Goal: Transaction & Acquisition: Purchase product/service

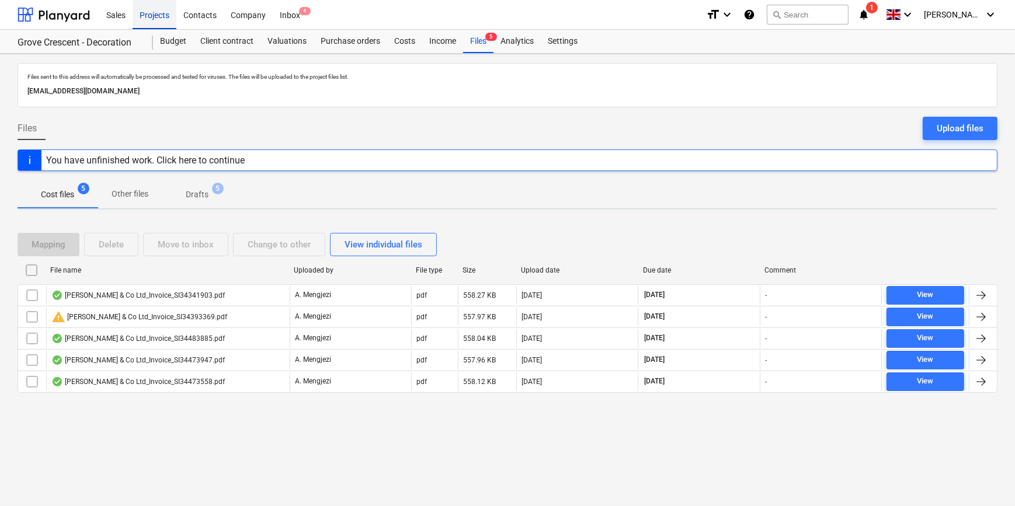
click at [153, 17] on div "Projects" at bounding box center [155, 14] width 44 height 30
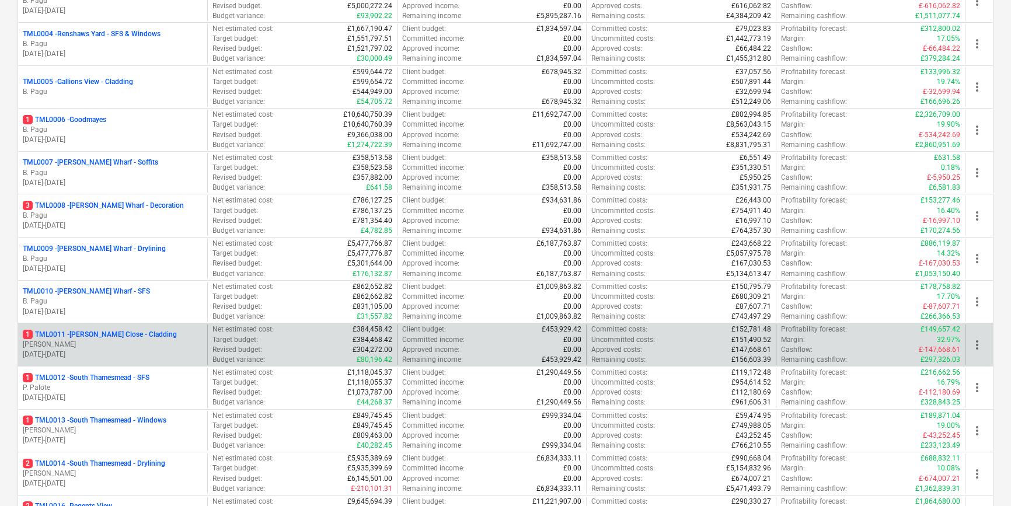
scroll to position [478, 0]
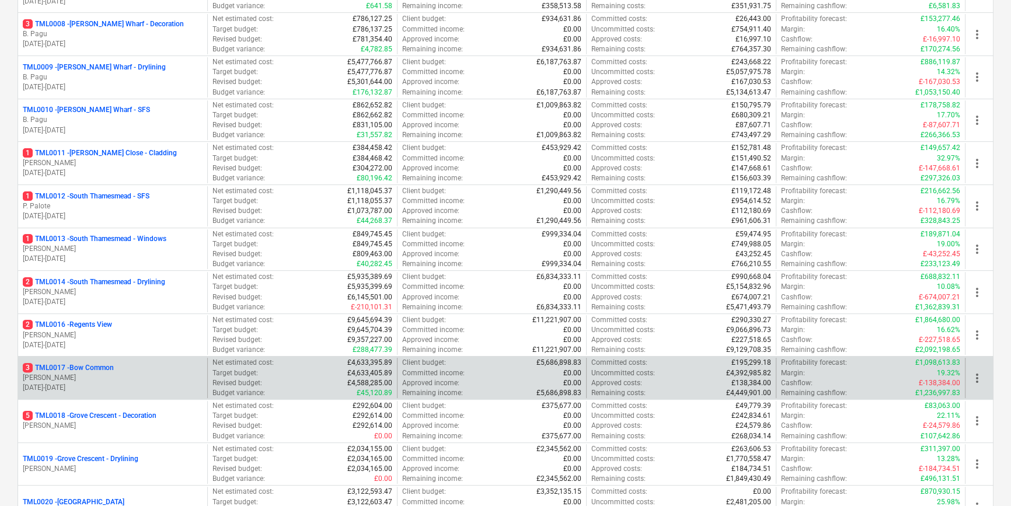
click at [134, 375] on p "[PERSON_NAME]" at bounding box center [113, 378] width 180 height 10
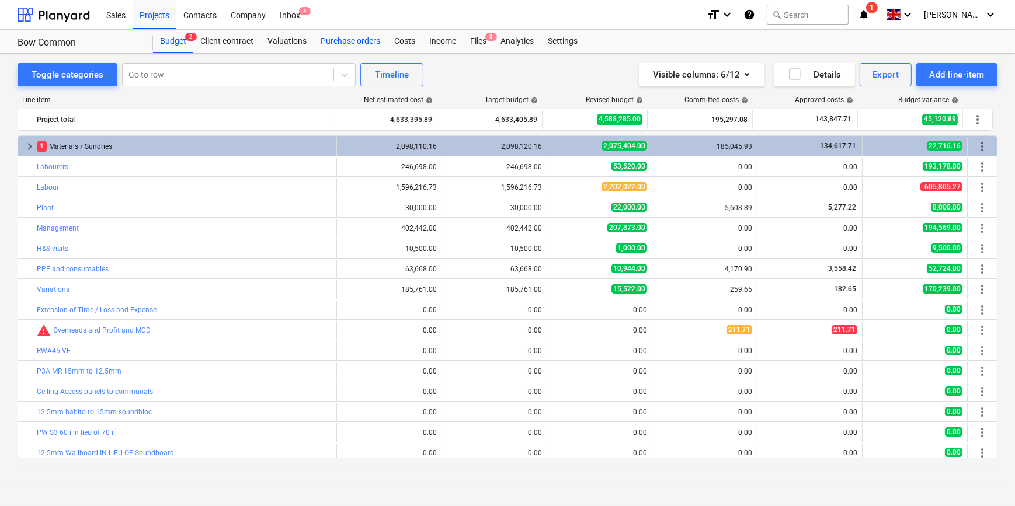
click at [351, 43] on div "Purchase orders" at bounding box center [351, 41] width 74 height 23
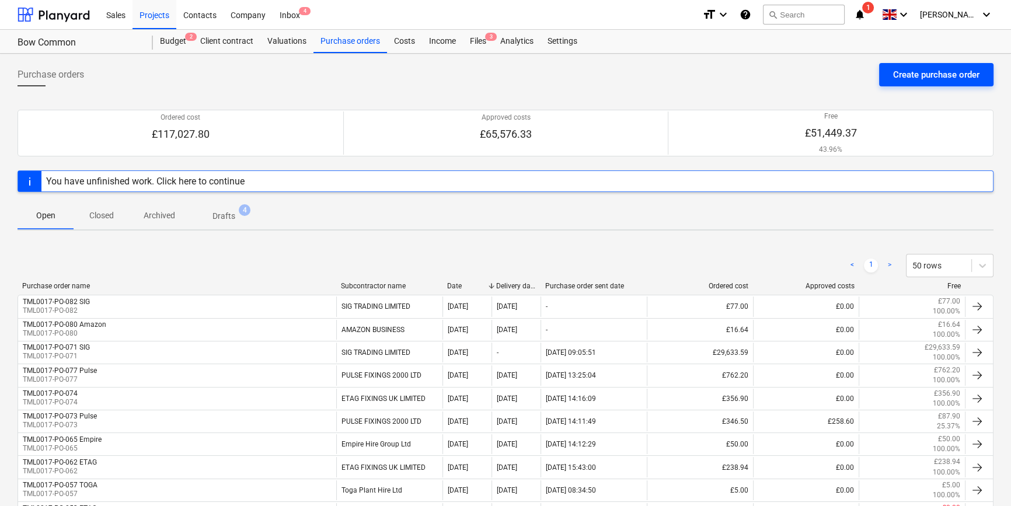
click at [911, 78] on div "Create purchase order" at bounding box center [936, 74] width 86 height 15
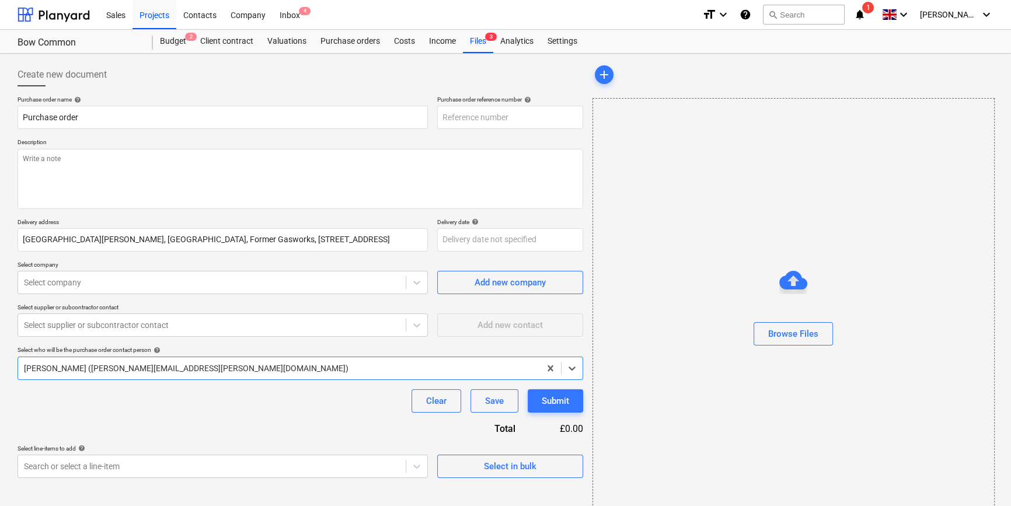
type textarea "x"
type input "TML0017-PO-083"
drag, startPoint x: 510, startPoint y: 115, endPoint x: 444, endPoint y: 117, distance: 66.0
click at [444, 117] on input "TML0017-PO-083" at bounding box center [510, 117] width 146 height 23
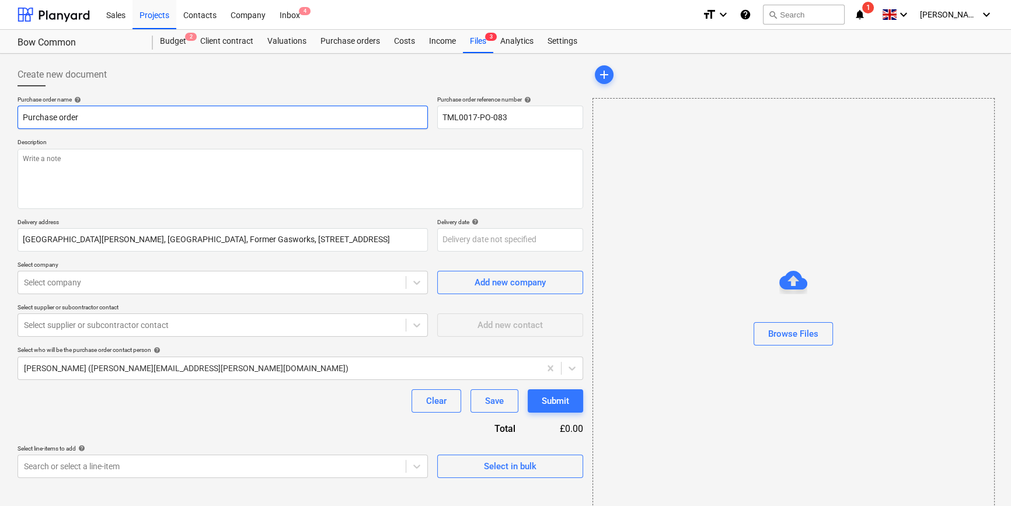
drag, startPoint x: 79, startPoint y: 117, endPoint x: 22, endPoint y: 119, distance: 57.2
click at [22, 119] on input "Purchase order" at bounding box center [223, 117] width 410 height 23
type textarea "x"
paste input "TML0017-PO-083"
type textarea "x"
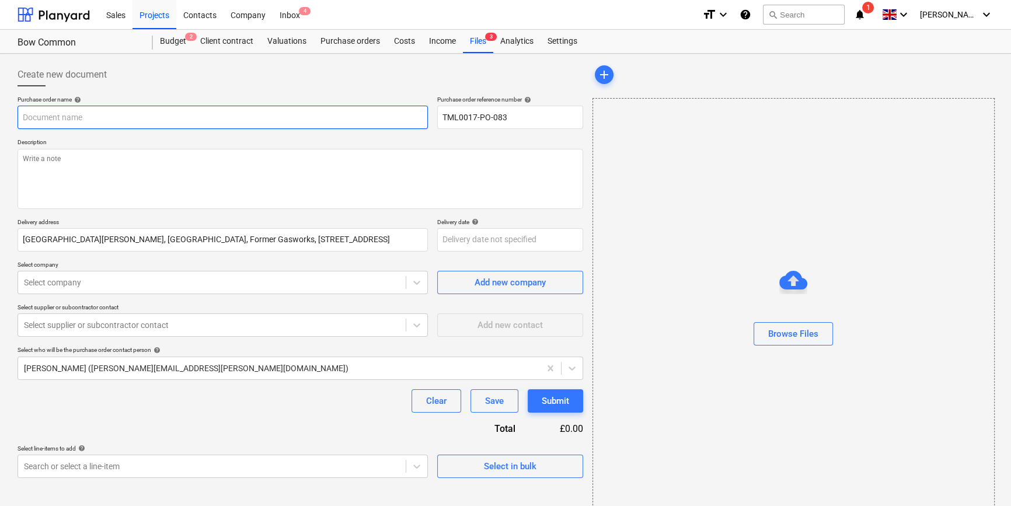
type input "TML0017-PO-083"
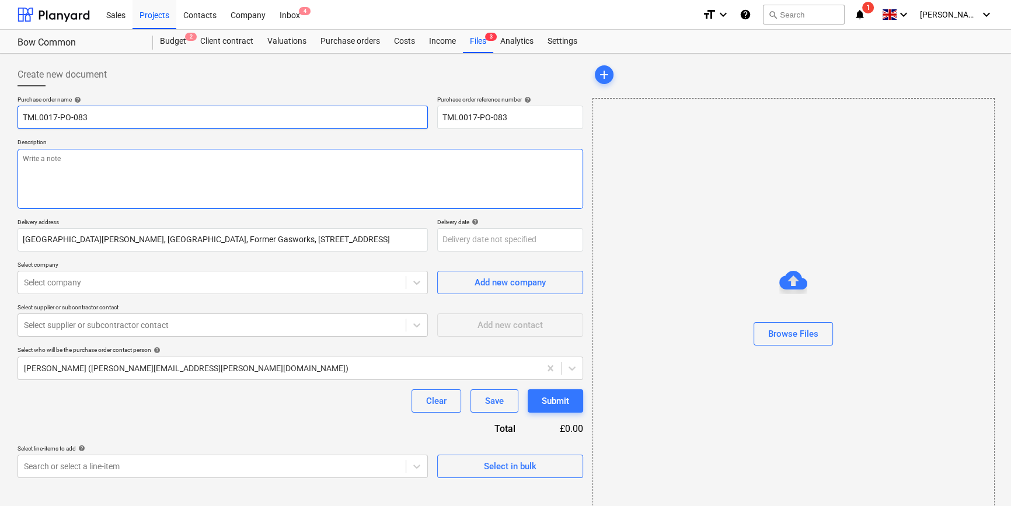
type textarea "x"
type input "TML0017-PO-083"
type textarea "x"
type input "TML0017-PO-083 A"
type textarea "x"
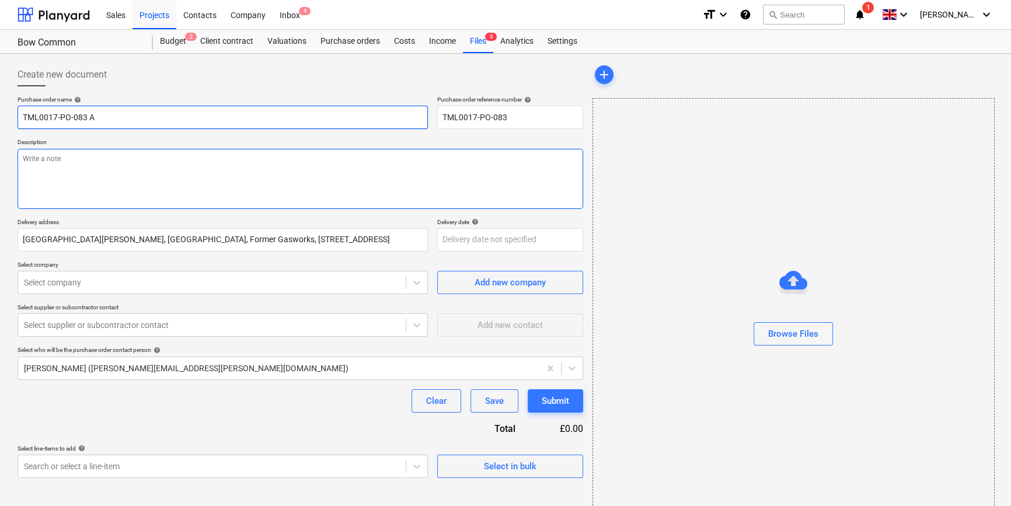
type input "TML0017-PO-083"
type textarea "x"
type input "TML0017-PO-083 P"
type textarea "x"
type input "TML0017-PO-083 Pu"
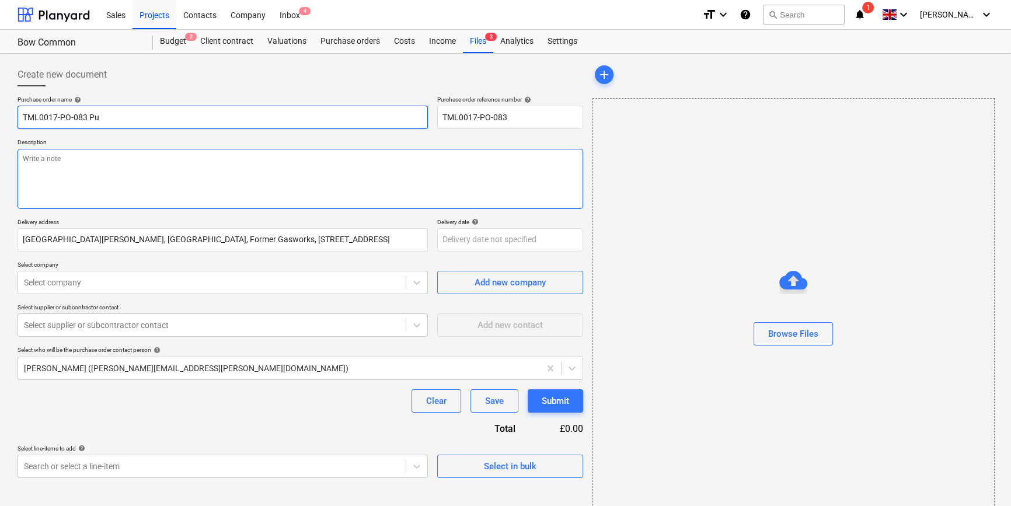
type textarea "x"
type input "TML0017-PO-083 Pul"
type textarea "x"
type input "TML0017-PO-083 [PERSON_NAME]"
type textarea "x"
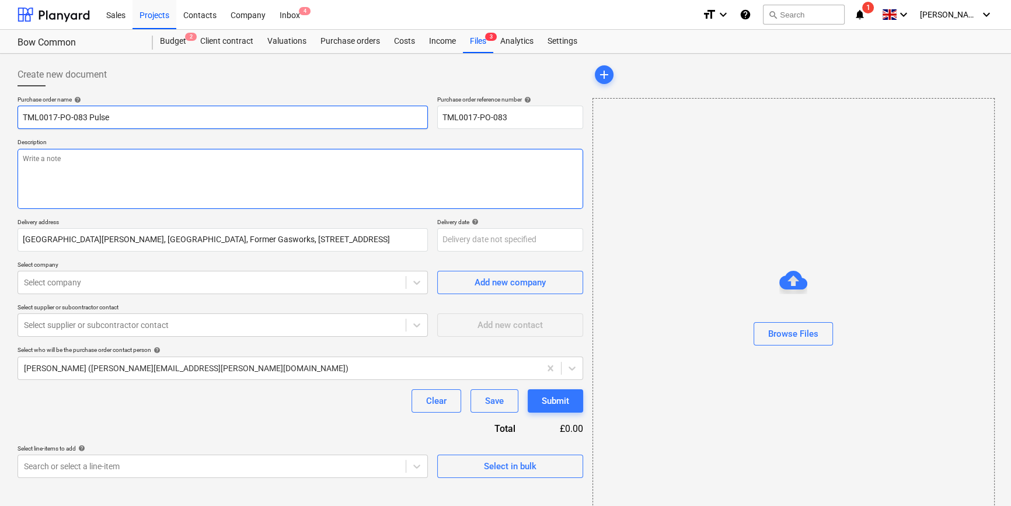
type input "TML0017-PO-083 Pulse"
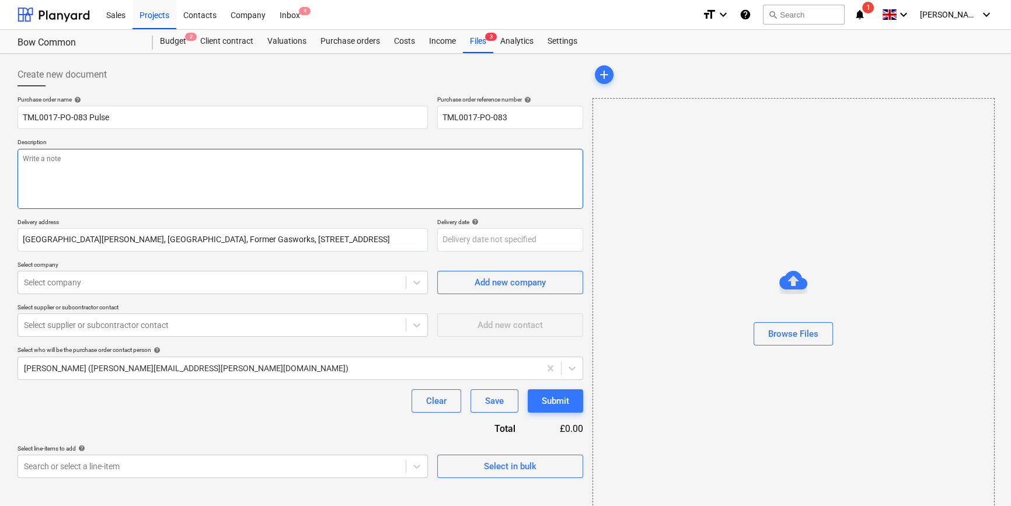
click at [43, 173] on textarea at bounding box center [301, 179] width 566 height 60
type textarea "x"
type textarea "S"
type textarea "x"
type textarea "Si"
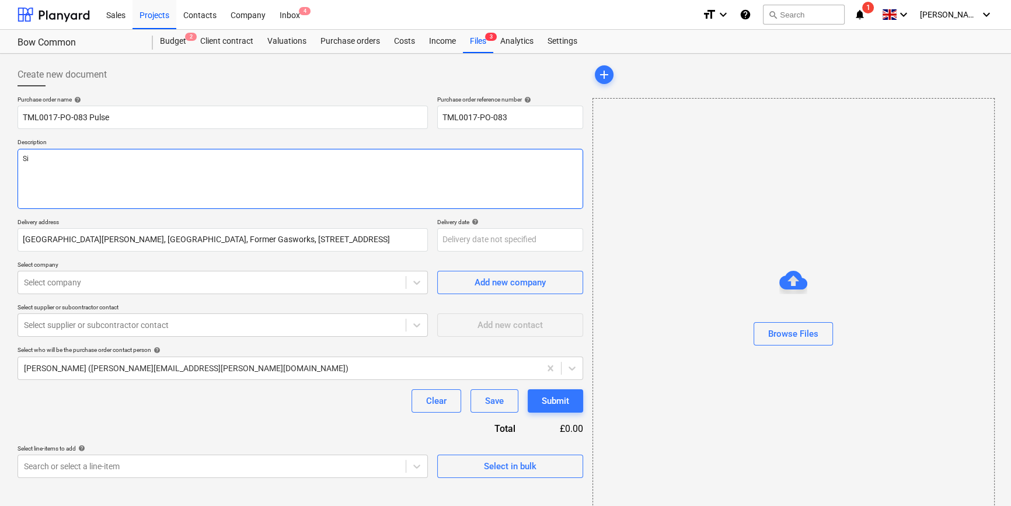
type textarea "x"
type textarea "Sit"
type textarea "x"
type textarea "Site"
type textarea "x"
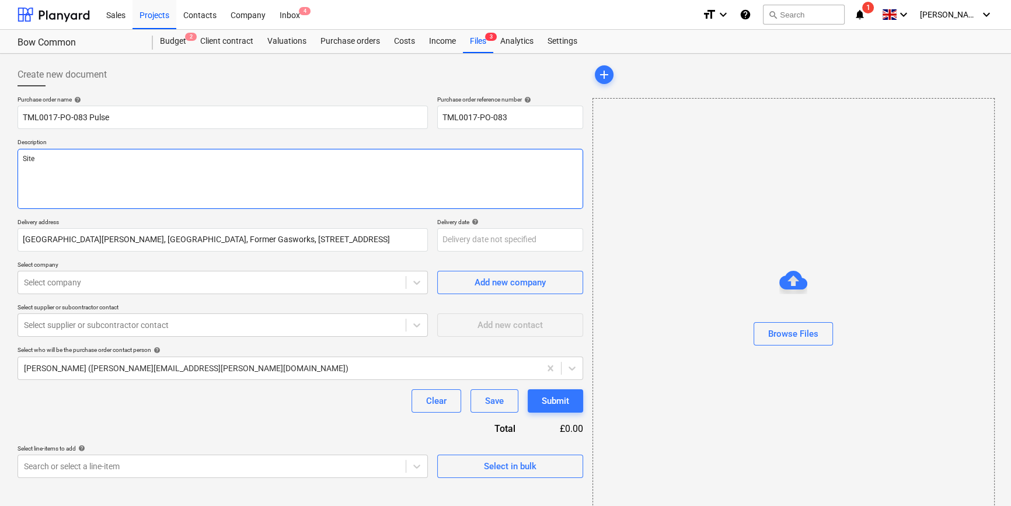
type textarea "Site"
type textarea "x"
type textarea "Site c"
type textarea "x"
type textarea "Site co"
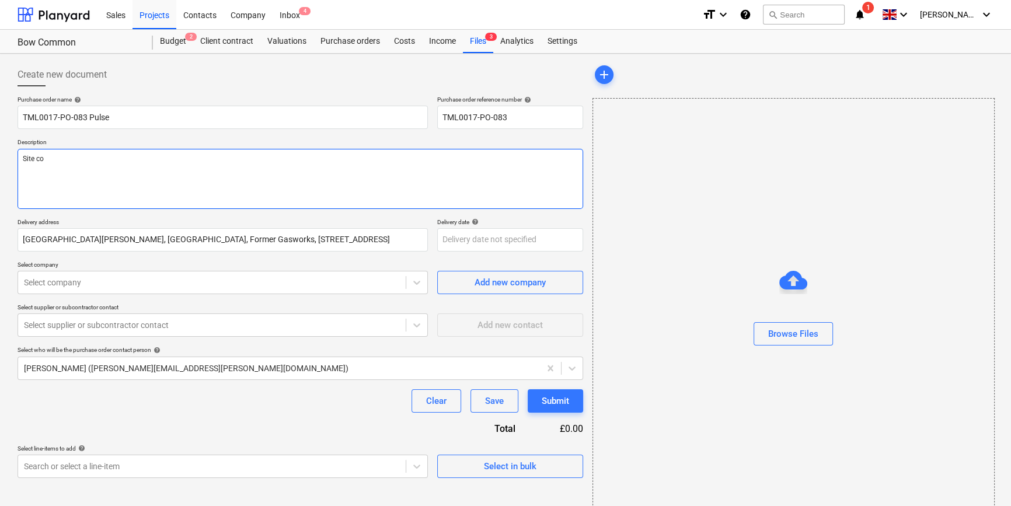
type textarea "x"
type textarea "Site con"
type textarea "x"
type textarea "Site cont"
type textarea "x"
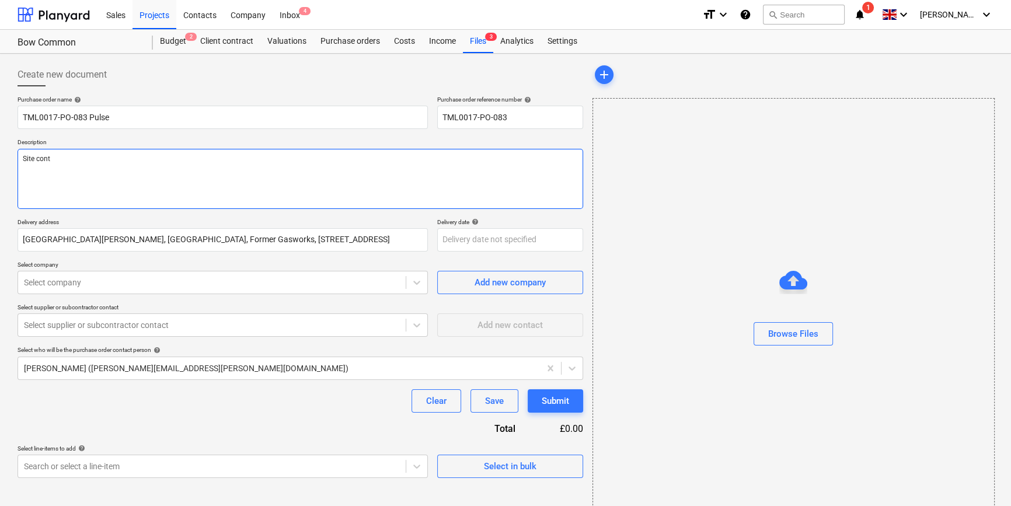
type textarea "Site conta"
type textarea "x"
type textarea "Site contac"
type textarea "x"
type textarea "Site contact"
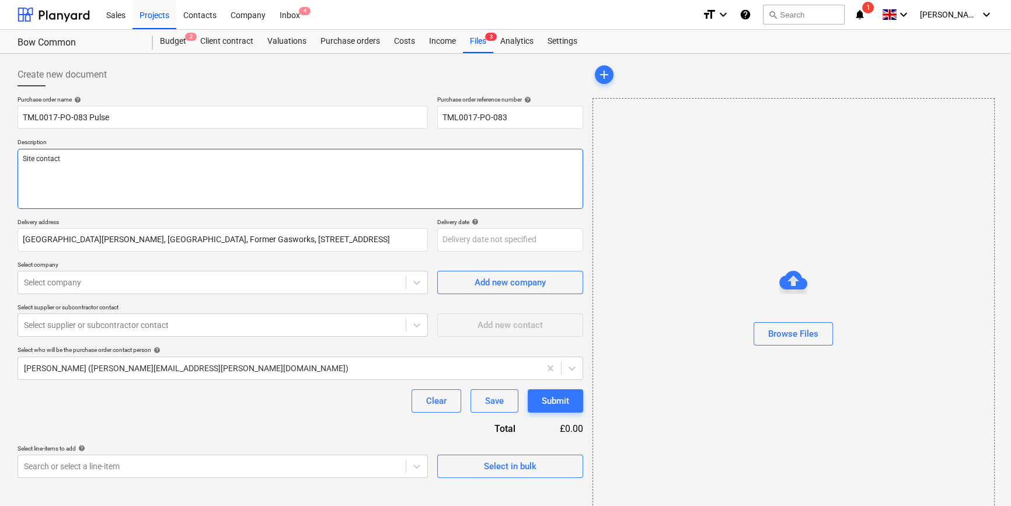
type textarea "x"
type textarea "Site contact"
type textarea "x"
type textarea "Site contact T"
type textarea "x"
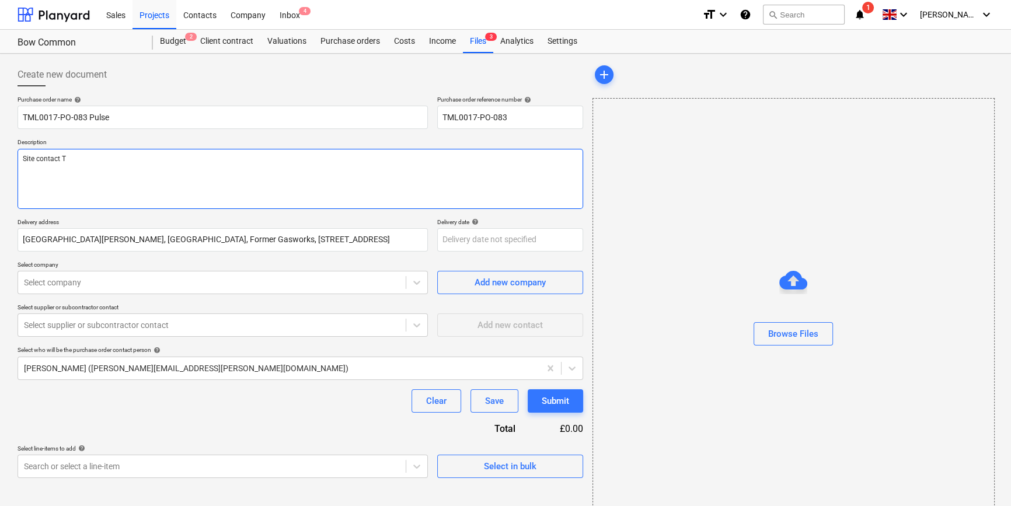
type textarea "Site contact Te"
type textarea "x"
type textarea "Site contact [PERSON_NAME]"
type textarea "x"
type textarea "Site contact [PERSON_NAME]"
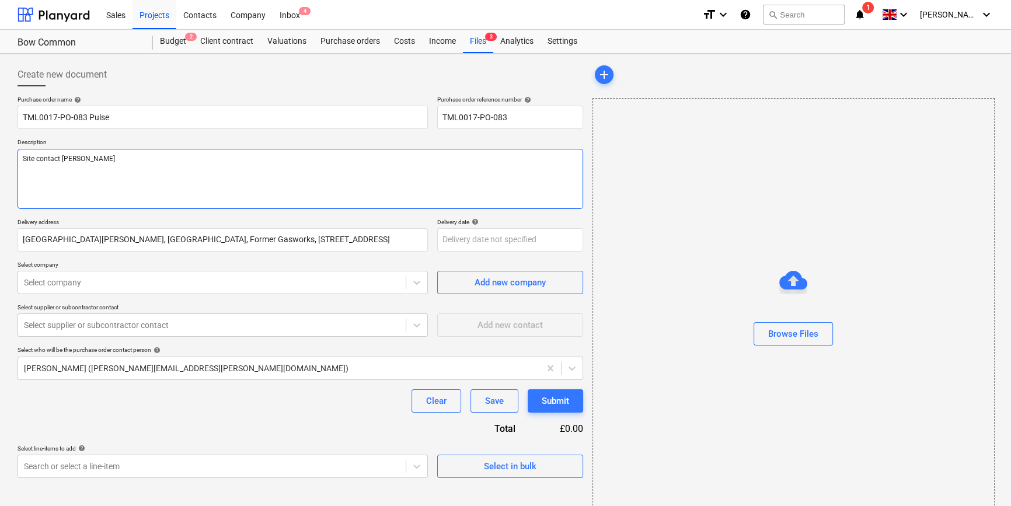
type textarea "x"
type textarea "Site contact [PERSON_NAME]"
type textarea "x"
type textarea "Site contact [PERSON_NAME]"
type textarea "x"
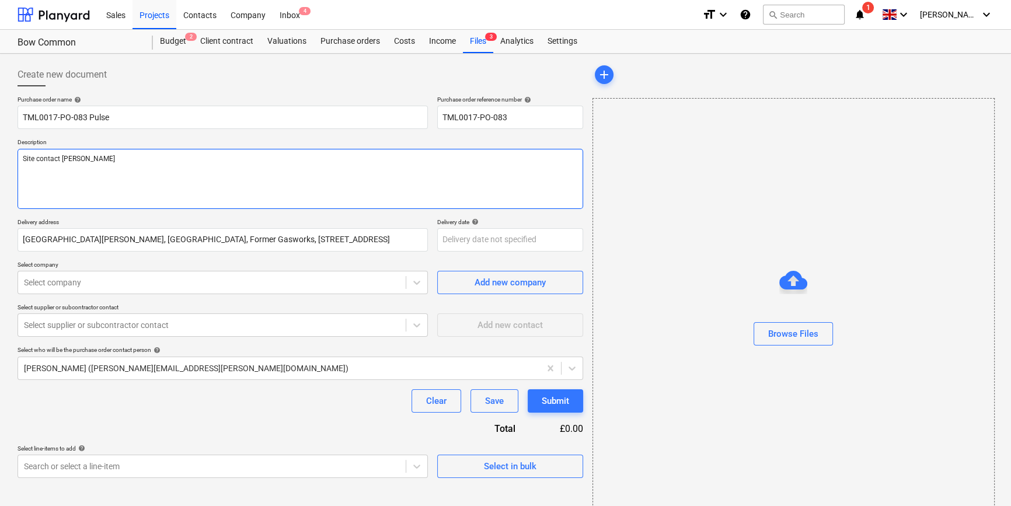
type textarea "Site contact Teddy 0"
type textarea "x"
type textarea "Site contact Teddy 07"
type textarea "x"
type textarea "Site contact Teddy 073"
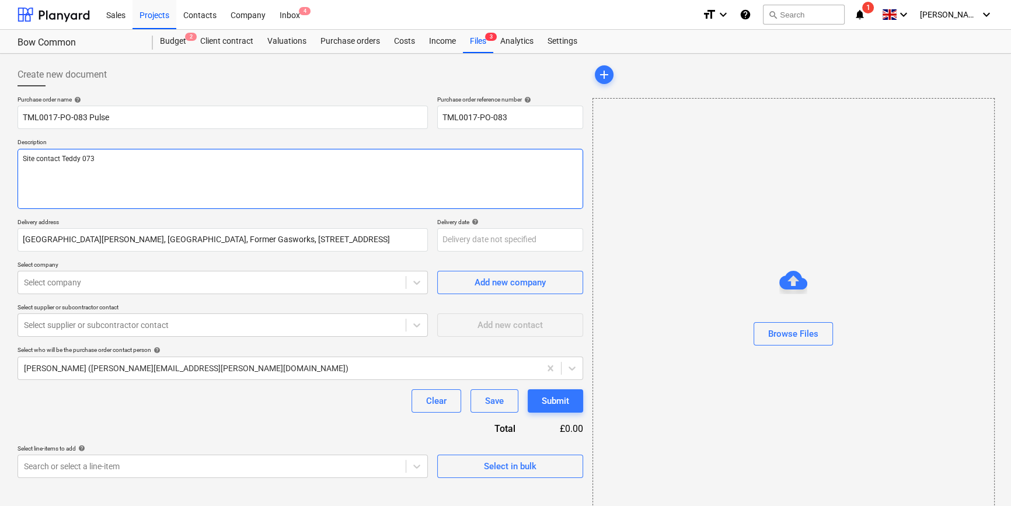
type textarea "x"
type textarea "Site contact [PERSON_NAME] 0735"
type textarea "x"
type textarea "Site contact Teddy 07359"
type textarea "x"
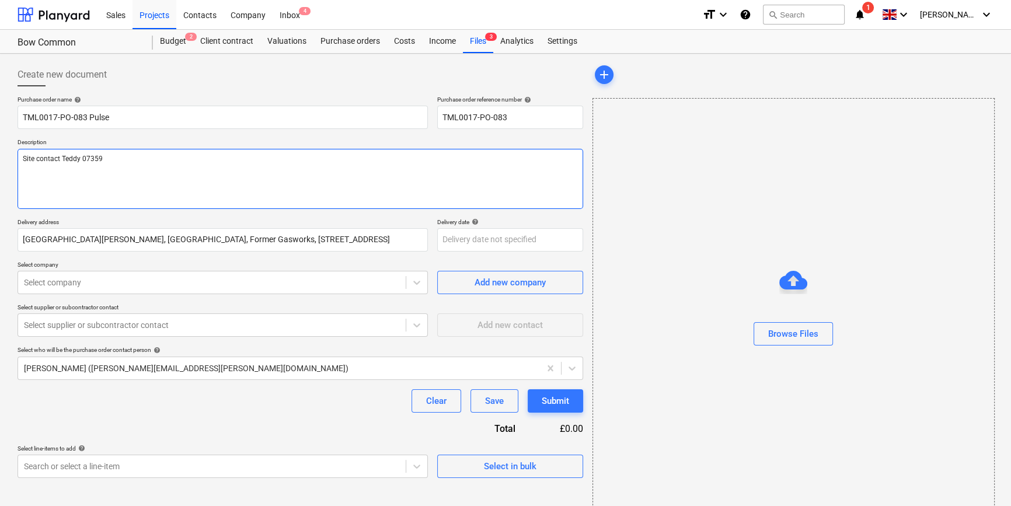
type textarea "Site contact Teddy 07359"
type textarea "x"
type textarea "Site contact [PERSON_NAME] 07359 9"
type textarea "x"
type textarea "Site contact [PERSON_NAME] [PHONE_NUMBER]"
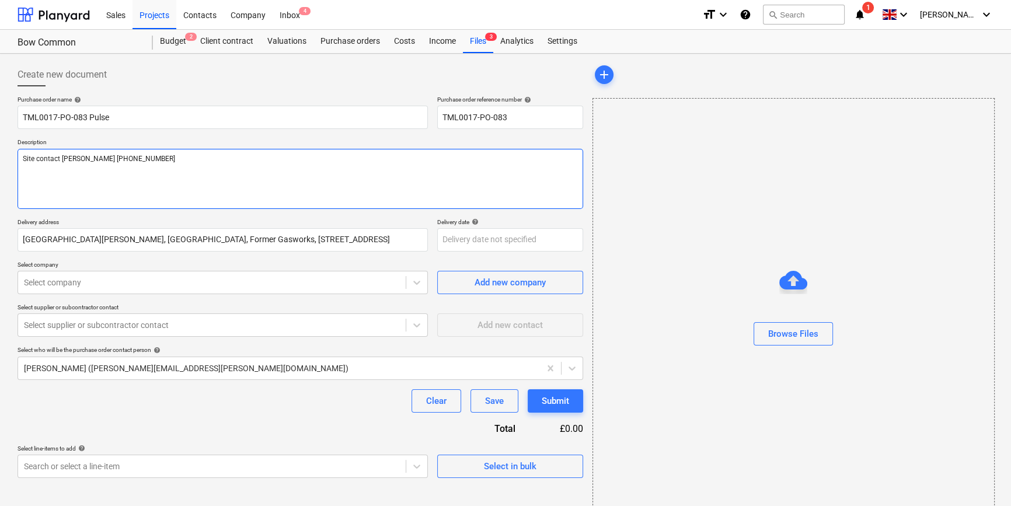
type textarea "x"
type textarea "Site contact Teddy [PHONE_NUMBER]"
type textarea "x"
type textarea "Site contact [PERSON_NAME] [PHONE_NUMBER]"
type textarea "x"
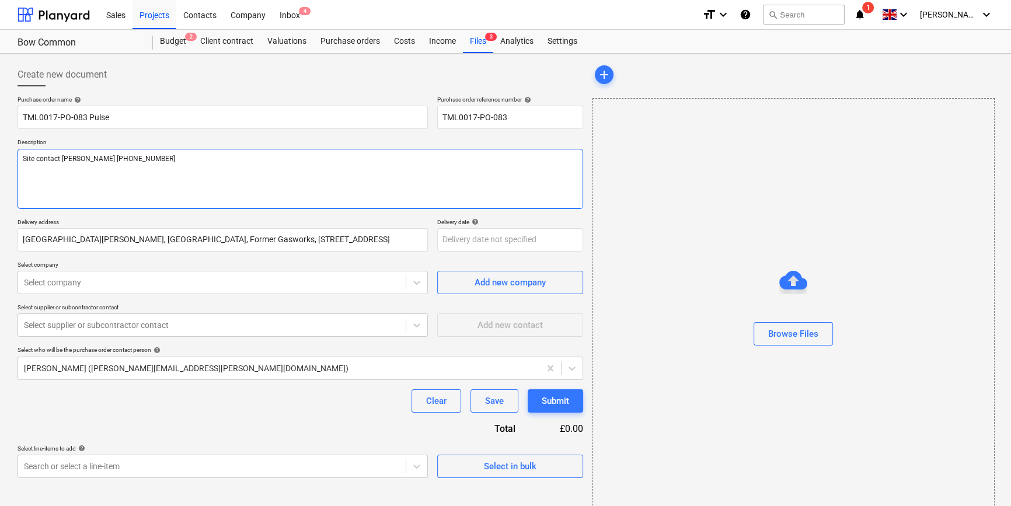
type textarea "Site contact [PERSON_NAME] [PHONE_NUMBER]"
type textarea "x"
type textarea "Site contact [PERSON_NAME] [PHONE_NUMBER]"
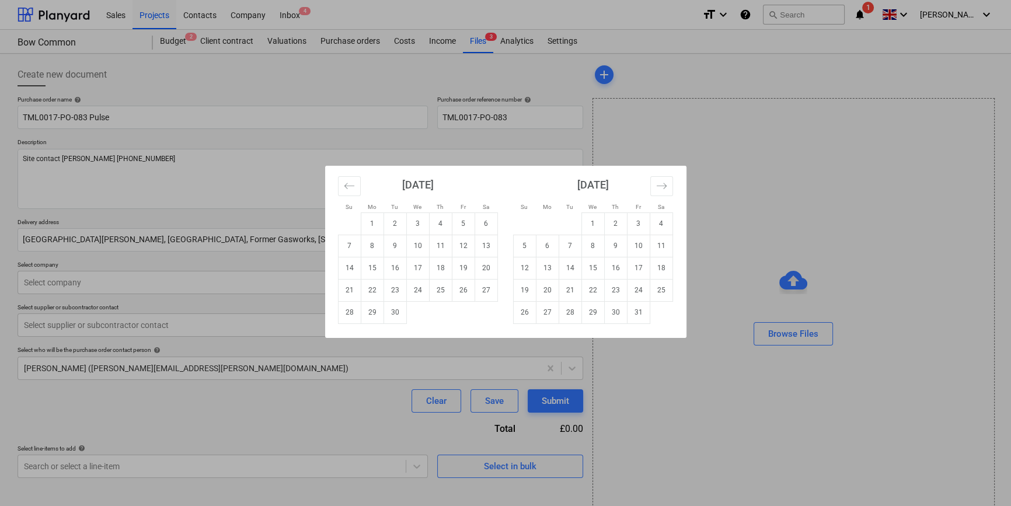
click at [453, 234] on body "Sales Projects Contacts Company Inbox 4 format_size keyboard_arrow_down help se…" at bounding box center [505, 253] width 1011 height 506
click at [370, 268] on td "15" at bounding box center [372, 268] width 23 height 22
type textarea "x"
type input "[DATE]"
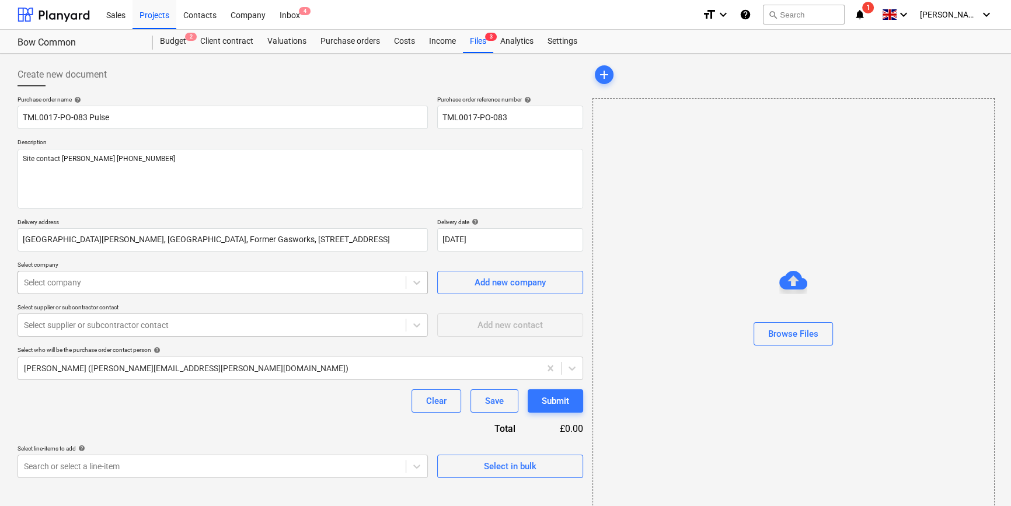
click at [329, 288] on div at bounding box center [212, 283] width 376 height 12
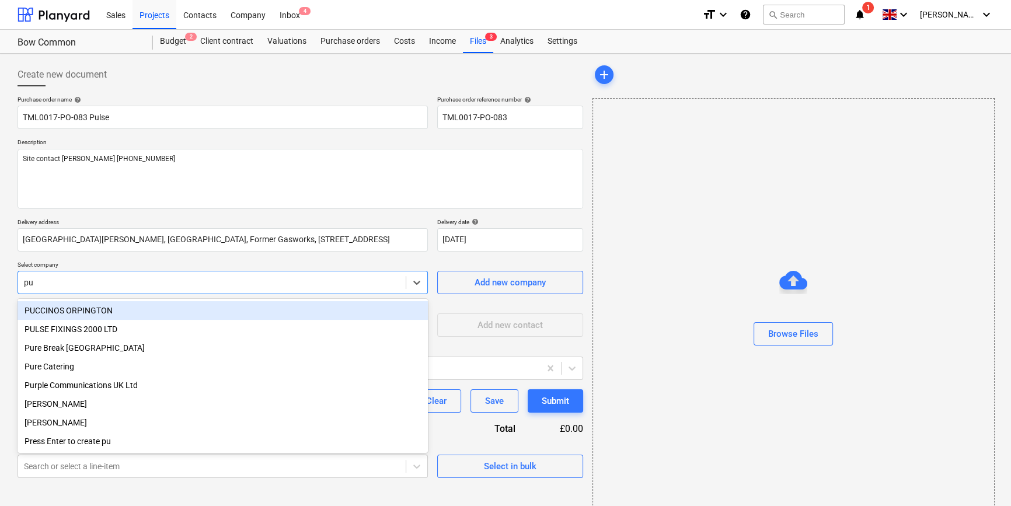
type input "pul"
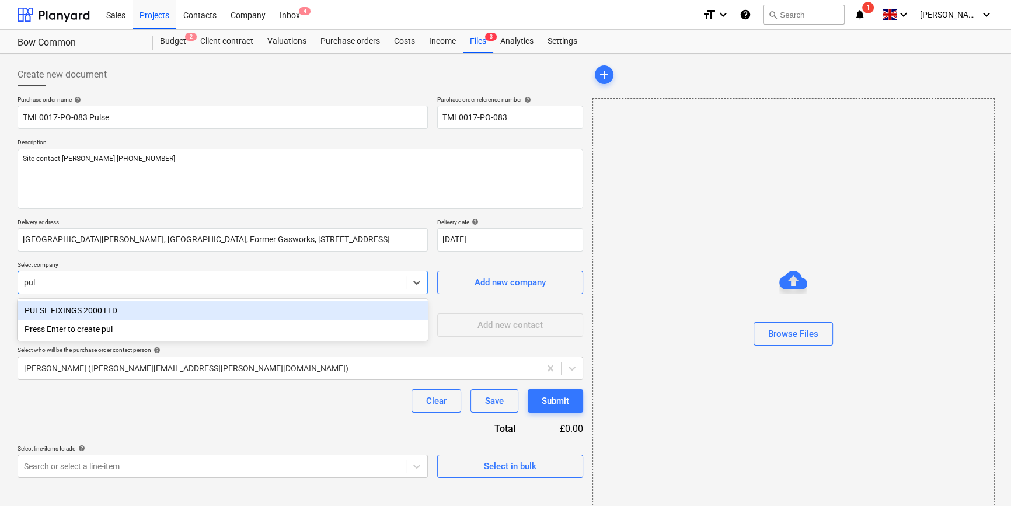
click at [75, 312] on div "PULSE FIXINGS 2000 LTD" at bounding box center [223, 310] width 410 height 19
type textarea "x"
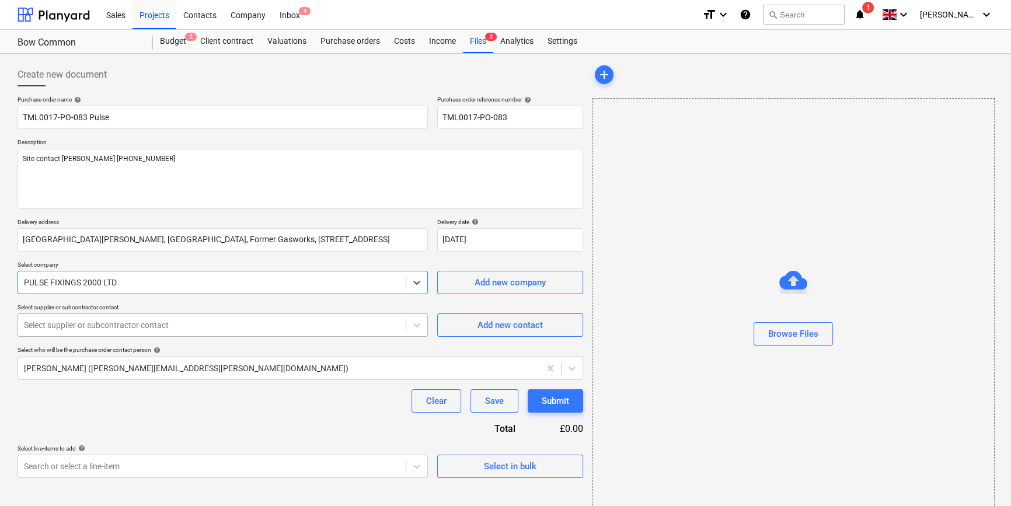
click at [73, 327] on div at bounding box center [212, 325] width 376 height 12
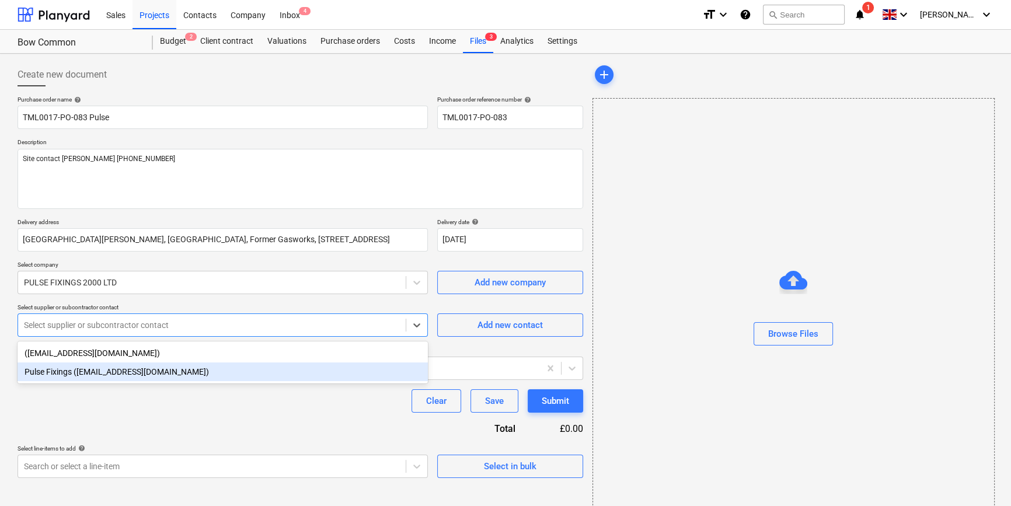
click at [83, 373] on div "Pulse Fixings ([EMAIL_ADDRESS][DOMAIN_NAME])" at bounding box center [223, 372] width 410 height 19
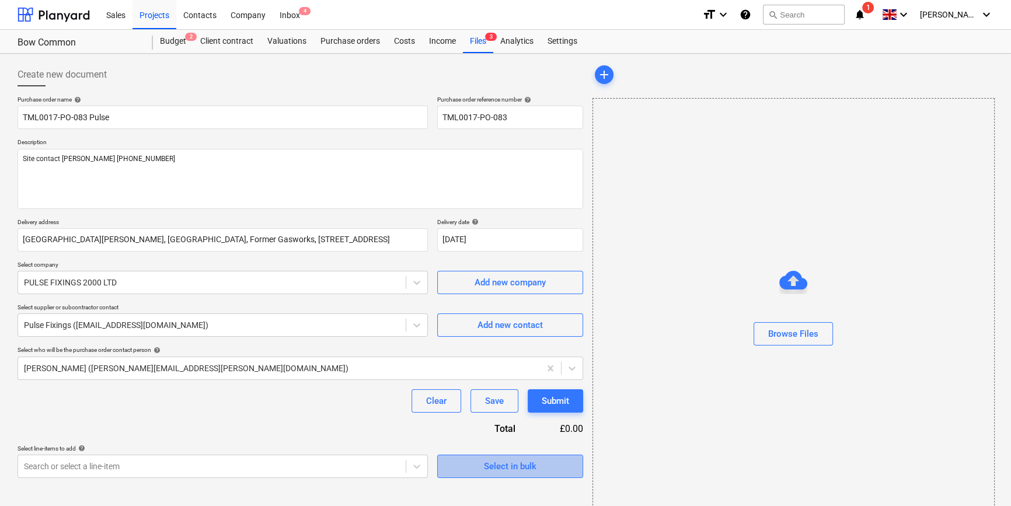
click at [485, 460] on div "Select in bulk" at bounding box center [510, 466] width 53 height 15
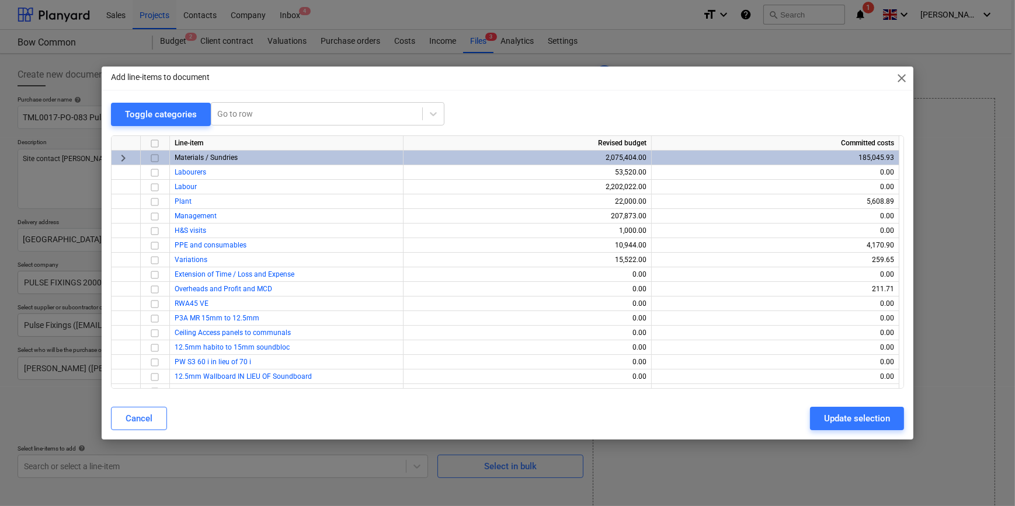
click at [155, 159] on input "checkbox" at bounding box center [155, 158] width 14 height 14
click at [858, 420] on div "Update selection" at bounding box center [857, 418] width 66 height 15
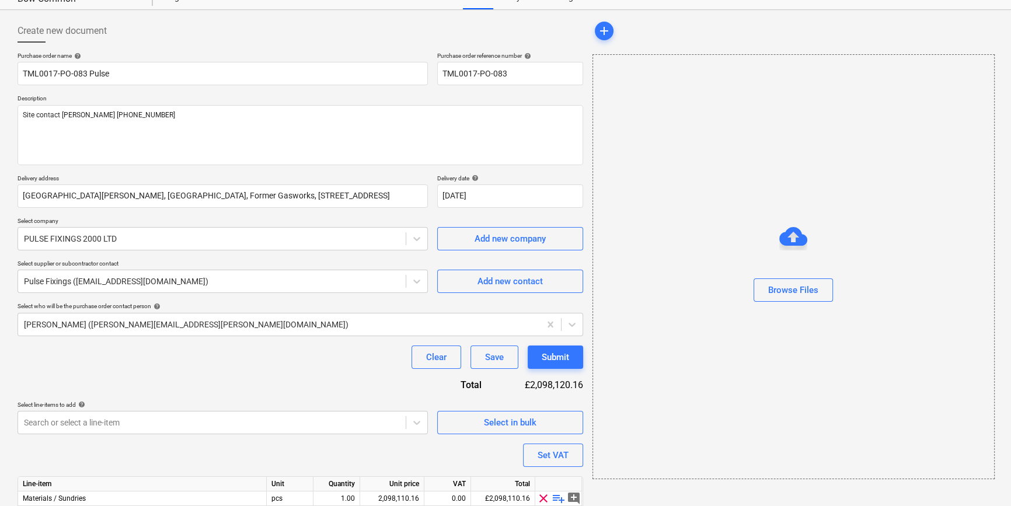
scroll to position [105, 0]
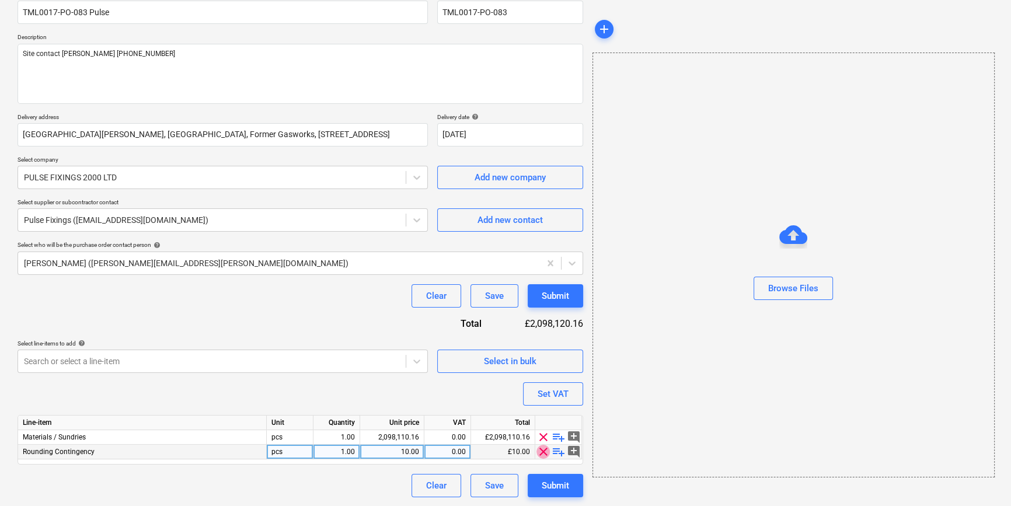
click at [544, 451] on span "clear" at bounding box center [544, 452] width 14 height 14
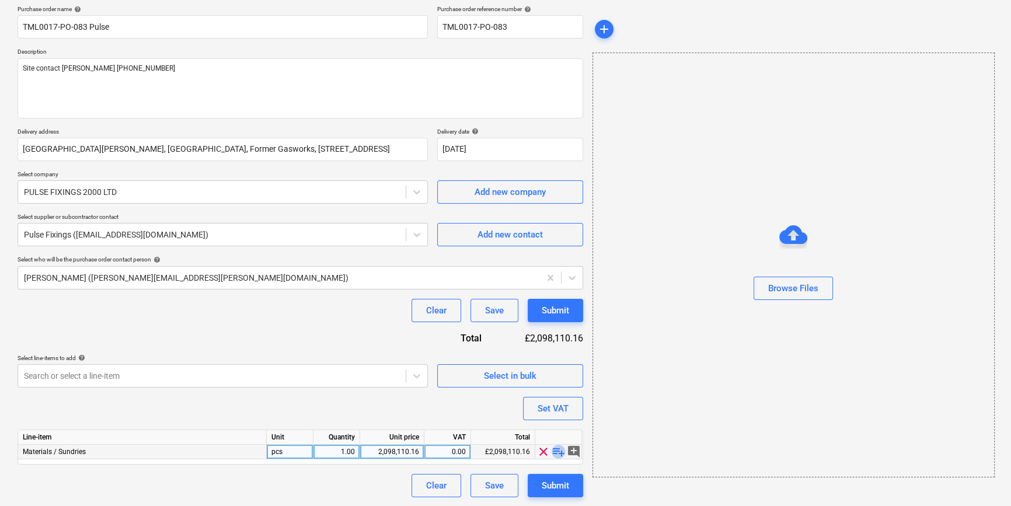
click at [555, 451] on span "playlist_add" at bounding box center [559, 452] width 14 height 14
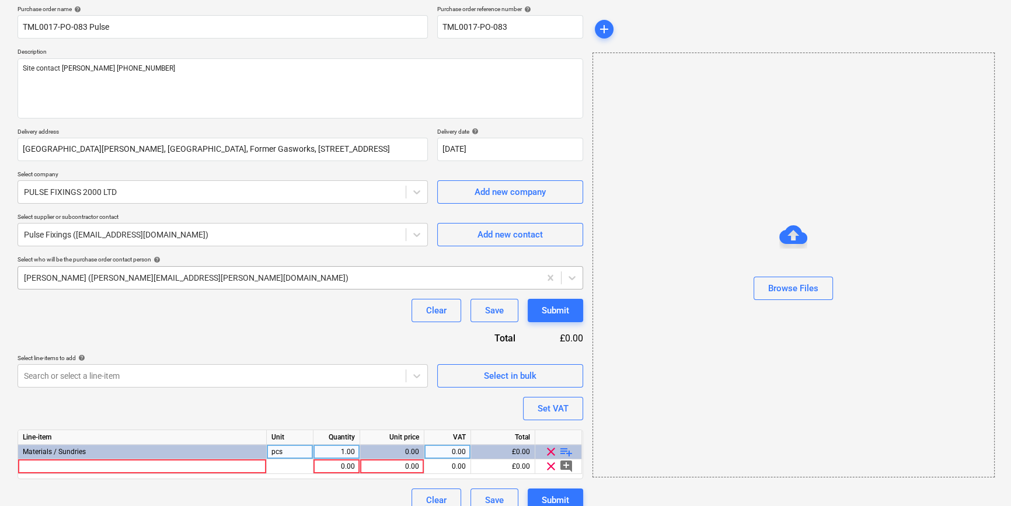
type textarea "x"
click at [36, 466] on div at bounding box center [142, 467] width 249 height 15
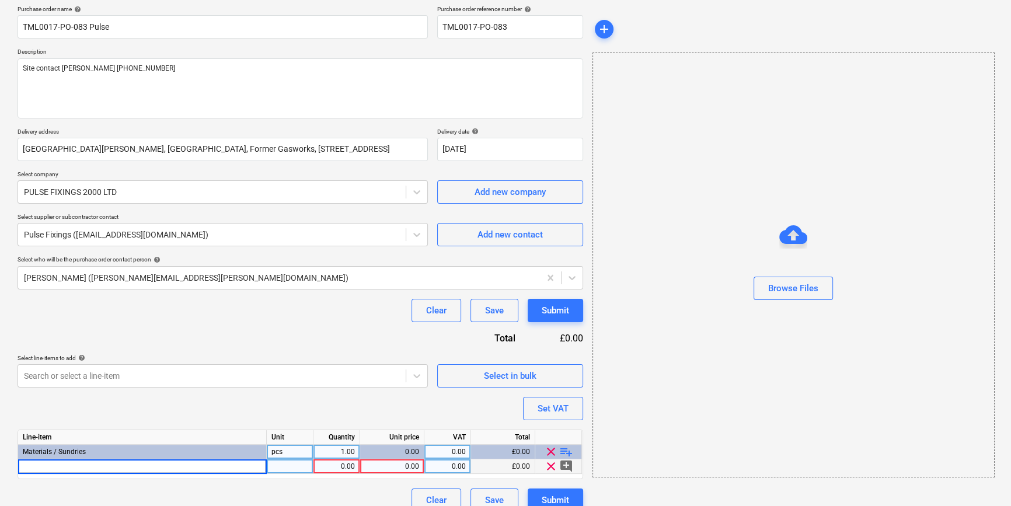
type input "GYPROC PAPER JOINT TAPE 150M"
type textarea "x"
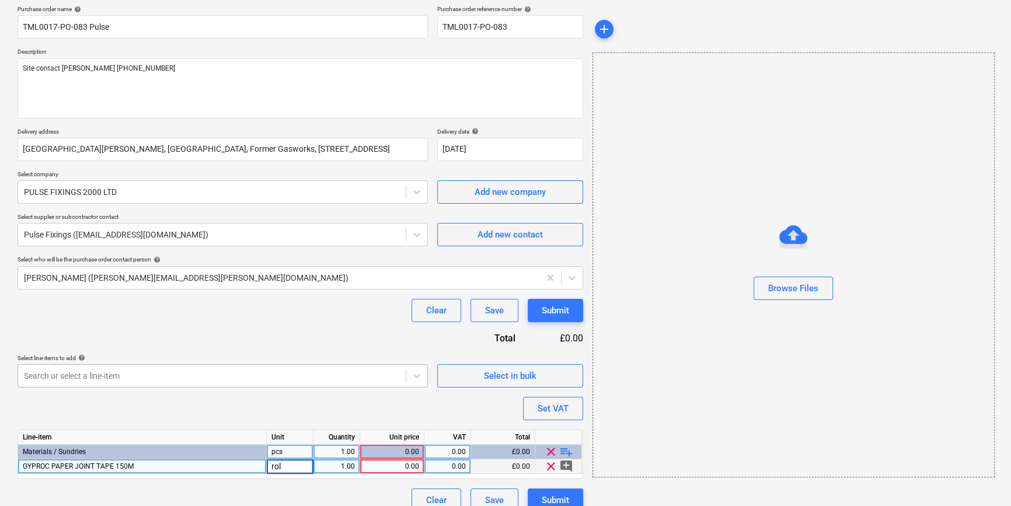
type input "roll"
type textarea "x"
type input "50"
type textarea "x"
type input "5.78"
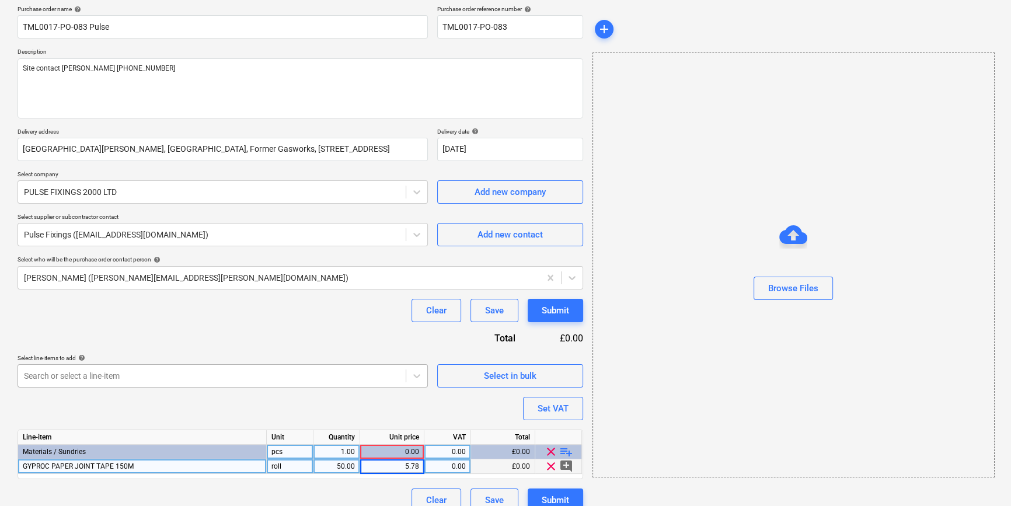
type textarea "x"
type input "20"
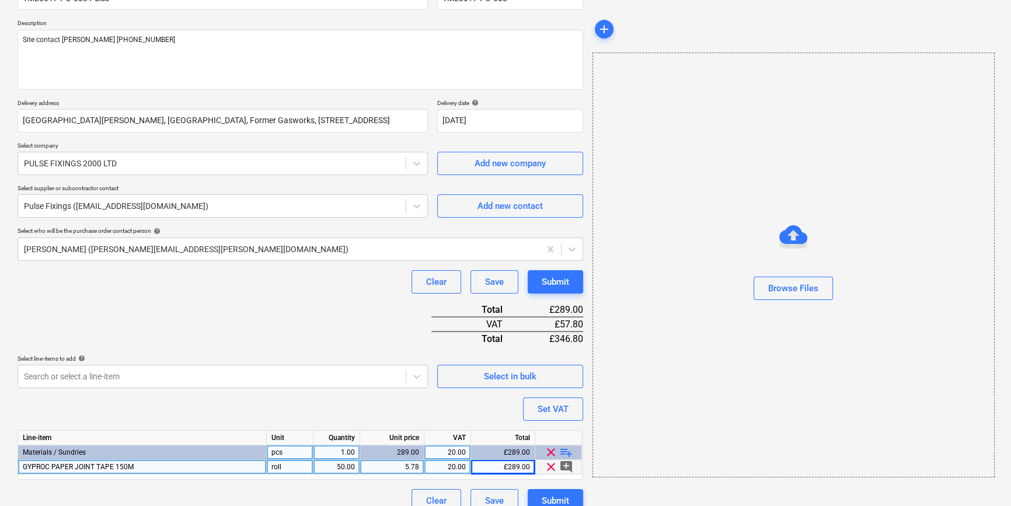
scroll to position [134, 0]
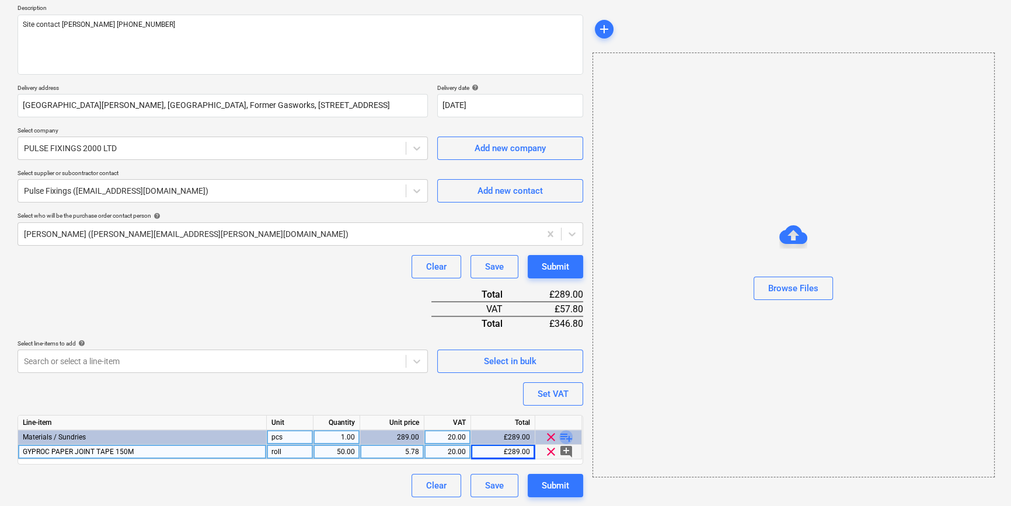
click at [567, 435] on span "playlist_add" at bounding box center [566, 437] width 14 height 14
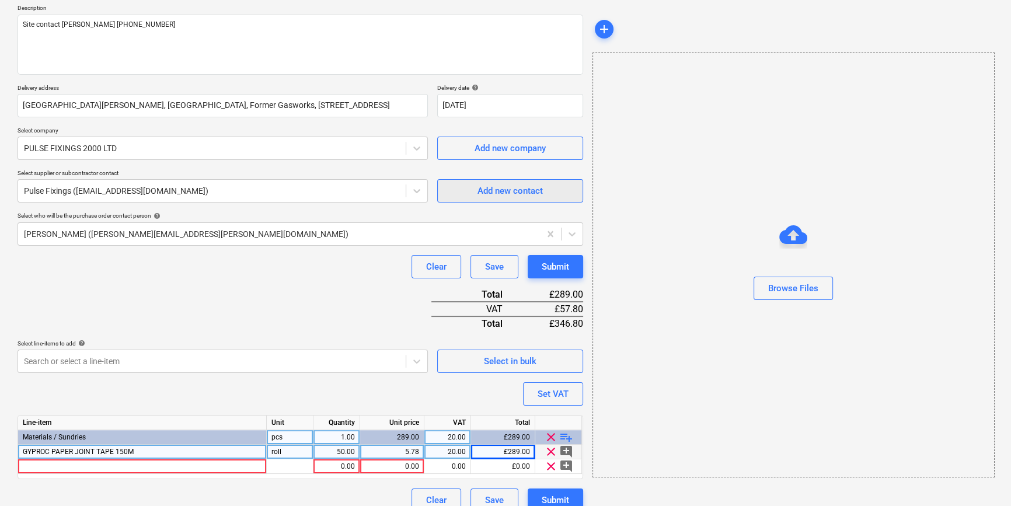
type textarea "x"
click at [41, 467] on div at bounding box center [142, 467] width 249 height 15
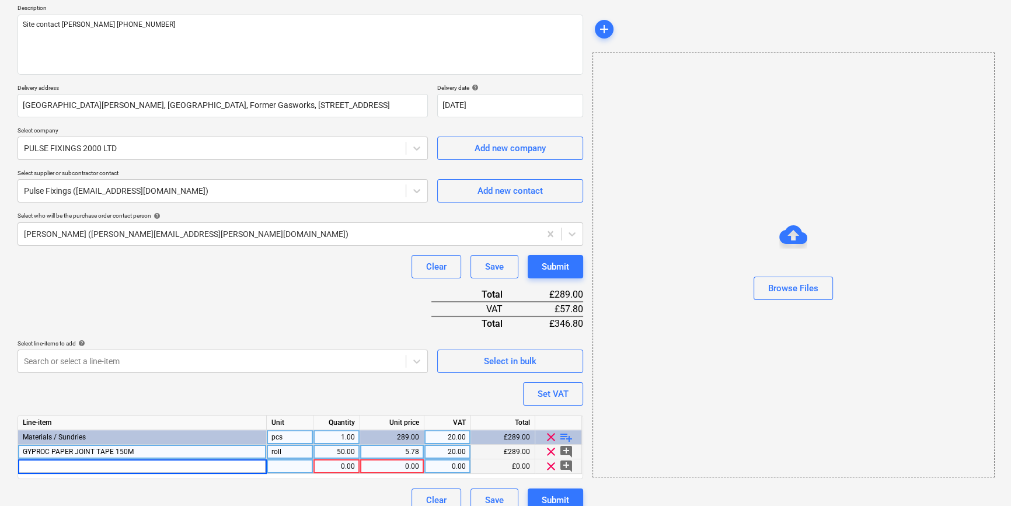
type input "THISTLE PROTAPE FT50 SCRIM"
type textarea "x"
type input "roll"
type textarea "x"
type input "24"
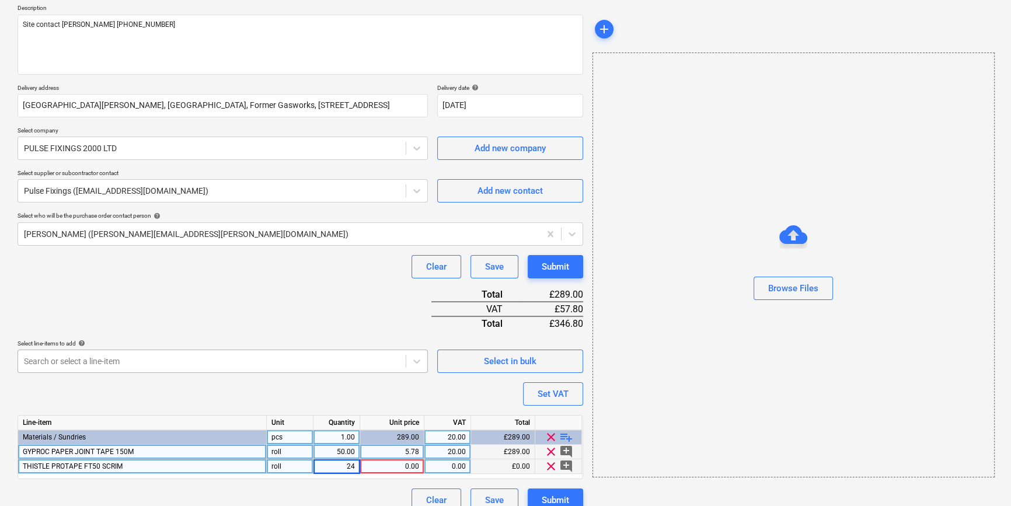
type textarea "x"
type input "5"
type input "4.36"
type textarea "x"
type input "20"
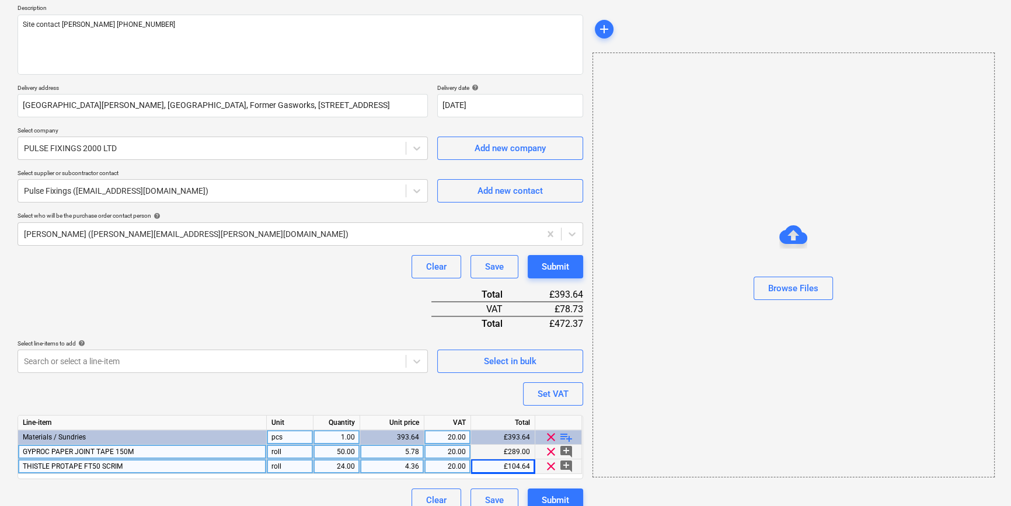
click at [564, 437] on span "playlist_add" at bounding box center [566, 437] width 14 height 14
type textarea "x"
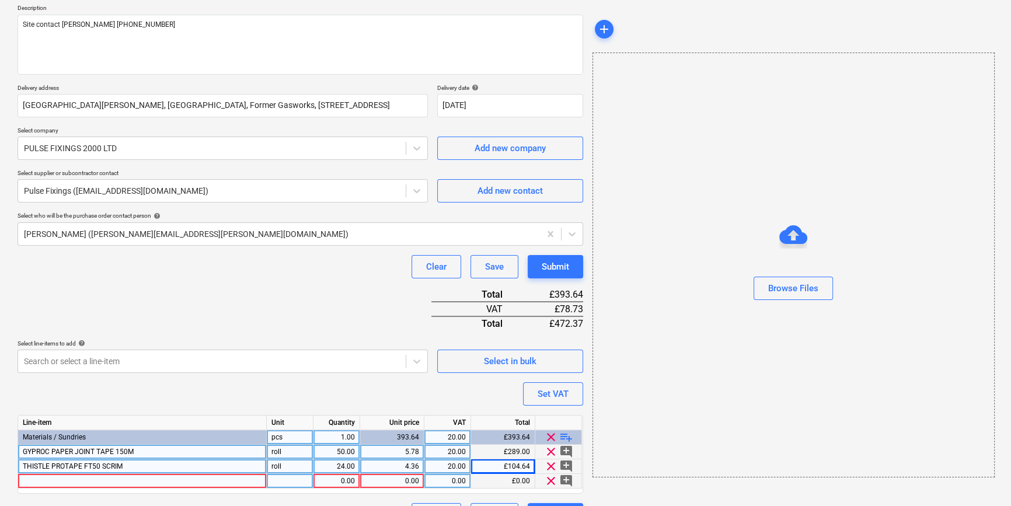
click at [51, 481] on div at bounding box center [142, 481] width 249 height 15
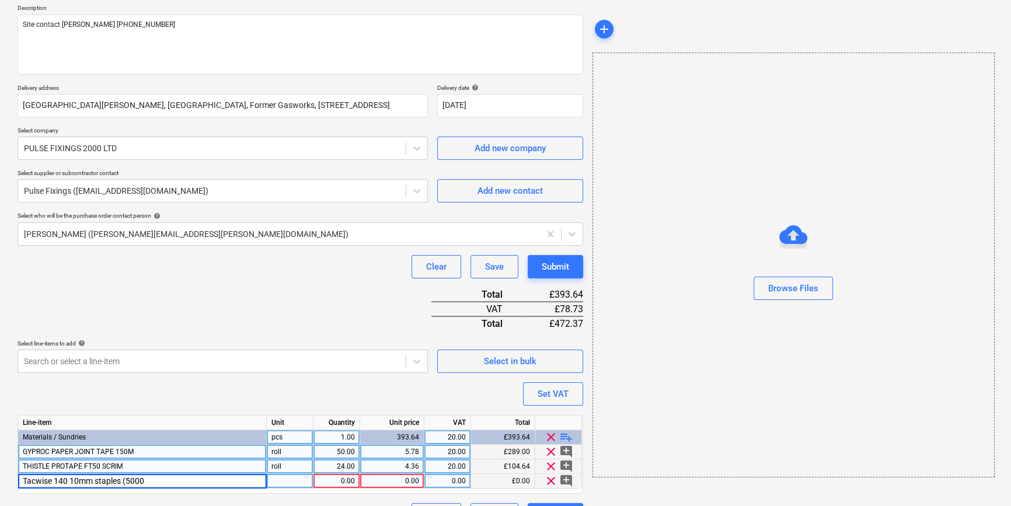
type input "Tacwise 140 10mm staples (5000)"
type textarea "x"
type input "box"
type textarea "x"
type input "10"
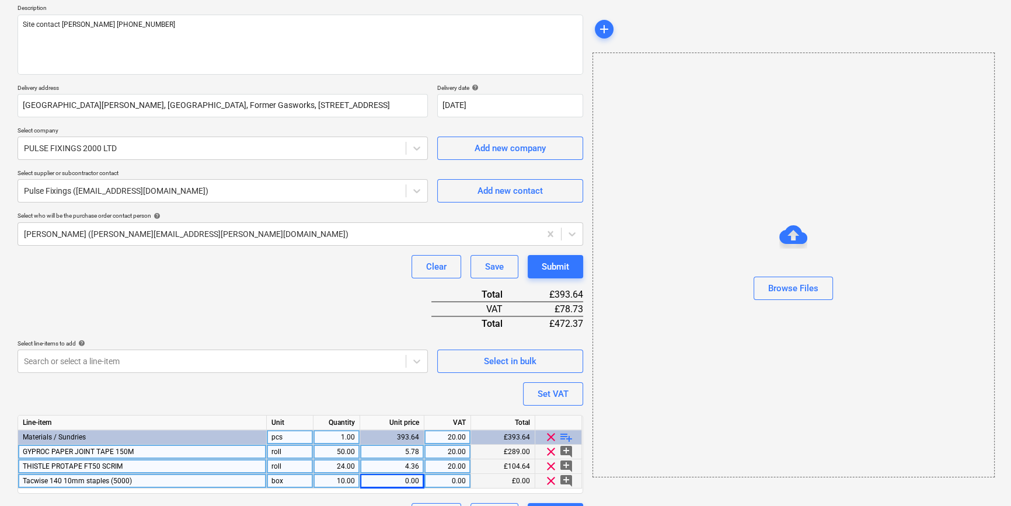
type textarea "x"
click at [401, 483] on div "0.00" at bounding box center [392, 481] width 54 height 15
type input "5"
type textarea "x"
type input "20"
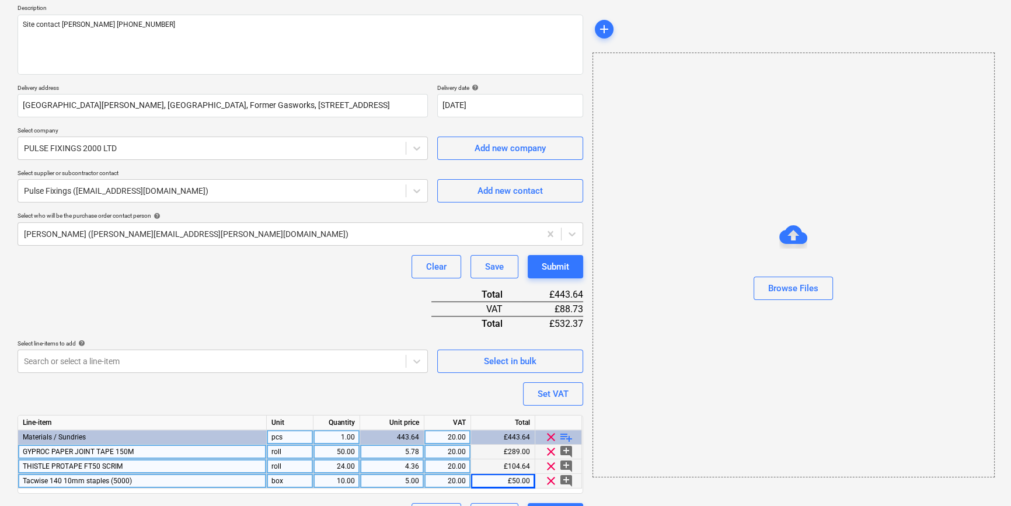
click at [569, 437] on span "playlist_add" at bounding box center [566, 437] width 14 height 14
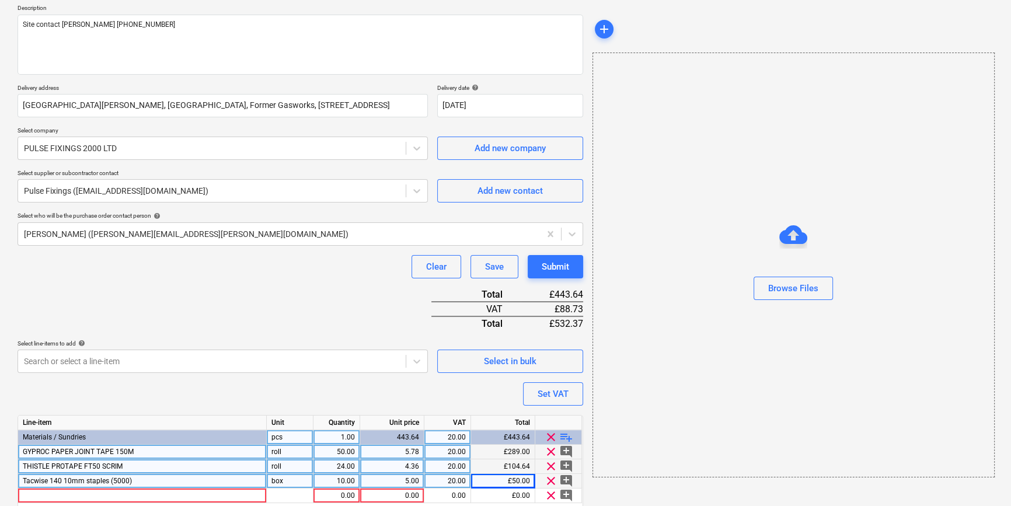
type textarea "x"
click at [58, 497] on div at bounding box center [142, 496] width 249 height 15
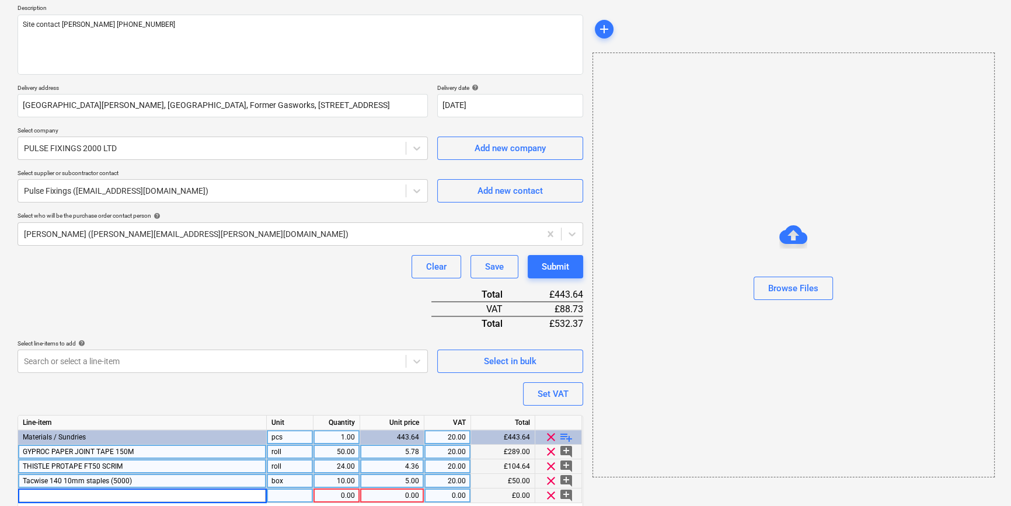
type input "120 GRIT SANDING PAPER 100X280 PACK OF 25"
type textarea "x"
type input "pack"
type textarea "x"
type input "40"
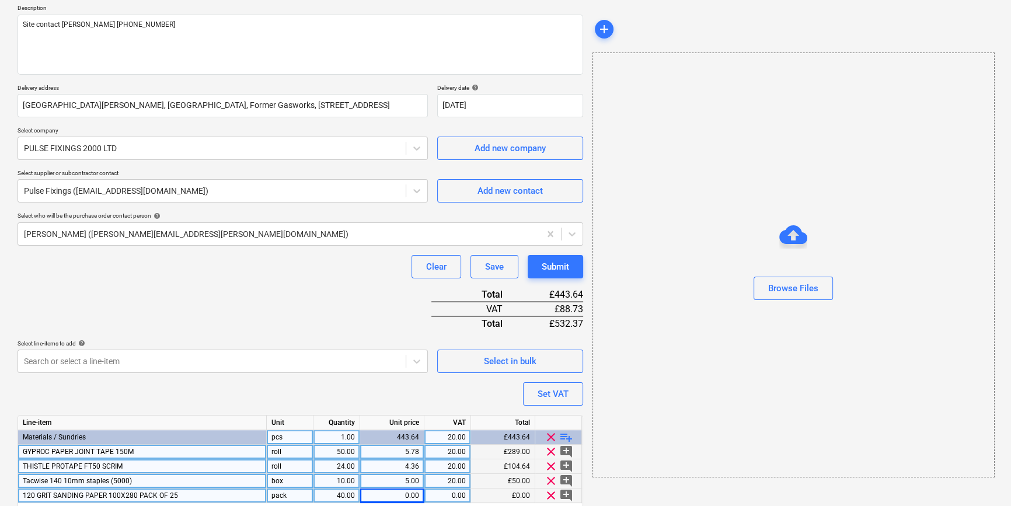
type textarea "x"
type input "2.5"
type textarea "x"
type input "20"
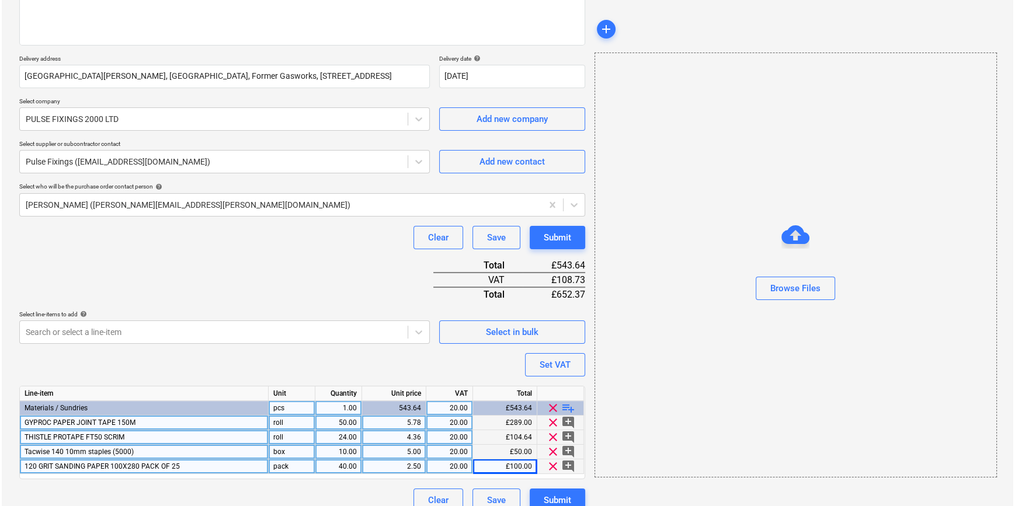
scroll to position [178, 0]
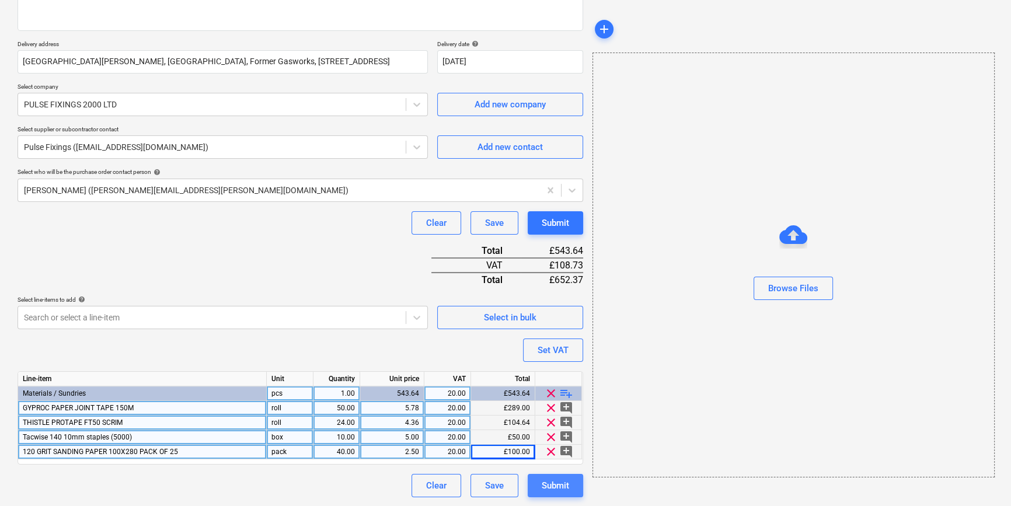
click at [563, 482] on div "Submit" at bounding box center [555, 485] width 27 height 15
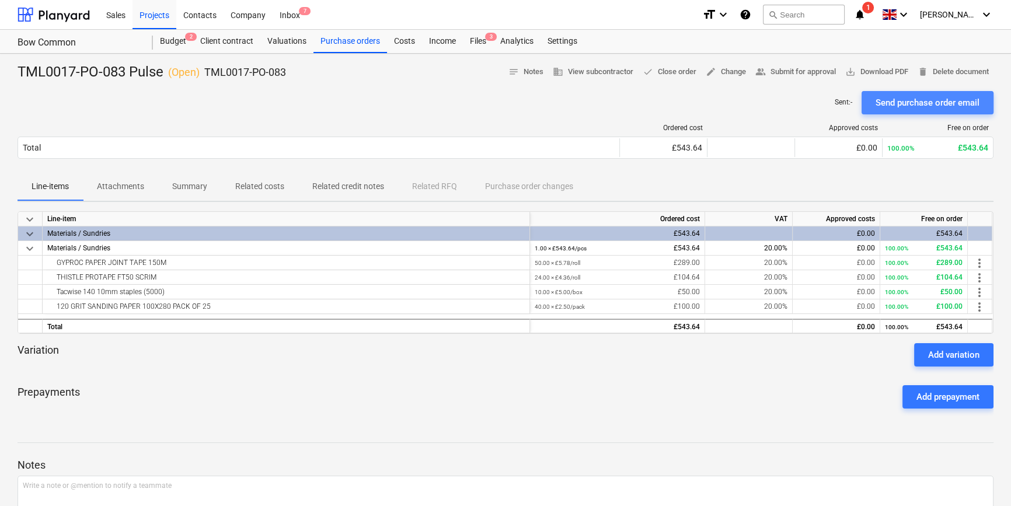
click at [913, 99] on div "Send purchase order email" at bounding box center [928, 102] width 104 height 15
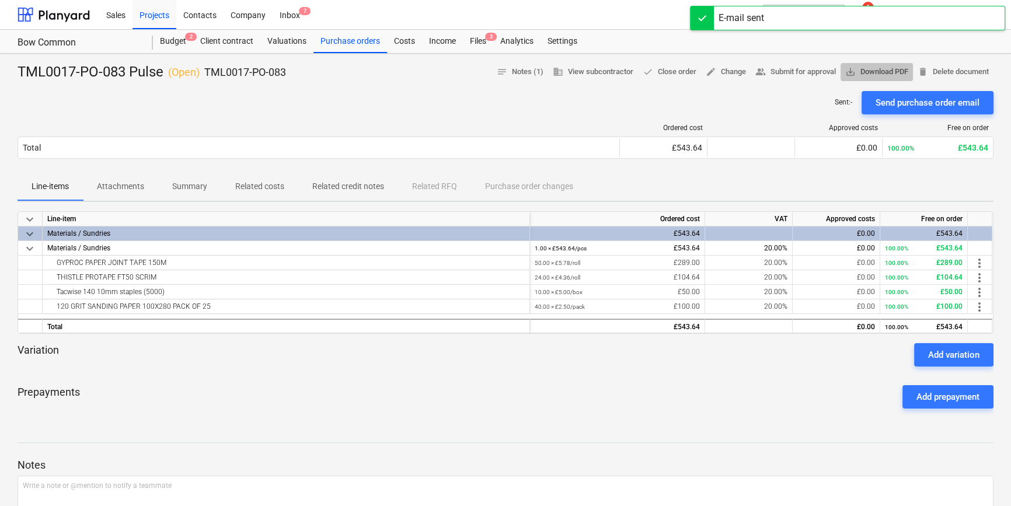
click at [885, 70] on span "save_alt Download PDF" at bounding box center [876, 71] width 63 height 13
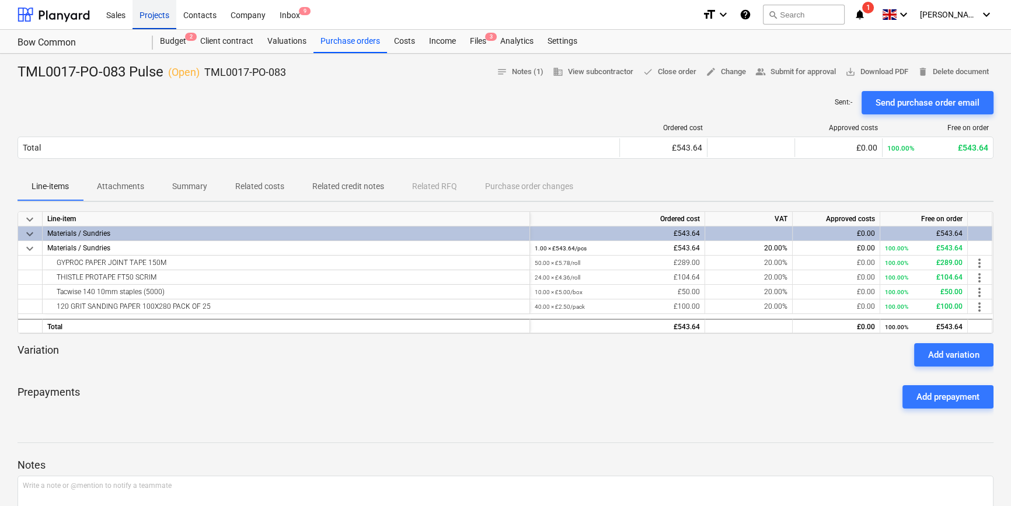
click at [142, 22] on div "Projects" at bounding box center [155, 14] width 44 height 30
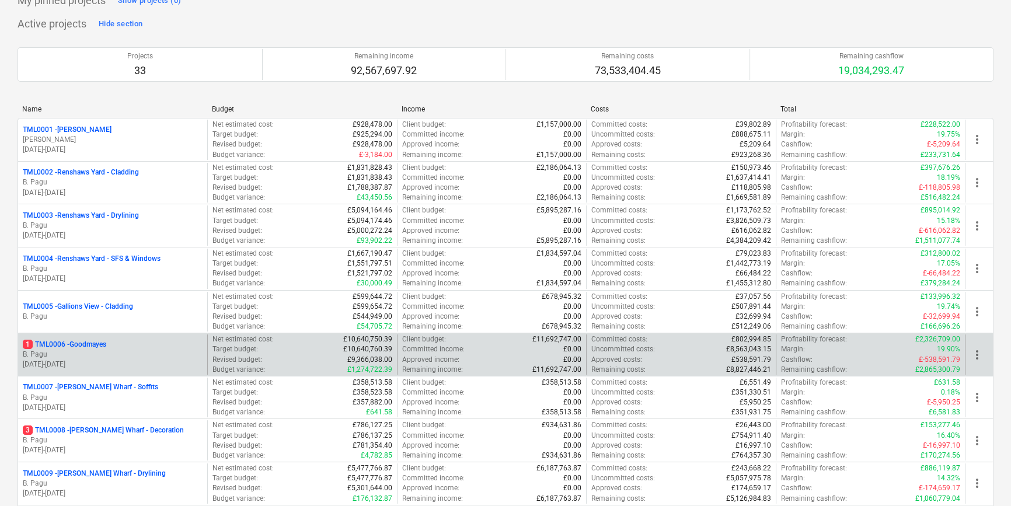
scroll to position [106, 0]
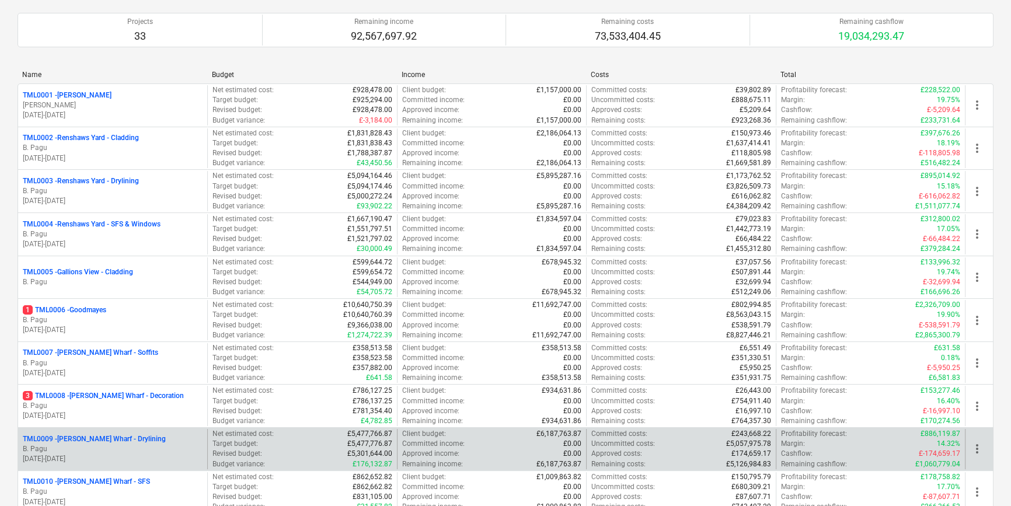
click at [114, 451] on p "B. Pagu" at bounding box center [113, 449] width 180 height 10
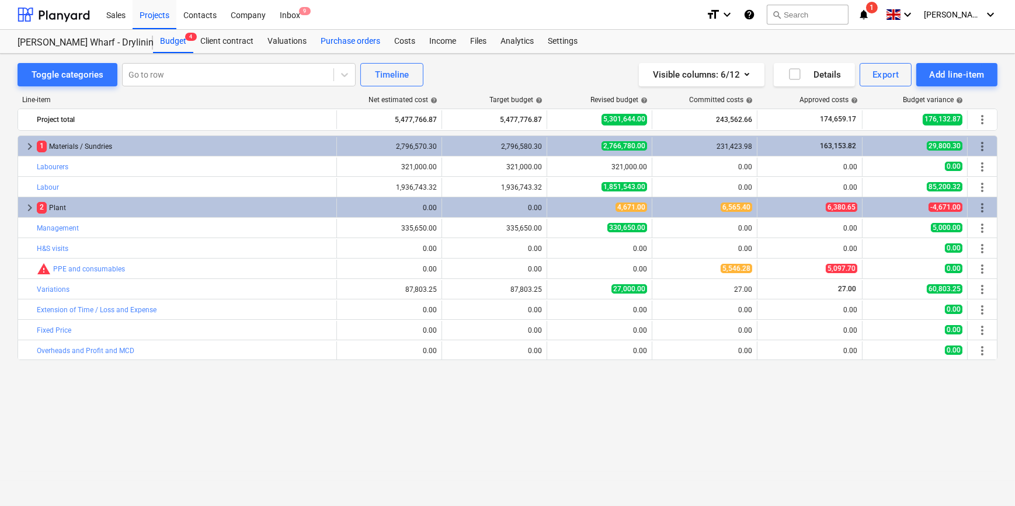
click at [337, 41] on div "Purchase orders" at bounding box center [351, 41] width 74 height 23
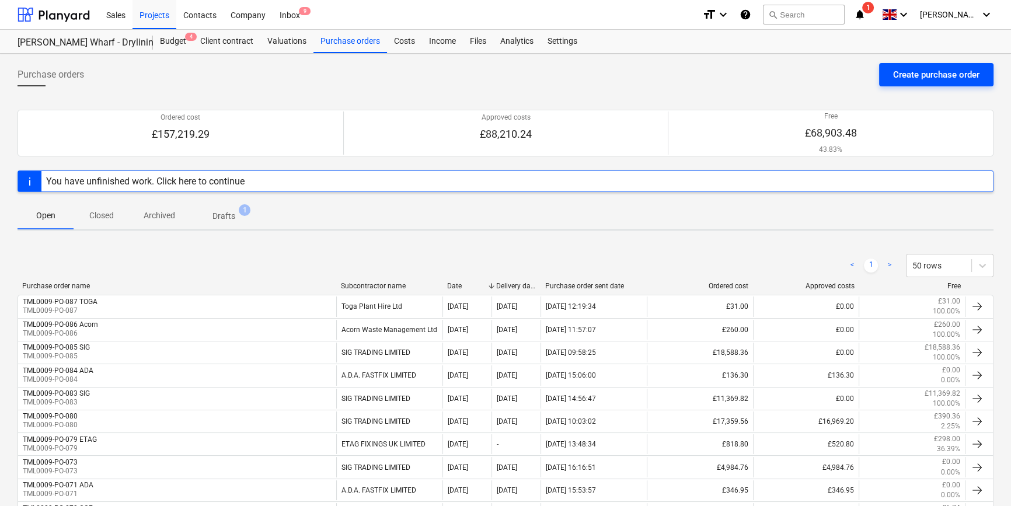
click at [925, 74] on div "Create purchase order" at bounding box center [936, 74] width 86 height 15
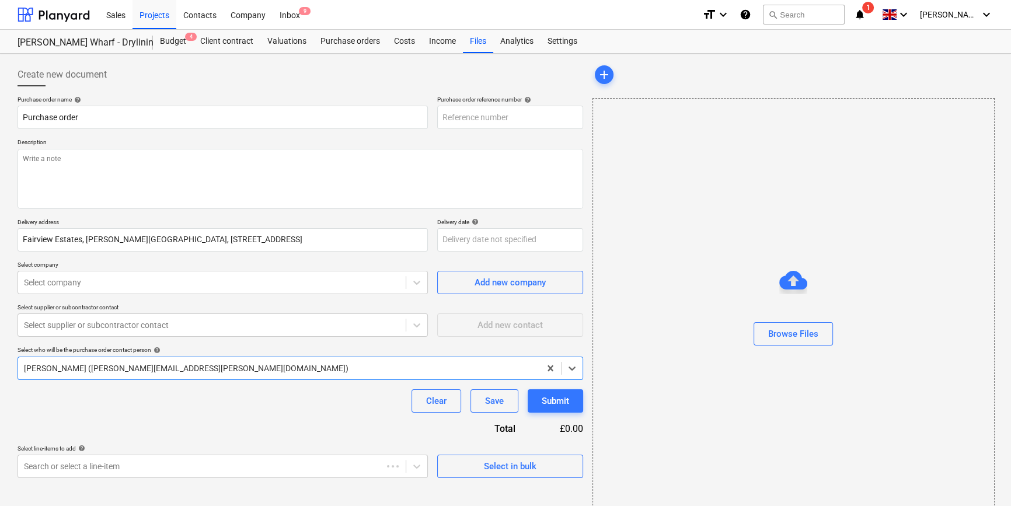
type textarea "x"
type input "TML0009-PO-088"
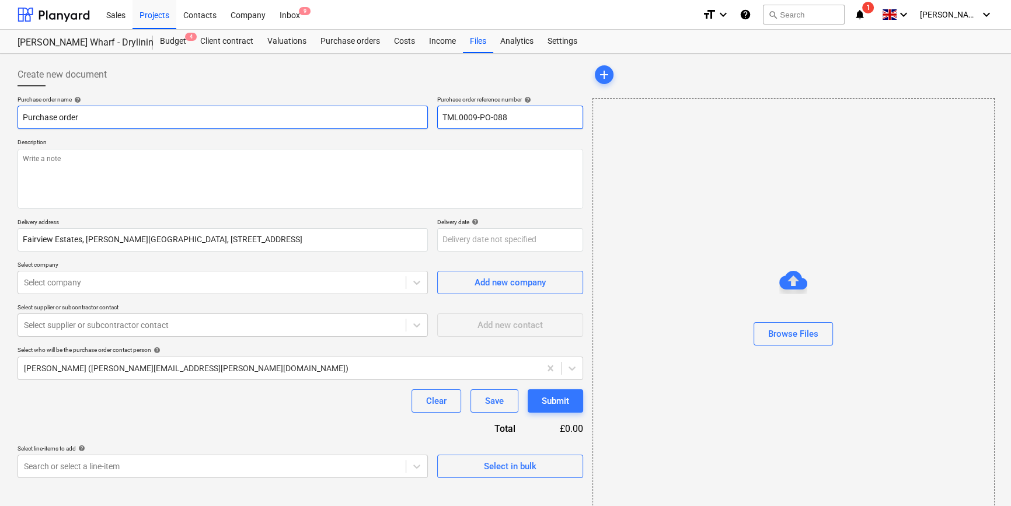
drag, startPoint x: 509, startPoint y: 115, endPoint x: 416, endPoint y: 122, distance: 93.7
click at [416, 122] on div "Purchase order name help Purchase order Purchase order reference number help TM…" at bounding box center [301, 112] width 566 height 33
drag, startPoint x: 86, startPoint y: 117, endPoint x: 14, endPoint y: 117, distance: 72.4
click at [14, 117] on div "Create new document Purchase order name help Purchase order Purchase order refe…" at bounding box center [300, 292] width 575 height 469
type textarea "x"
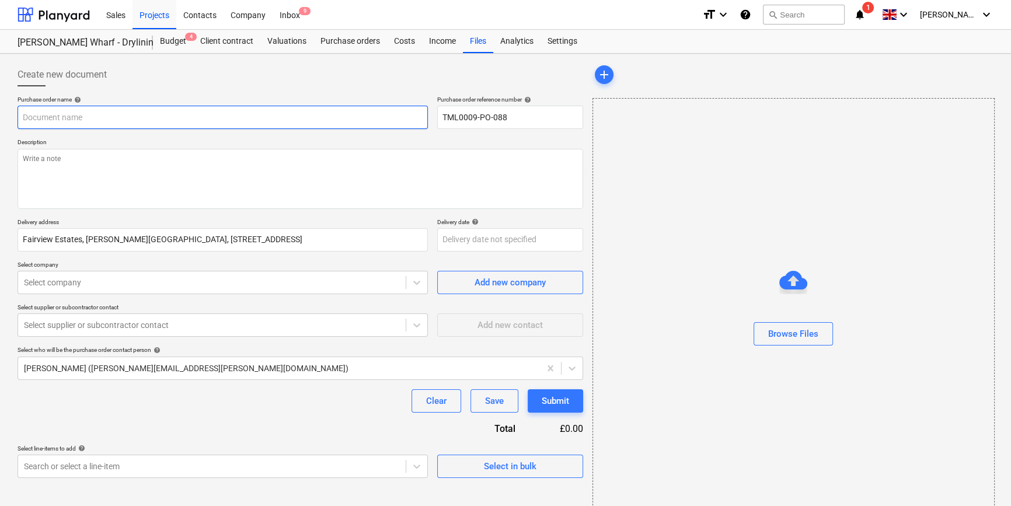
paste input "TML0009-PO-088"
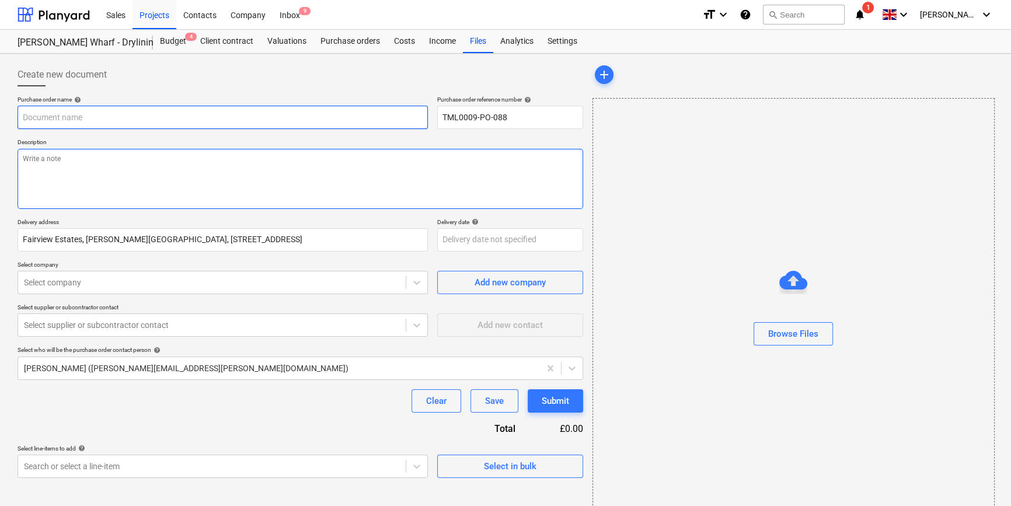
type textarea "x"
type input "TML0009-PO-088"
type textarea "x"
type input "TML0009-PO-088"
type textarea "x"
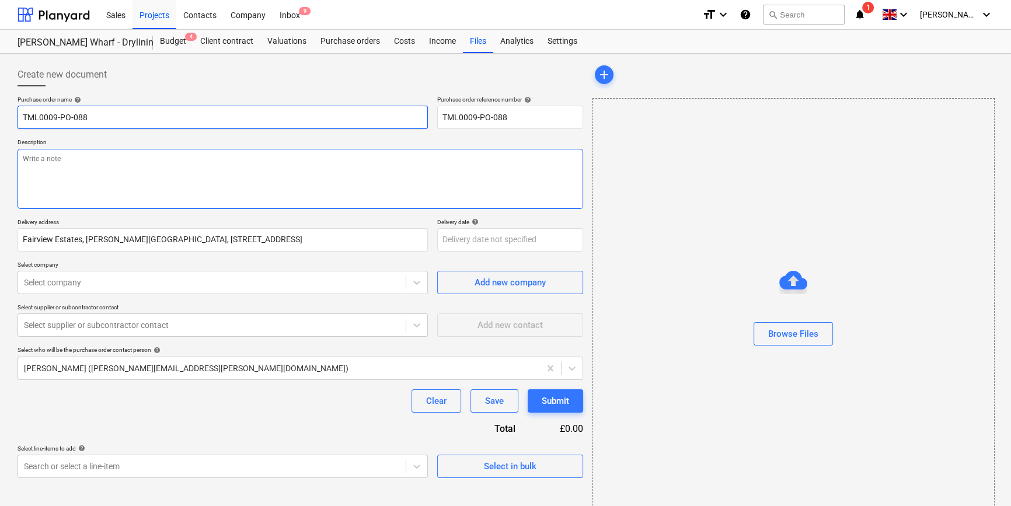
type input "TML0009-PO-088 P"
type textarea "x"
type input "TML0009-PO-088 Pa"
type textarea "x"
type input "TML0009-PO-088 Pan"
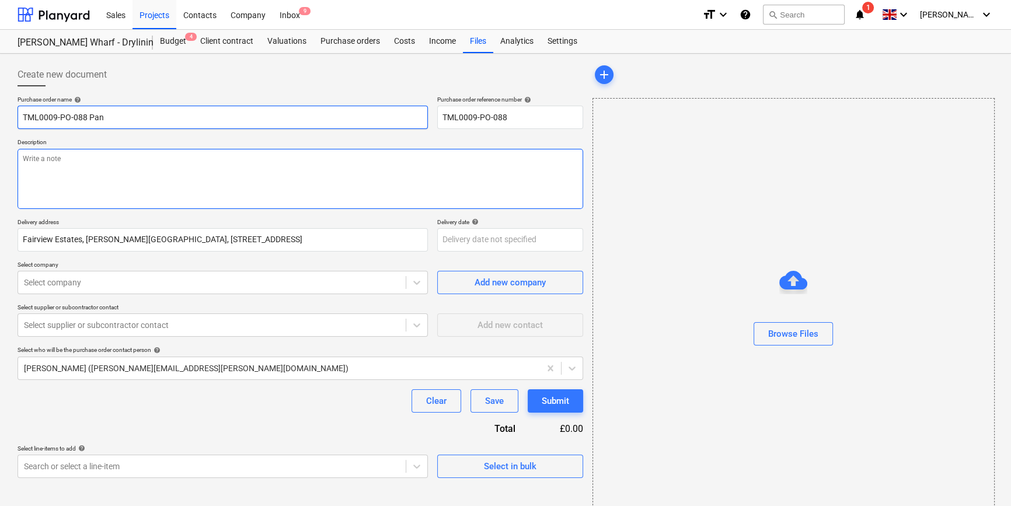
type textarea "x"
type input "TML0009-PO-088 Pane"
type textarea "x"
type input "TML0009-PO-088 Panel"
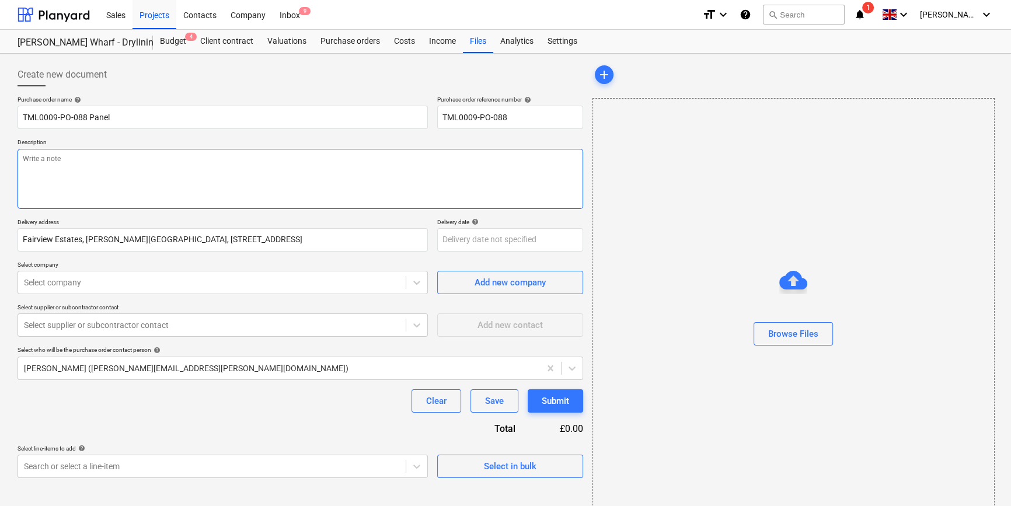
click at [64, 170] on textarea at bounding box center [301, 179] width 566 height 60
type textarea "x"
type textarea "S"
type textarea "x"
type textarea "Si"
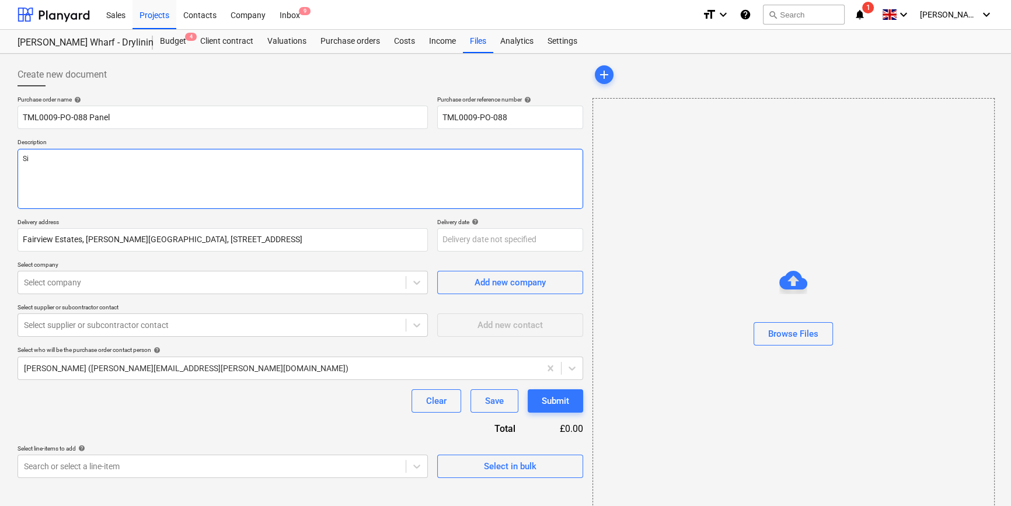
type textarea "x"
type textarea "Sit"
type textarea "x"
type textarea "Site"
type textarea "x"
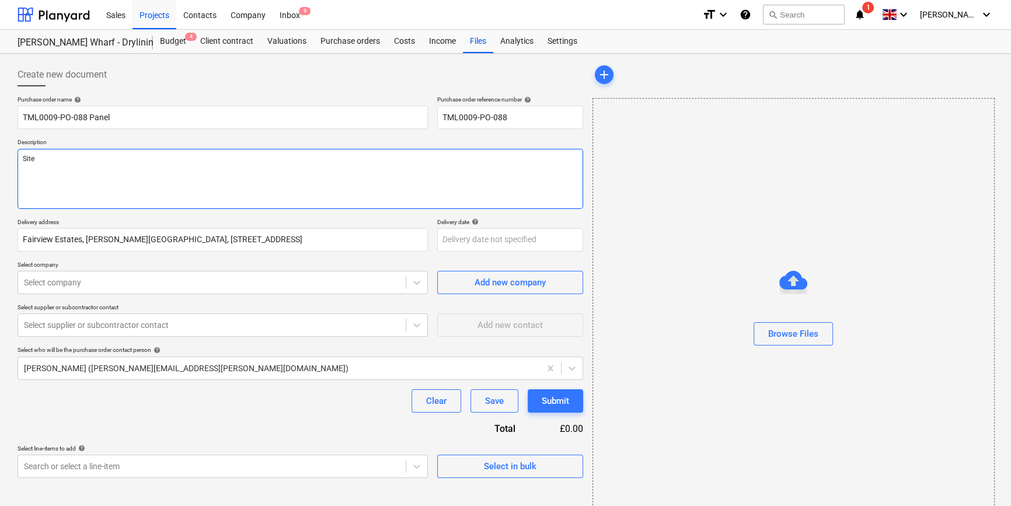
type textarea "Site"
type textarea "x"
type textarea "Site c"
type textarea "x"
type textarea "Site co"
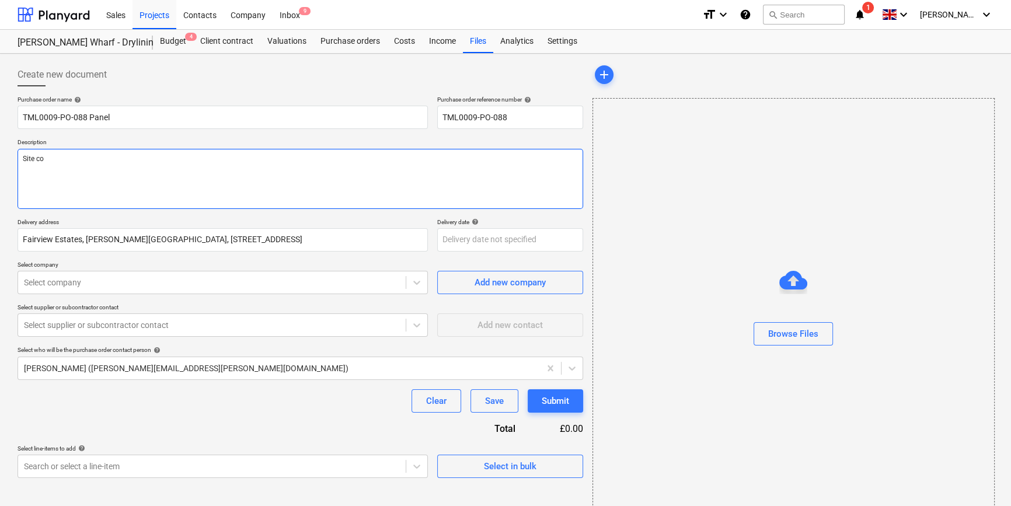
type textarea "x"
type textarea "Site con"
type textarea "x"
type textarea "Site cont"
type textarea "x"
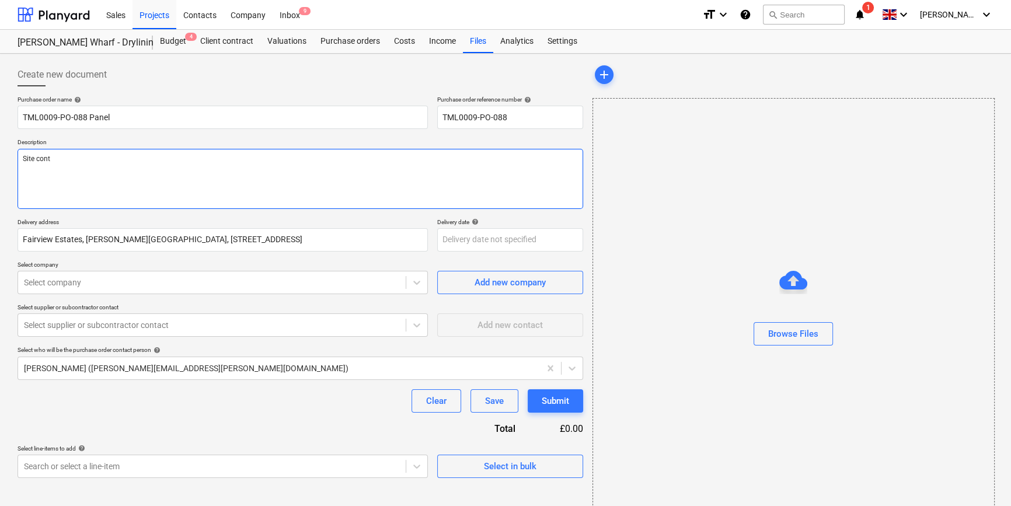
type textarea "Site conta"
type textarea "x"
type textarea "Site contac"
type textarea "x"
type textarea "Site contact"
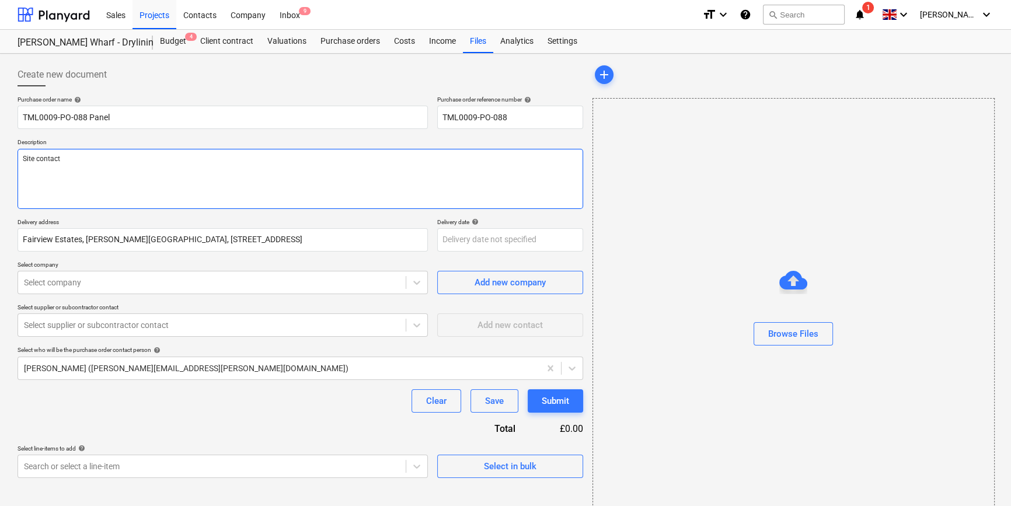
type textarea "x"
type textarea "Site contact"
type textarea "x"
type textarea "Site contact A"
type textarea "x"
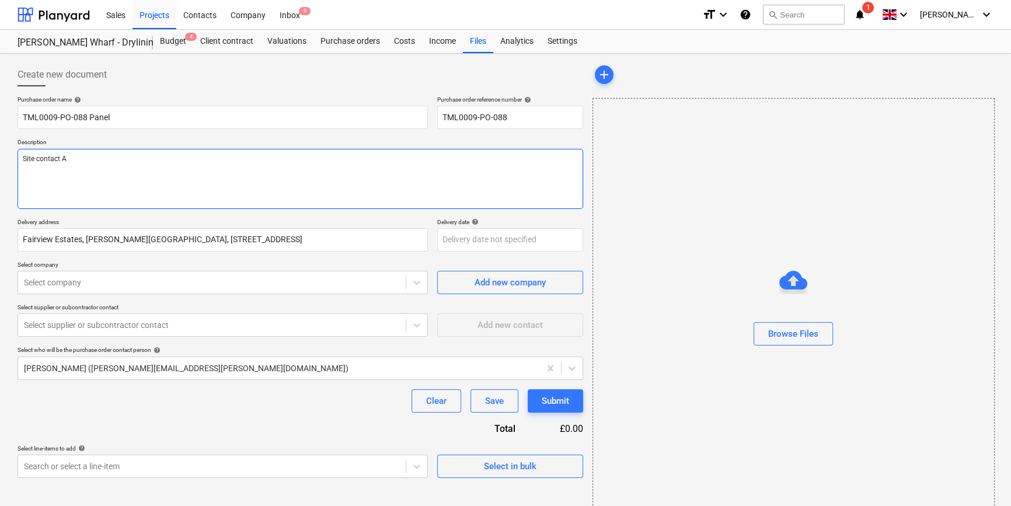
type textarea "Site contact An"
type textarea "x"
type textarea "Site contact And"
type textarea "x"
type textarea "Site contact Andr"
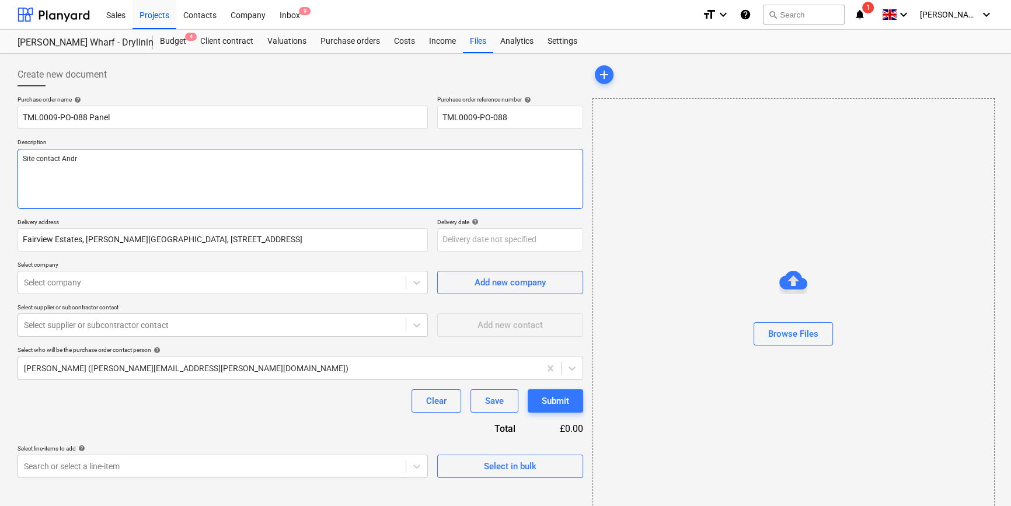
type textarea "x"
type textarea "Site contact [PERSON_NAME]"
type textarea "x"
type textarea "Site contact [PERSON_NAME]"
type textarea "x"
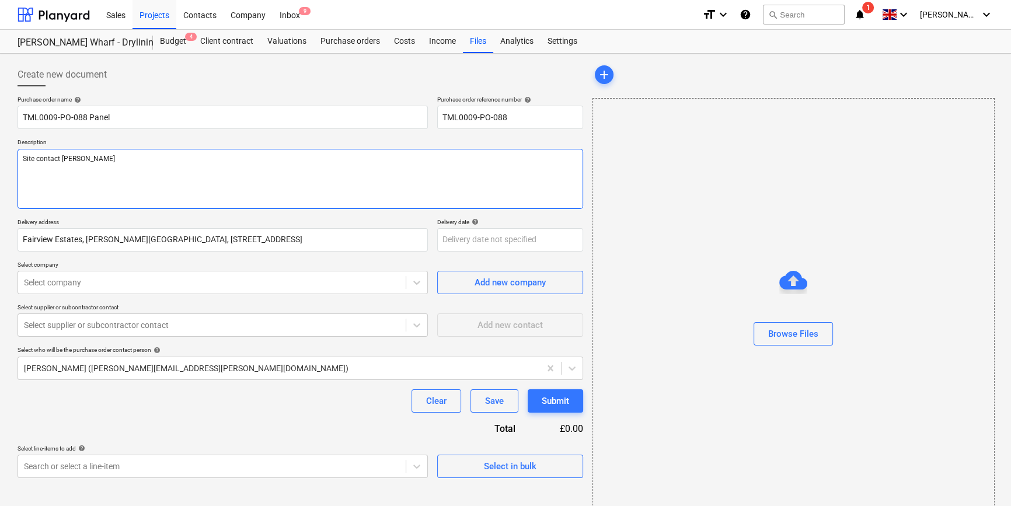
type textarea "Site contact [PERSON_NAME]"
paste textarea "07502288908"
type textarea "x"
type textarea "Site contact [PERSON_NAME] [PHONE_NUMBER]"
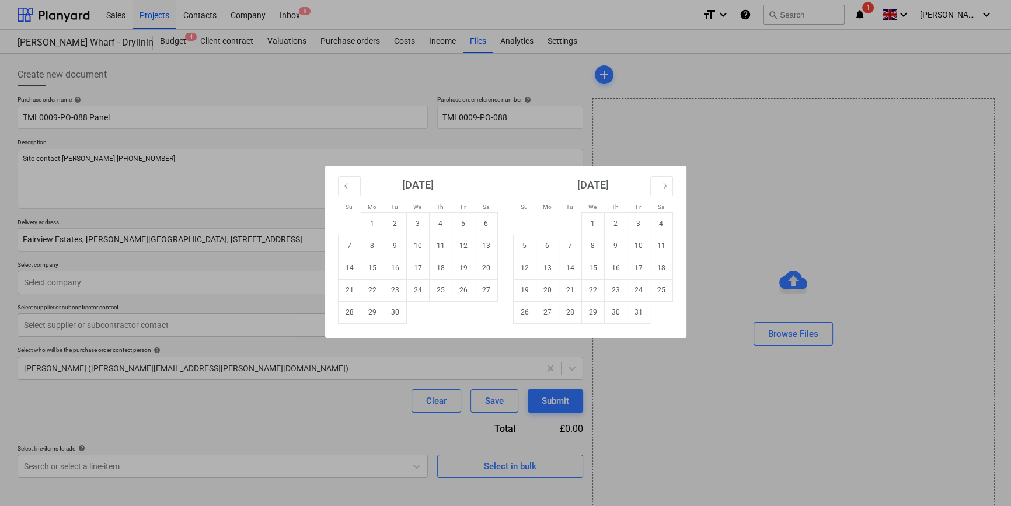
click at [465, 243] on body "Sales Projects Contacts Company Inbox 9 format_size keyboard_arrow_down help se…" at bounding box center [505, 253] width 1011 height 506
click at [376, 267] on td "15" at bounding box center [372, 268] width 23 height 22
type textarea "x"
type input "[DATE]"
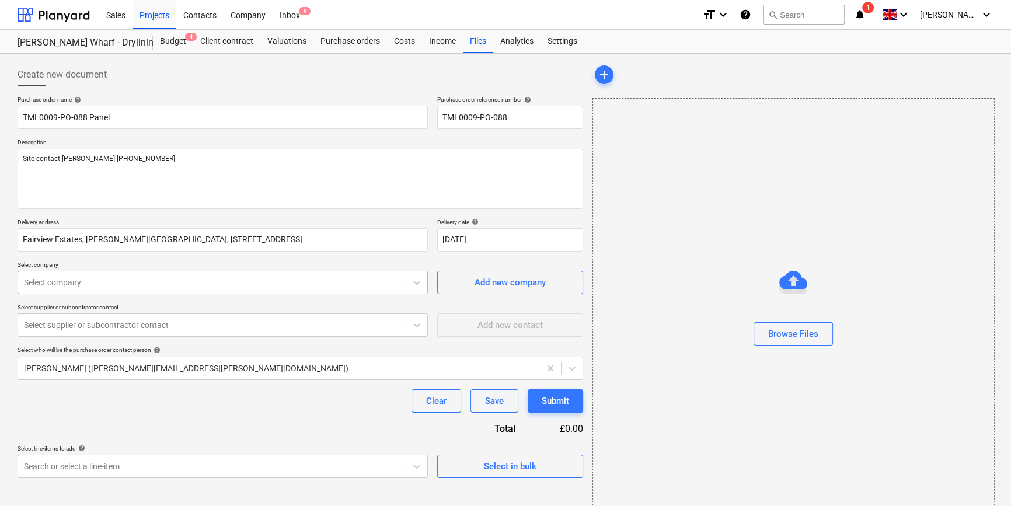
click at [311, 287] on div at bounding box center [212, 283] width 376 height 12
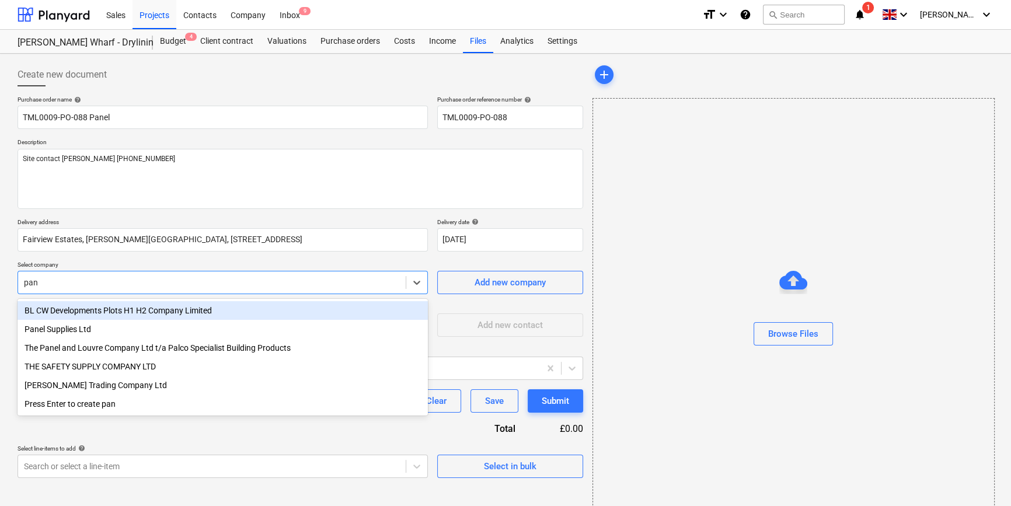
type input "pane"
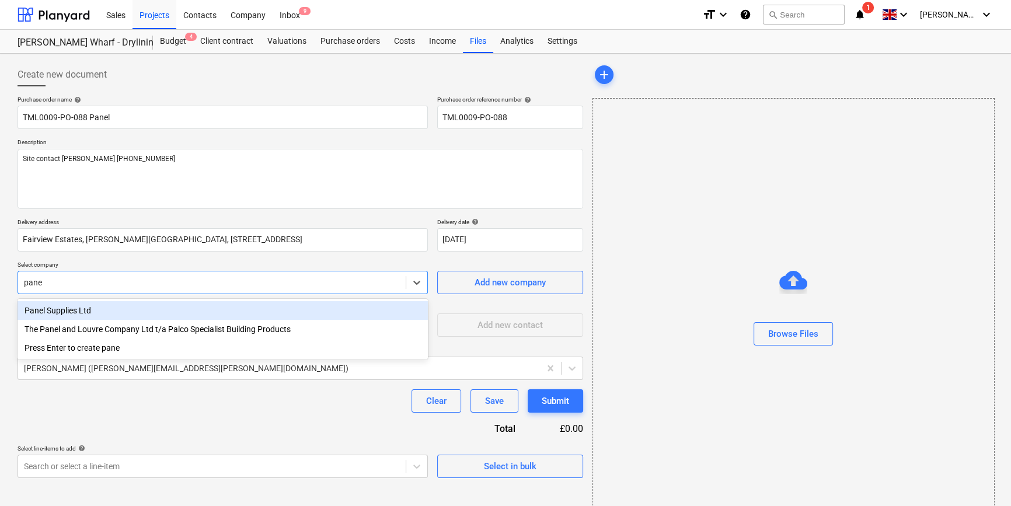
click at [99, 306] on div "Panel Supplies Ltd" at bounding box center [223, 310] width 410 height 19
type textarea "x"
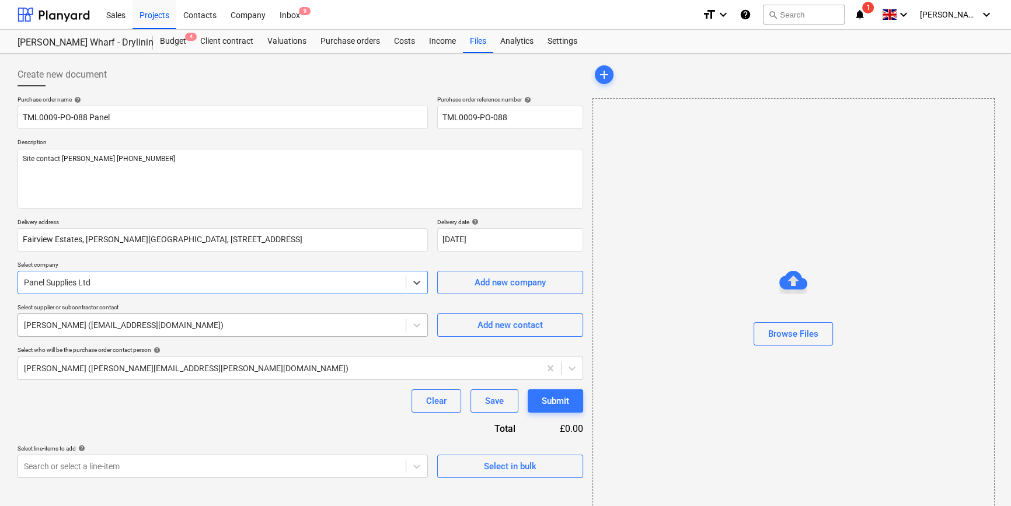
click at [83, 325] on div at bounding box center [212, 325] width 376 height 12
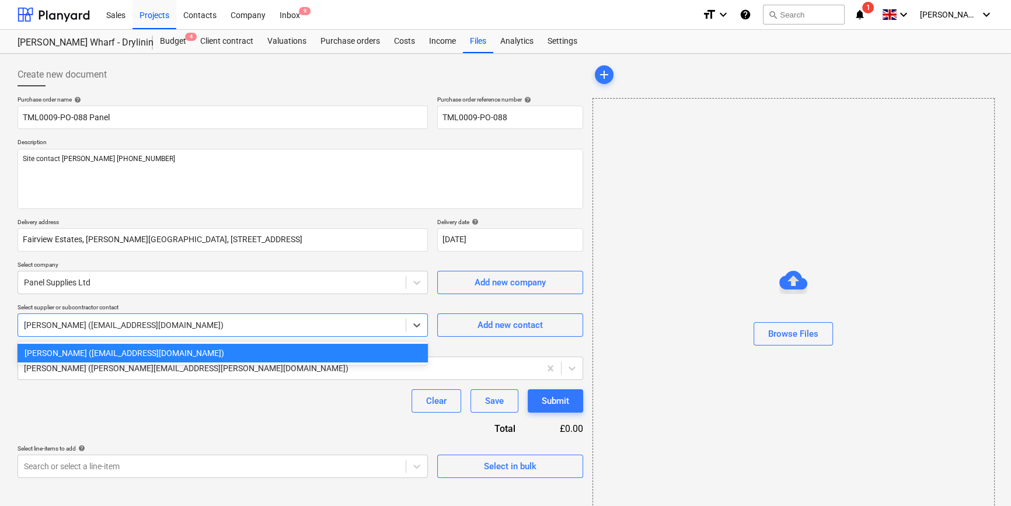
click at [138, 409] on div "Clear Save Submit" at bounding box center [301, 400] width 566 height 23
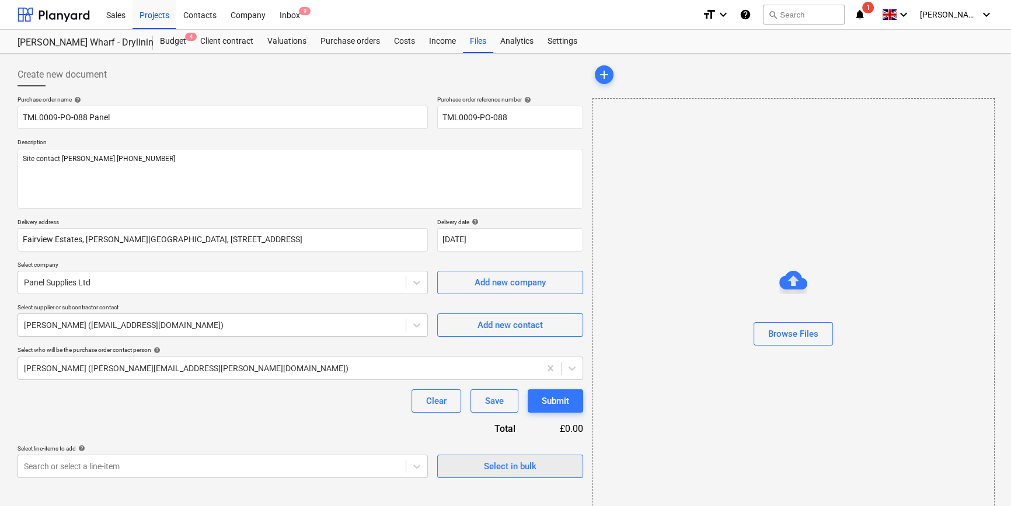
click at [481, 471] on span "Select in bulk" at bounding box center [510, 466] width 117 height 15
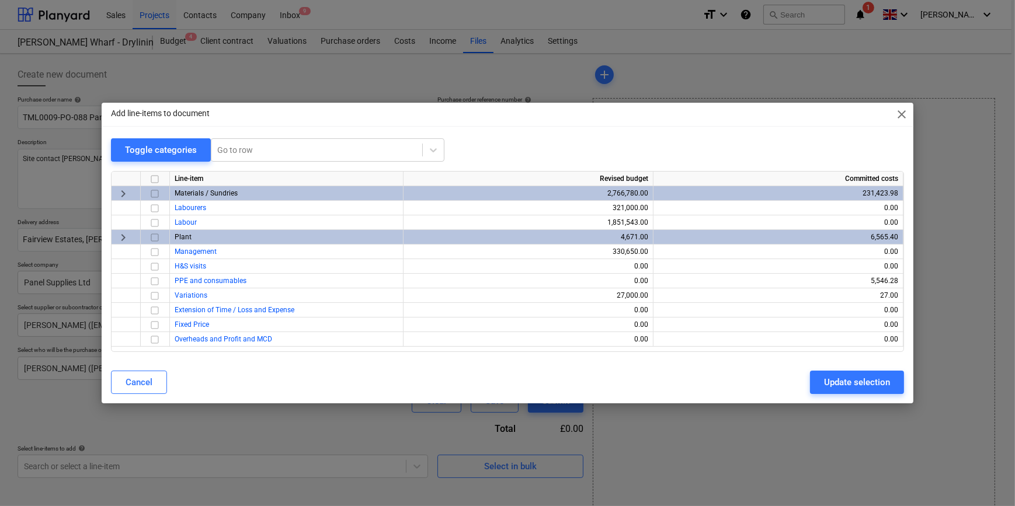
click at [156, 194] on input "checkbox" at bounding box center [155, 194] width 14 height 14
click at [854, 375] on div "Update selection" at bounding box center [857, 382] width 66 height 15
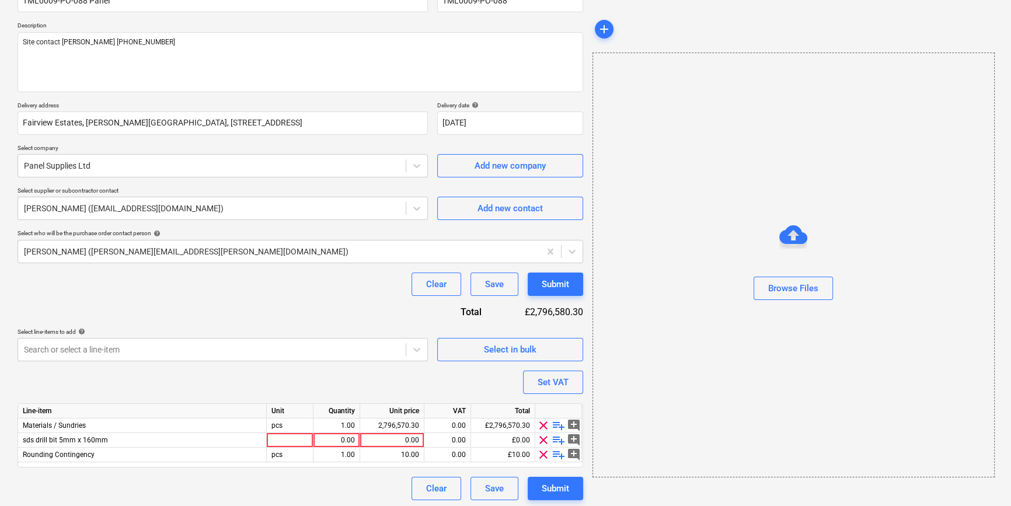
scroll to position [120, 0]
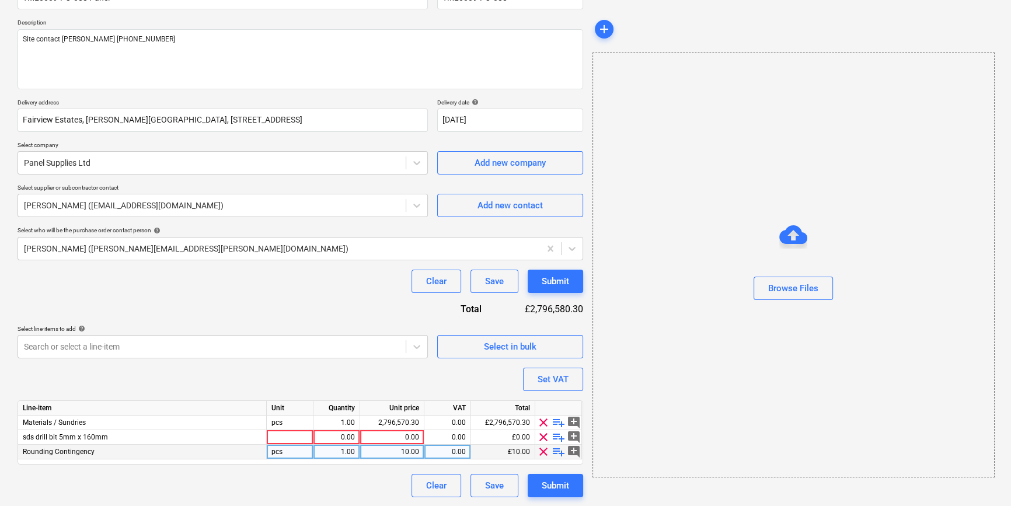
click at [542, 454] on span "clear" at bounding box center [544, 452] width 14 height 14
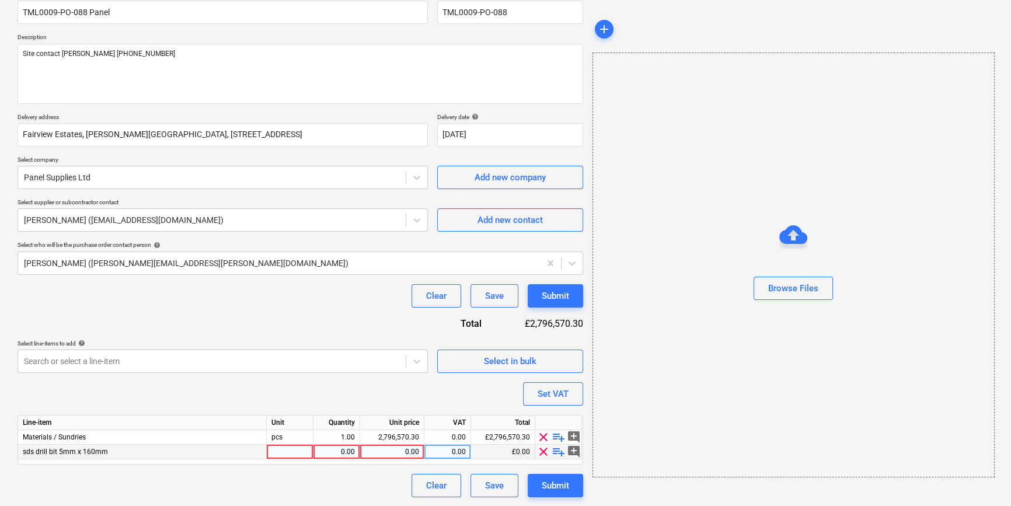
click at [544, 451] on span "clear" at bounding box center [544, 452] width 14 height 14
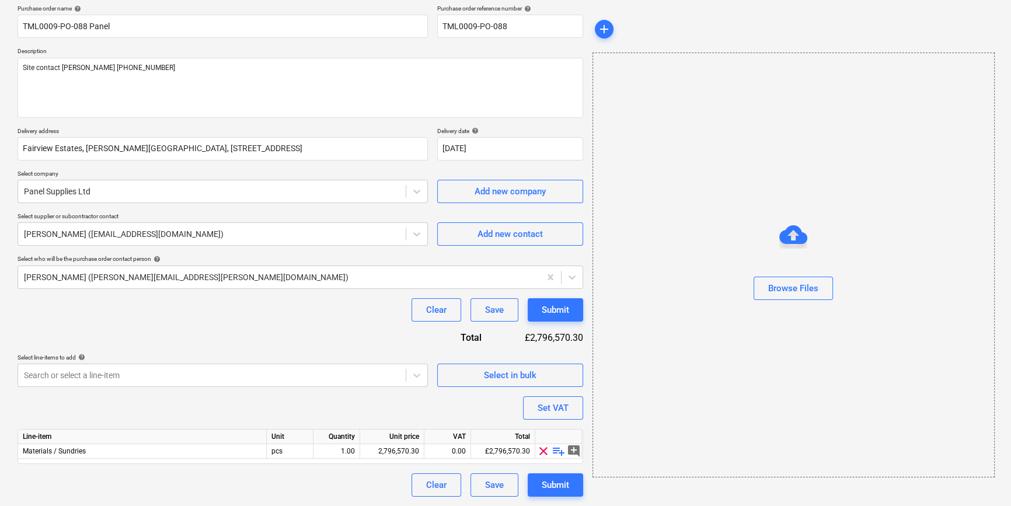
scroll to position [90, 0]
click at [559, 448] on span "playlist_add" at bounding box center [559, 452] width 14 height 14
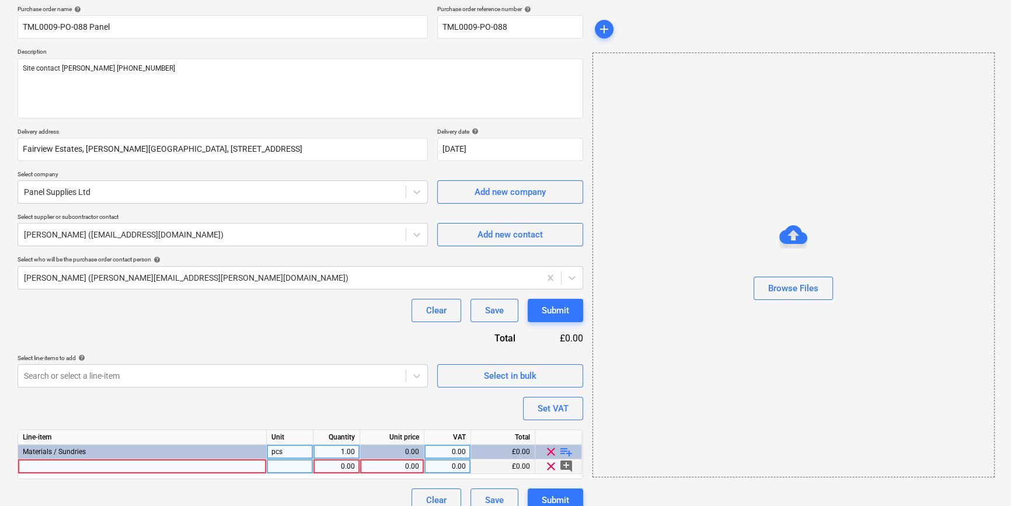
click at [36, 468] on div at bounding box center [142, 467] width 249 height 15
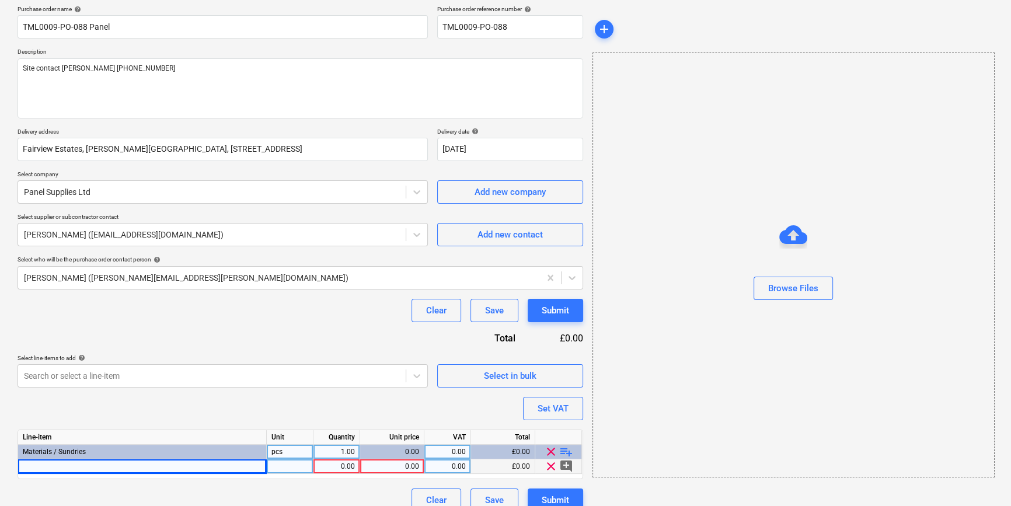
click at [54, 467] on div at bounding box center [142, 467] width 249 height 15
type textarea "x"
type input "12mm Pinex Plywood"
type textarea "x"
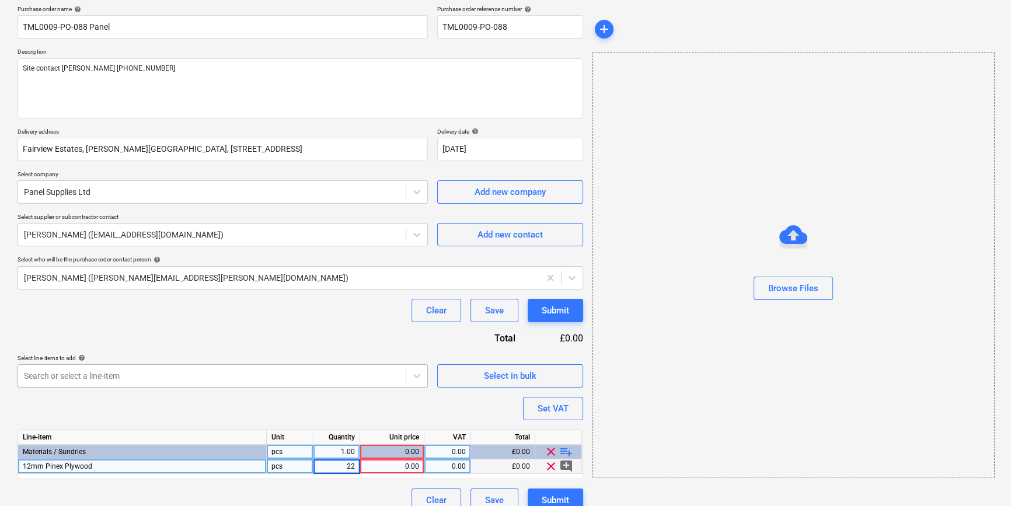
type input "225"
type textarea "x"
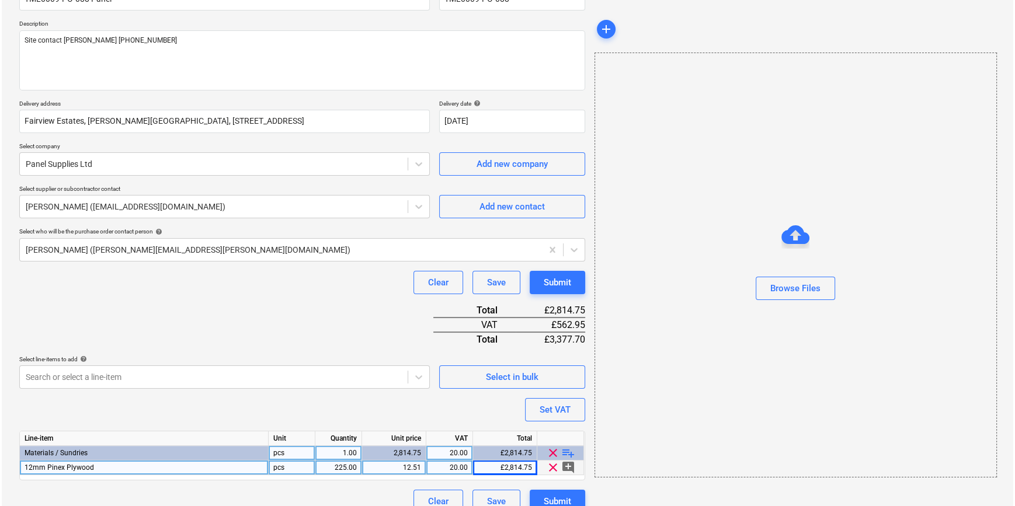
scroll to position [134, 0]
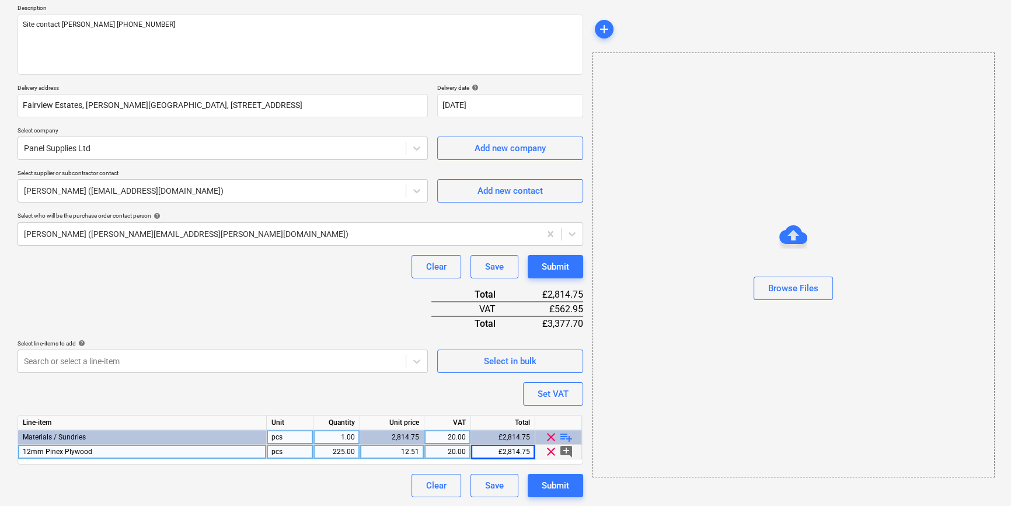
click at [414, 452] on div "12.51" at bounding box center [392, 452] width 54 height 15
click at [415, 453] on input "12.51" at bounding box center [392, 452] width 64 height 14
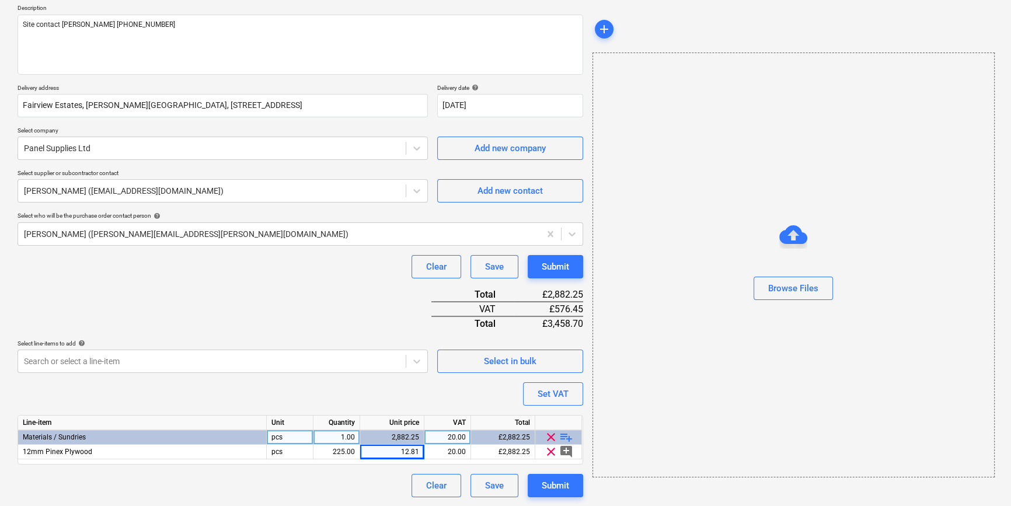
click at [344, 479] on div "Clear Save Submit" at bounding box center [301, 485] width 566 height 23
click at [552, 485] on div "Submit" at bounding box center [555, 485] width 27 height 15
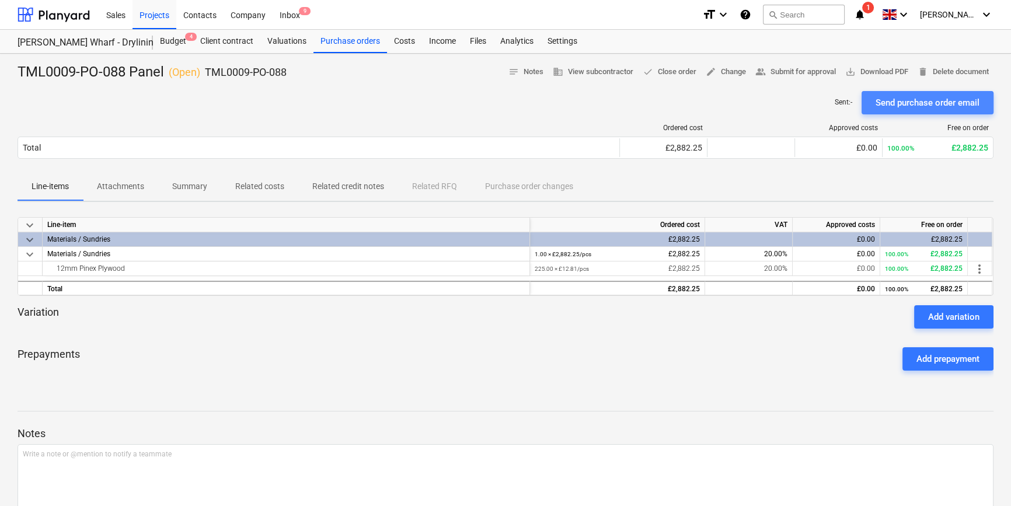
click at [917, 99] on div "Send purchase order email" at bounding box center [928, 102] width 104 height 15
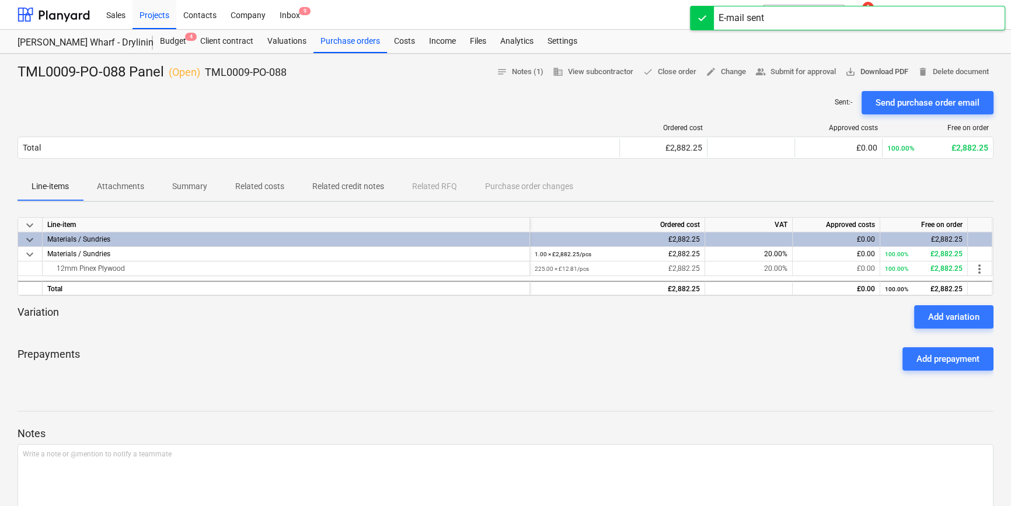
click at [890, 73] on span "save_alt Download PDF" at bounding box center [876, 71] width 63 height 13
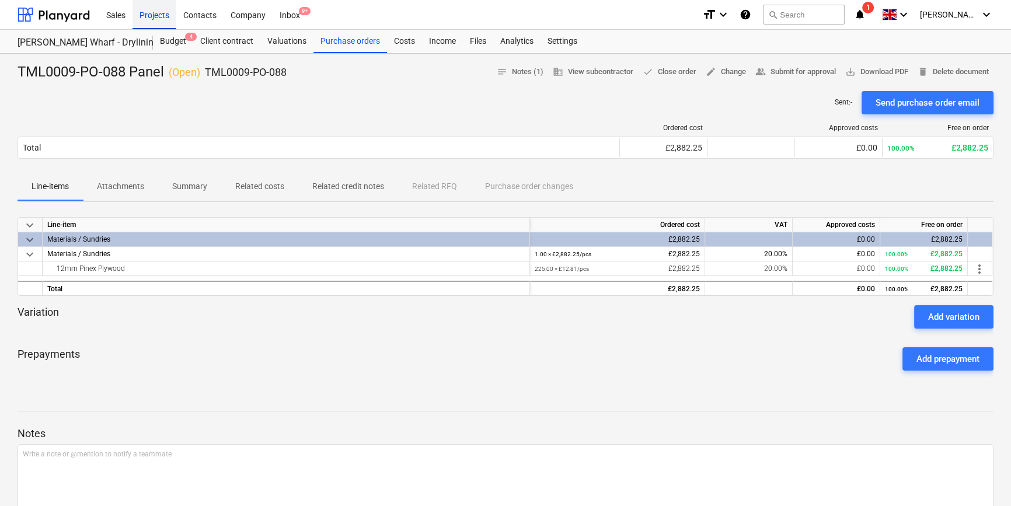
click at [151, 15] on div "Projects" at bounding box center [155, 14] width 44 height 30
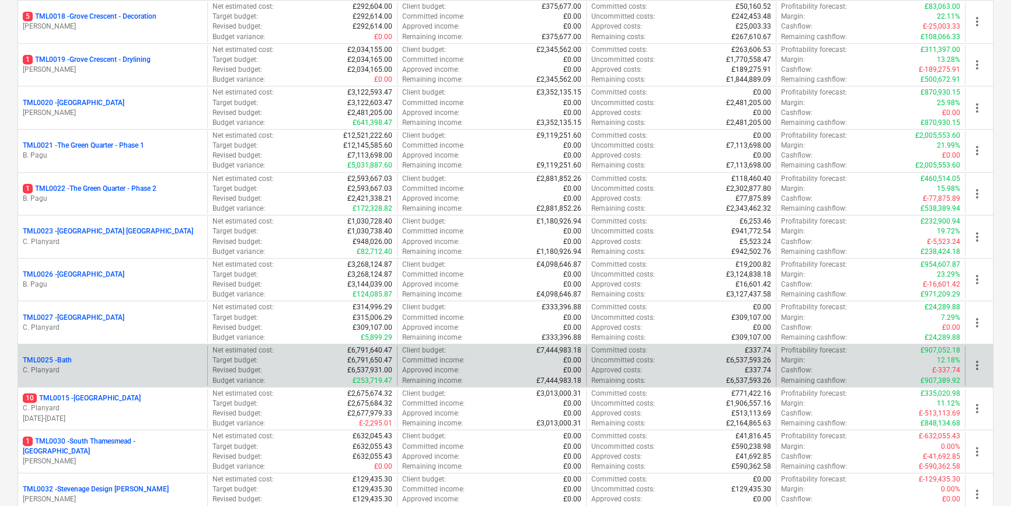
scroll to position [902, 0]
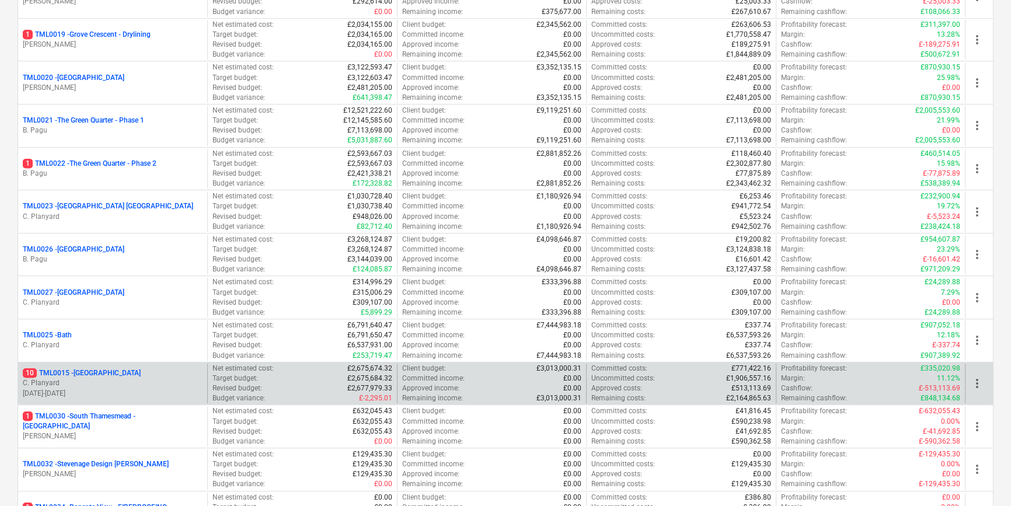
click at [123, 379] on p "C. Planyard" at bounding box center [113, 383] width 180 height 10
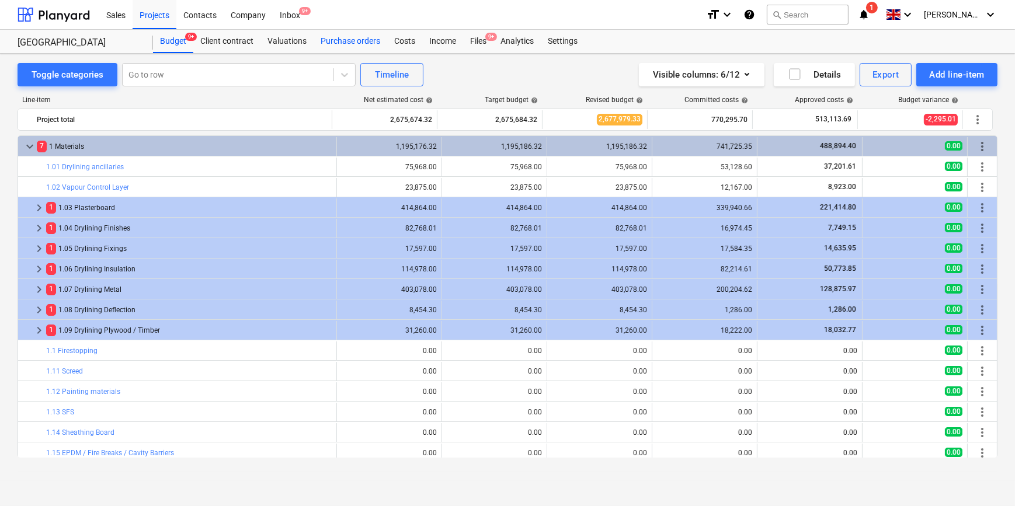
click at [350, 41] on div "Purchase orders" at bounding box center [351, 41] width 74 height 23
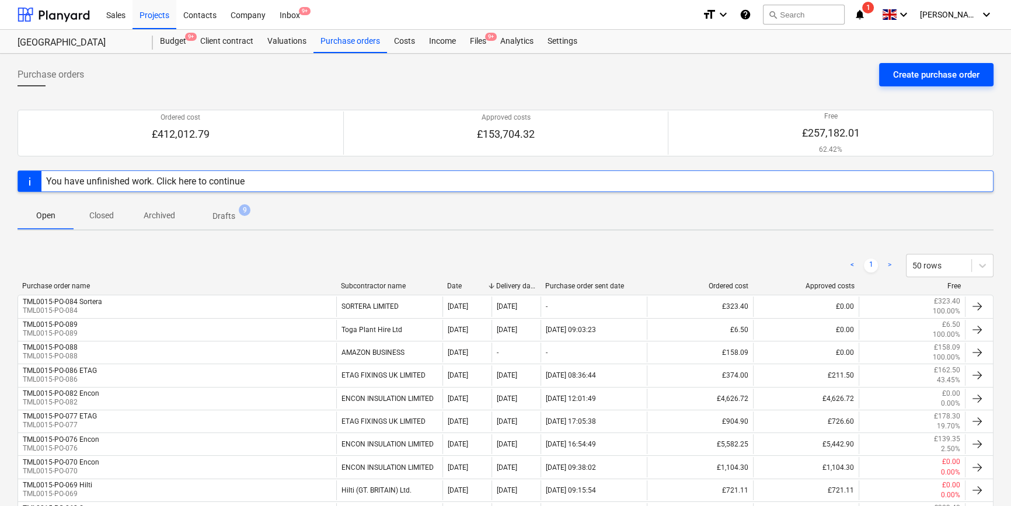
click at [900, 76] on div "Create purchase order" at bounding box center [936, 74] width 86 height 15
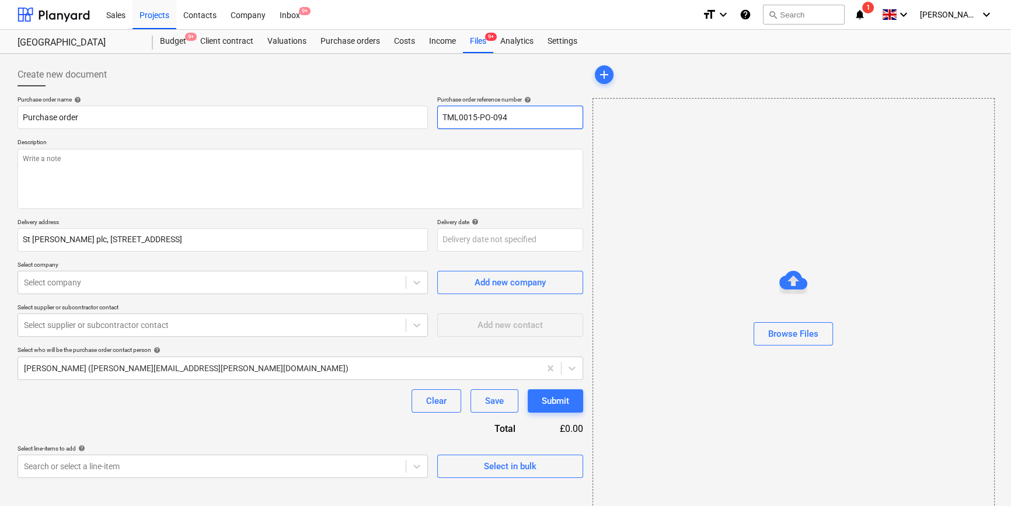
drag, startPoint x: 518, startPoint y: 118, endPoint x: 438, endPoint y: 117, distance: 80.6
click at [438, 117] on input "TML0015-PO-094" at bounding box center [510, 117] width 146 height 23
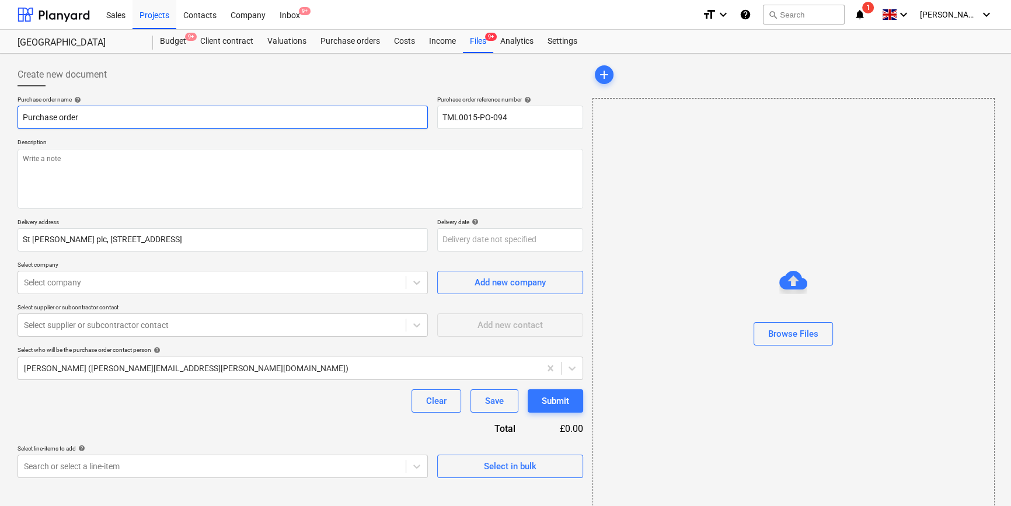
drag, startPoint x: 76, startPoint y: 117, endPoint x: 22, endPoint y: 117, distance: 54.3
click at [22, 117] on input "Purchase order" at bounding box center [223, 117] width 410 height 23
paste input "TML0015-PO-094"
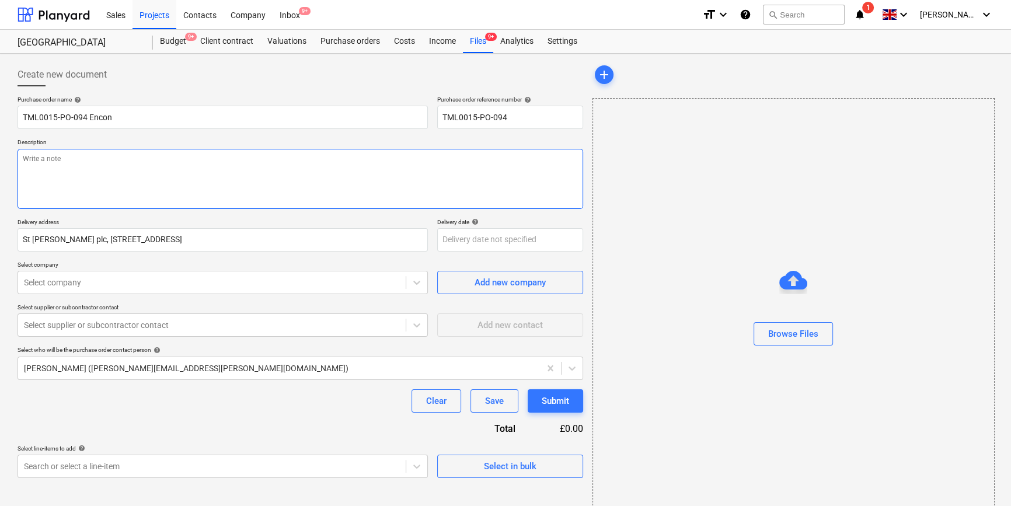
click at [24, 168] on textarea at bounding box center [301, 179] width 566 height 60
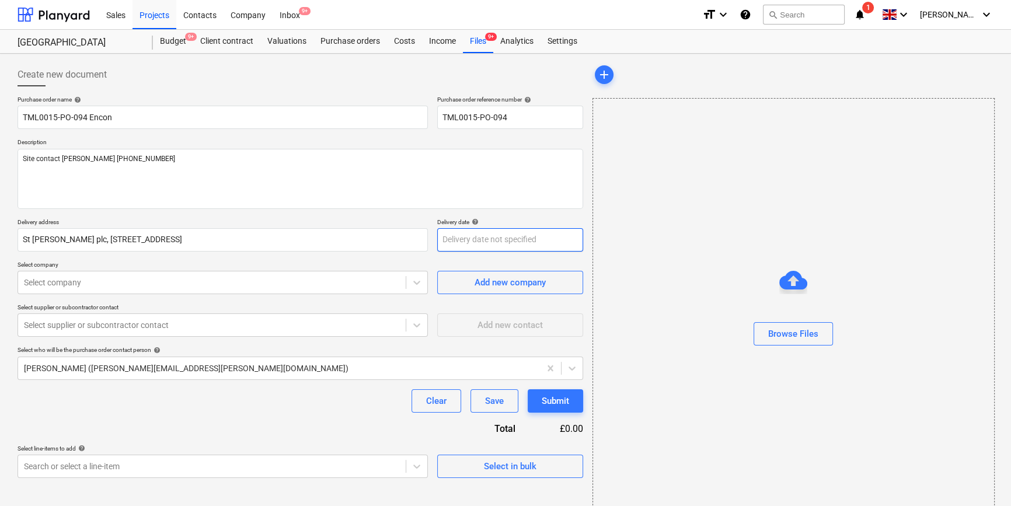
click at [443, 241] on body "Sales Projects Contacts Company Inbox 9+ format_size keyboard_arrow_down help s…" at bounding box center [505, 253] width 1011 height 506
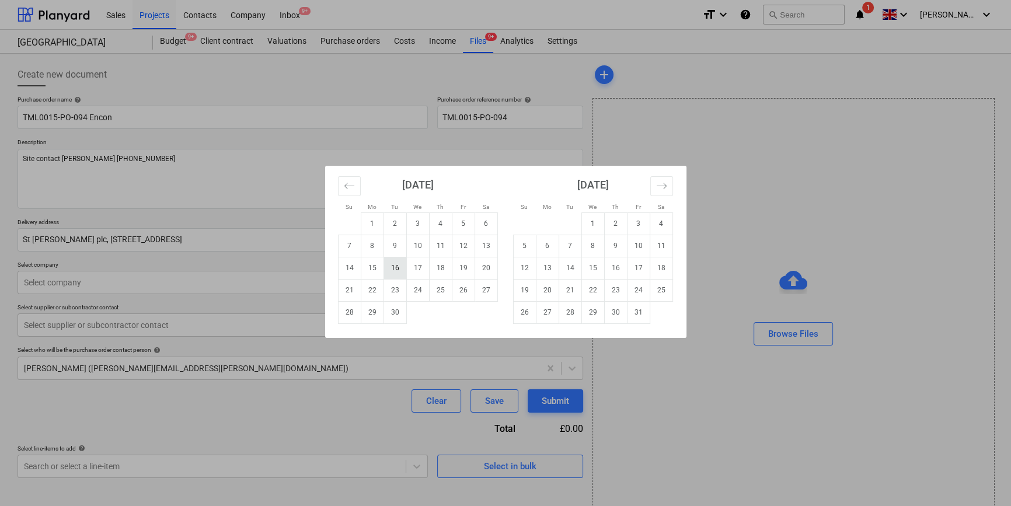
click at [392, 264] on td "16" at bounding box center [395, 268] width 23 height 22
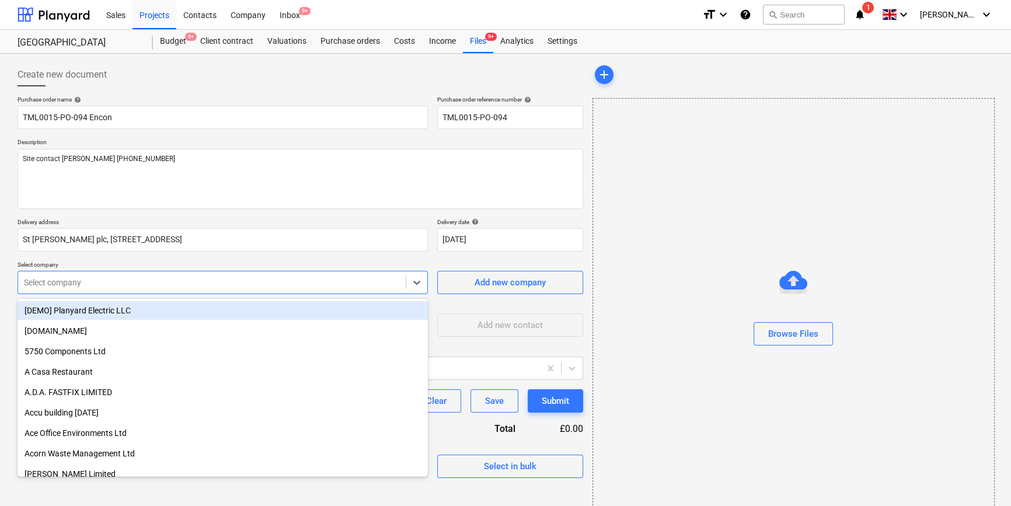
click at [272, 286] on div at bounding box center [212, 283] width 376 height 12
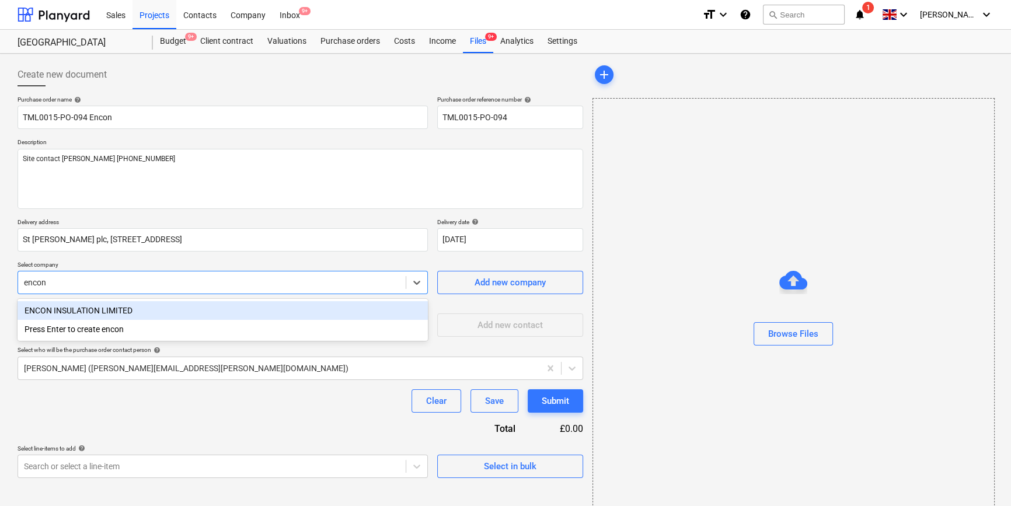
click at [96, 311] on div "ENCON INSULATION LIMITED" at bounding box center [223, 310] width 410 height 19
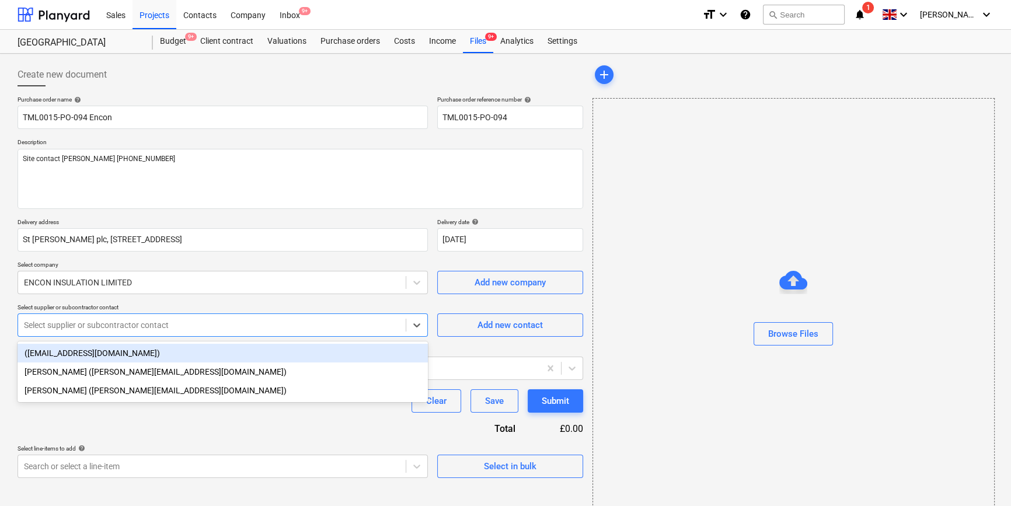
click at [124, 328] on div at bounding box center [212, 325] width 376 height 12
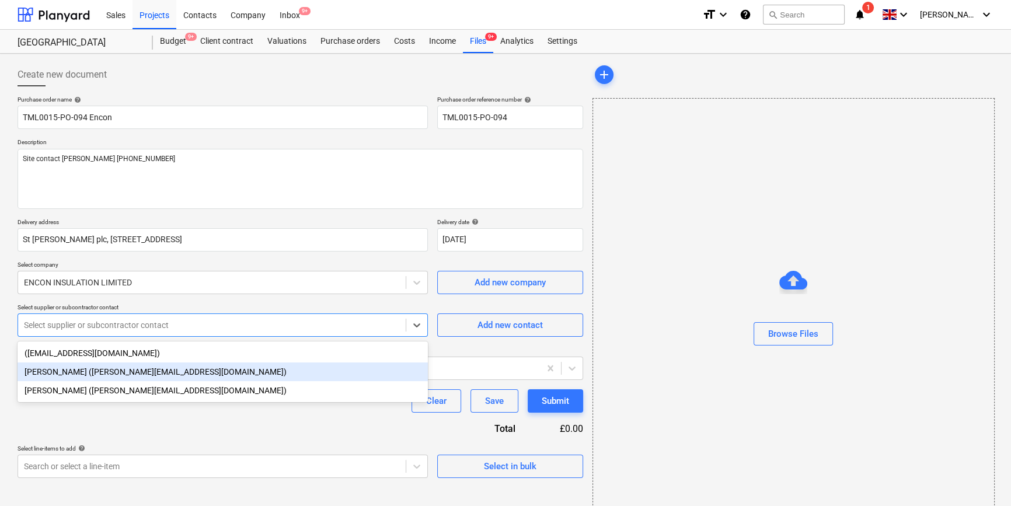
click at [116, 374] on div "[PERSON_NAME] ([PERSON_NAME][EMAIL_ADDRESS][DOMAIN_NAME])" at bounding box center [223, 372] width 410 height 19
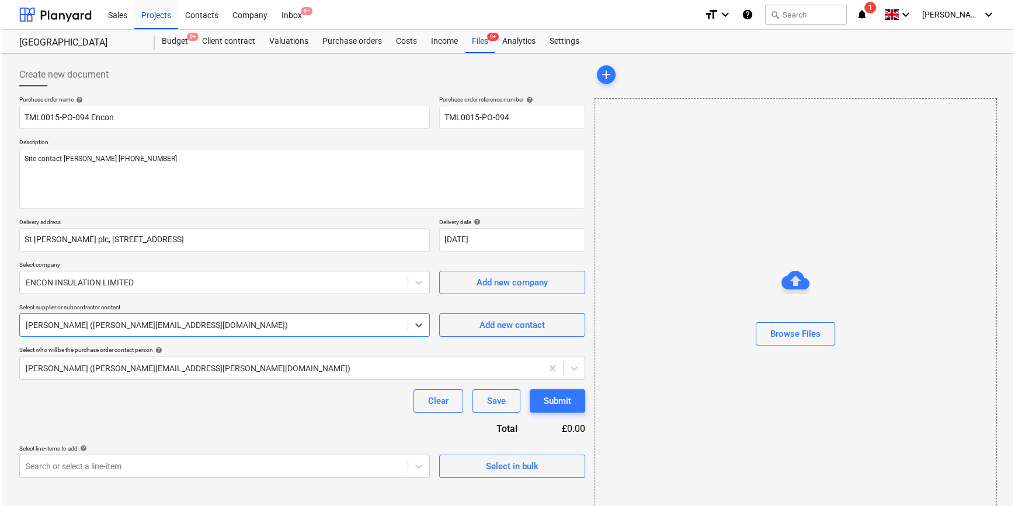
scroll to position [25, 0]
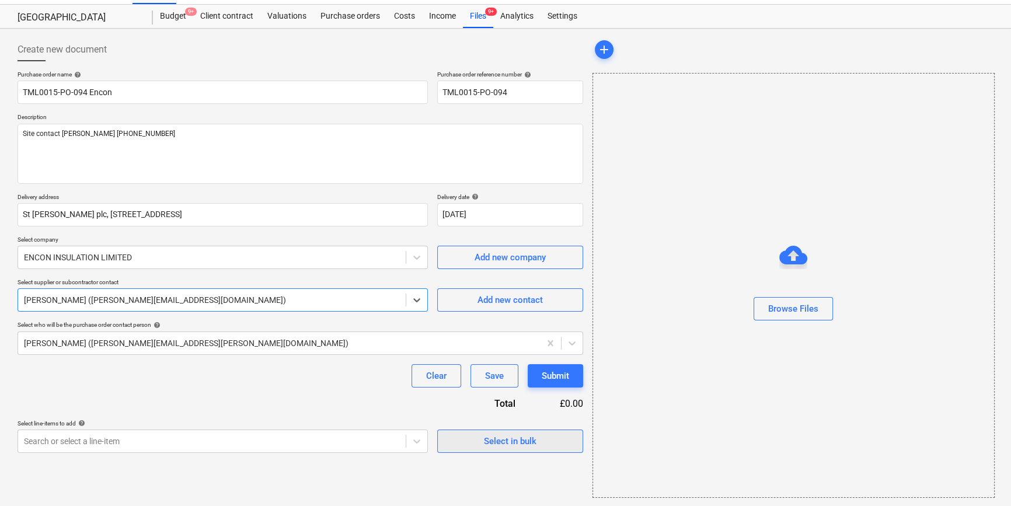
click at [467, 446] on span "Select in bulk" at bounding box center [510, 441] width 117 height 15
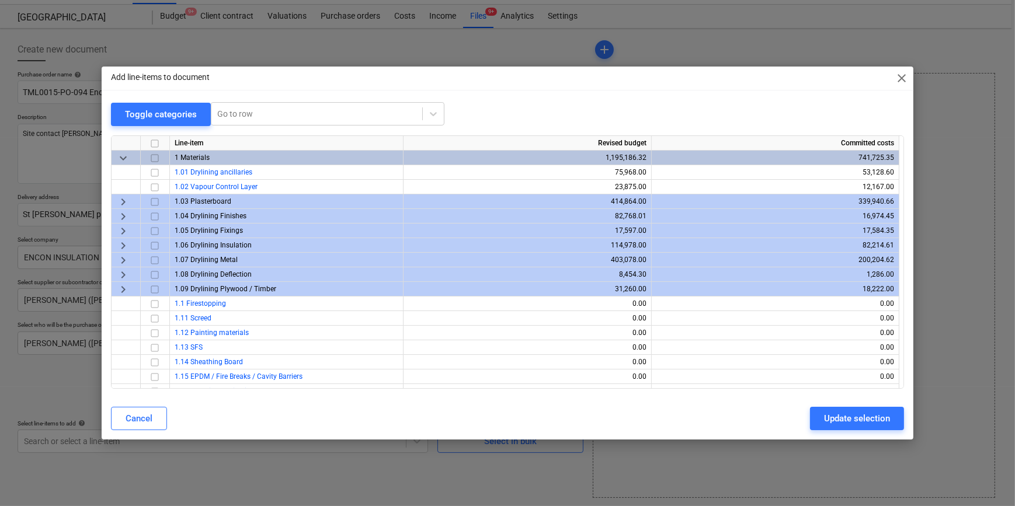
click at [123, 200] on span "keyboard_arrow_right" at bounding box center [123, 201] width 14 height 14
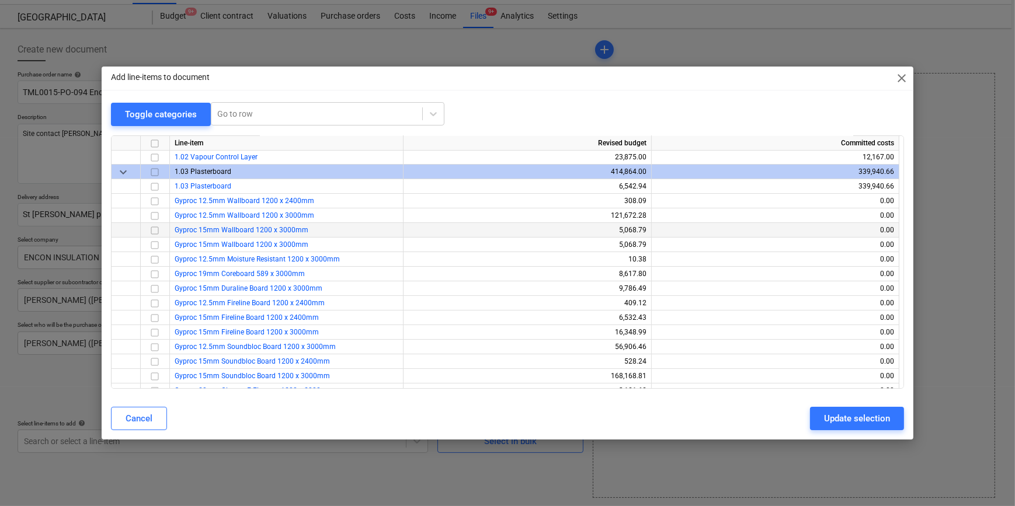
scroll to position [53, 0]
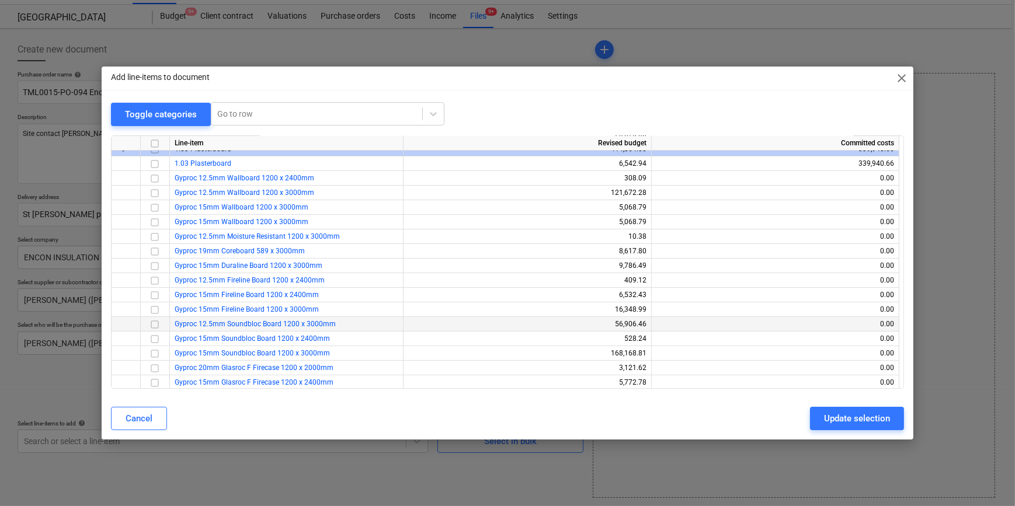
click at [153, 322] on input "checkbox" at bounding box center [155, 324] width 14 height 14
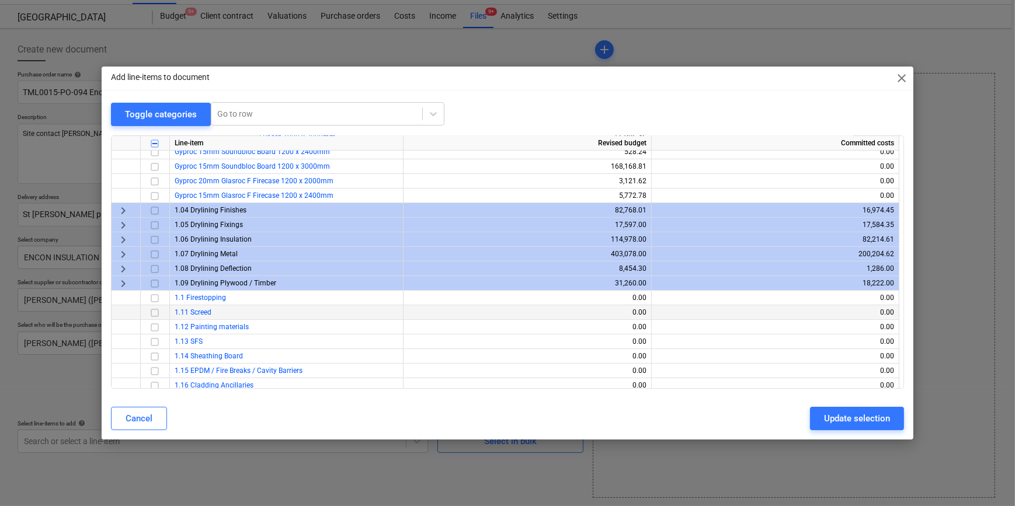
scroll to position [265, 0]
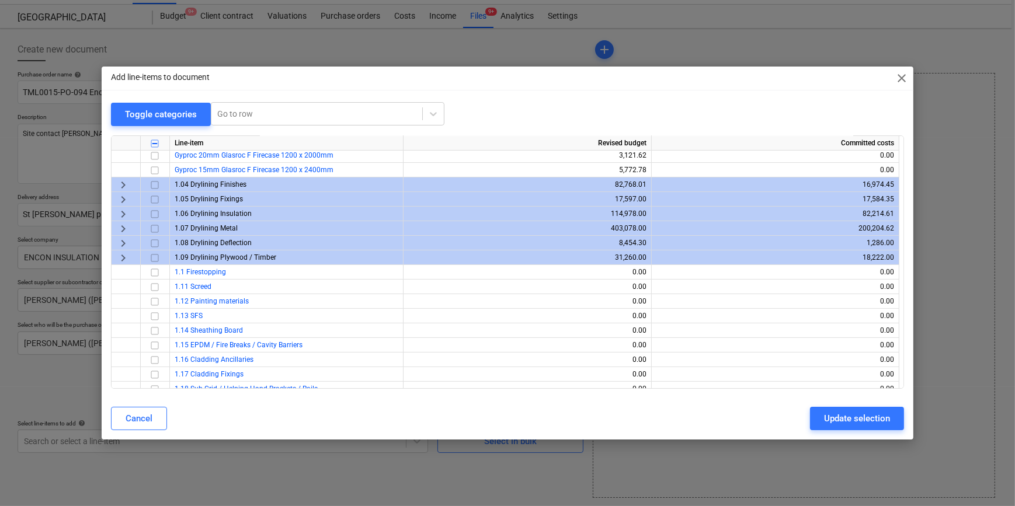
click at [122, 225] on span "keyboard_arrow_right" at bounding box center [123, 228] width 14 height 14
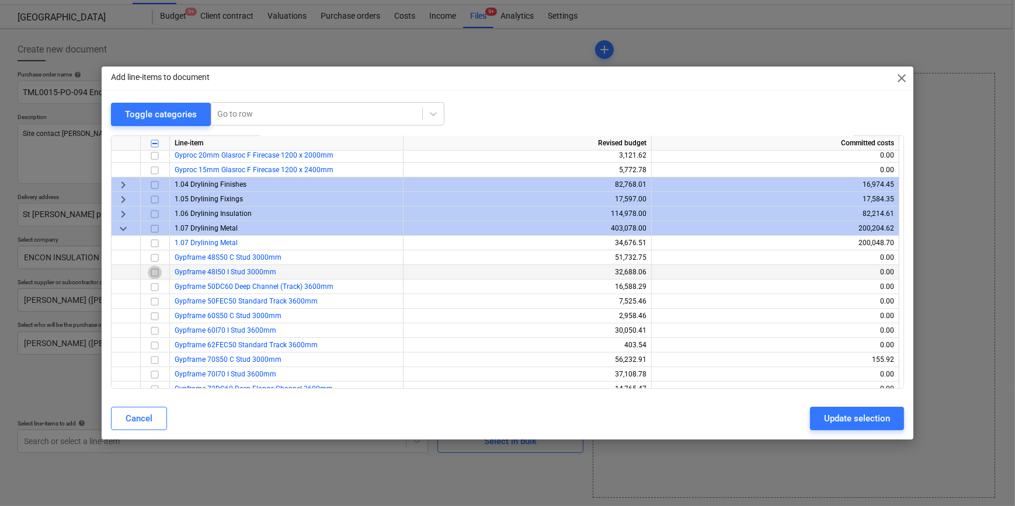
click at [154, 271] on input "checkbox" at bounding box center [155, 272] width 14 height 14
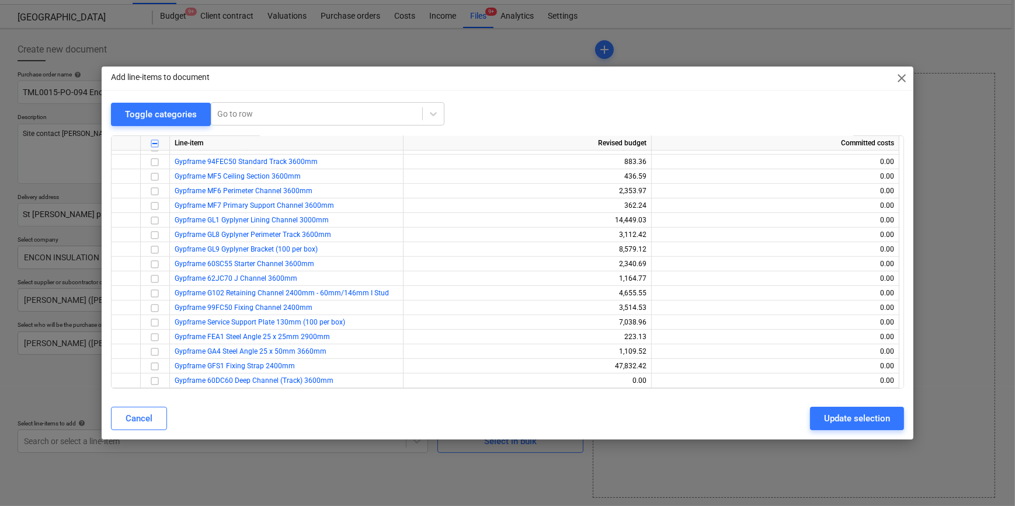
scroll to position [584, 0]
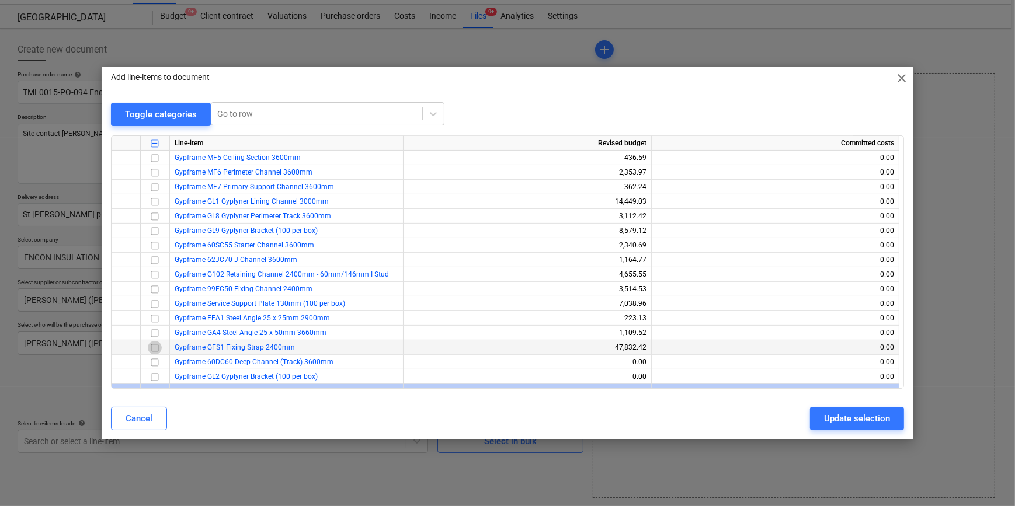
click at [153, 347] on input "checkbox" at bounding box center [155, 347] width 14 height 14
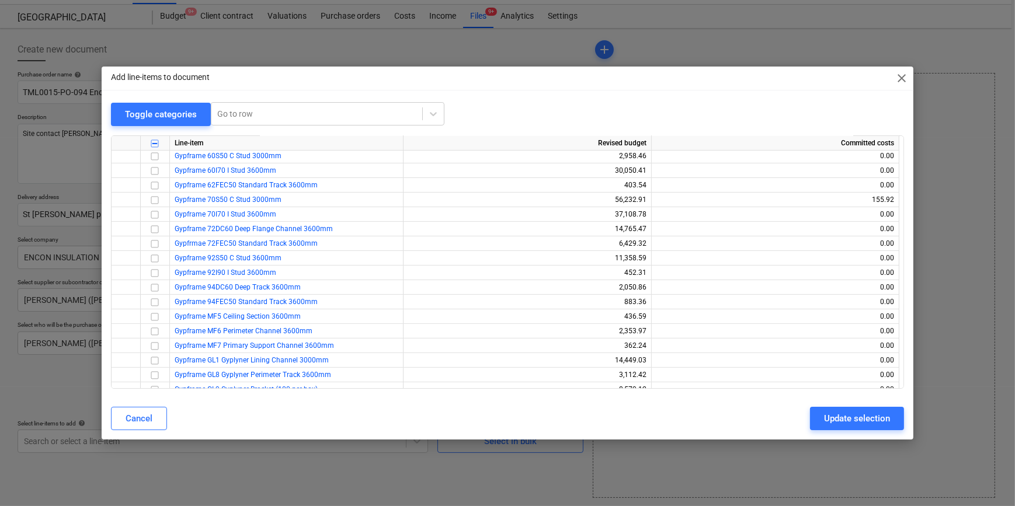
scroll to position [424, 0]
click at [154, 229] on input "checkbox" at bounding box center [155, 229] width 14 height 14
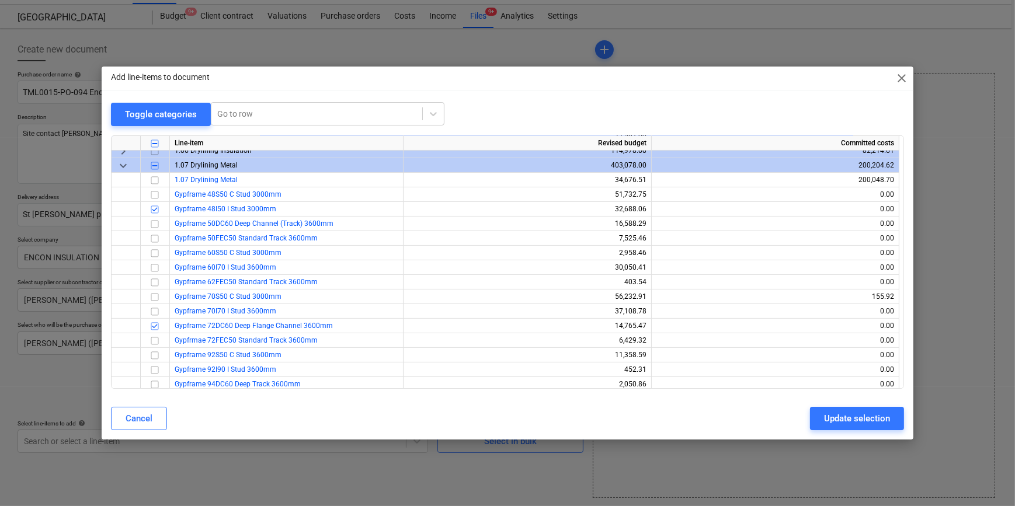
scroll to position [265, 0]
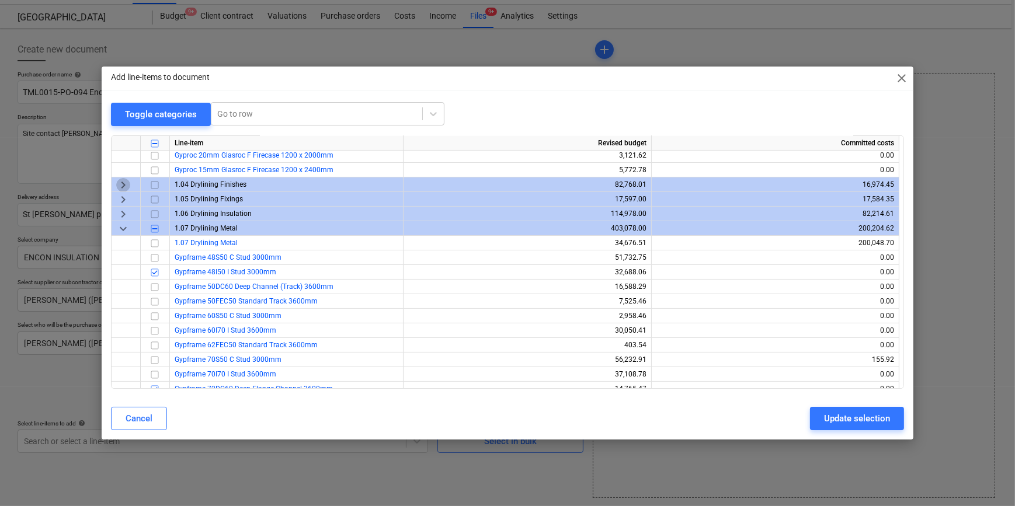
click at [122, 183] on span "keyboard_arrow_right" at bounding box center [123, 184] width 14 height 14
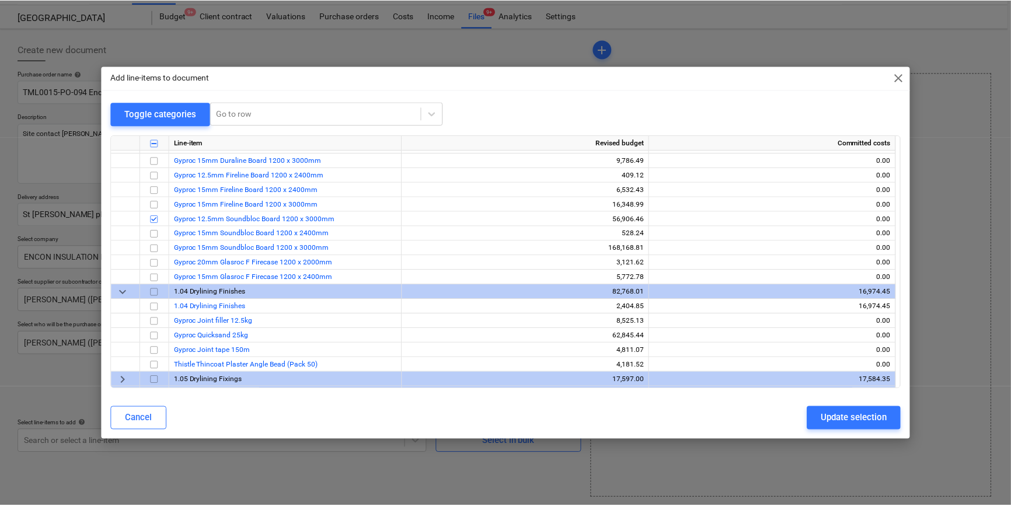
scroll to position [159, 0]
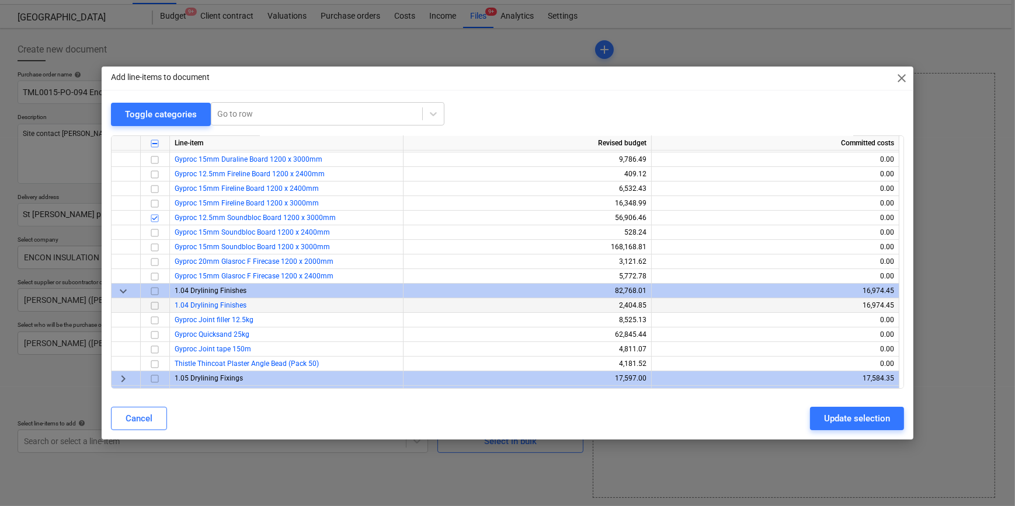
click at [155, 304] on input "checkbox" at bounding box center [155, 305] width 14 height 14
click at [862, 423] on div "Update selection" at bounding box center [857, 418] width 66 height 15
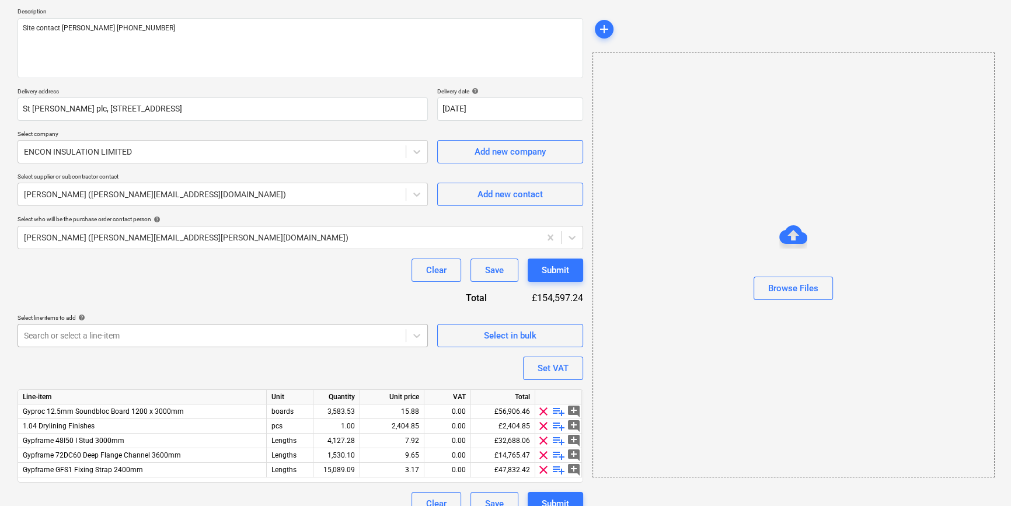
scroll to position [131, 0]
click at [333, 412] on div "3,583.53" at bounding box center [336, 411] width 37 height 15
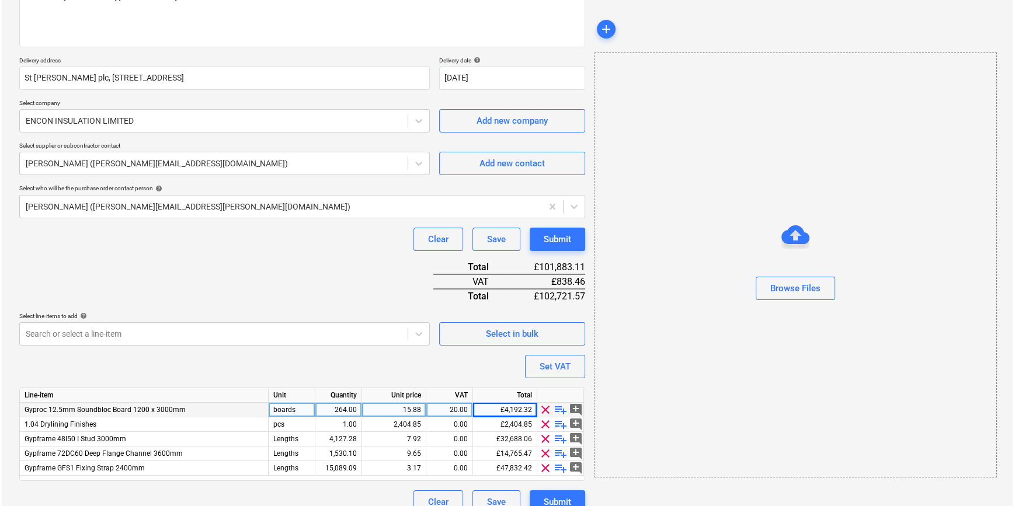
scroll to position [178, 0]
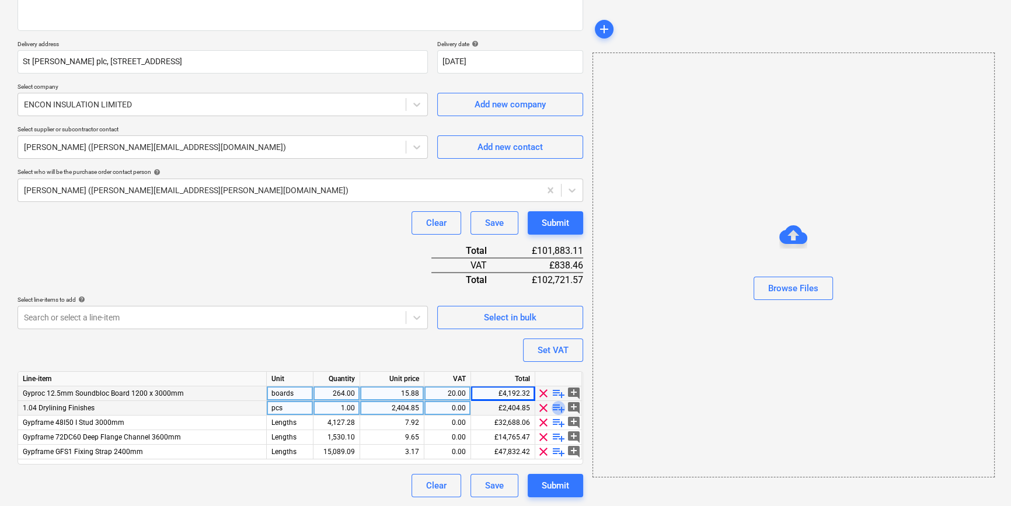
click at [559, 406] on span "playlist_add" at bounding box center [559, 408] width 14 height 14
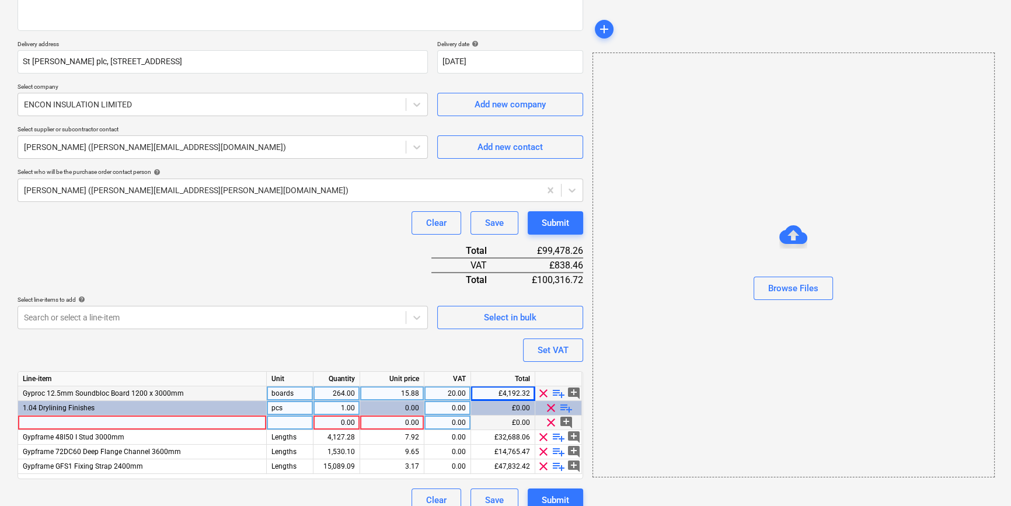
click at [30, 426] on div at bounding box center [142, 423] width 249 height 15
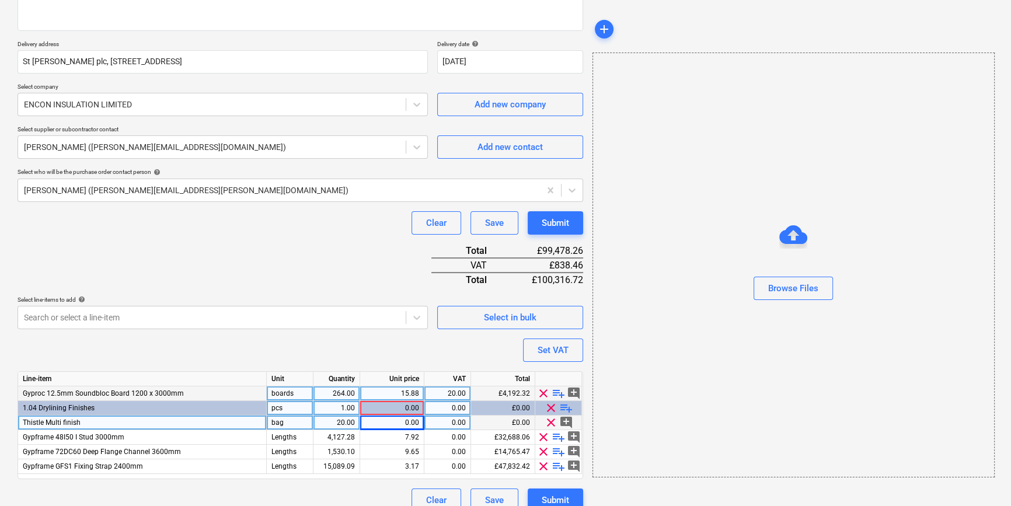
click at [403, 424] on div "0.00" at bounding box center [392, 423] width 54 height 15
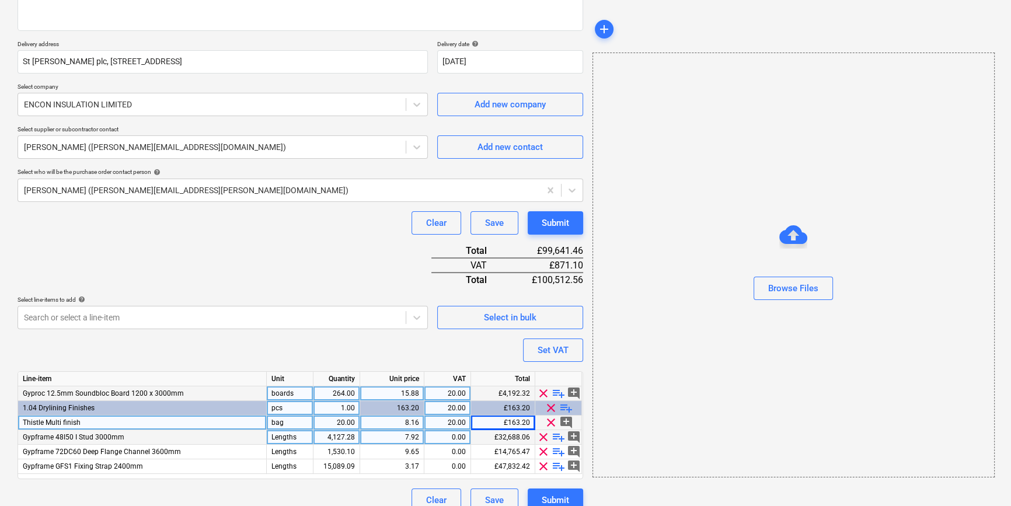
click at [336, 440] on div "4,127.28" at bounding box center [336, 437] width 37 height 15
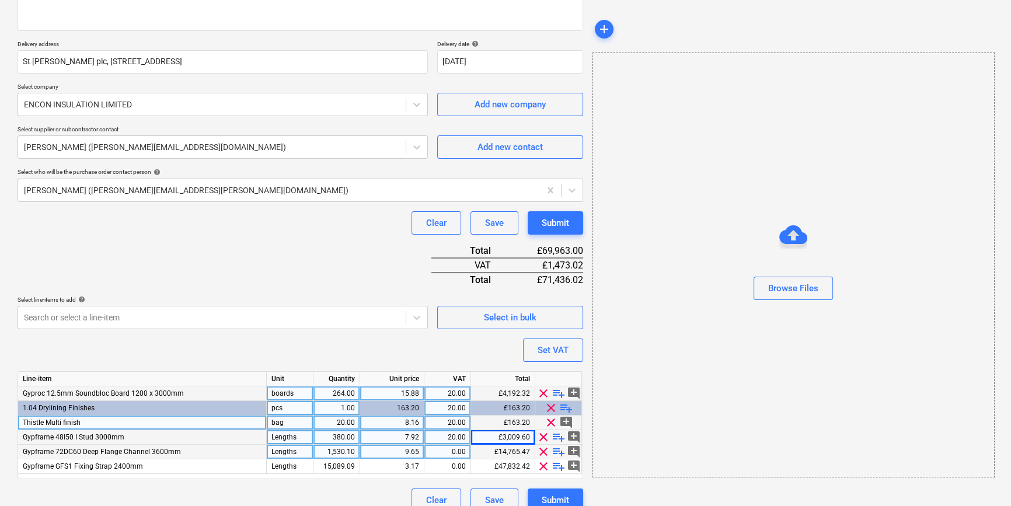
click at [335, 449] on div "1,530.10" at bounding box center [336, 452] width 37 height 15
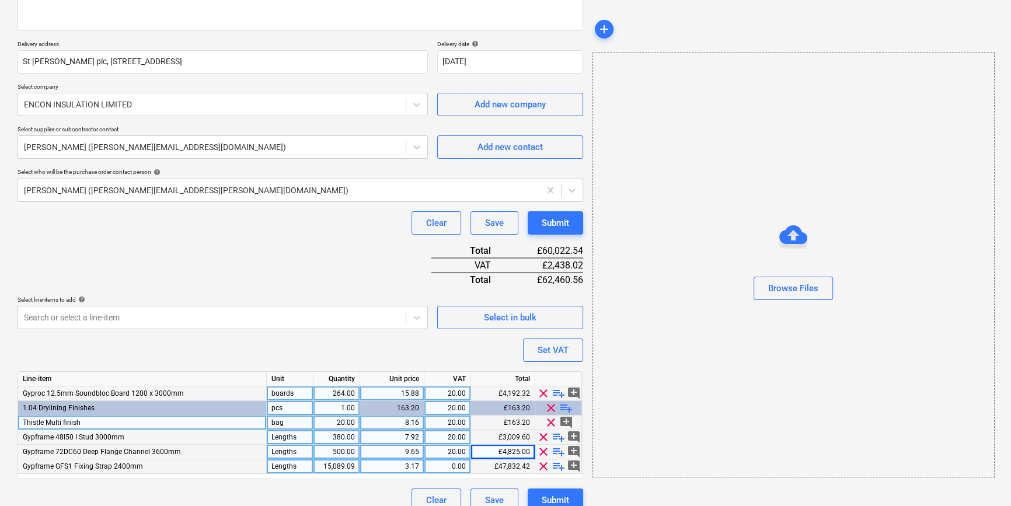
click at [332, 465] on div "15,089.09" at bounding box center [336, 467] width 37 height 15
click at [551, 497] on div "Submit" at bounding box center [555, 500] width 27 height 15
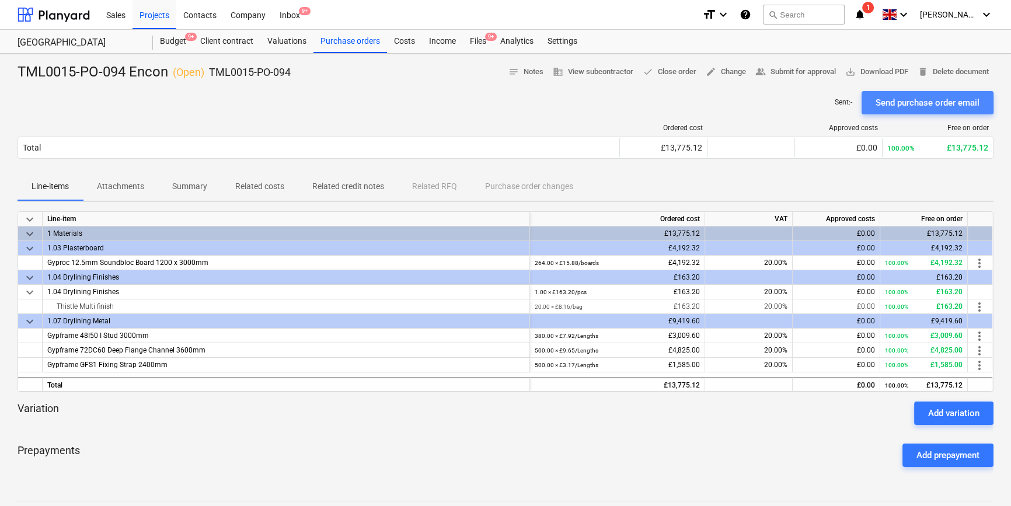
click at [925, 100] on div "Send purchase order email" at bounding box center [928, 102] width 104 height 15
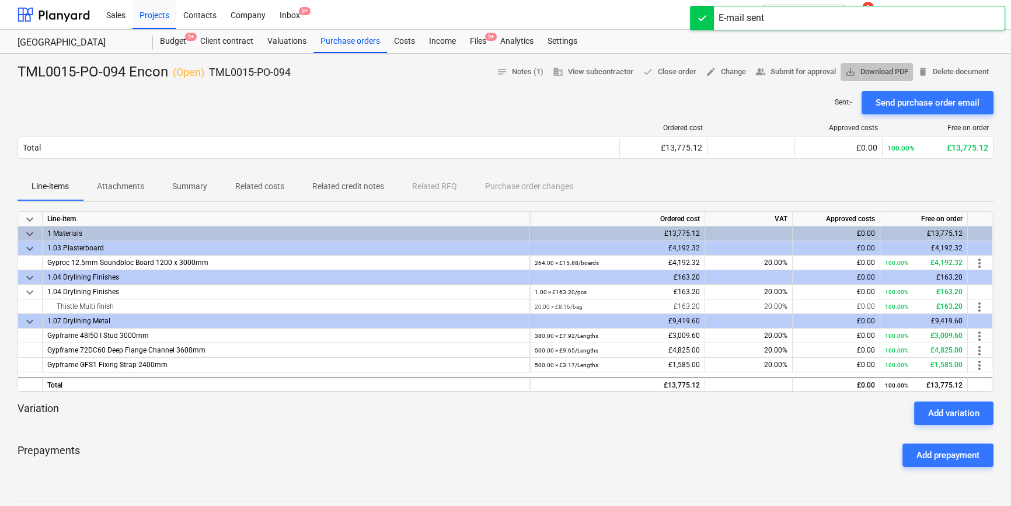
click at [891, 71] on span "save_alt Download PDF" at bounding box center [876, 71] width 63 height 13
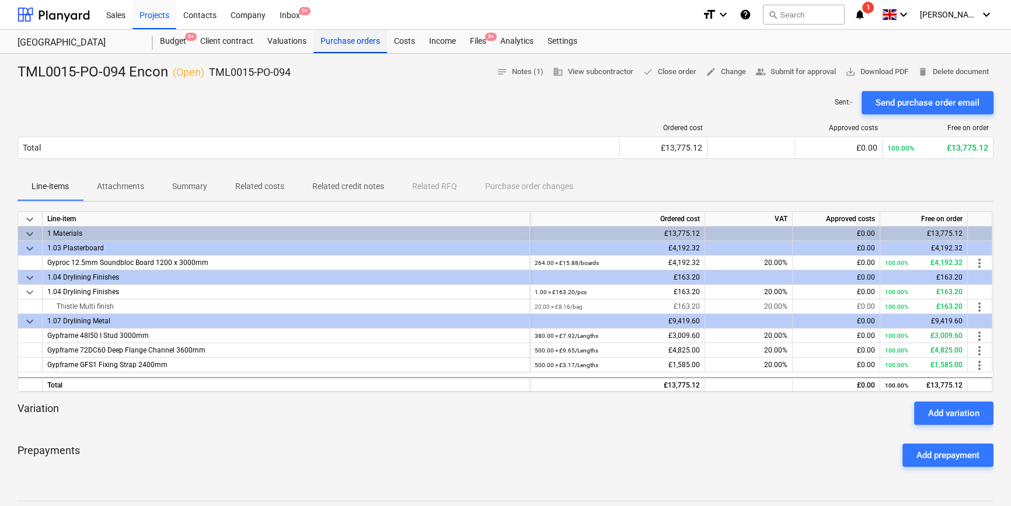
click at [338, 44] on div "Purchase orders" at bounding box center [351, 41] width 74 height 23
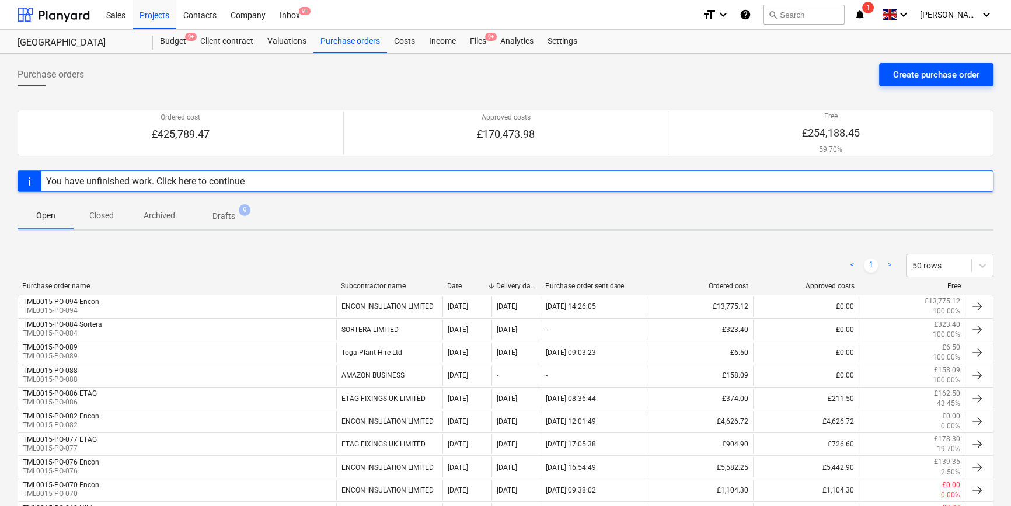
click at [906, 77] on div "Create purchase order" at bounding box center [936, 74] width 86 height 15
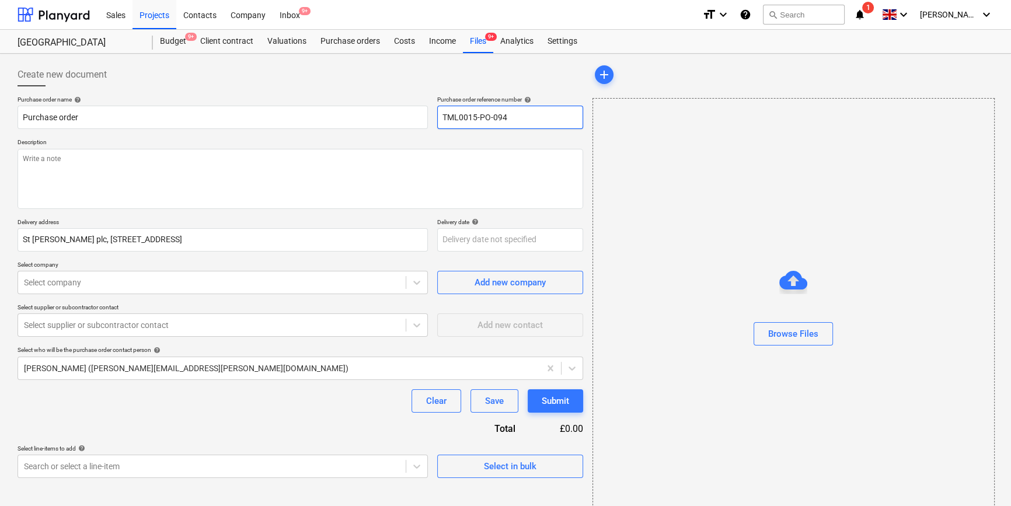
click at [516, 117] on input "TML0015-PO-094" at bounding box center [510, 117] width 146 height 23
drag, startPoint x: 509, startPoint y: 119, endPoint x: 439, endPoint y: 123, distance: 69.6
click at [439, 123] on input "TML0015-PO-095" at bounding box center [510, 117] width 146 height 23
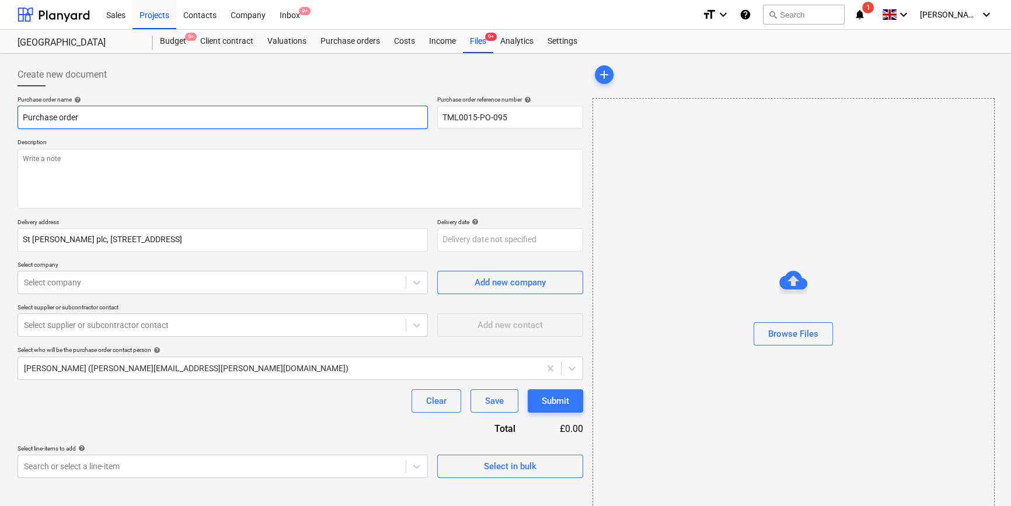
drag, startPoint x: 86, startPoint y: 114, endPoint x: 19, endPoint y: 119, distance: 66.7
click at [19, 119] on input "Purchase order" at bounding box center [223, 117] width 410 height 23
paste input "TML0015-PO-095"
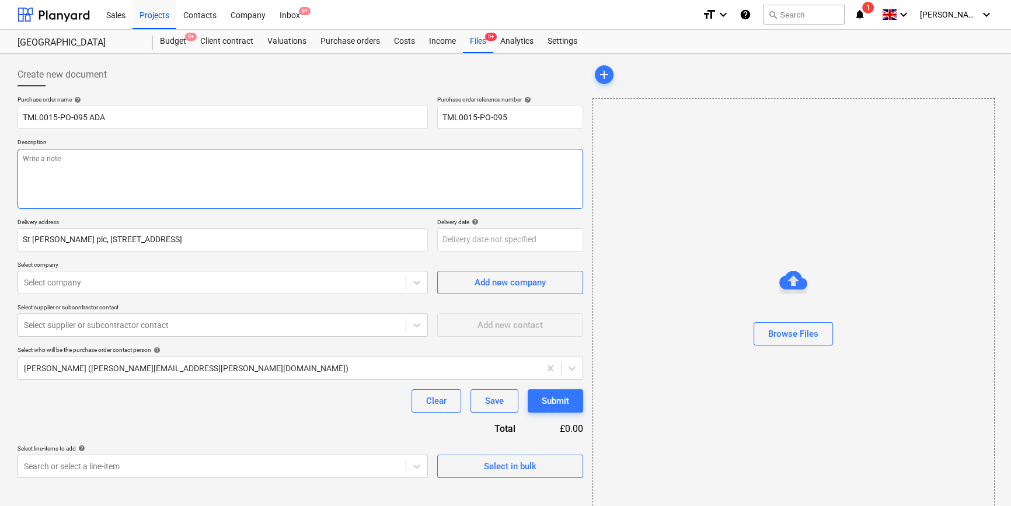
click at [46, 174] on textarea at bounding box center [301, 179] width 566 height 60
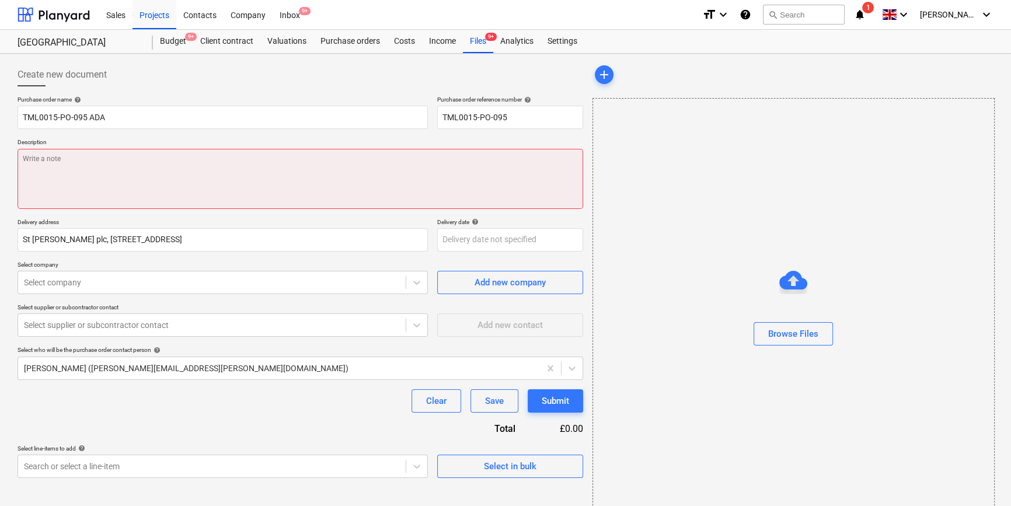
click at [41, 164] on textarea at bounding box center [301, 179] width 566 height 60
paste textarea "Site contact [PERSON_NAME] [PHONE_NUMBER]"
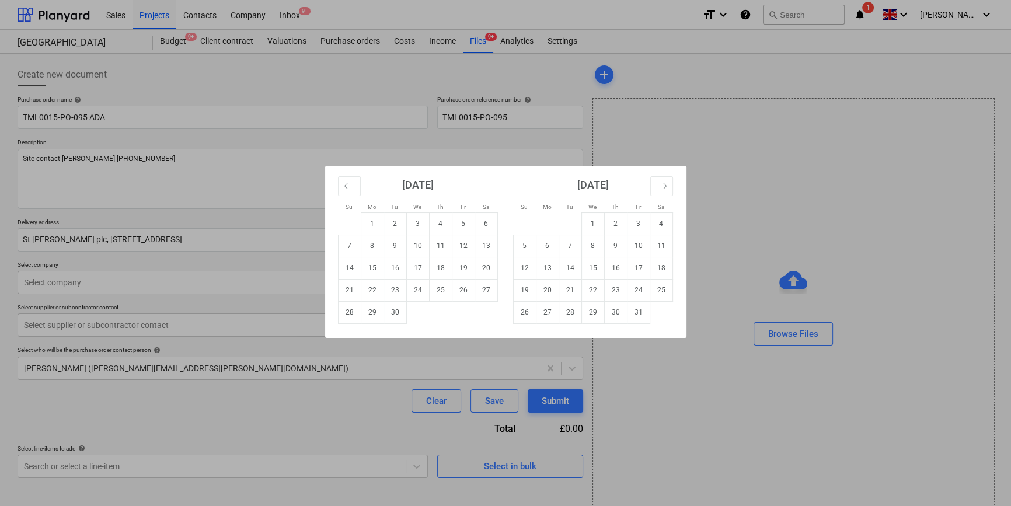
click at [483, 240] on body "Sales Projects Contacts Company Inbox 9+ format_size keyboard_arrow_down help s…" at bounding box center [505, 253] width 1011 height 506
click at [367, 267] on td "15" at bounding box center [372, 268] width 23 height 22
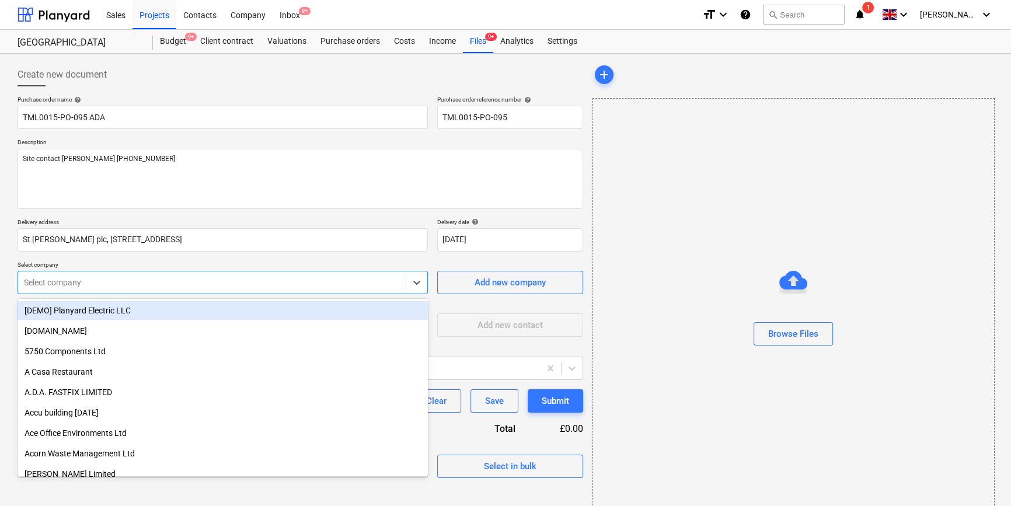
click at [358, 280] on div at bounding box center [212, 283] width 376 height 12
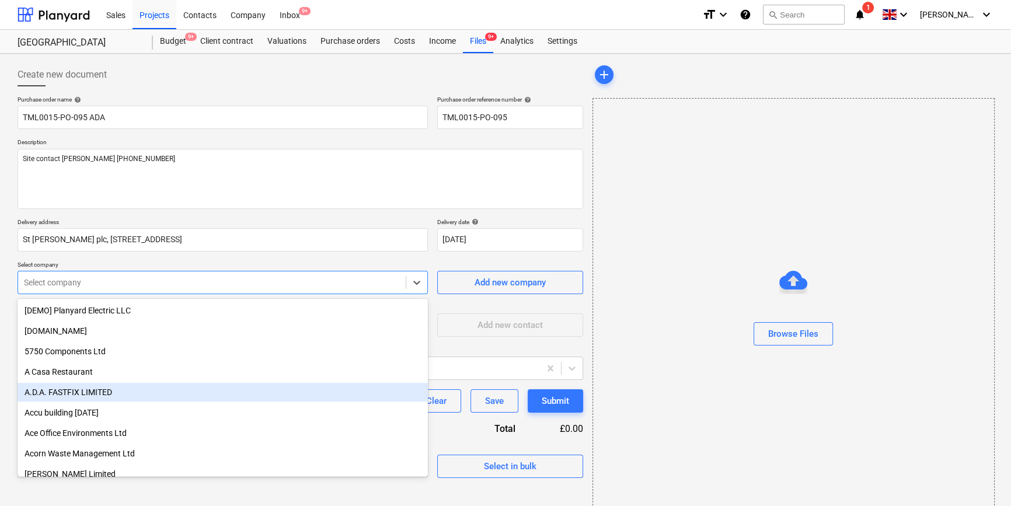
click at [111, 391] on div "A.D.A. FASTFIX LIMITED" at bounding box center [223, 392] width 410 height 19
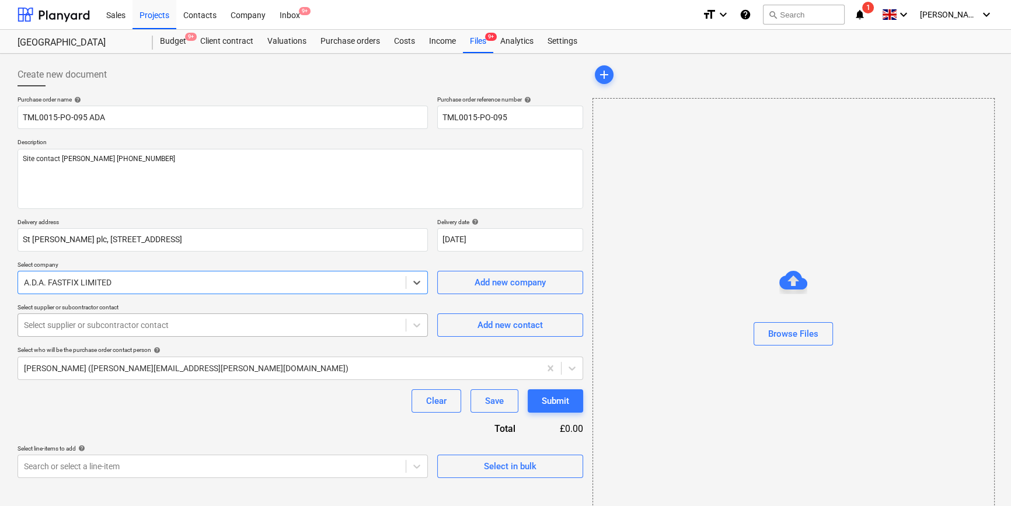
click at [106, 332] on div "Select supplier or subcontractor contact" at bounding box center [212, 325] width 388 height 16
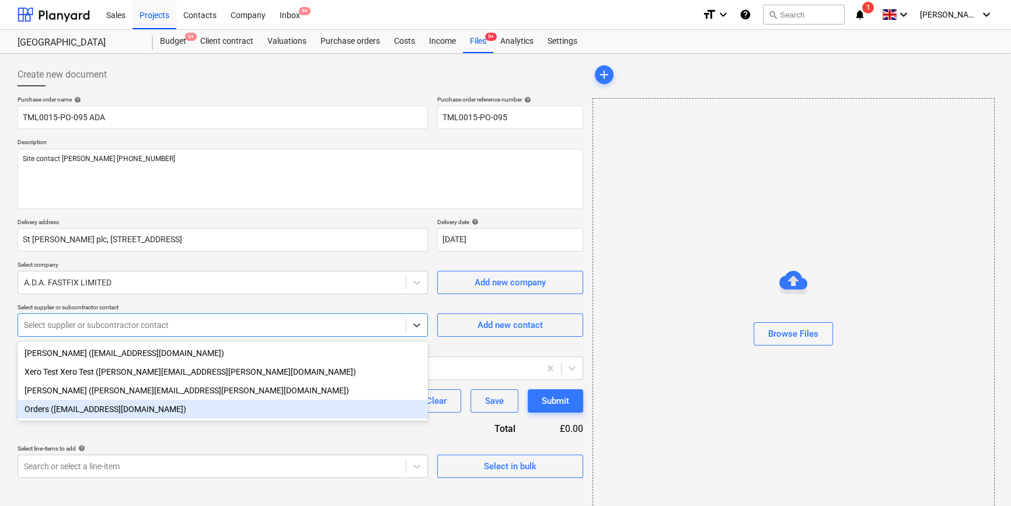
click at [93, 406] on div "Orders ([EMAIL_ADDRESS][DOMAIN_NAME])" at bounding box center [223, 409] width 410 height 19
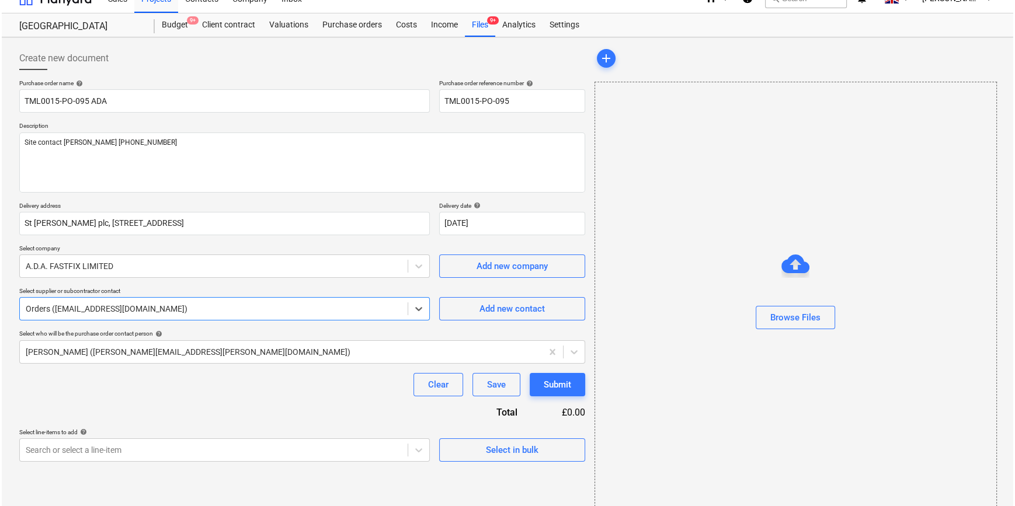
scroll to position [25, 0]
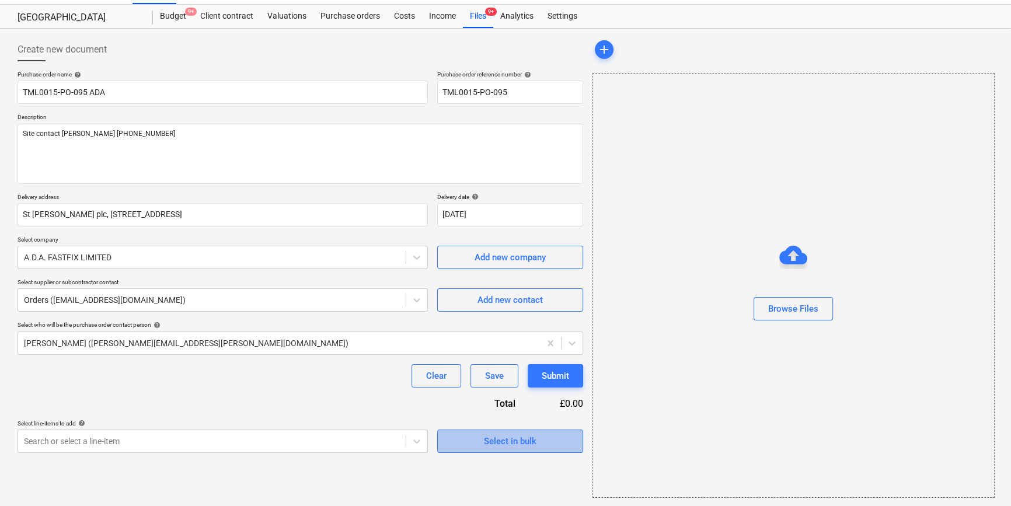
click at [498, 444] on div "Select in bulk" at bounding box center [510, 441] width 53 height 15
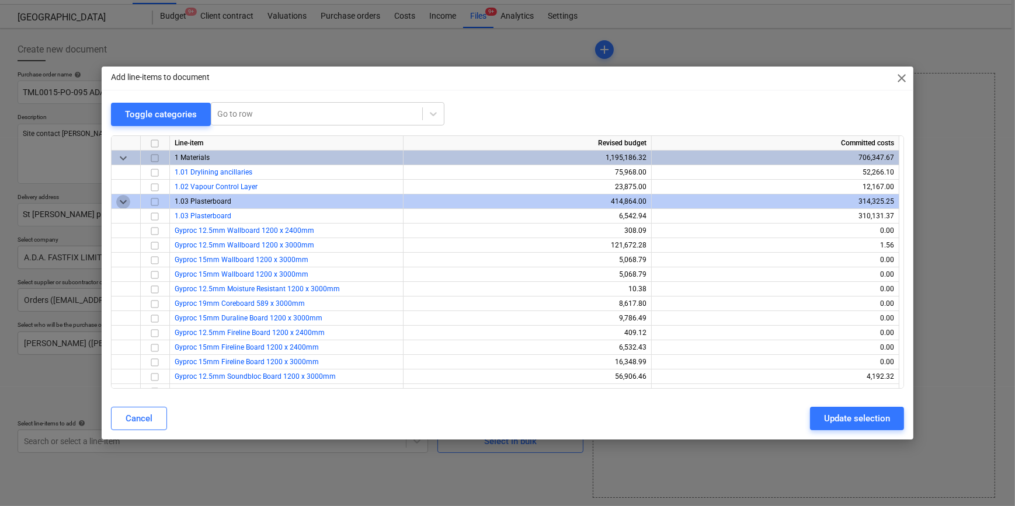
click at [122, 200] on span "keyboard_arrow_down" at bounding box center [123, 201] width 14 height 14
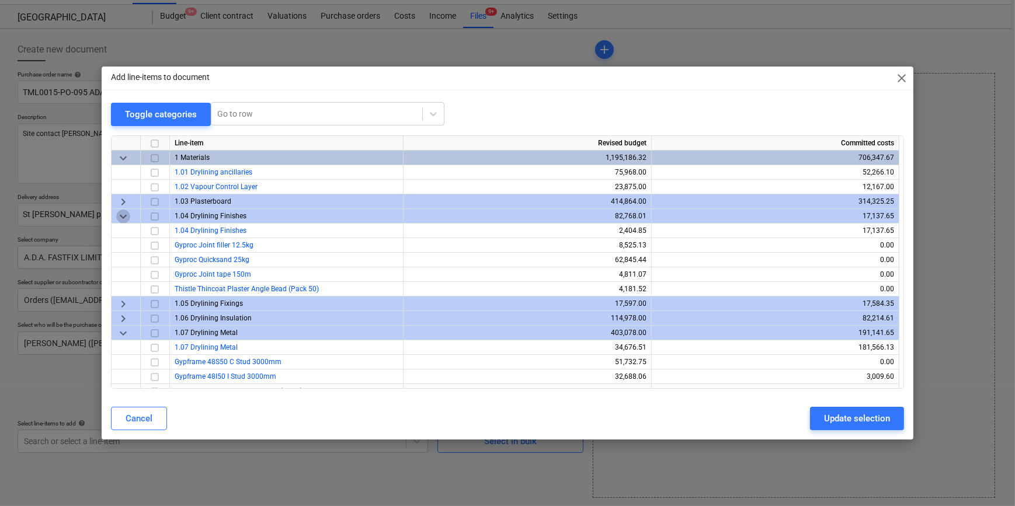
click at [121, 217] on span "keyboard_arrow_down" at bounding box center [123, 216] width 14 height 14
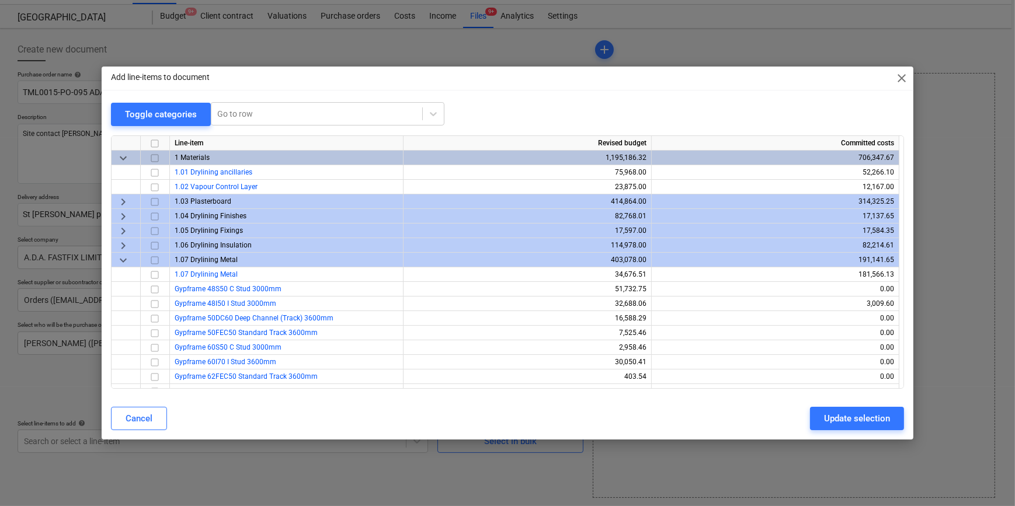
scroll to position [0, 0]
click at [124, 260] on span "keyboard_arrow_down" at bounding box center [123, 260] width 14 height 14
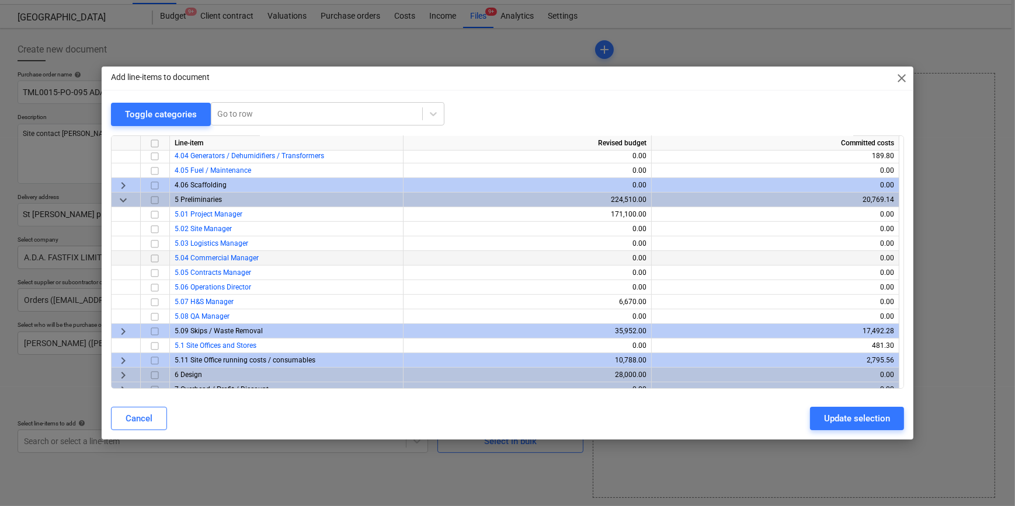
scroll to position [551, 0]
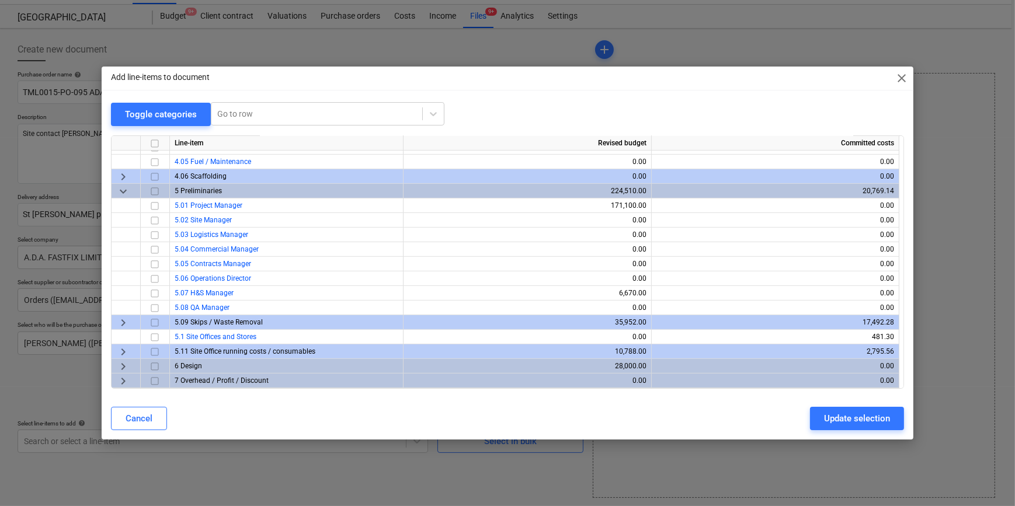
click at [123, 350] on span "keyboard_arrow_right" at bounding box center [123, 351] width 14 height 14
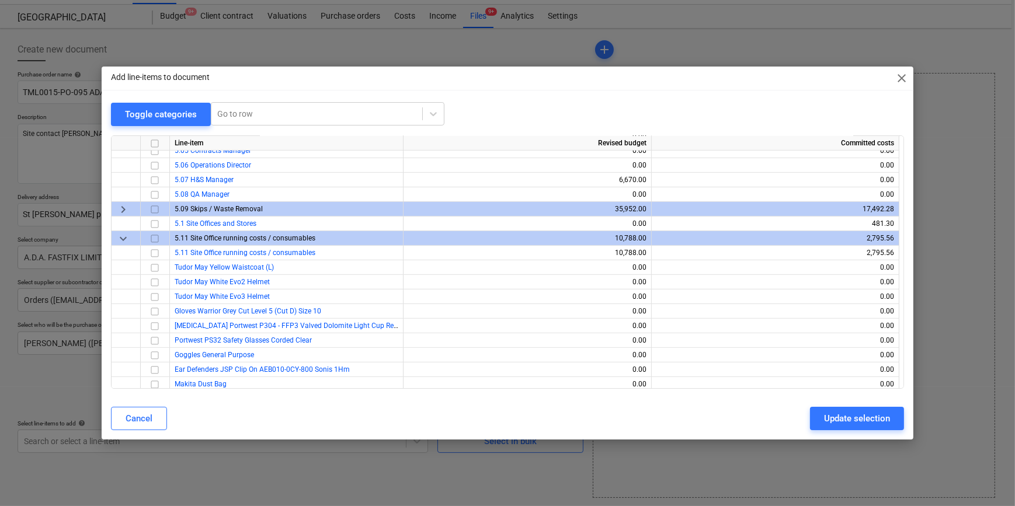
scroll to position [649, 0]
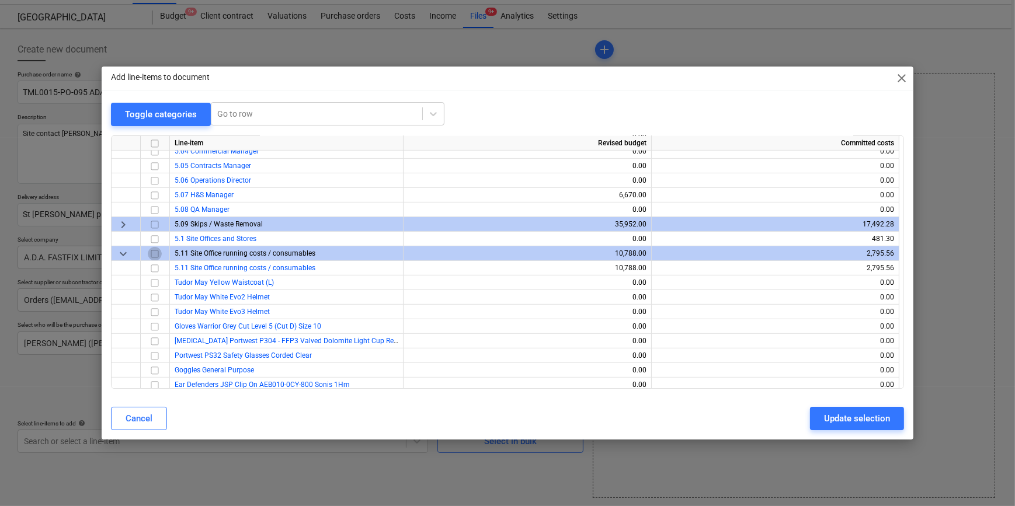
click at [155, 253] on input "checkbox" at bounding box center [155, 253] width 14 height 14
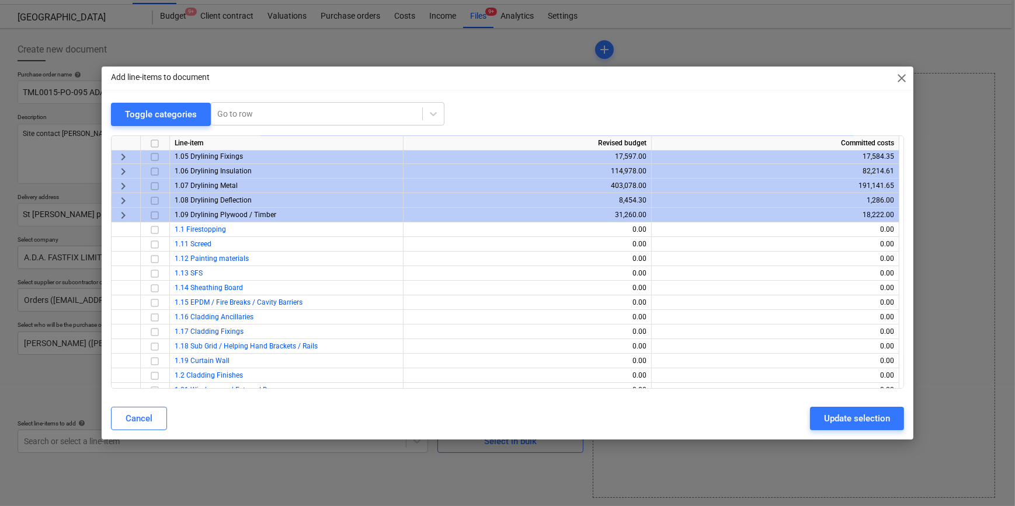
scroll to position [65, 0]
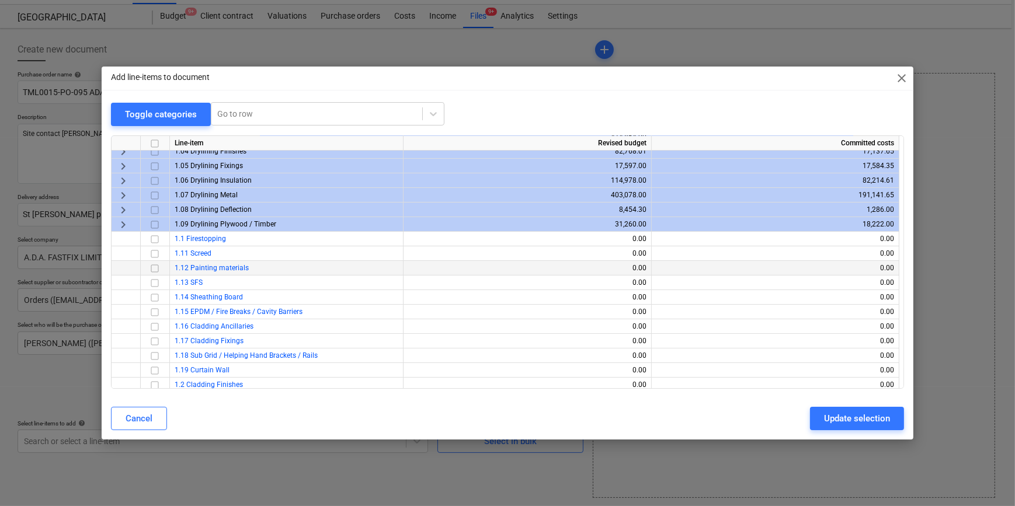
click at [154, 267] on input "checkbox" at bounding box center [155, 268] width 14 height 14
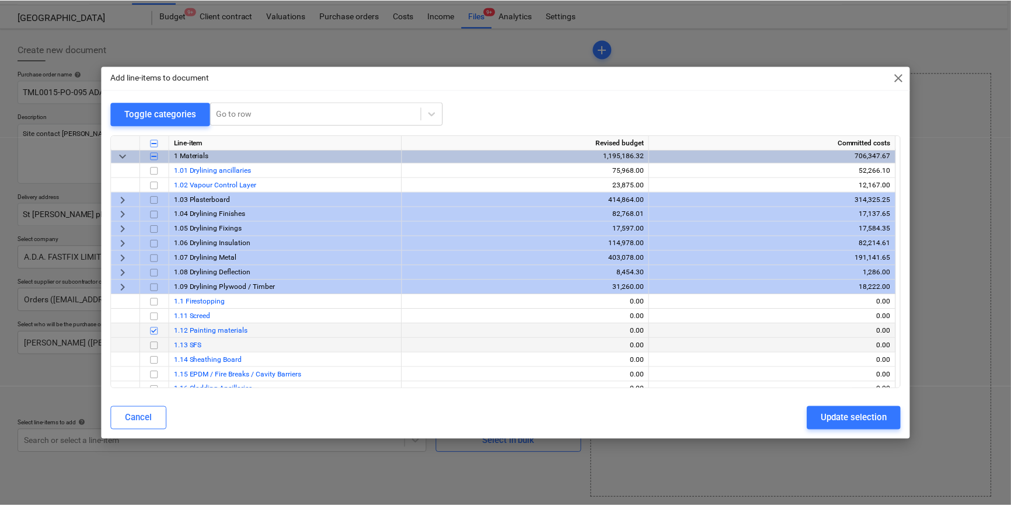
scroll to position [0, 0]
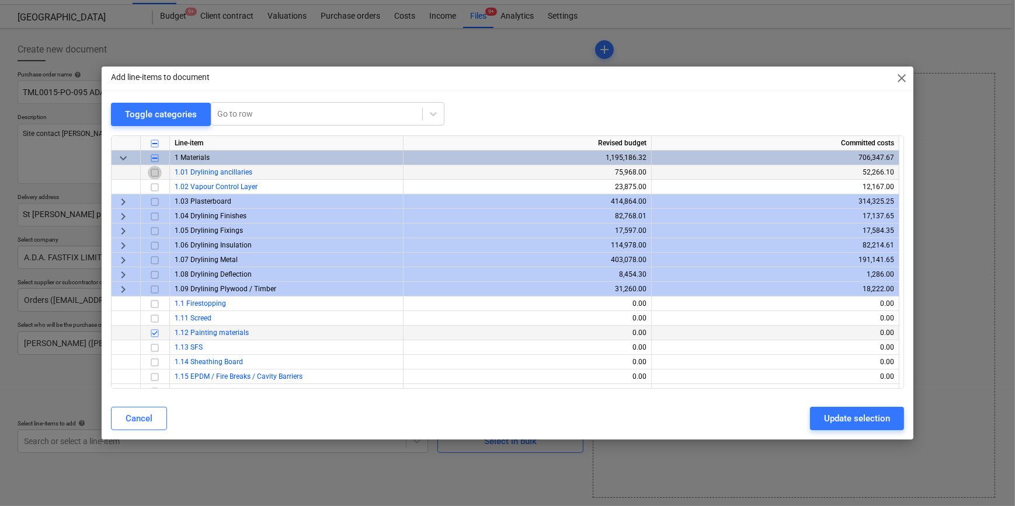
click at [154, 170] on input "checkbox" at bounding box center [155, 172] width 14 height 14
click at [847, 420] on div "Update selection" at bounding box center [857, 418] width 66 height 15
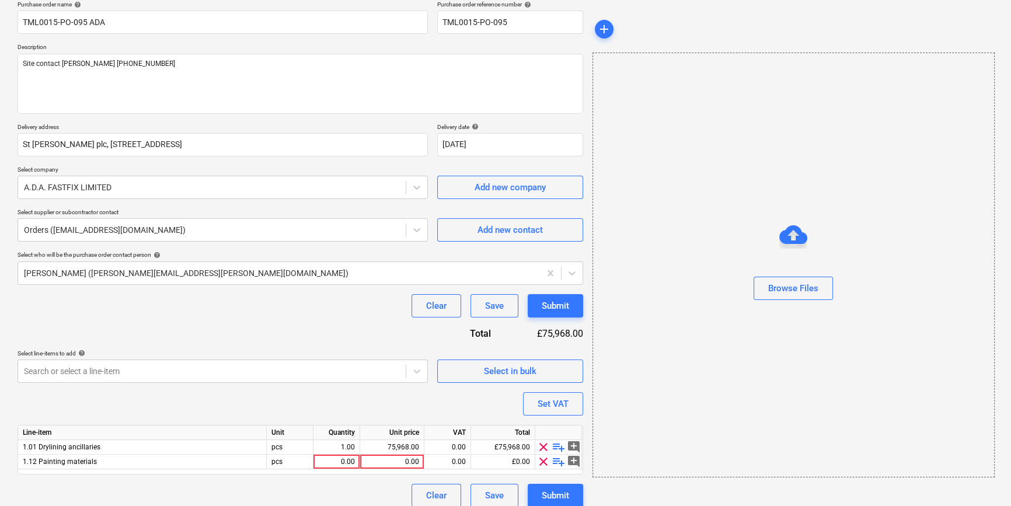
scroll to position [105, 0]
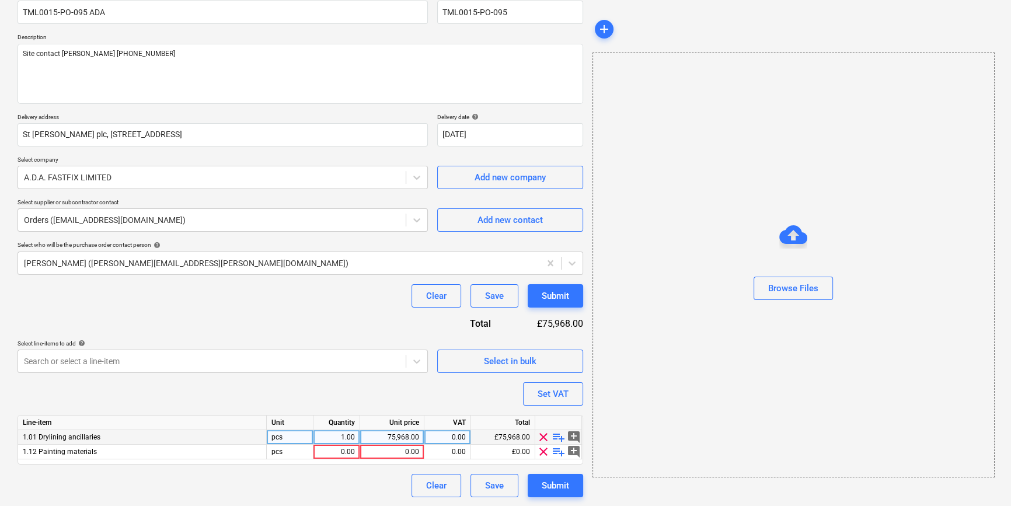
click at [556, 438] on span "playlist_add" at bounding box center [559, 437] width 14 height 14
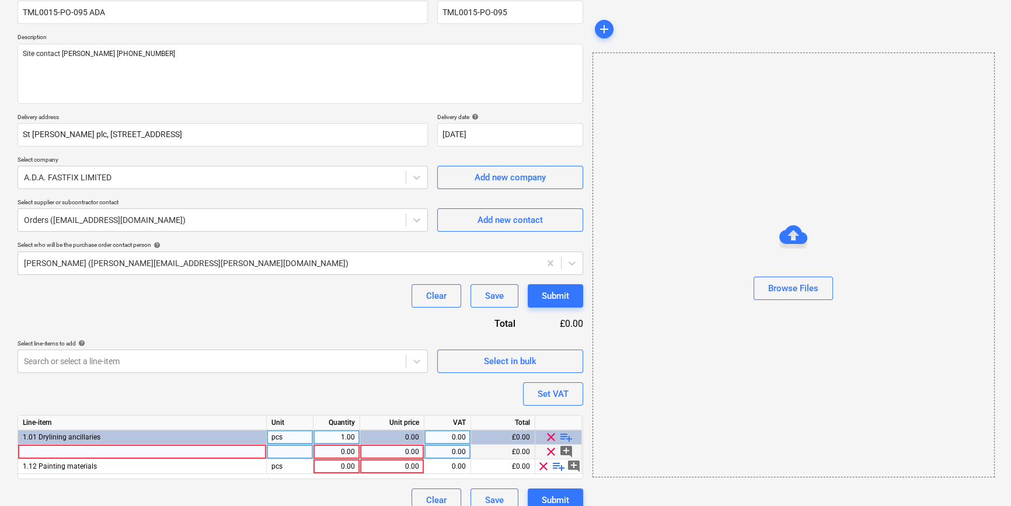
click at [53, 453] on div at bounding box center [142, 452] width 249 height 15
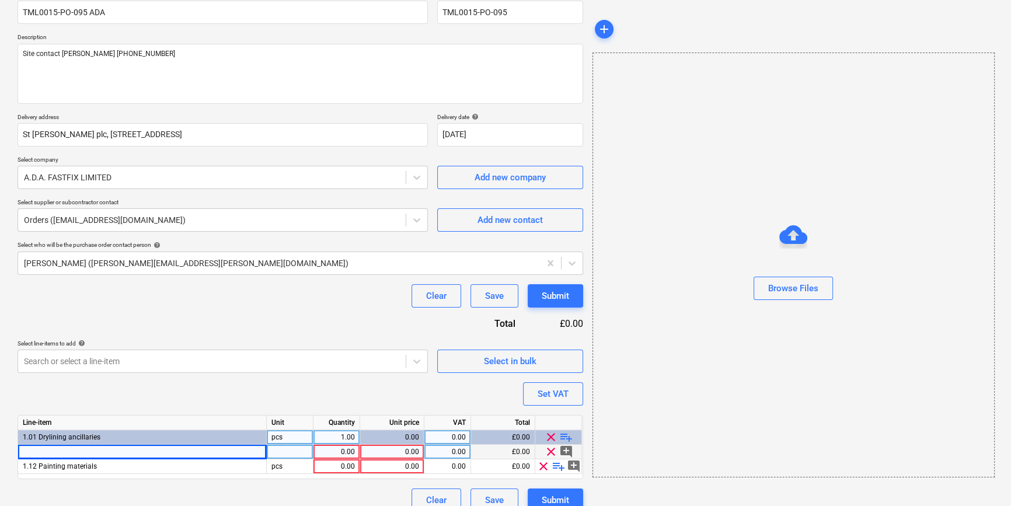
click at [53, 455] on div at bounding box center [142, 452] width 249 height 15
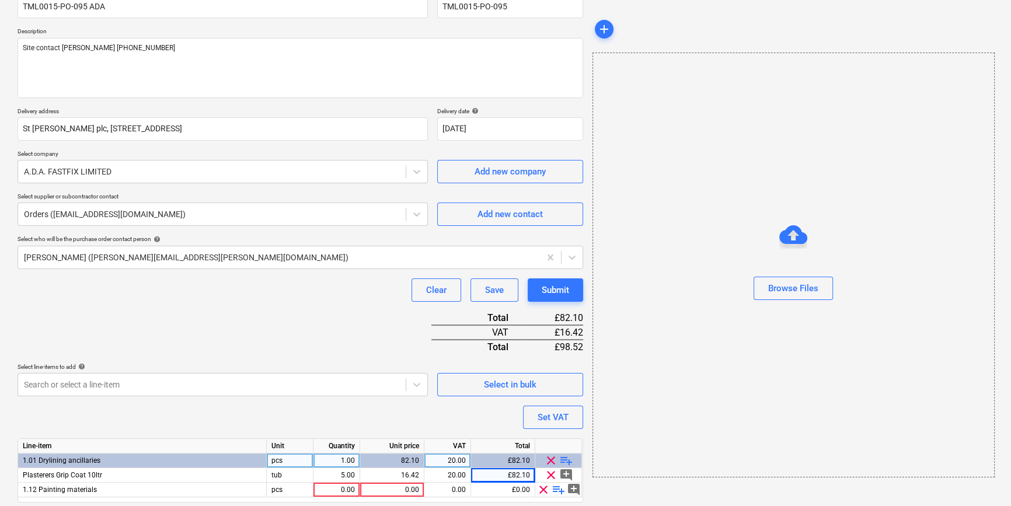
scroll to position [149, 0]
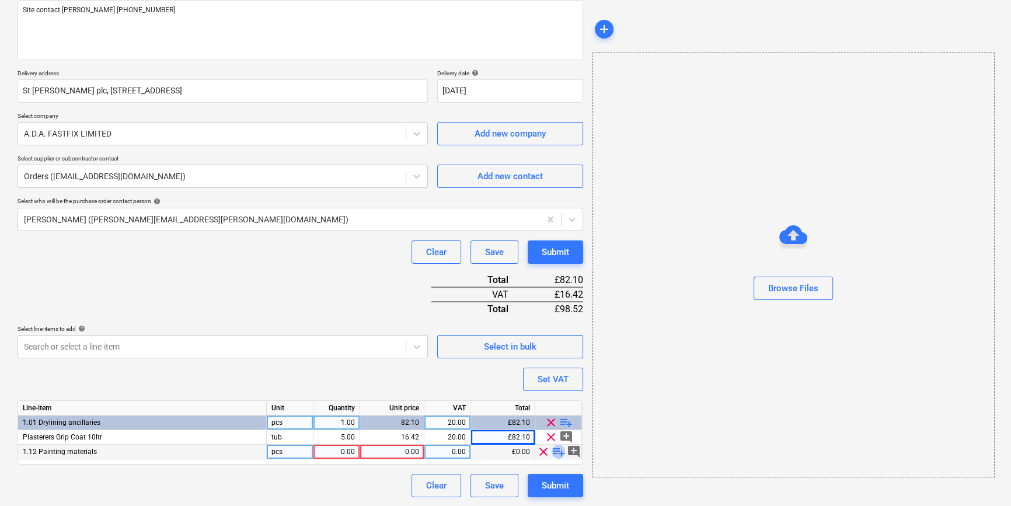
click at [556, 452] on span "playlist_add" at bounding box center [559, 452] width 14 height 14
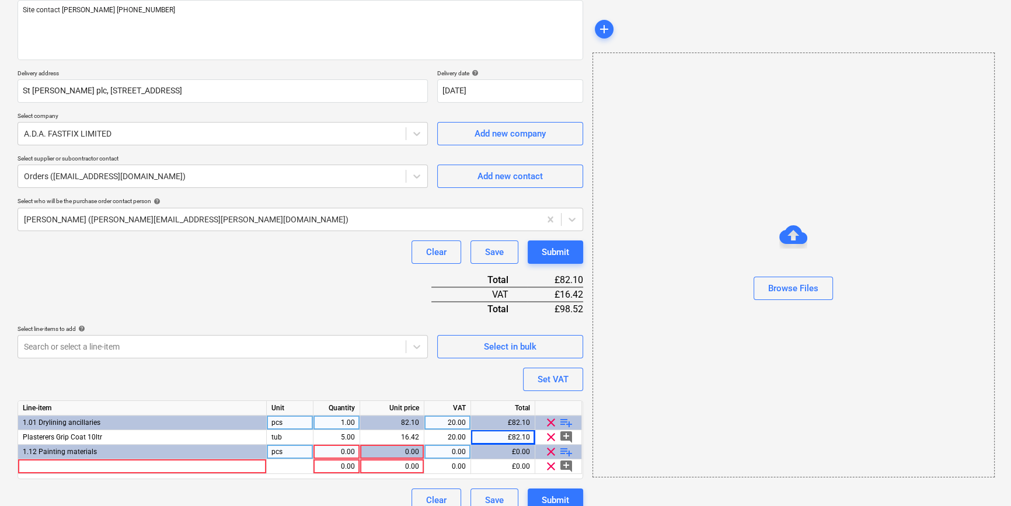
click at [332, 451] on div "0.00" at bounding box center [336, 452] width 37 height 15
click at [40, 466] on div at bounding box center [142, 467] width 249 height 15
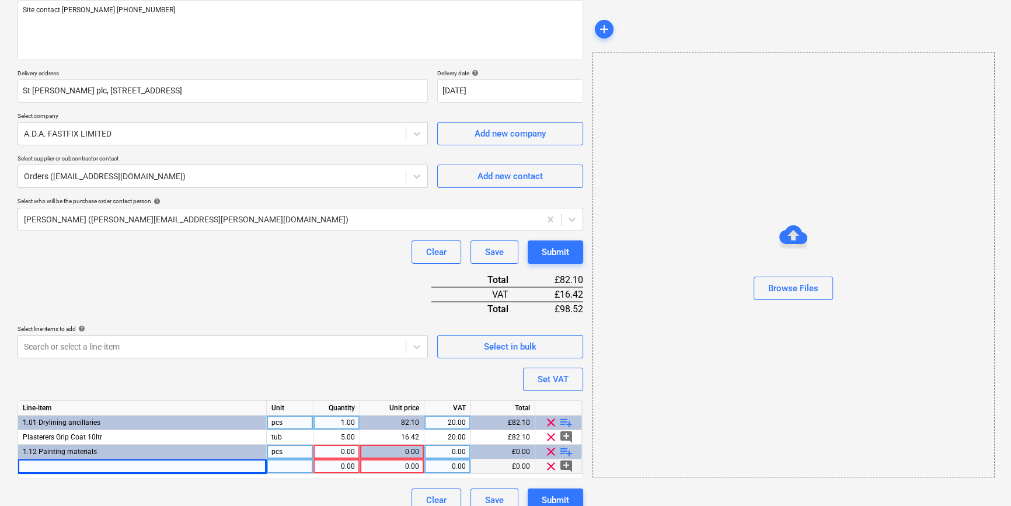
click at [332, 448] on div "0.00" at bounding box center [336, 452] width 37 height 15
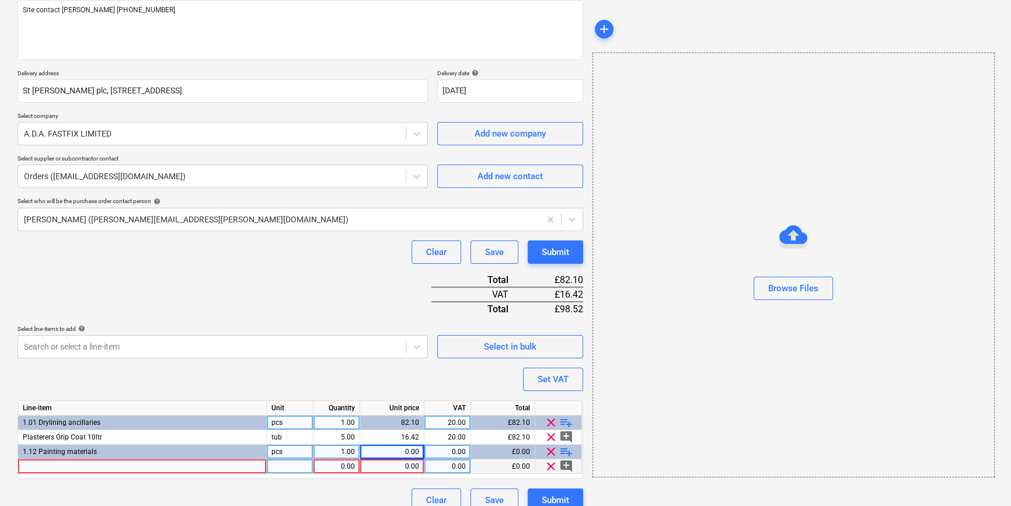
click at [36, 464] on div at bounding box center [142, 467] width 249 height 15
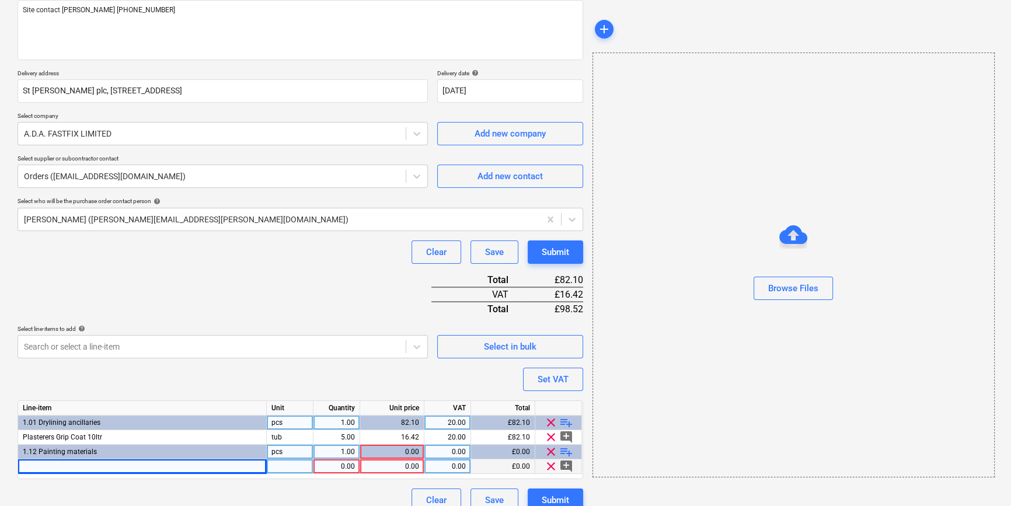
click at [46, 467] on div at bounding box center [142, 467] width 249 height 15
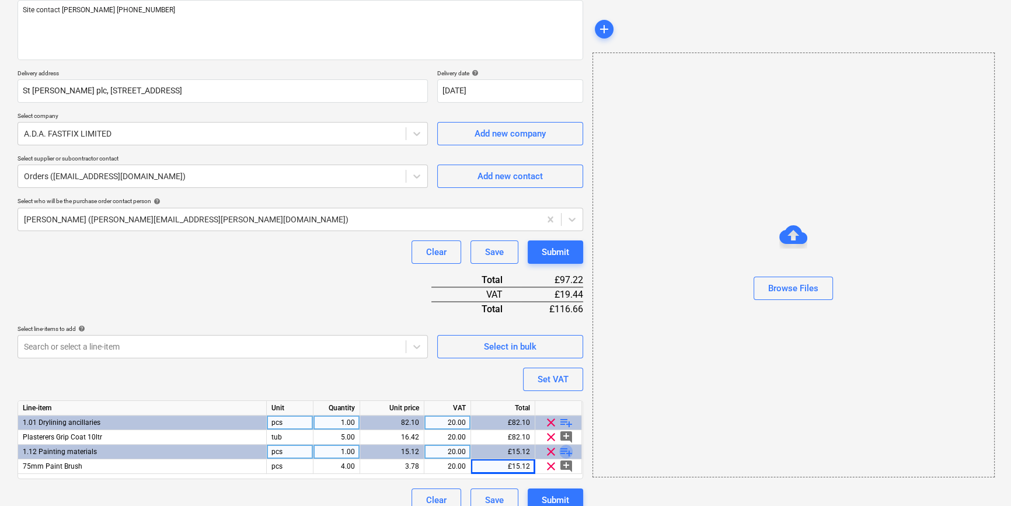
click at [566, 451] on span "playlist_add" at bounding box center [566, 452] width 14 height 14
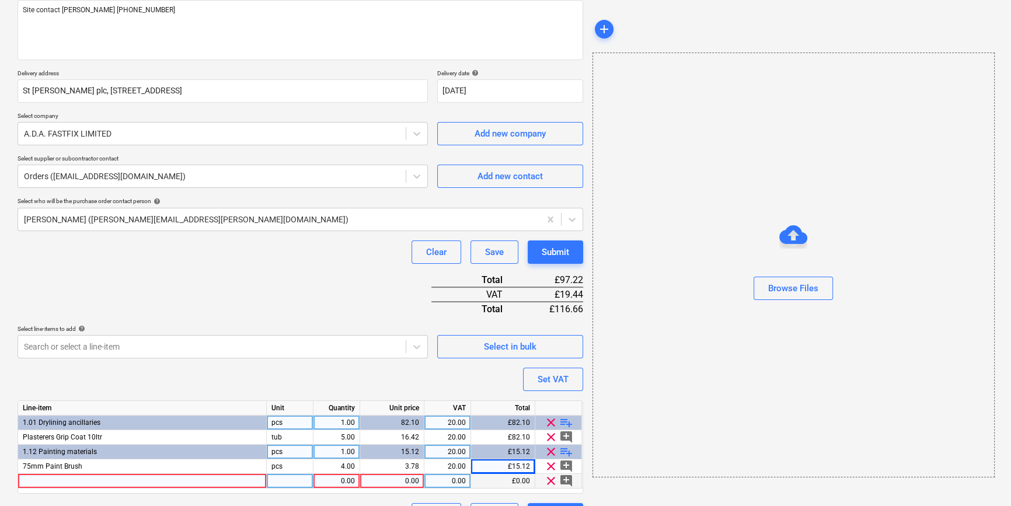
click at [49, 482] on div at bounding box center [142, 481] width 249 height 15
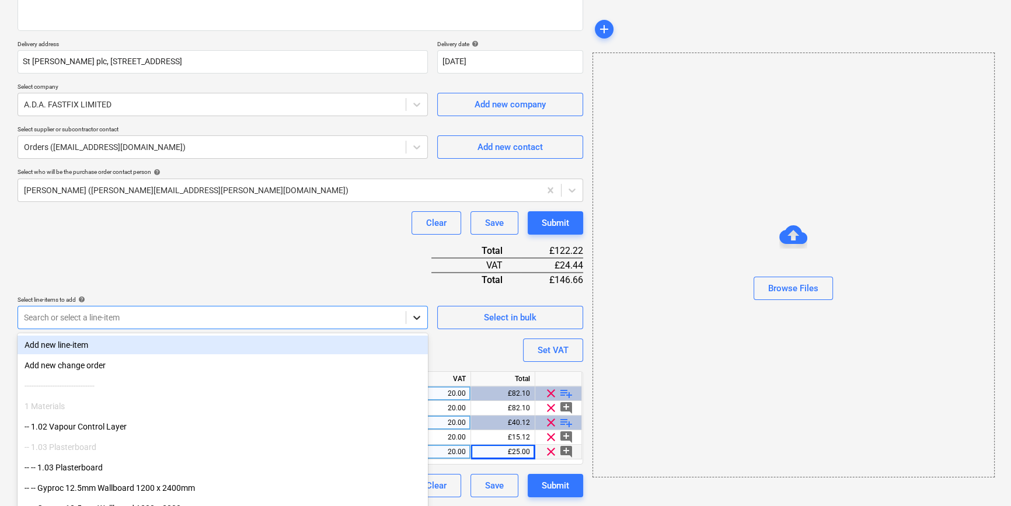
scroll to position [182, 0]
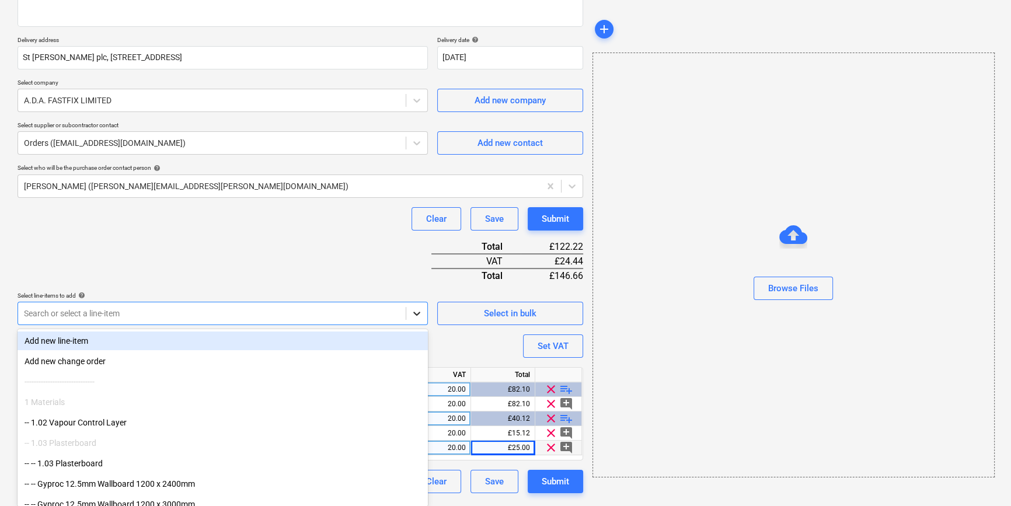
click at [412, 316] on icon at bounding box center [417, 314] width 12 height 12
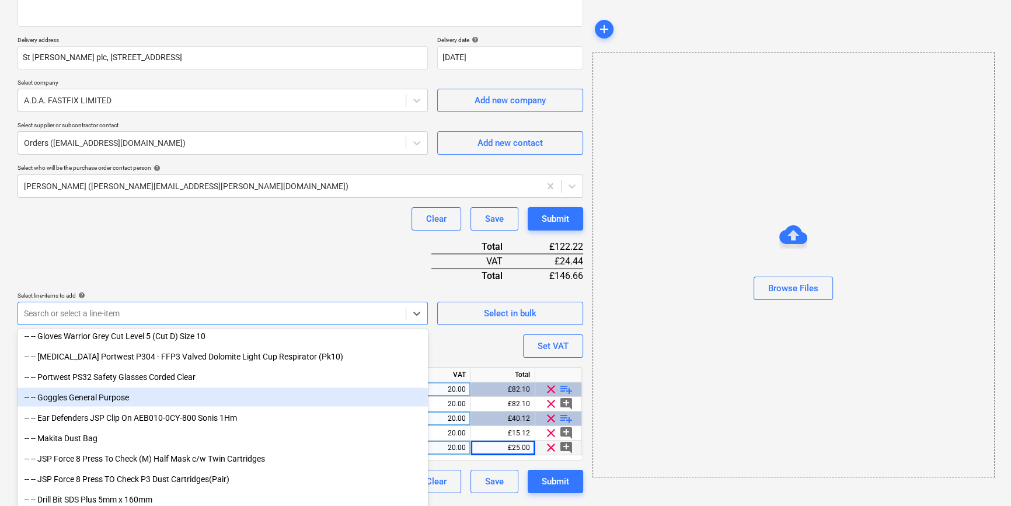
scroll to position [2813, 0]
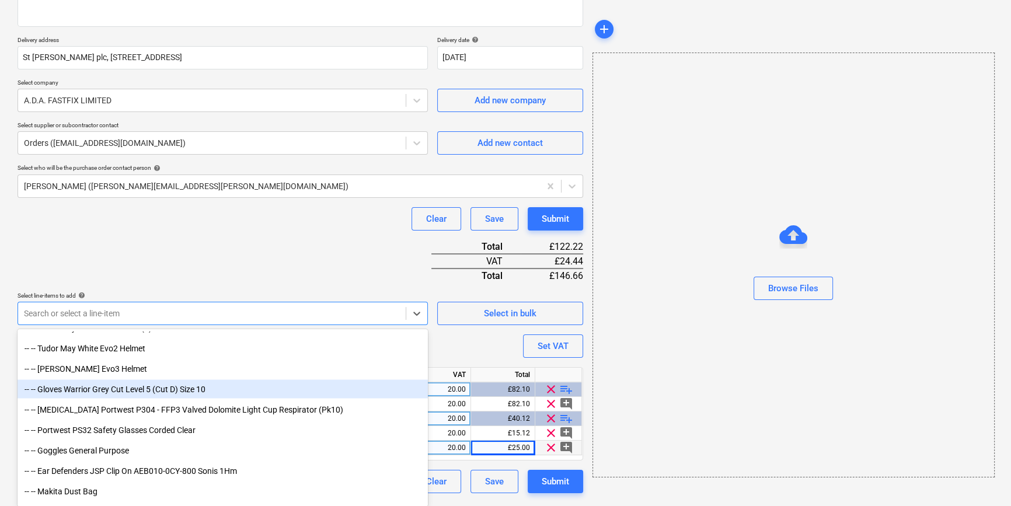
click at [292, 389] on div "-- -- Gloves Warrior Grey Cut Level 5 (Cut D) Size 10" at bounding box center [223, 389] width 410 height 19
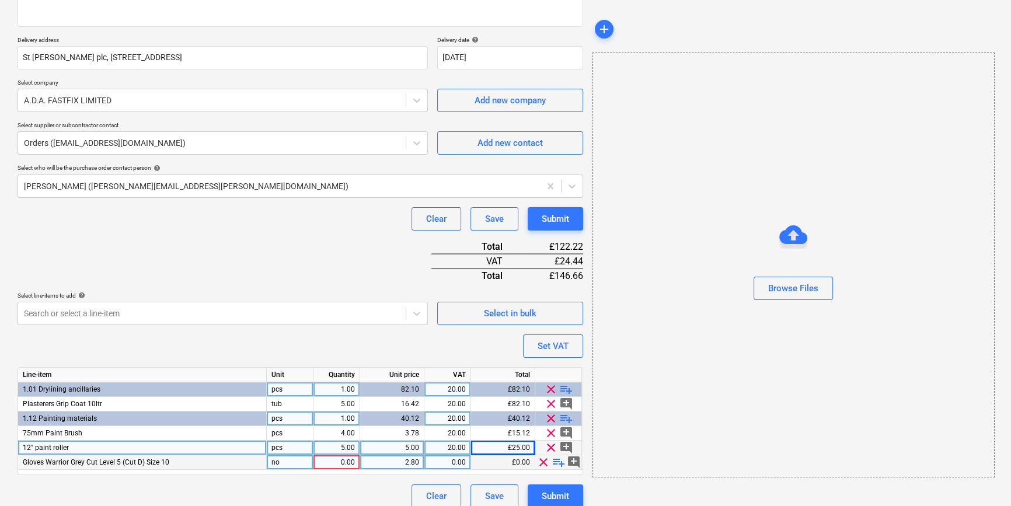
click at [172, 460] on div "Gloves Warrior Grey Cut Level 5 (Cut D) Size 10" at bounding box center [142, 462] width 249 height 15
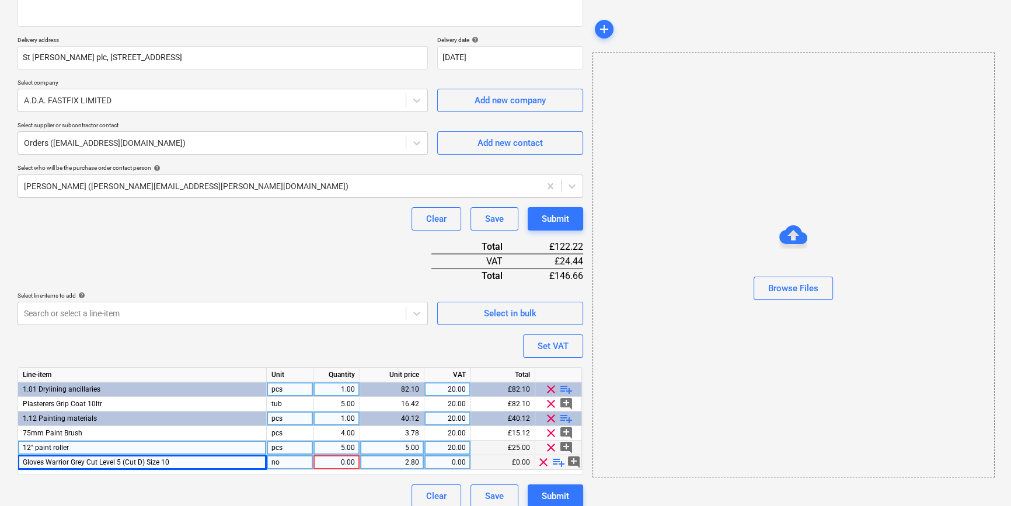
drag, startPoint x: 172, startPoint y: 461, endPoint x: 25, endPoint y: 461, distance: 147.1
click at [25, 461] on div "Gloves Warrior Grey Cut Level 5 (Cut D) Size 10" at bounding box center [142, 462] width 249 height 15
click at [169, 461] on div "Gloves Warrior Grey Cut Level 5 (Cut D) Size 10" at bounding box center [142, 462] width 249 height 15
click at [174, 460] on div "Gloves Warrior Grey Cut Level 5 (Cut D) Size 10" at bounding box center [142, 462] width 249 height 15
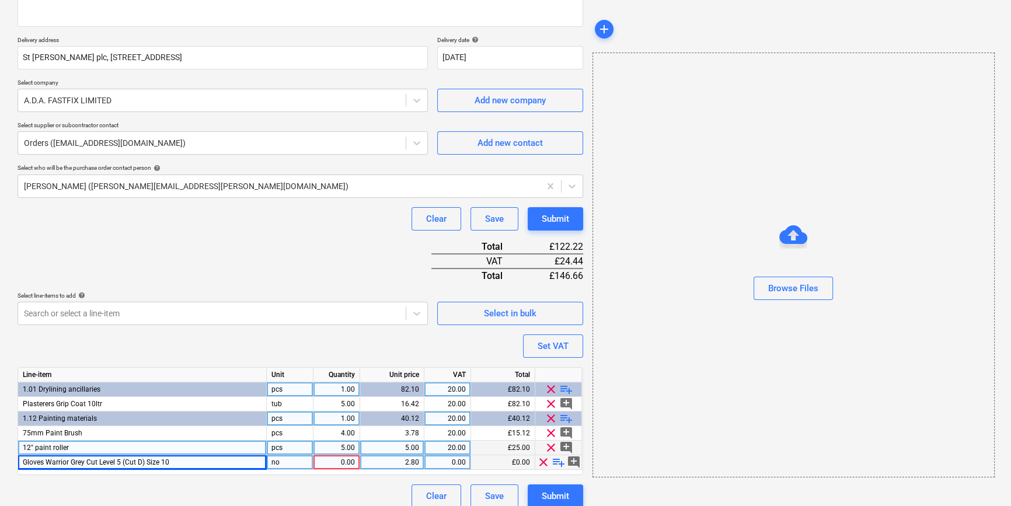
click at [169, 461] on div "Gloves Warrior Grey Cut Level 5 (Cut D) Size 10" at bounding box center [142, 462] width 249 height 15
click at [175, 492] on div "Clear Save Submit" at bounding box center [301, 496] width 566 height 23
click at [175, 464] on div "Gloves Warrior Grey Cut Level 5 (Cut D) Size 10" at bounding box center [142, 462] width 249 height 15
click at [176, 461] on div "Gloves Warrior Grey Cut Level 5 (Cut D) Size 10" at bounding box center [142, 462] width 249 height 15
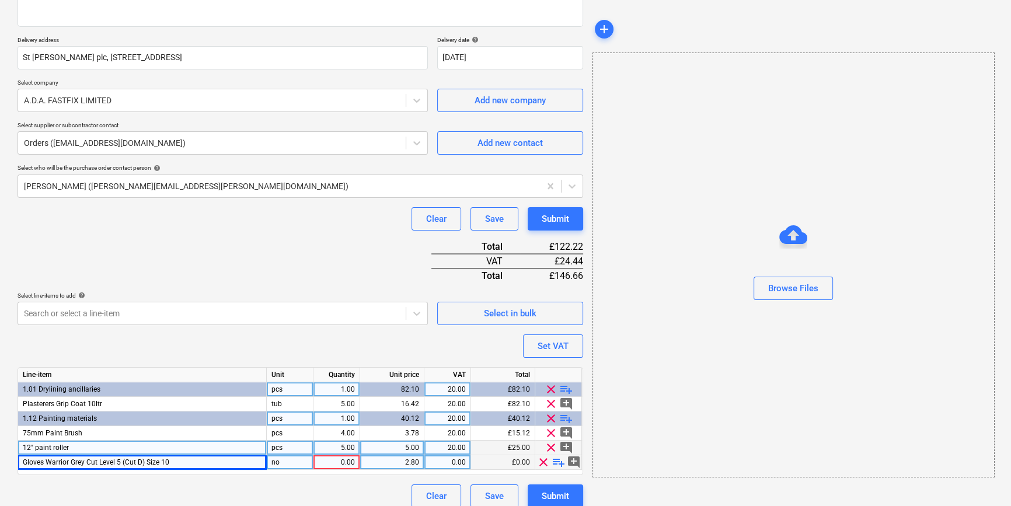
click at [176, 461] on div "Gloves Warrior Grey Cut Level 5 (Cut D) Size 10" at bounding box center [142, 462] width 249 height 15
click at [149, 481] on div "Purchase order name help TML0015-PO-095 ADA Purchase order reference number hel…" at bounding box center [301, 211] width 566 height 594
click at [173, 459] on div "Gloves Warrior Grey Cut Level 5 (Cut D) Size 10" at bounding box center [142, 462] width 249 height 15
click at [541, 461] on span "clear" at bounding box center [544, 462] width 14 height 14
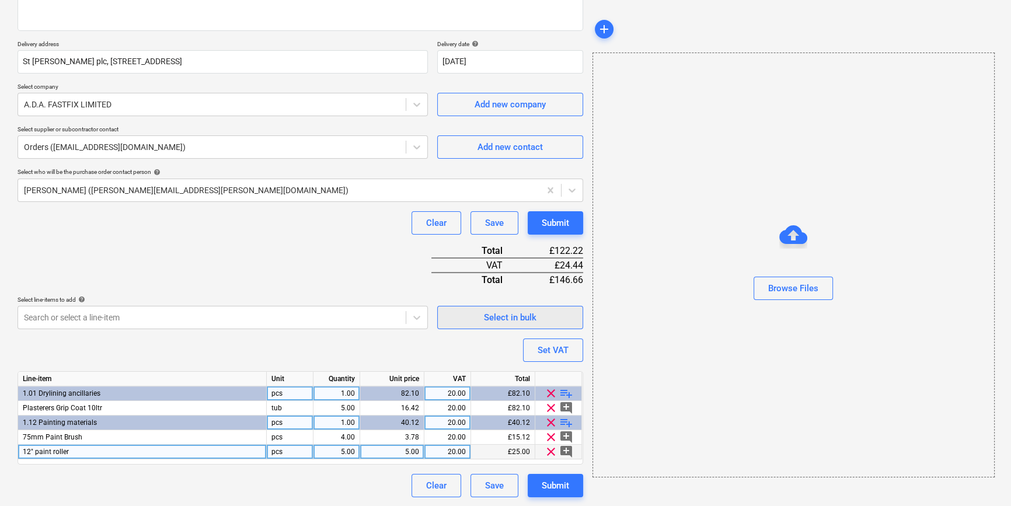
click at [457, 319] on span "Select in bulk" at bounding box center [510, 317] width 117 height 15
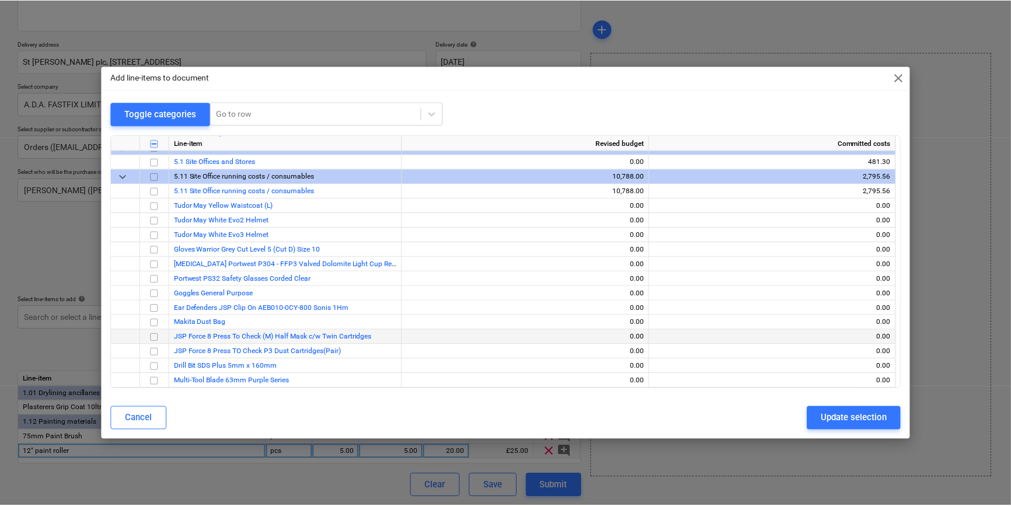
scroll to position [702, 0]
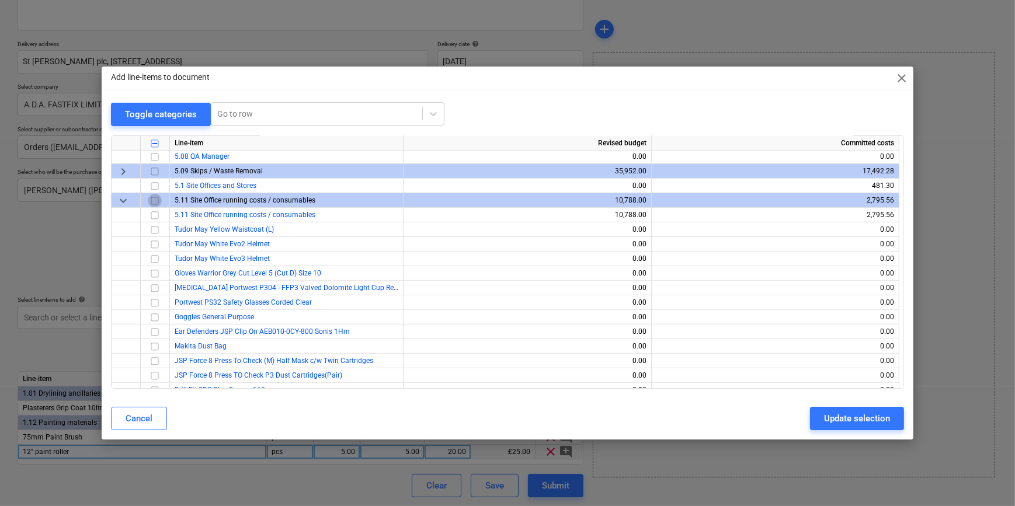
click at [152, 199] on input "checkbox" at bounding box center [155, 200] width 14 height 14
click at [152, 186] on input "checkbox" at bounding box center [155, 186] width 14 height 14
click at [155, 199] on input "checkbox" at bounding box center [155, 200] width 14 height 14
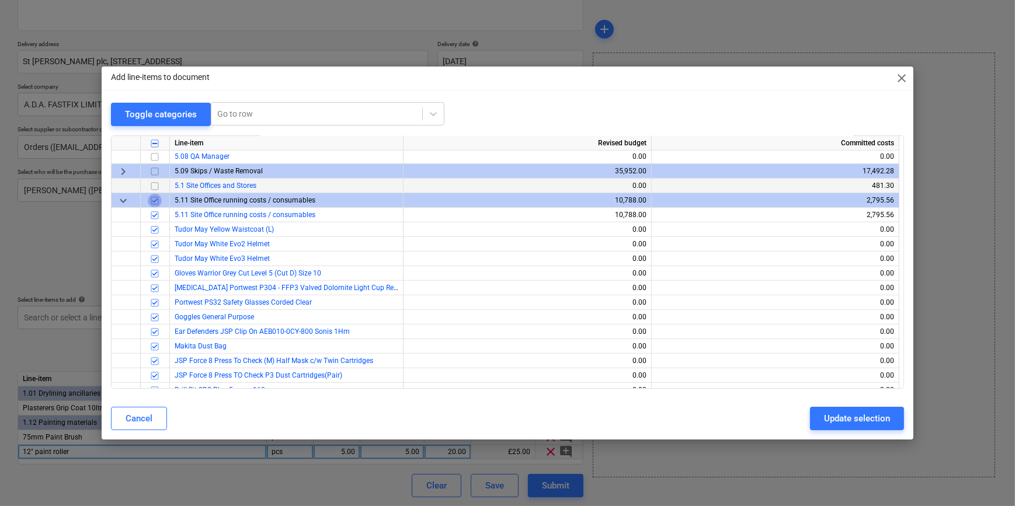
click at [155, 199] on input "checkbox" at bounding box center [155, 200] width 14 height 14
click at [155, 210] on input "checkbox" at bounding box center [155, 215] width 14 height 14
click at [858, 420] on div "Update selection" at bounding box center [857, 418] width 66 height 15
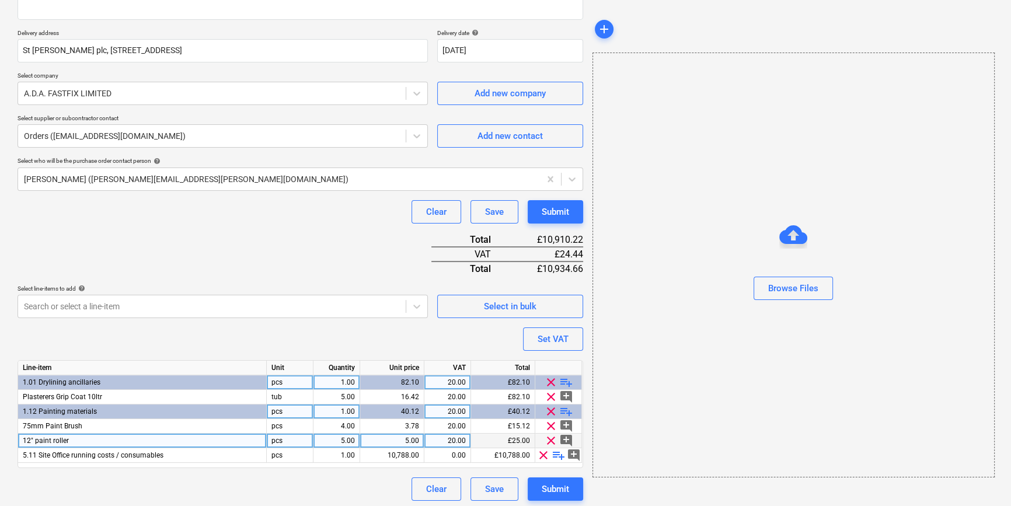
scroll to position [193, 0]
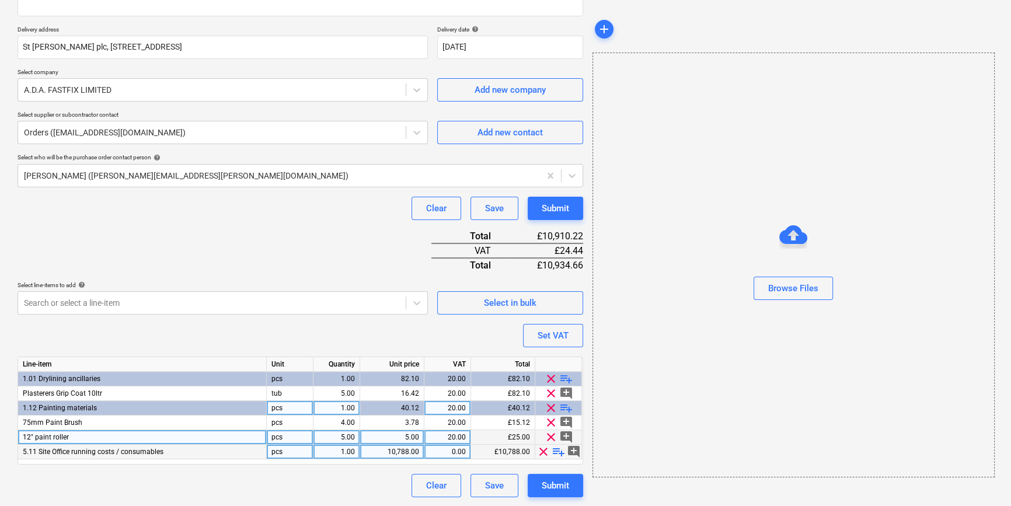
click at [554, 450] on span "playlist_add" at bounding box center [559, 452] width 14 height 14
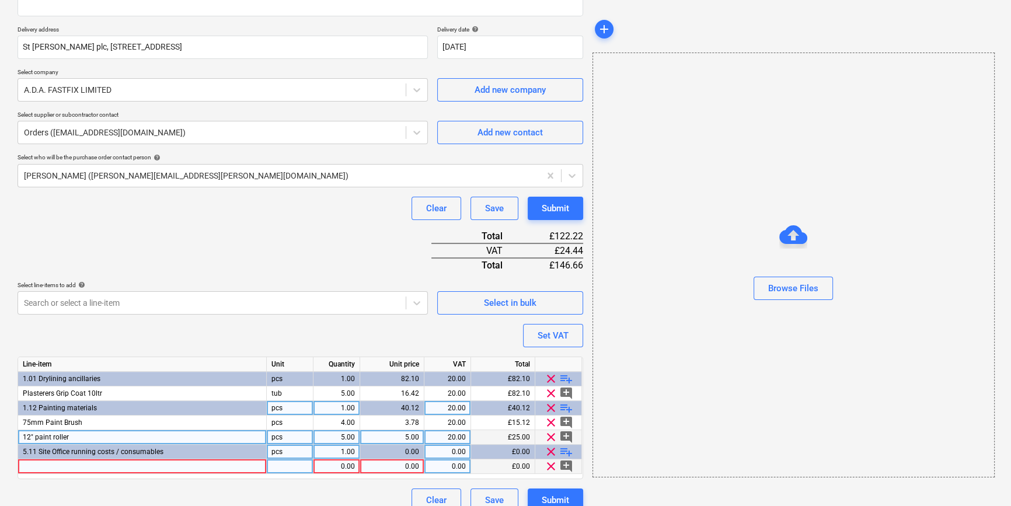
click at [42, 469] on div at bounding box center [142, 467] width 249 height 15
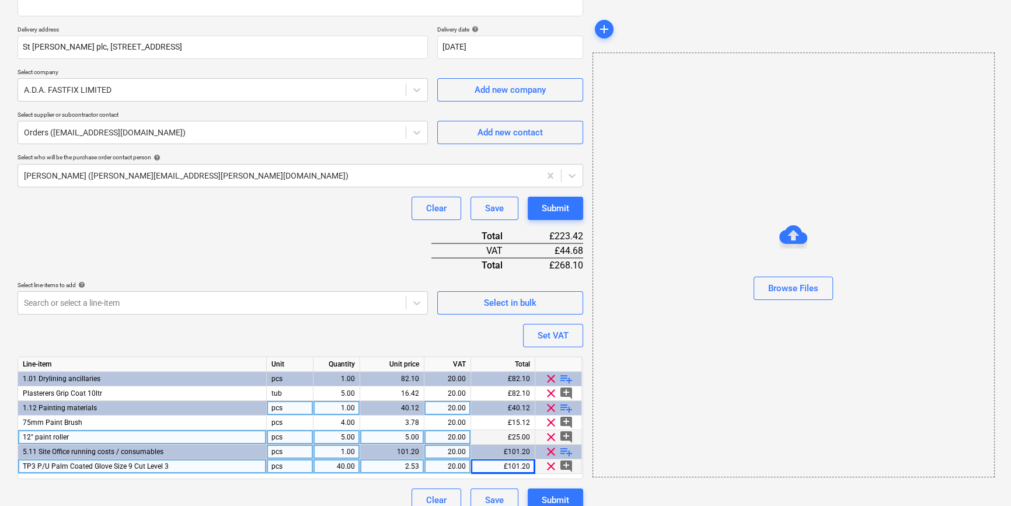
click at [563, 450] on span "playlist_add" at bounding box center [566, 452] width 14 height 14
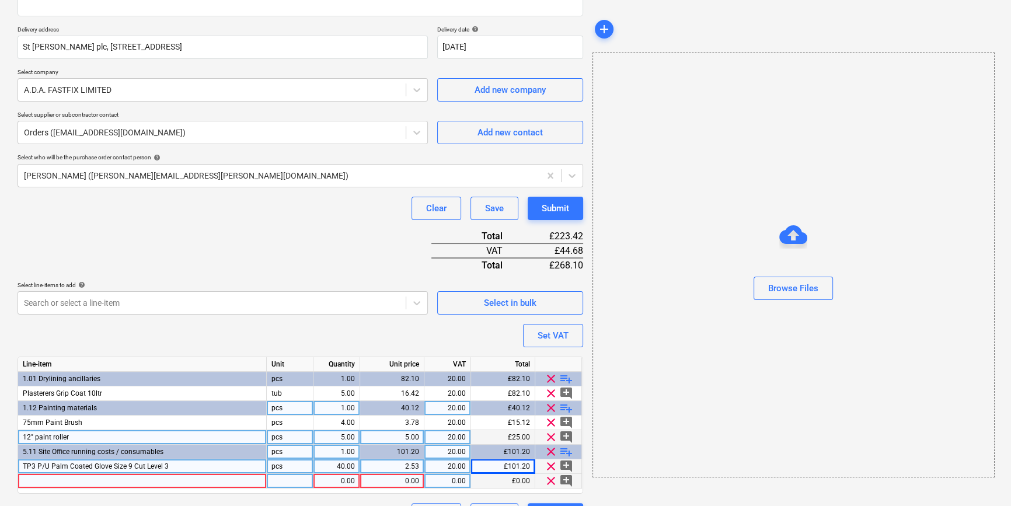
click at [33, 484] on div at bounding box center [142, 481] width 249 height 15
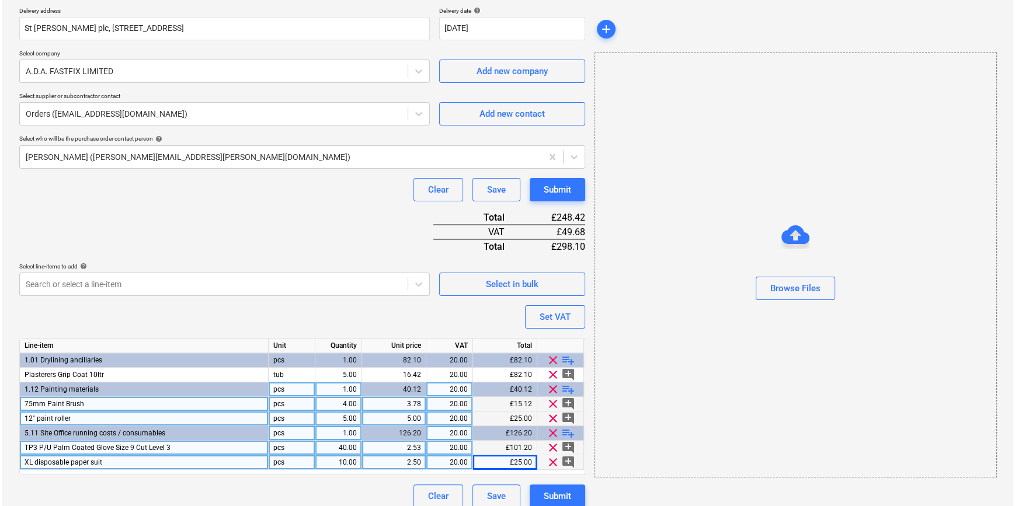
scroll to position [222, 0]
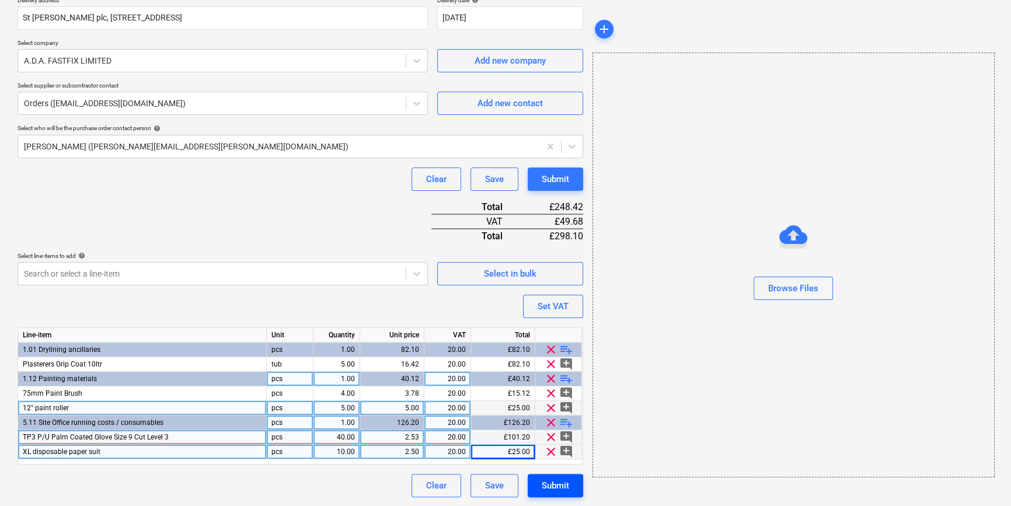
click at [560, 485] on div "Submit" at bounding box center [555, 485] width 27 height 15
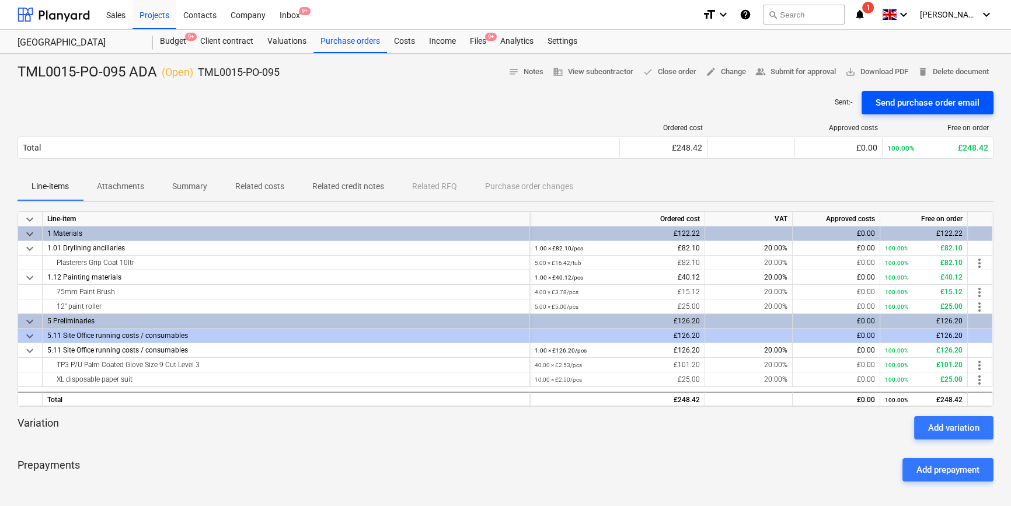
click at [934, 102] on div "Send purchase order email" at bounding box center [928, 102] width 104 height 15
click at [356, 43] on div "Purchase orders" at bounding box center [351, 41] width 74 height 23
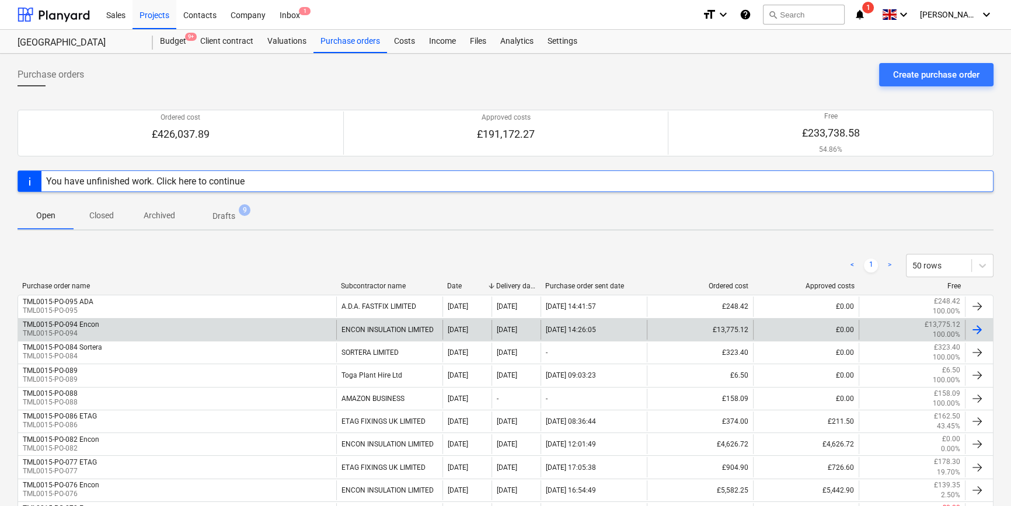
click at [980, 327] on div at bounding box center [977, 330] width 14 height 14
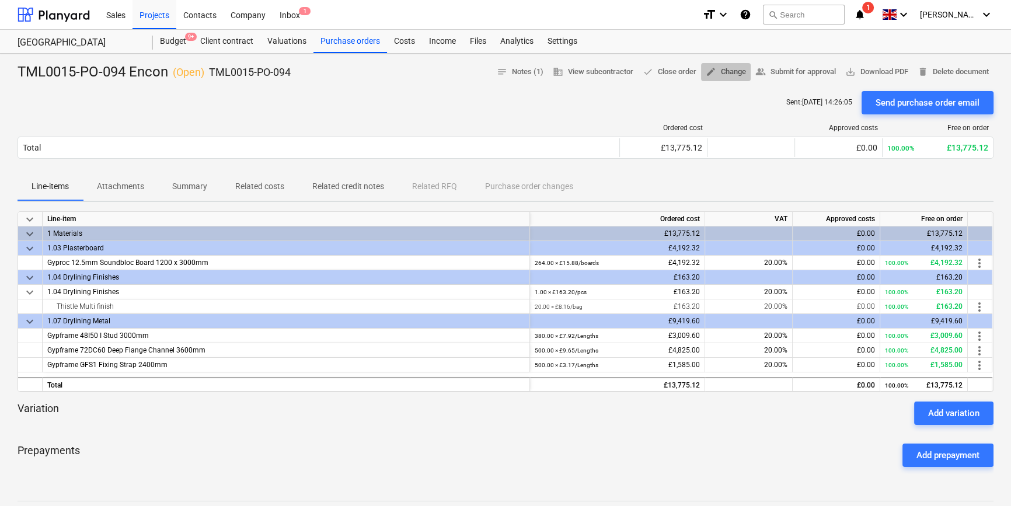
click at [718, 70] on span "edit Change" at bounding box center [726, 71] width 40 height 13
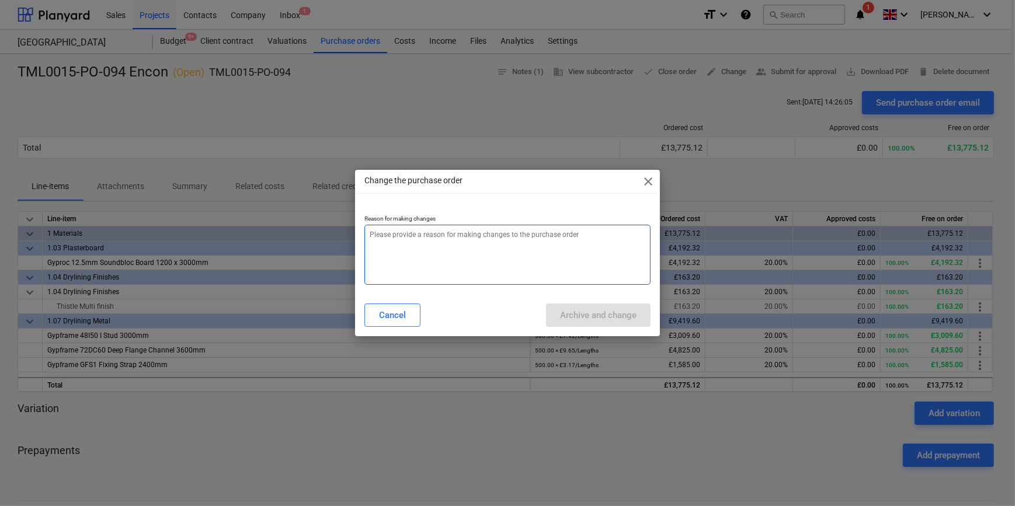
click at [394, 251] on textarea at bounding box center [507, 255] width 286 height 60
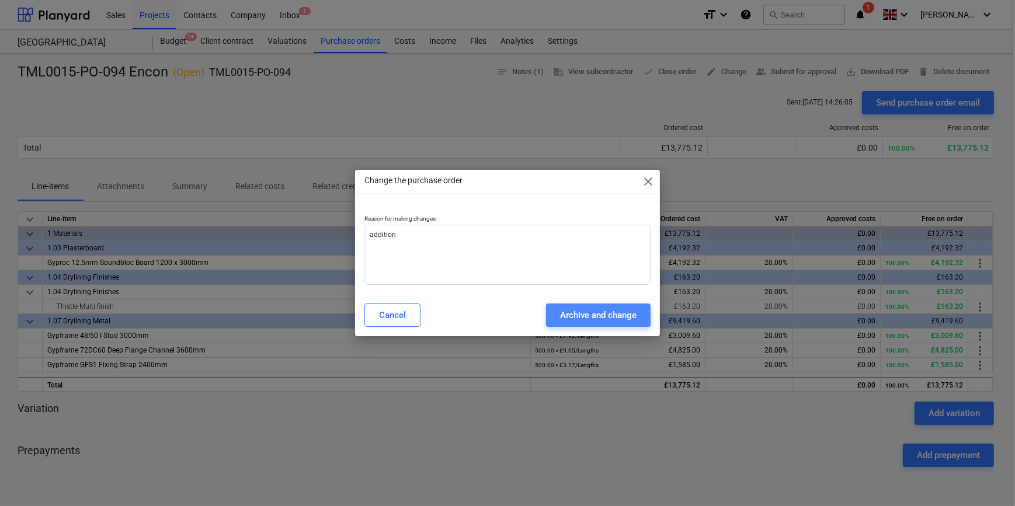
click at [593, 315] on div "Archive and change" at bounding box center [598, 315] width 76 height 15
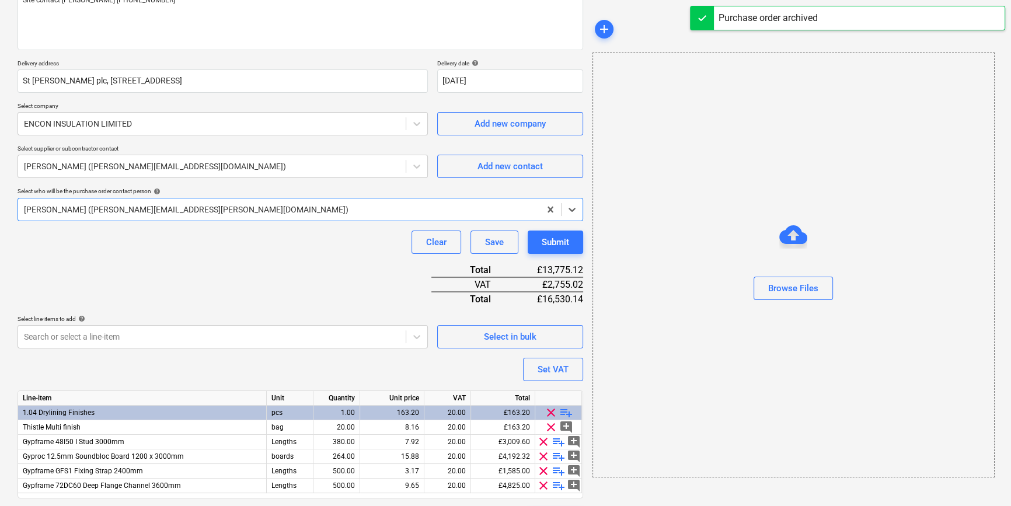
scroll to position [193, 0]
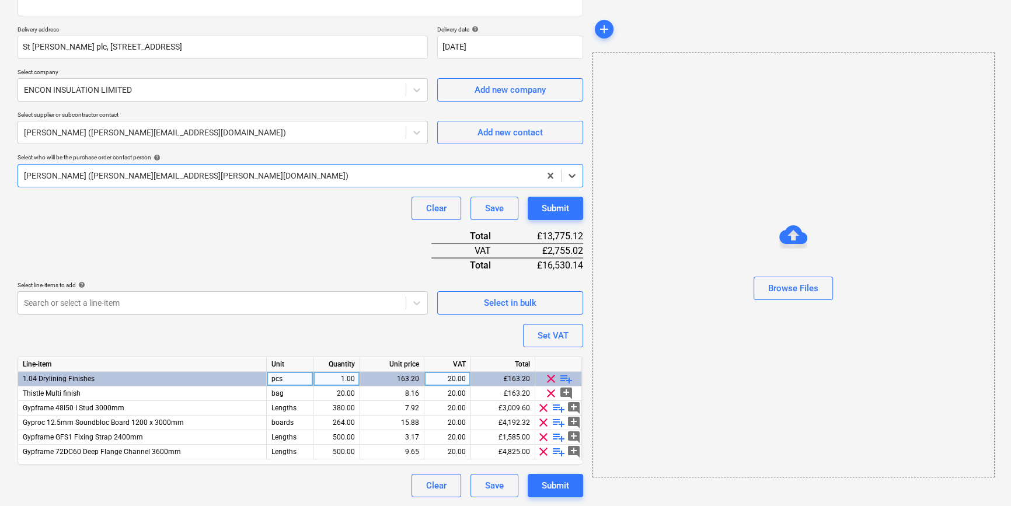
click at [565, 378] on span "playlist_add" at bounding box center [566, 379] width 14 height 14
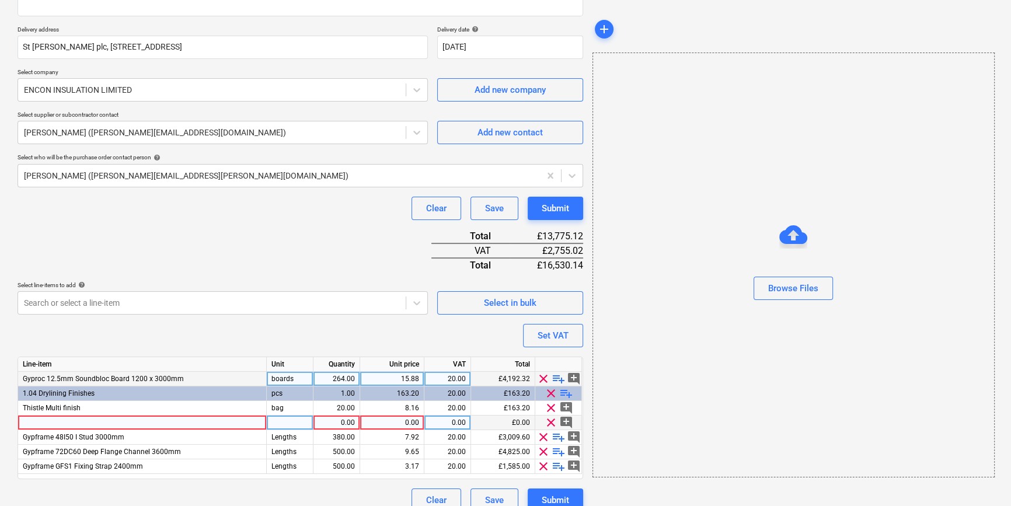
click at [60, 423] on div at bounding box center [142, 423] width 249 height 15
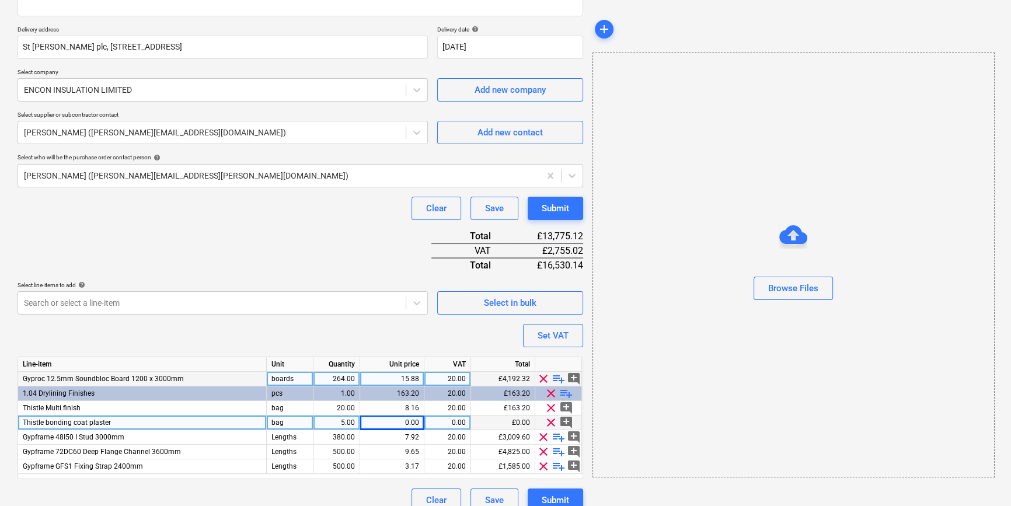
click at [398, 425] on div "0.00" at bounding box center [392, 423] width 54 height 15
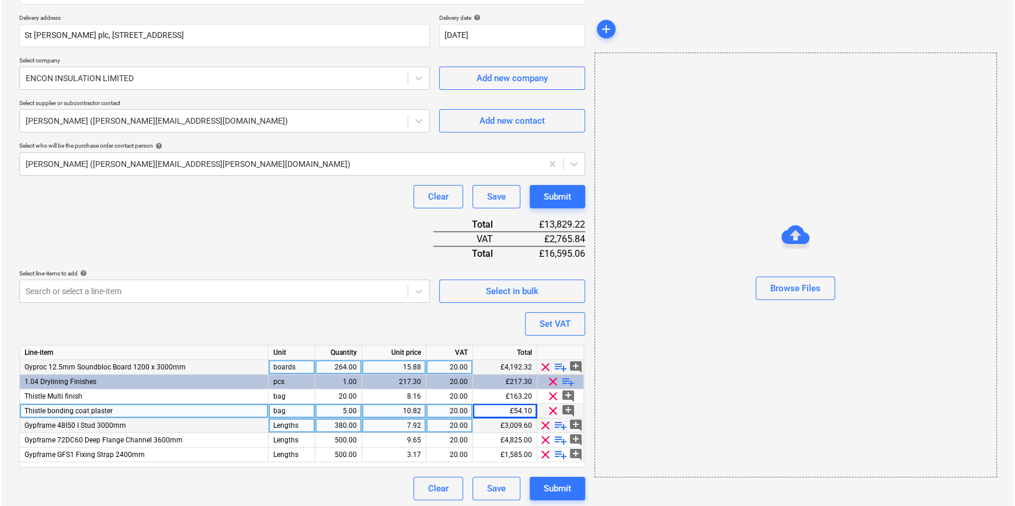
scroll to position [207, 0]
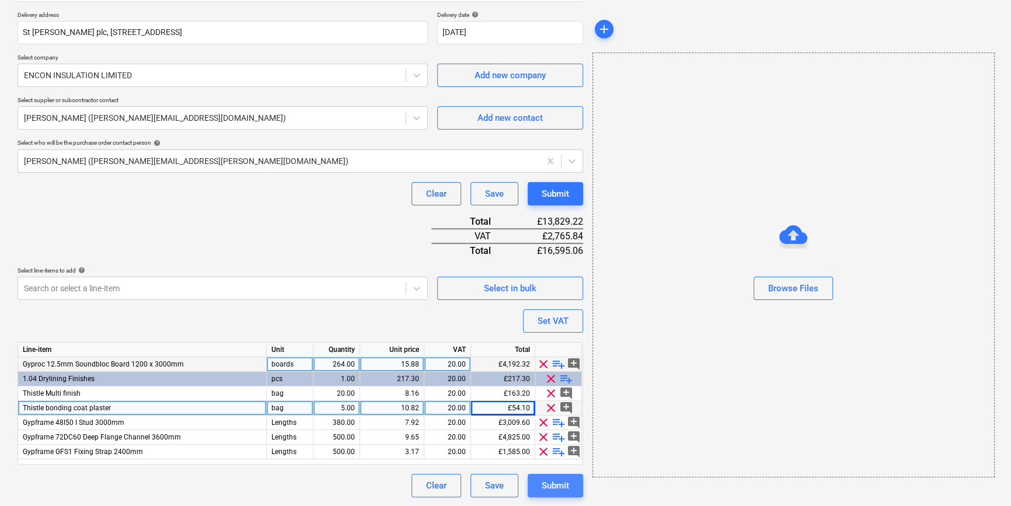
click at [556, 480] on div "Submit" at bounding box center [555, 485] width 27 height 15
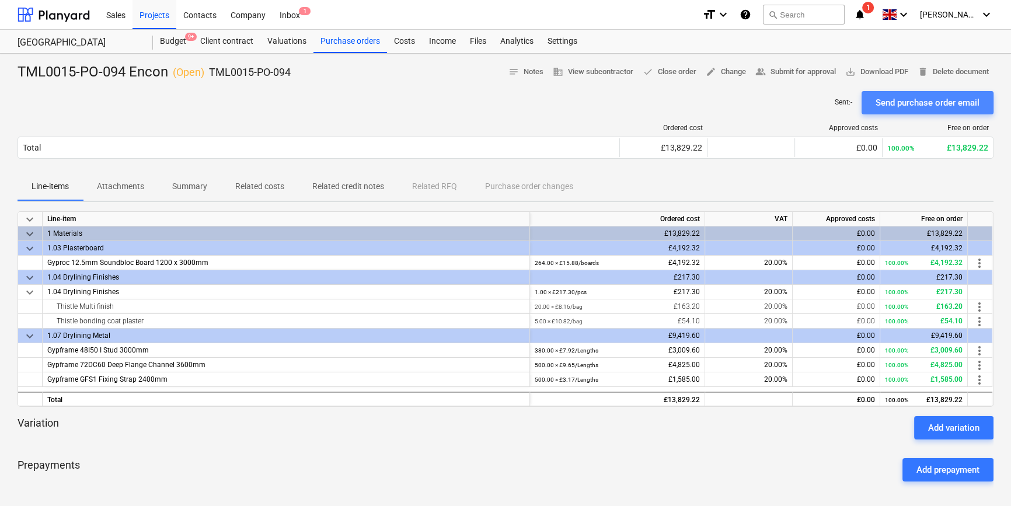
click at [899, 102] on div "Send purchase order email" at bounding box center [928, 102] width 104 height 15
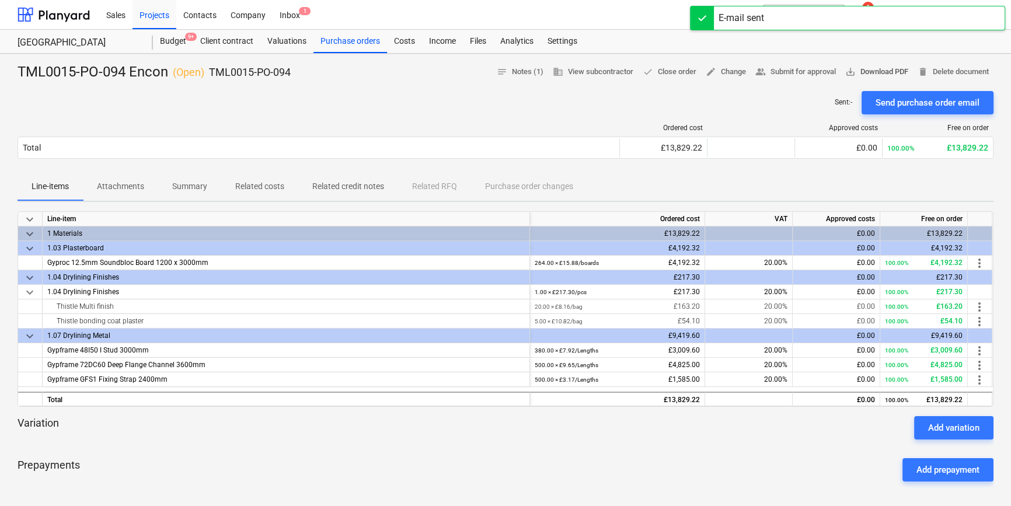
click at [886, 71] on span "save_alt Download PDF" at bounding box center [876, 71] width 63 height 13
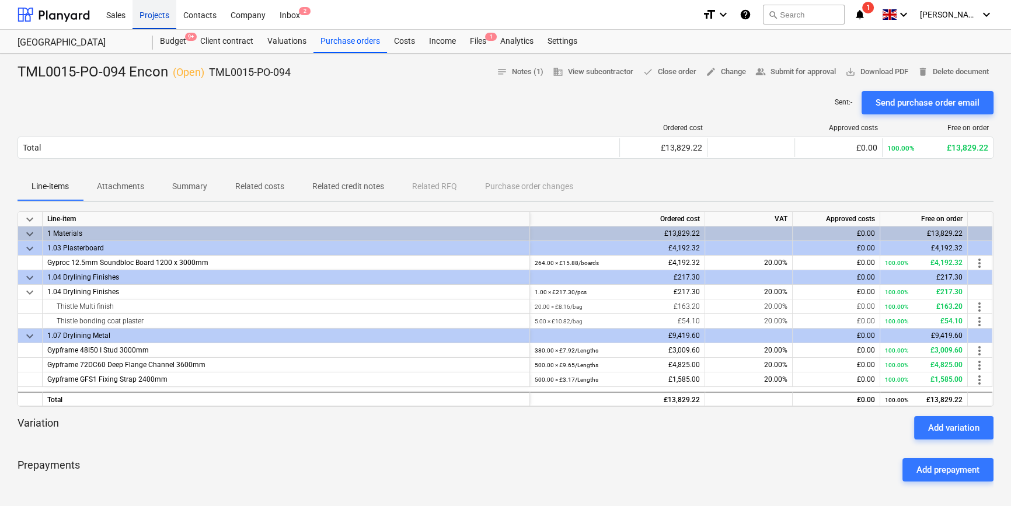
click at [156, 18] on div "Projects" at bounding box center [155, 14] width 44 height 30
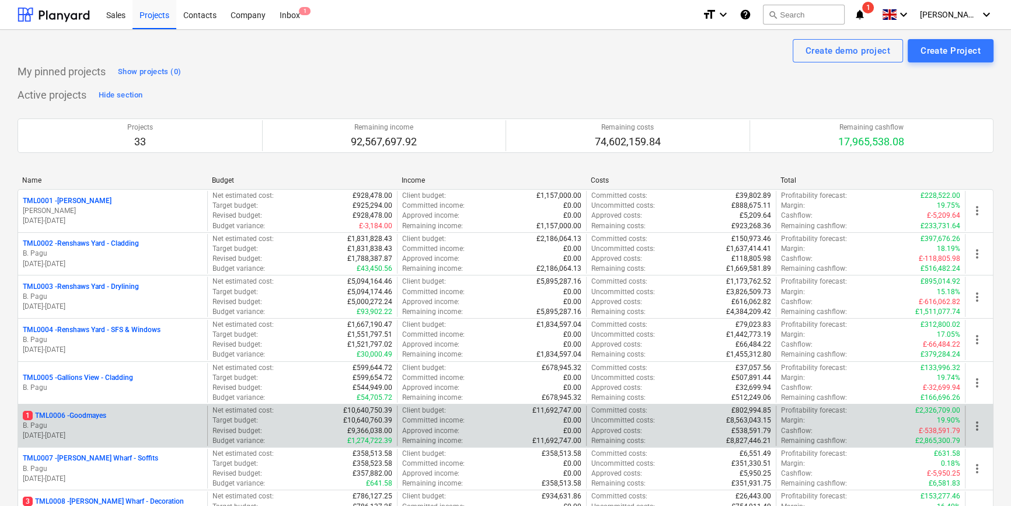
click at [131, 419] on div "1 TML0006 - Goodmayes" at bounding box center [113, 416] width 180 height 10
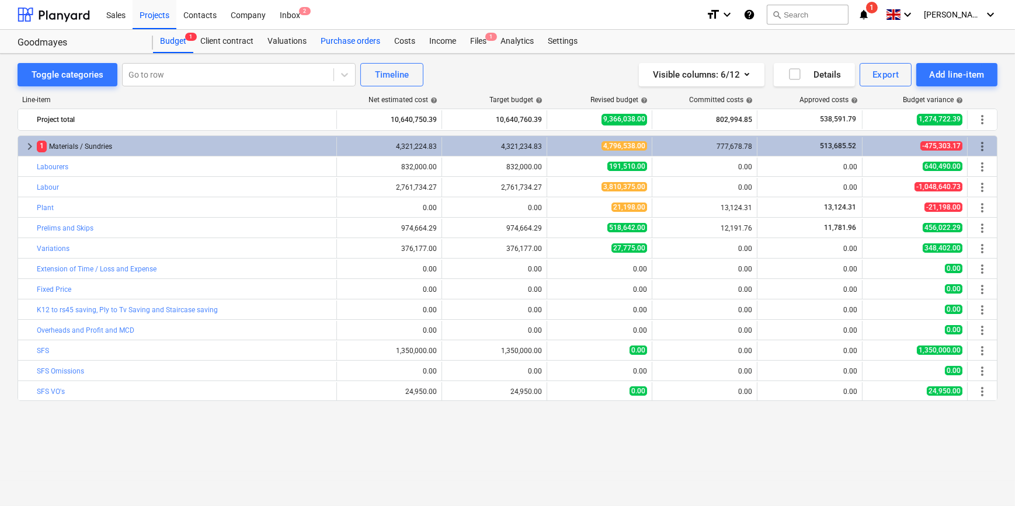
click at [346, 41] on div "Purchase orders" at bounding box center [351, 41] width 74 height 23
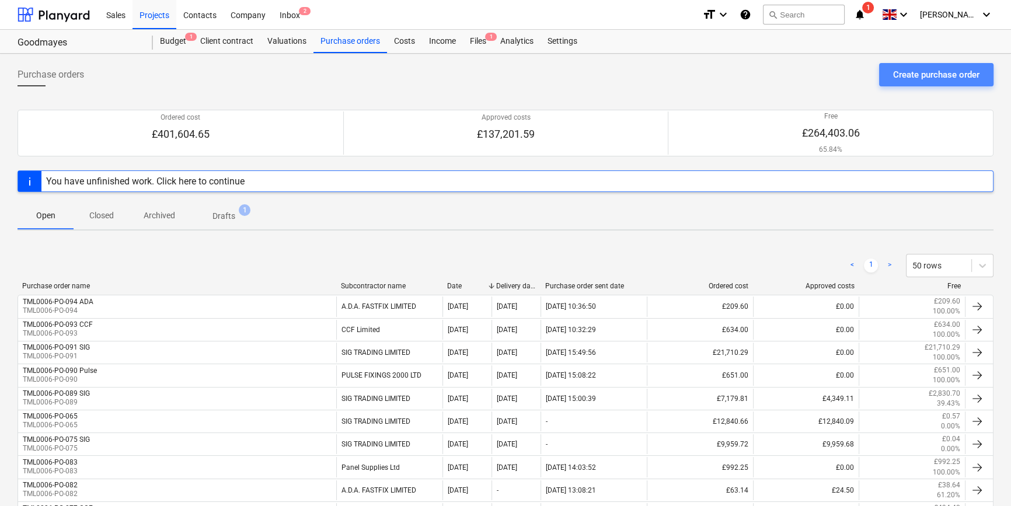
click at [928, 75] on div "Create purchase order" at bounding box center [936, 74] width 86 height 15
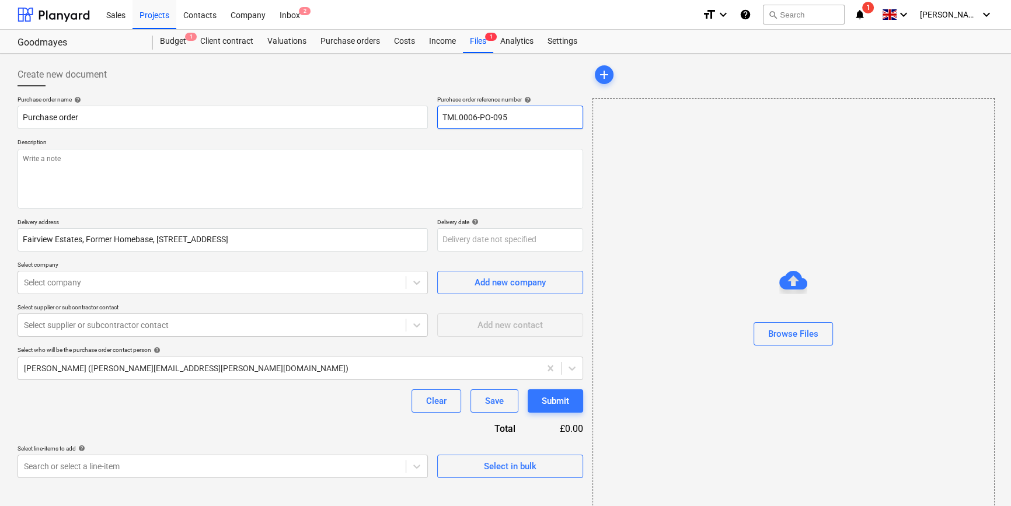
drag, startPoint x: 509, startPoint y: 116, endPoint x: 438, endPoint y: 117, distance: 71.2
click at [438, 117] on input "TML0006-PO-095" at bounding box center [510, 117] width 146 height 23
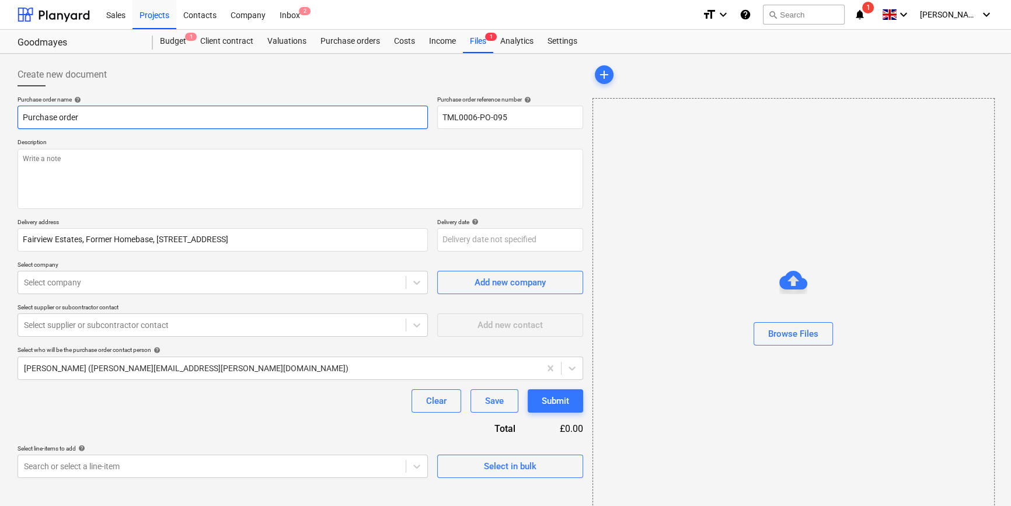
drag, startPoint x: 82, startPoint y: 116, endPoint x: 17, endPoint y: 117, distance: 64.8
click at [18, 117] on input "Purchase order" at bounding box center [223, 117] width 410 height 23
paste input "TML0006-PO-095"
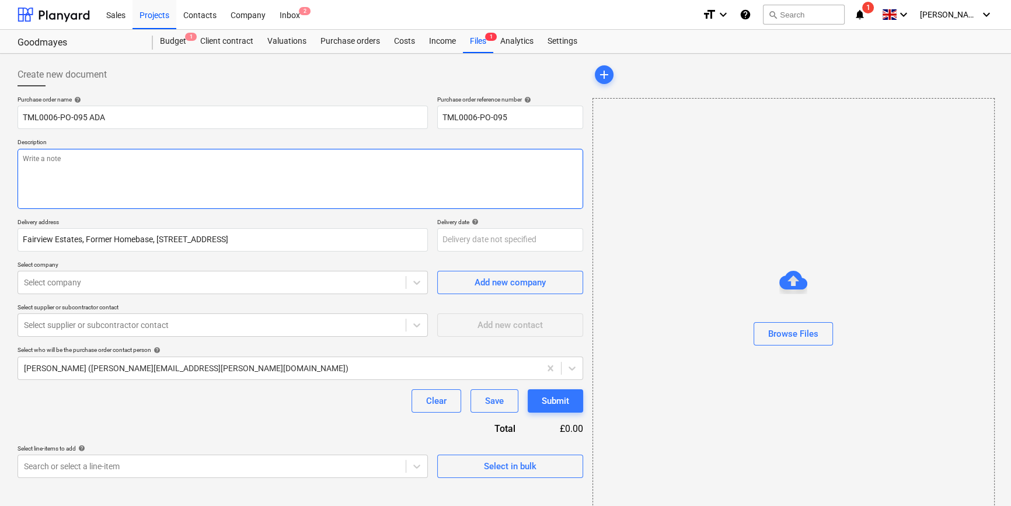
click at [61, 169] on textarea at bounding box center [301, 179] width 566 height 60
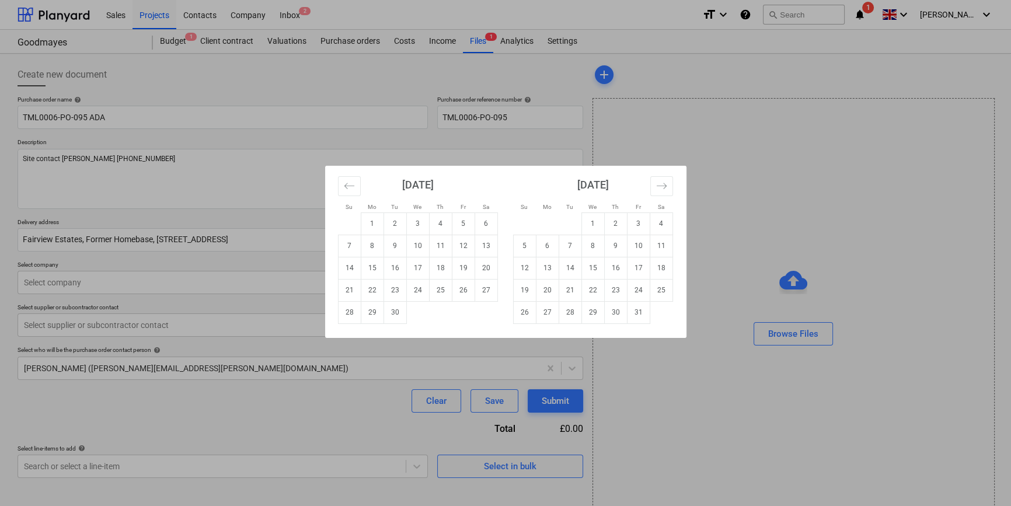
click at [467, 241] on body "Sales Projects Contacts Company Inbox 2 format_size keyboard_arrow_down help se…" at bounding box center [505, 253] width 1011 height 506
click at [395, 262] on td "16" at bounding box center [395, 268] width 23 height 22
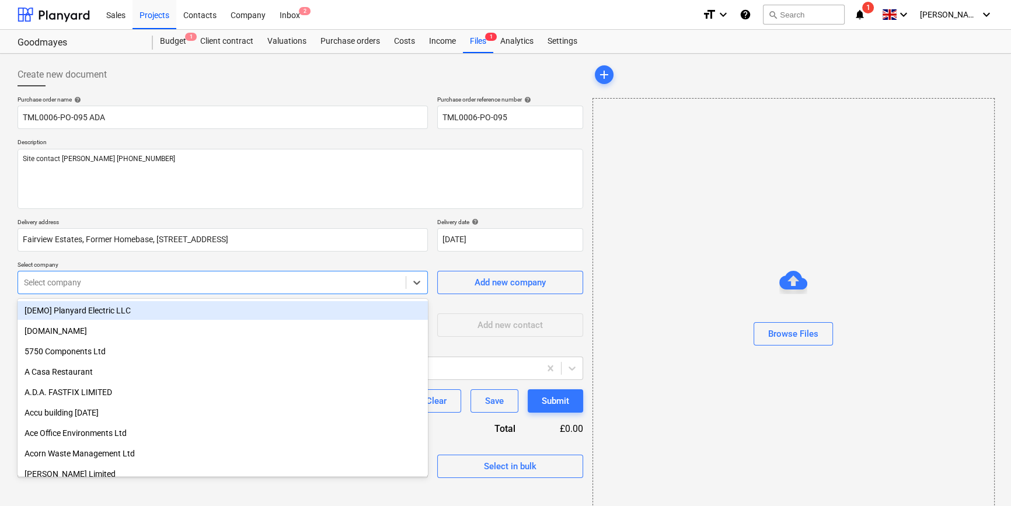
click at [271, 283] on div at bounding box center [212, 283] width 376 height 12
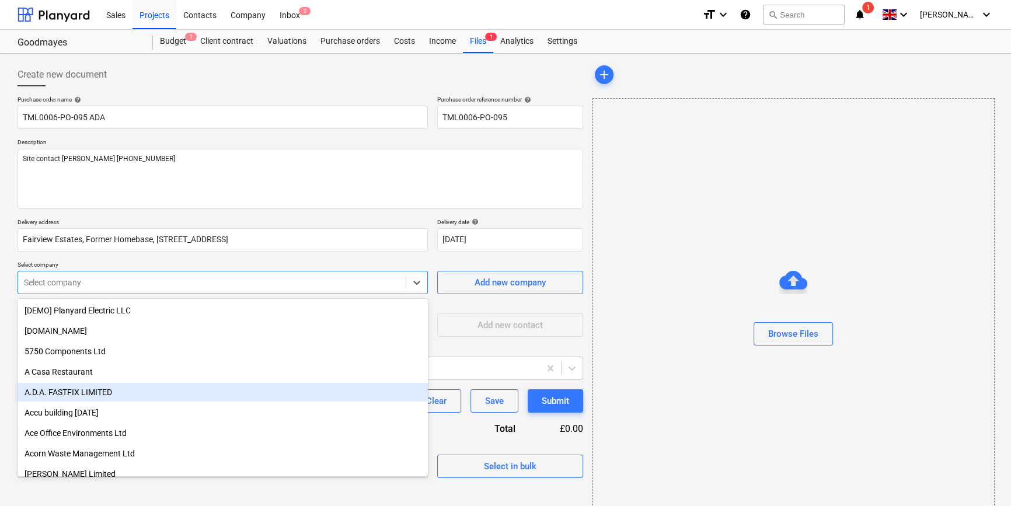
click at [64, 392] on div "A.D.A. FASTFIX LIMITED" at bounding box center [223, 392] width 410 height 19
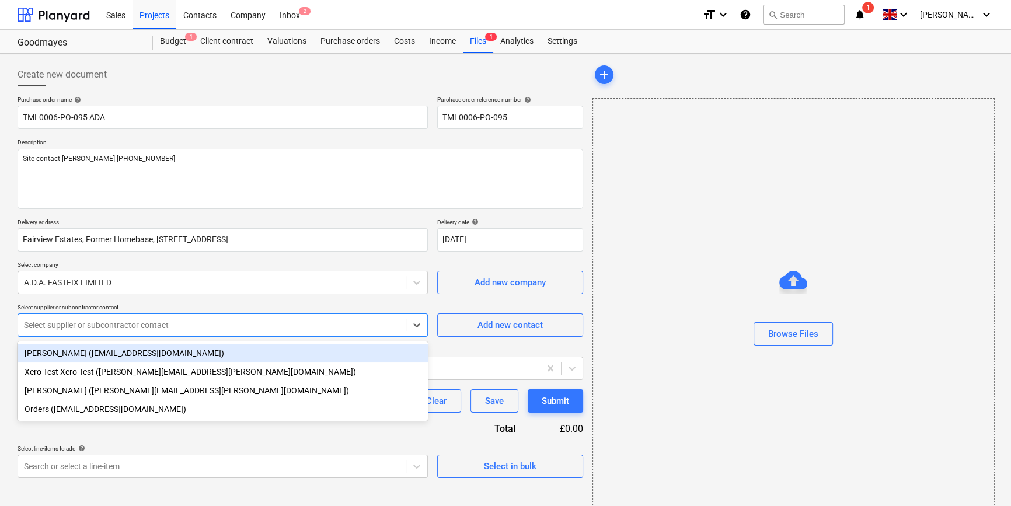
click at [140, 327] on div at bounding box center [212, 325] width 376 height 12
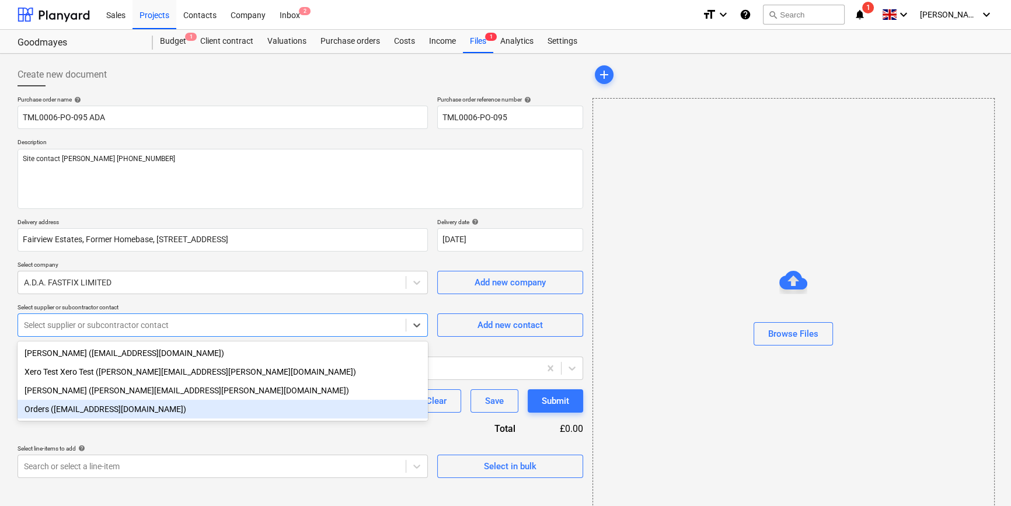
click at [81, 408] on div "Orders ([EMAIL_ADDRESS][DOMAIN_NAME])" at bounding box center [223, 409] width 410 height 19
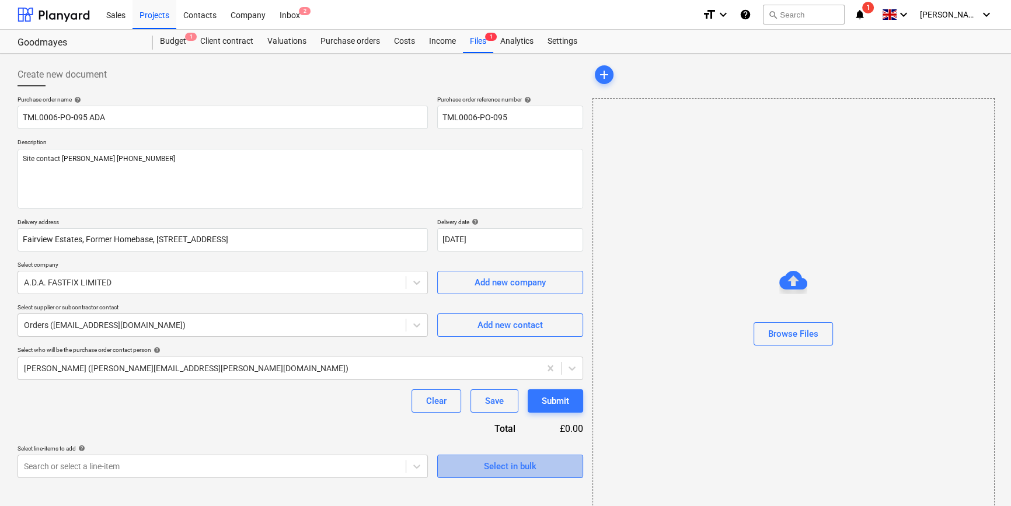
click at [504, 465] on div "Select in bulk" at bounding box center [510, 466] width 53 height 15
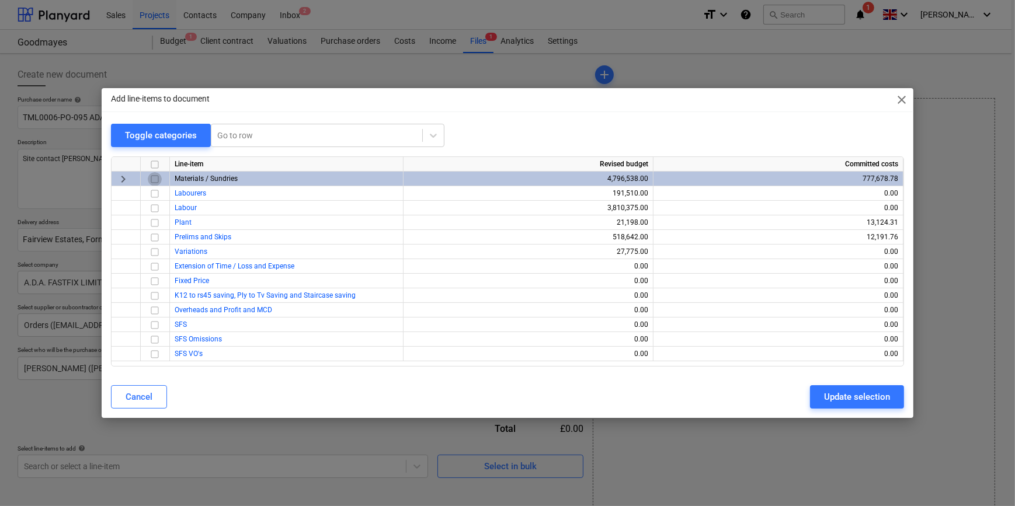
click at [154, 178] on input "checkbox" at bounding box center [155, 179] width 14 height 14
click at [846, 400] on div "Update selection" at bounding box center [857, 396] width 66 height 15
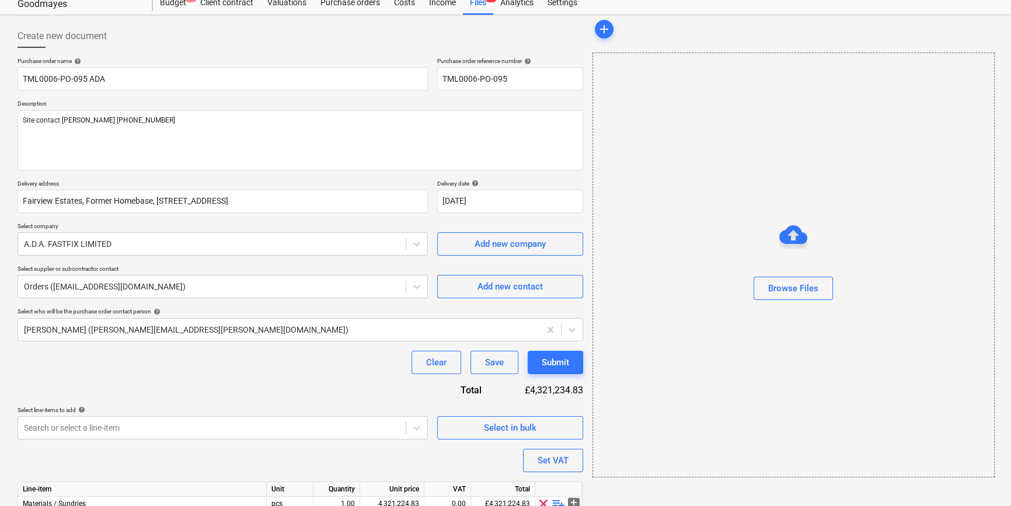
scroll to position [105, 0]
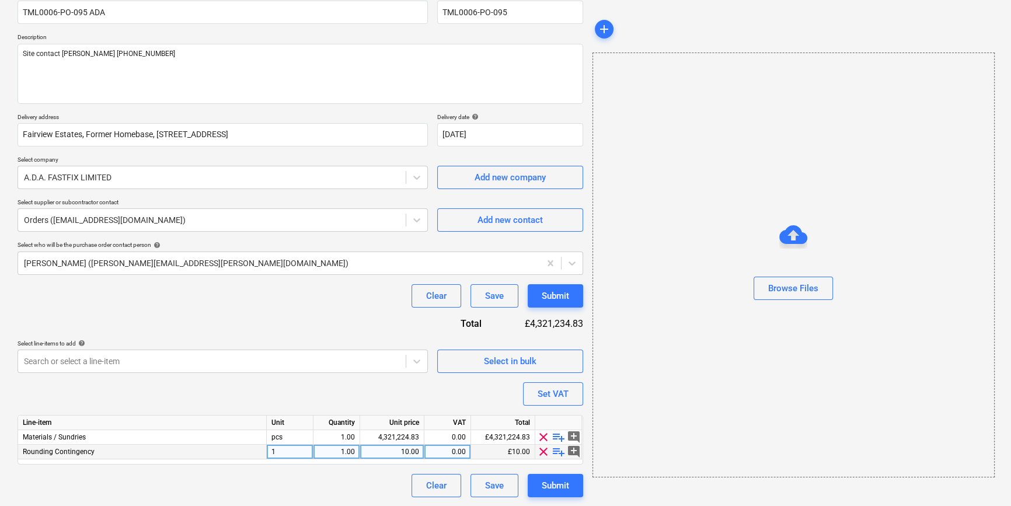
click at [541, 453] on span "clear" at bounding box center [544, 452] width 14 height 14
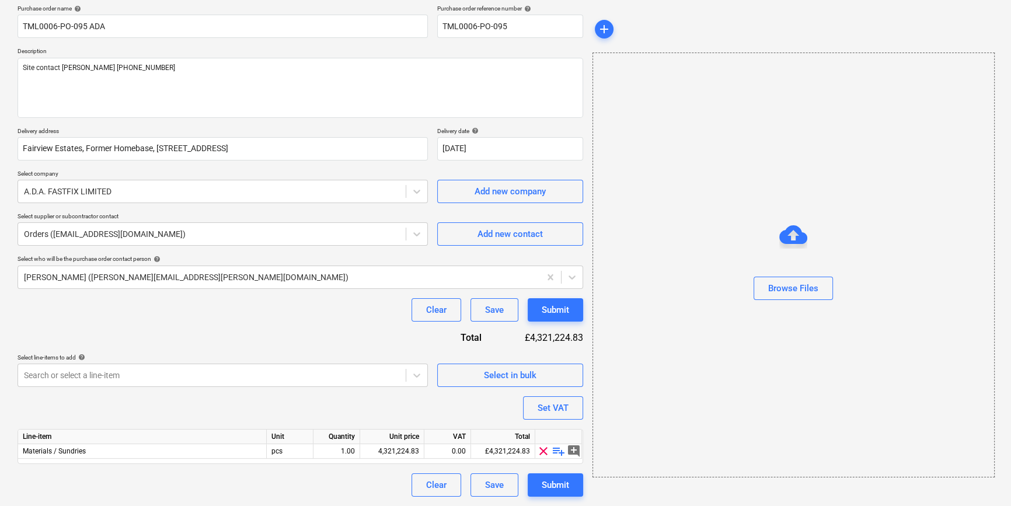
scroll to position [90, 0]
click at [552, 450] on span "playlist_add" at bounding box center [559, 452] width 14 height 14
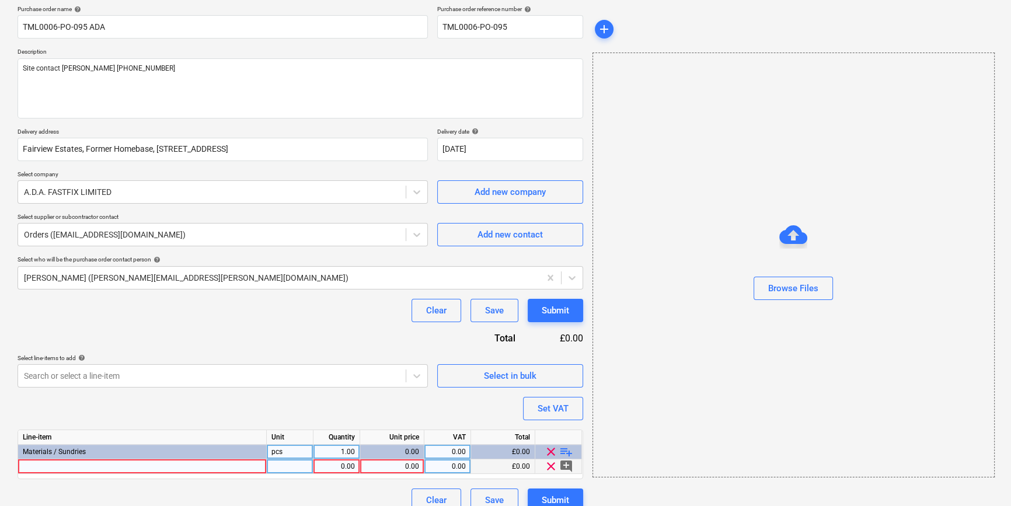
click at [48, 465] on div at bounding box center [142, 467] width 249 height 15
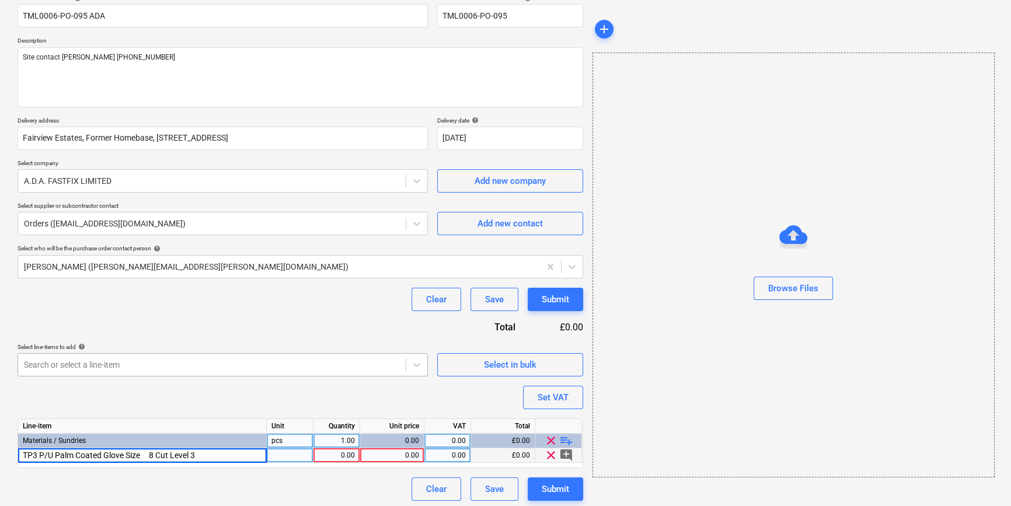
scroll to position [105, 0]
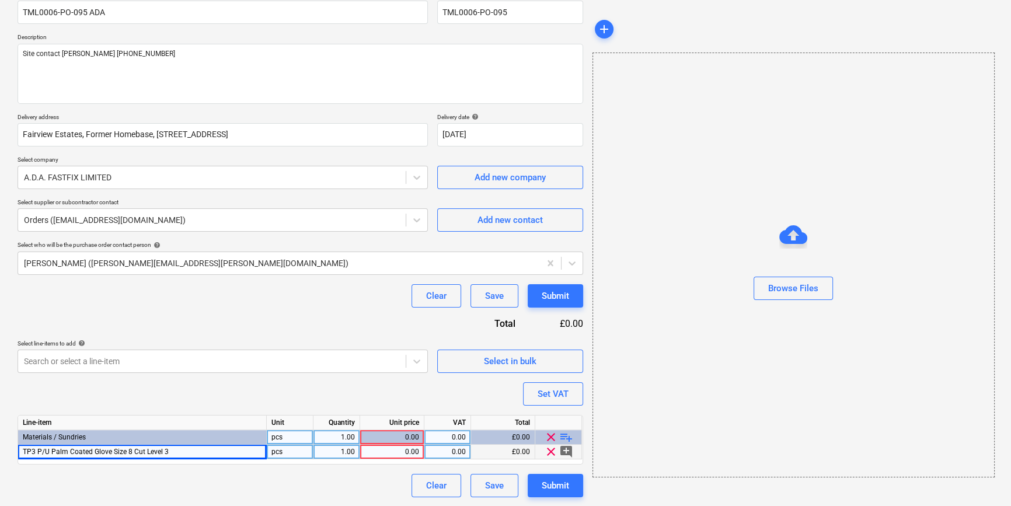
click at [566, 436] on span "playlist_add" at bounding box center [566, 437] width 14 height 14
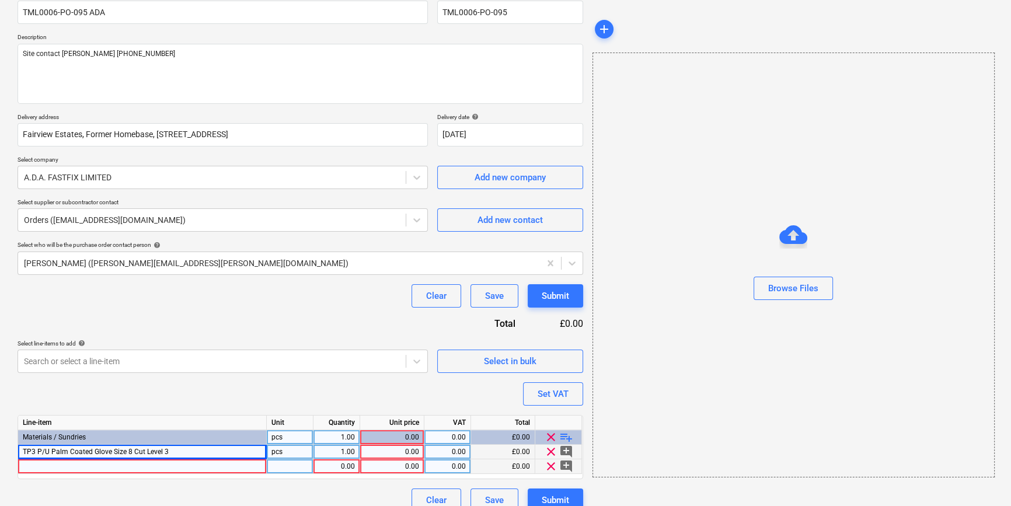
click at [58, 468] on div at bounding box center [142, 467] width 249 height 15
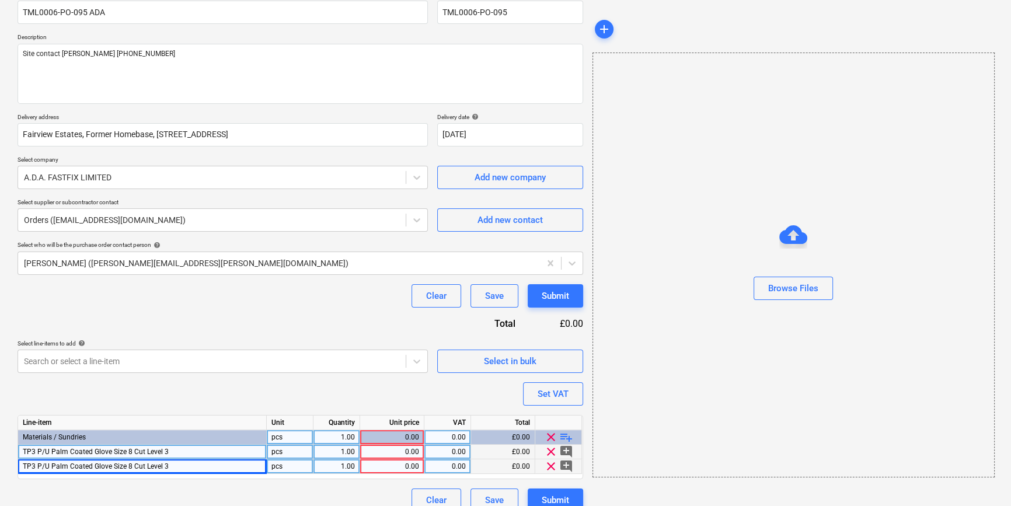
click at [567, 436] on span "playlist_add" at bounding box center [566, 437] width 14 height 14
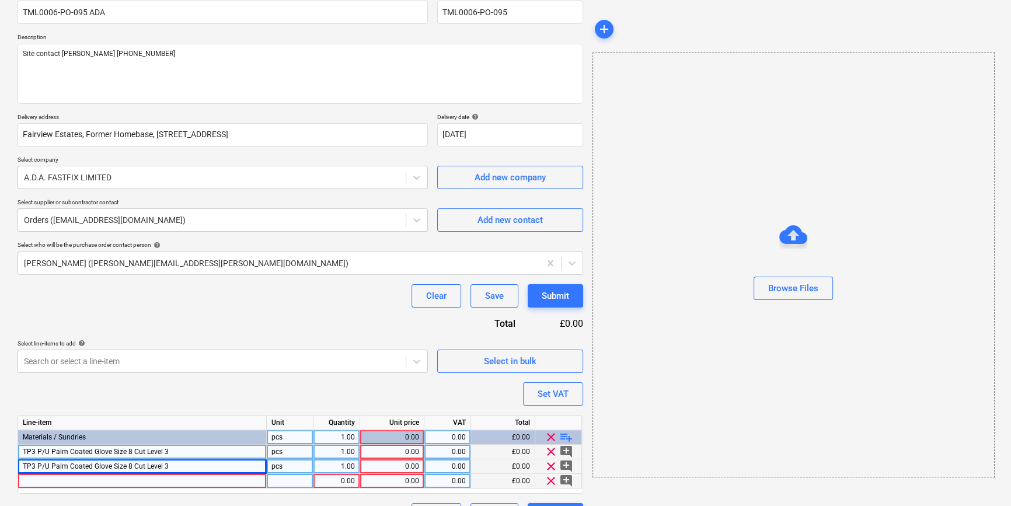
click at [35, 480] on div at bounding box center [142, 481] width 249 height 15
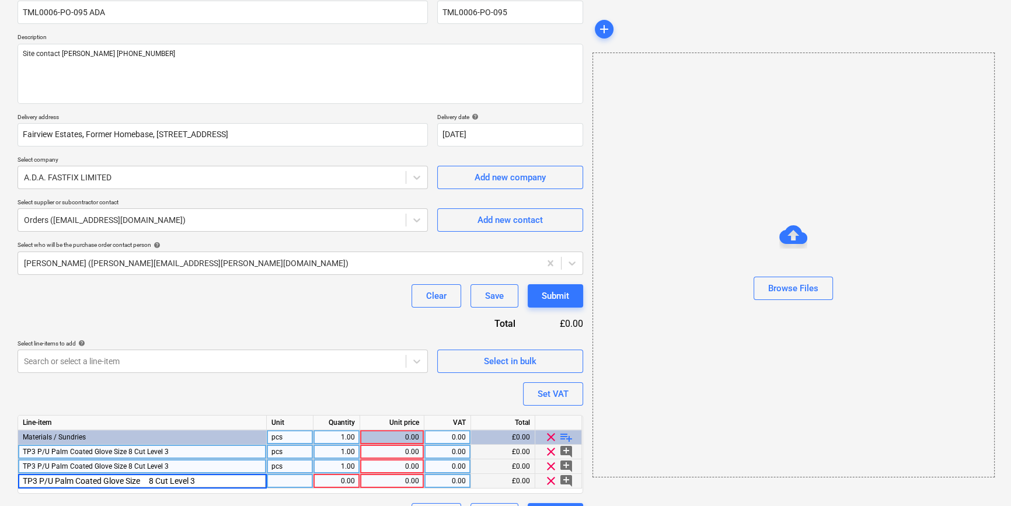
click at [157, 479] on input "TP3 P/U Palm Coated Glove Size 8 Cut Level 3" at bounding box center [142, 481] width 248 height 14
click at [128, 465] on span "TP3 P/U Palm Coated Glove Size 8 Cut Level 3" at bounding box center [96, 466] width 146 height 8
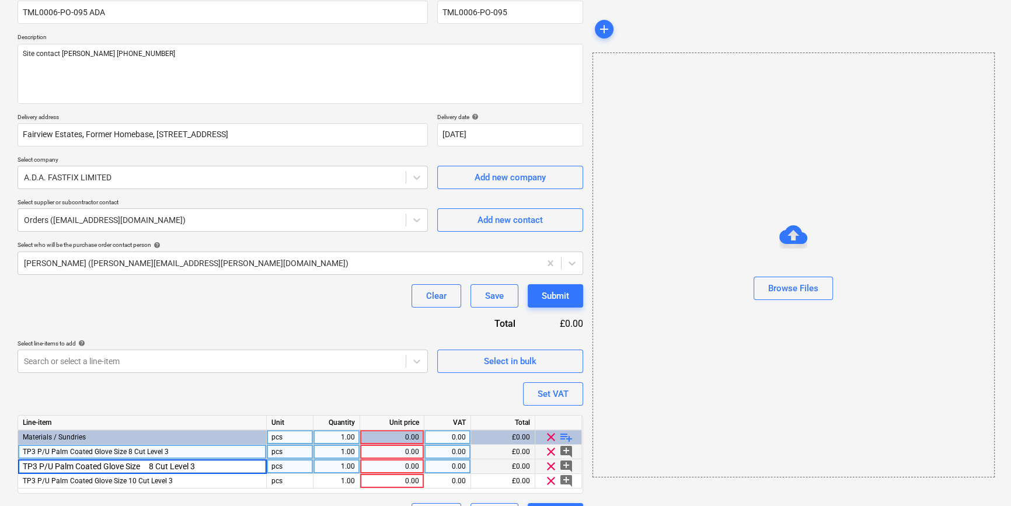
click at [156, 466] on input "TP3 P/U Palm Coated Glove Size 8 Cut Level 3" at bounding box center [142, 467] width 248 height 14
click at [343, 451] on div "1.00" at bounding box center [336, 452] width 37 height 15
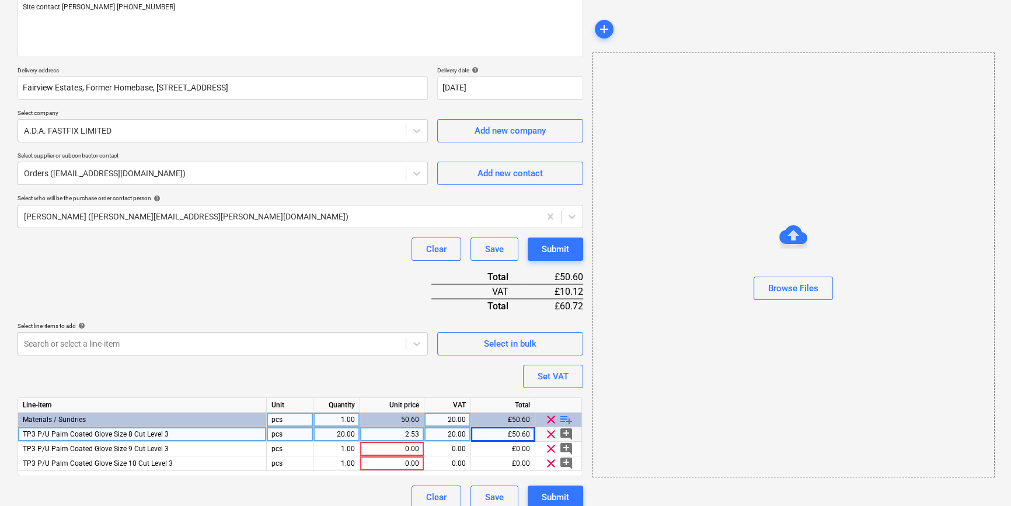
scroll to position [163, 0]
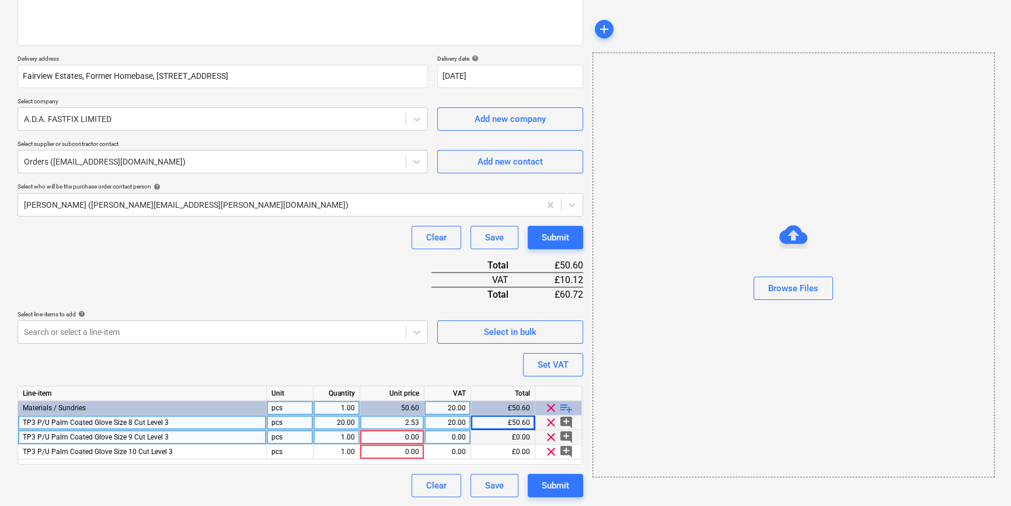
click at [345, 434] on div "1.00" at bounding box center [336, 437] width 37 height 15
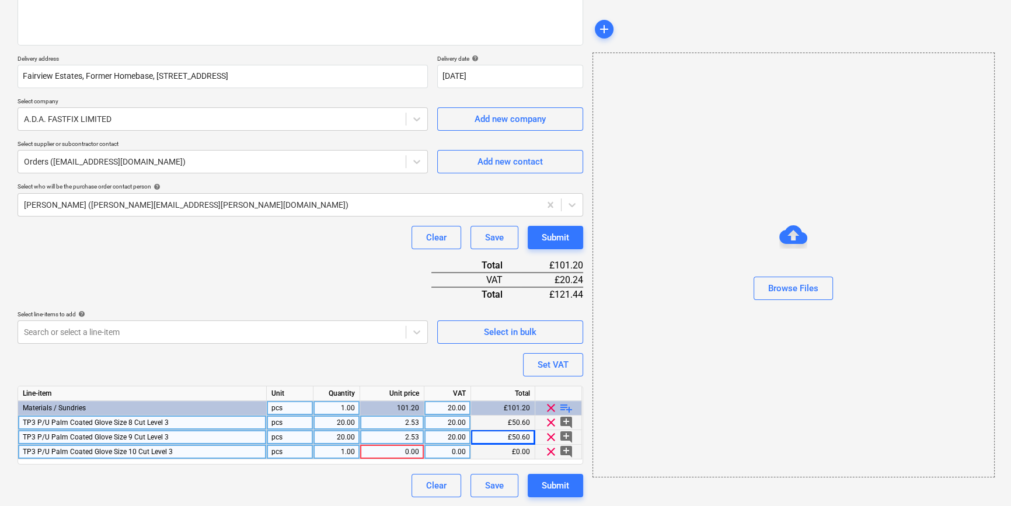
click at [343, 451] on div "1.00" at bounding box center [336, 452] width 37 height 15
click at [567, 407] on span "playlist_add" at bounding box center [566, 408] width 14 height 14
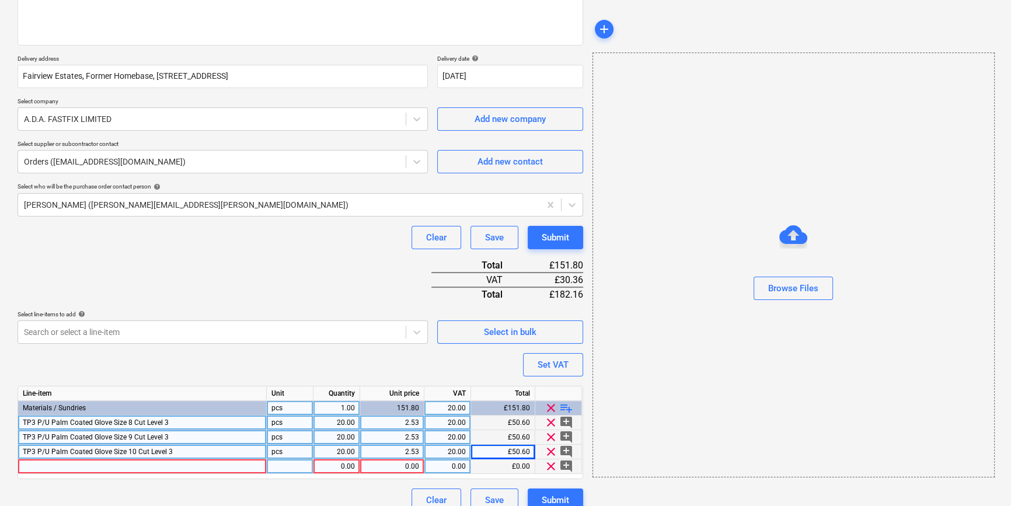
click at [57, 464] on div at bounding box center [142, 467] width 249 height 15
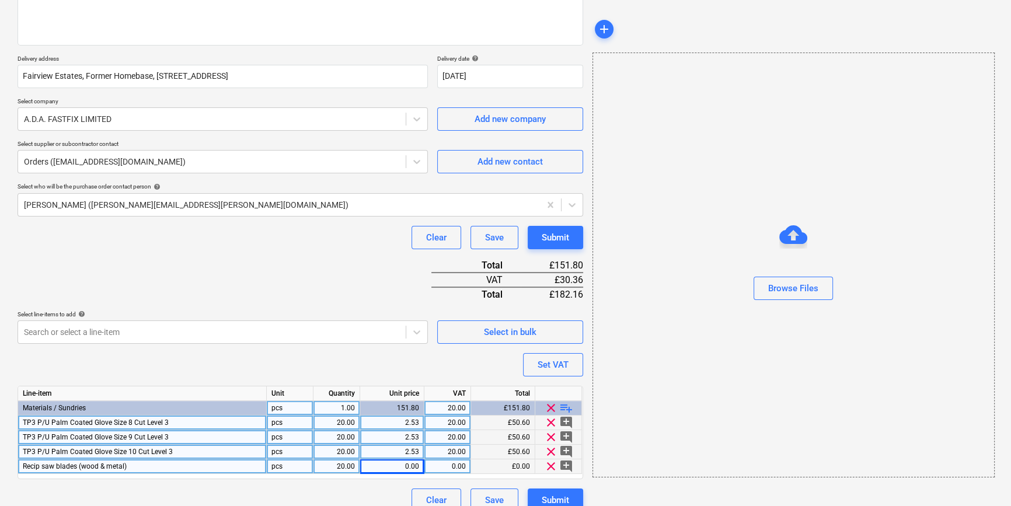
click at [144, 466] on div "Recip saw blades (wood & metal)" at bounding box center [142, 467] width 249 height 15
click at [150, 466] on input "Recip saw blades (wood & metal)" at bounding box center [142, 467] width 248 height 14
click at [341, 467] on div "20.00" at bounding box center [336, 467] width 37 height 15
click at [343, 465] on input "20" at bounding box center [337, 467] width 46 height 14
click at [282, 464] on div "pcs" at bounding box center [290, 467] width 47 height 15
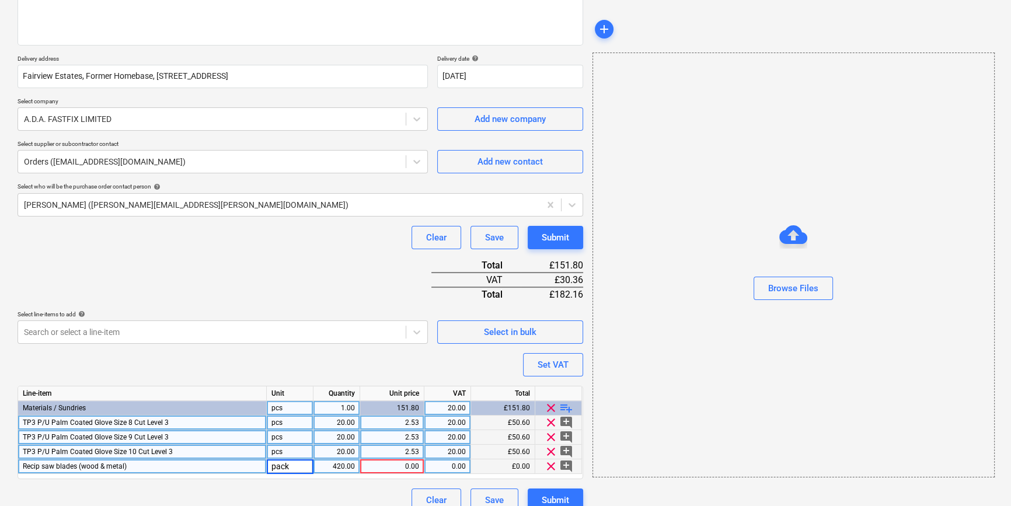
click at [147, 467] on div "Recip saw blades (wood & metal)" at bounding box center [142, 467] width 249 height 15
click at [148, 467] on input "Recip saw blades (wood & metal)" at bounding box center [142, 467] width 248 height 14
click at [343, 465] on div "420.00" at bounding box center [336, 467] width 37 height 15
click at [566, 409] on span "playlist_add" at bounding box center [566, 408] width 14 height 14
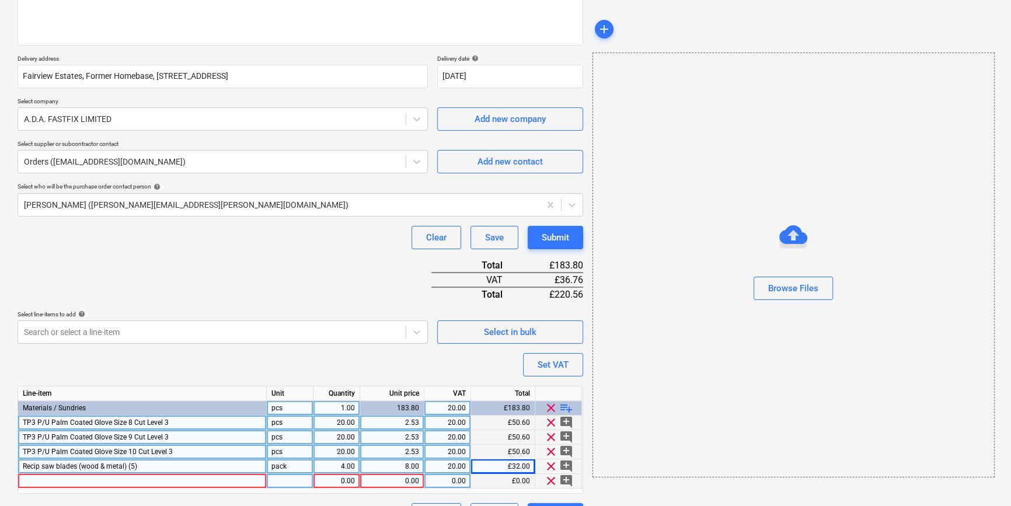
click at [51, 483] on div at bounding box center [142, 481] width 249 height 15
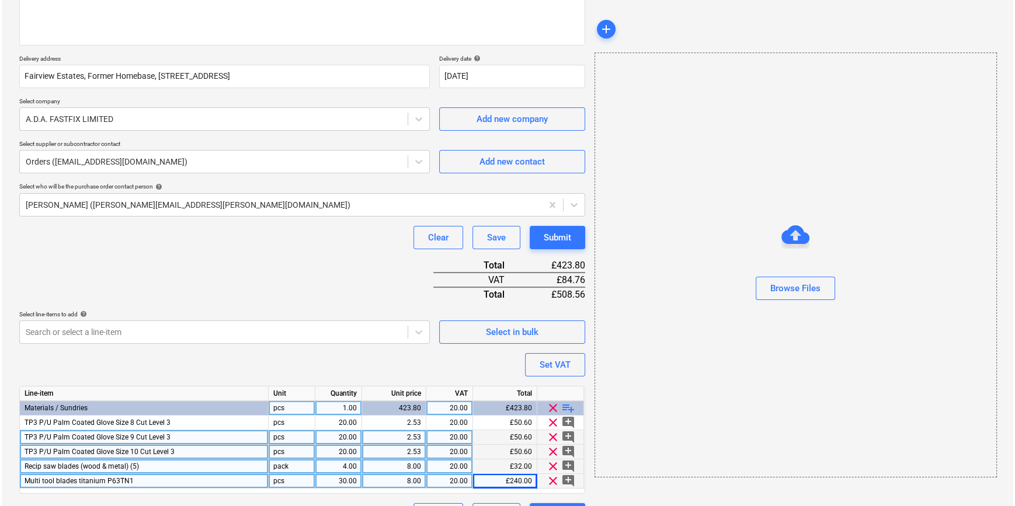
scroll to position [193, 0]
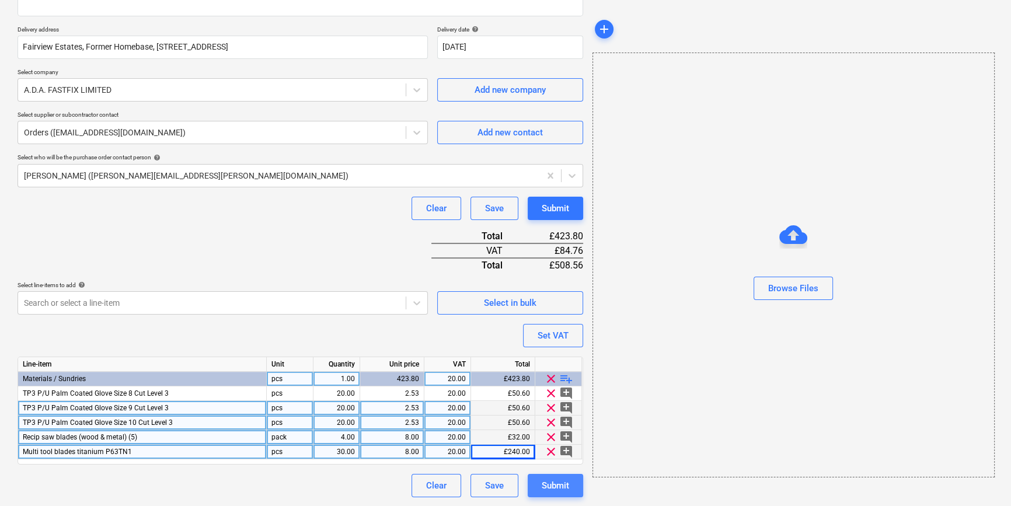
click at [555, 485] on div "Submit" at bounding box center [555, 485] width 27 height 15
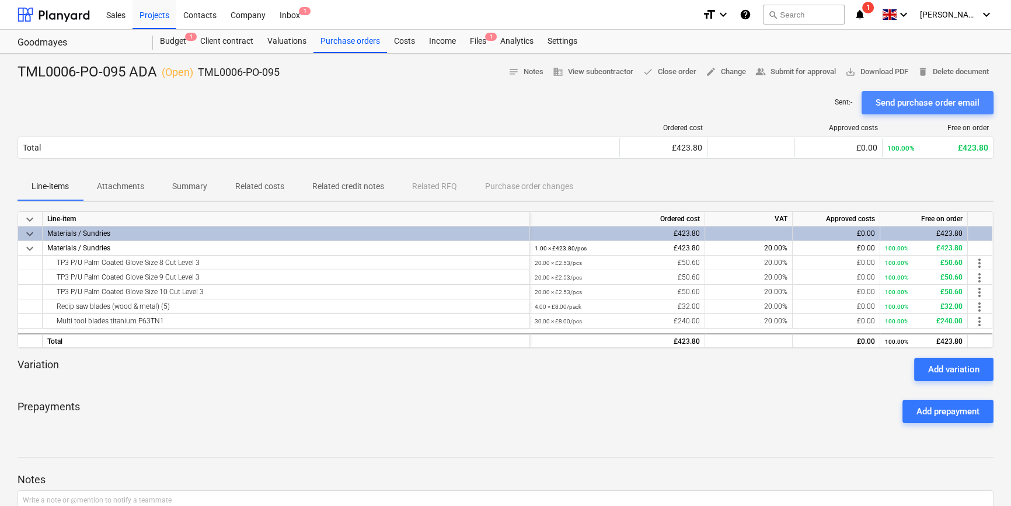
click at [909, 100] on div "Send purchase order email" at bounding box center [928, 102] width 104 height 15
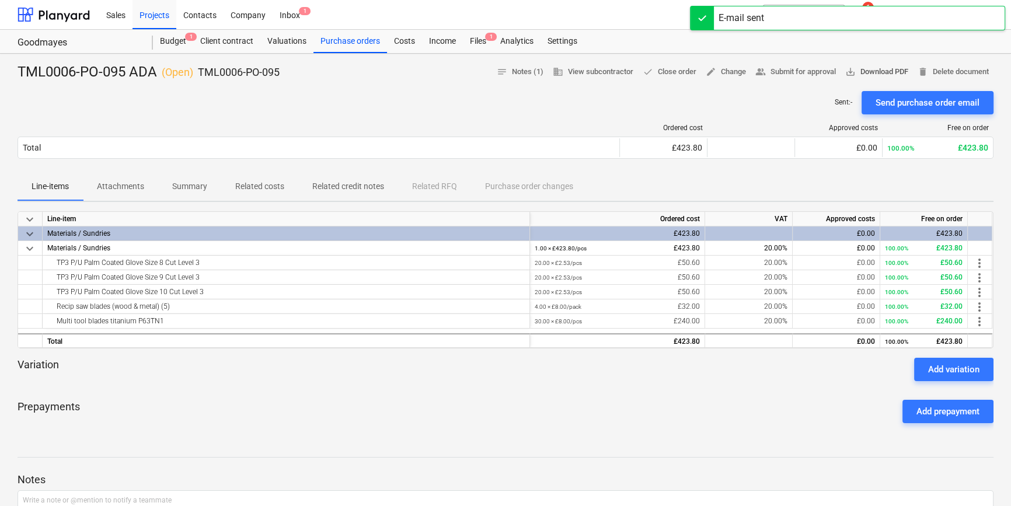
click at [878, 70] on span "save_alt Download PDF" at bounding box center [876, 71] width 63 height 13
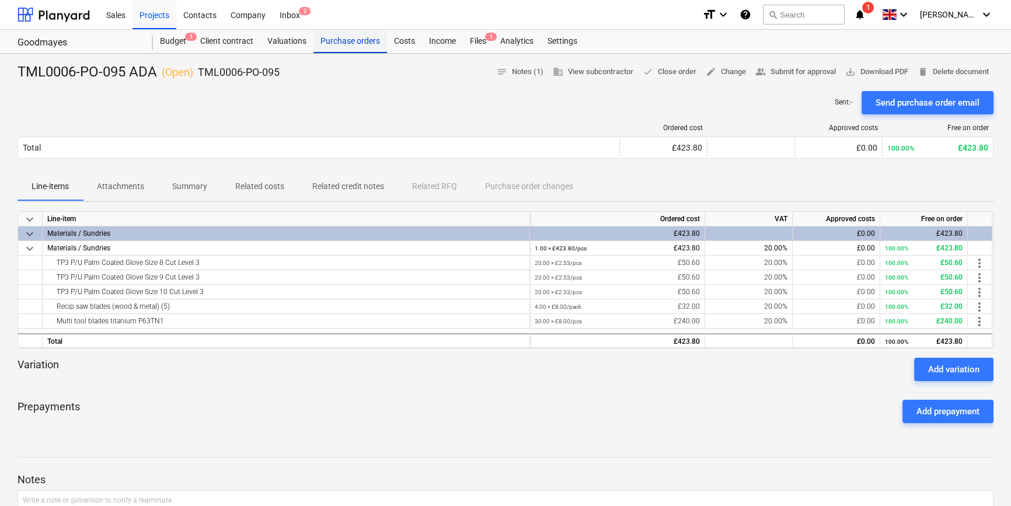
click at [347, 43] on div "Purchase orders" at bounding box center [351, 41] width 74 height 23
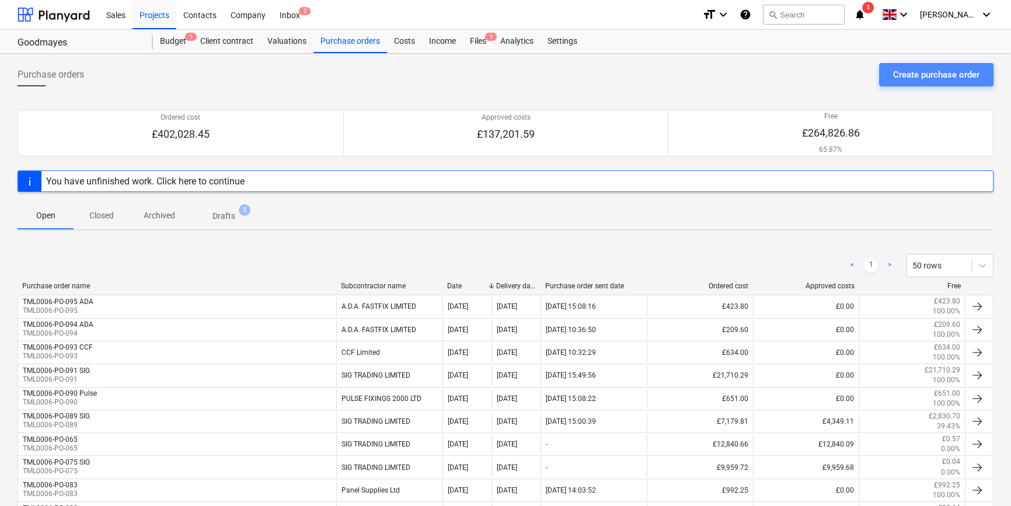
click at [905, 74] on div "Create purchase order" at bounding box center [936, 74] width 86 height 15
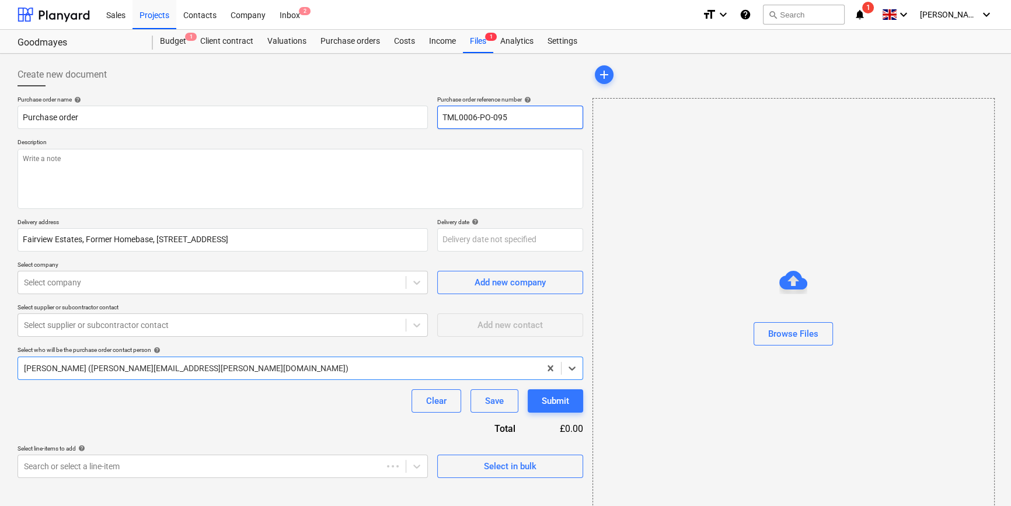
click at [522, 121] on input "TML0006-PO-095" at bounding box center [510, 117] width 146 height 23
drag, startPoint x: 509, startPoint y: 117, endPoint x: 434, endPoint y: 124, distance: 75.0
click at [434, 124] on div "Purchase order name help Purchase order Purchase order reference number help TM…" at bounding box center [301, 112] width 566 height 33
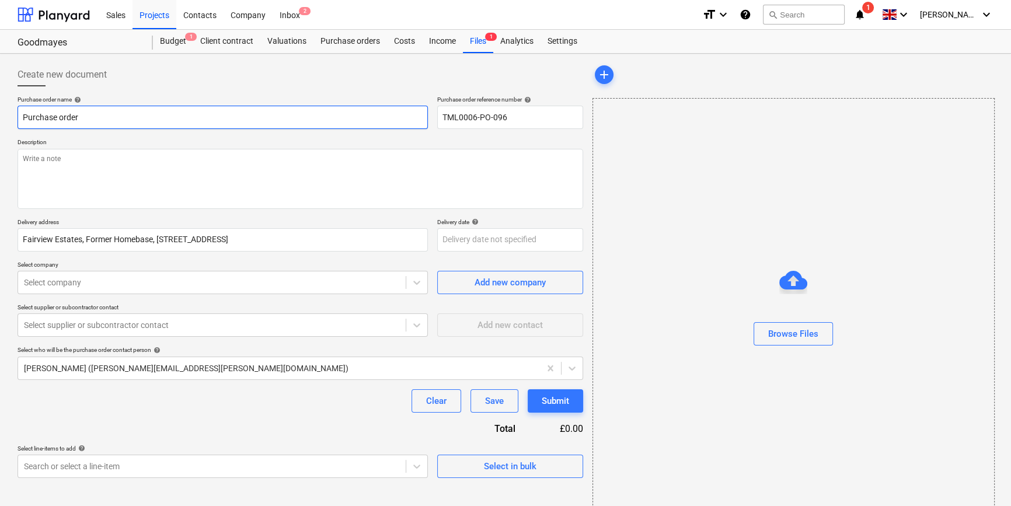
drag, startPoint x: 88, startPoint y: 116, endPoint x: 17, endPoint y: 119, distance: 70.7
click at [17, 119] on div "Create new document Purchase order name help Purchase order Purchase order refe…" at bounding box center [300, 292] width 575 height 469
paste input "TML0006-PO-096"
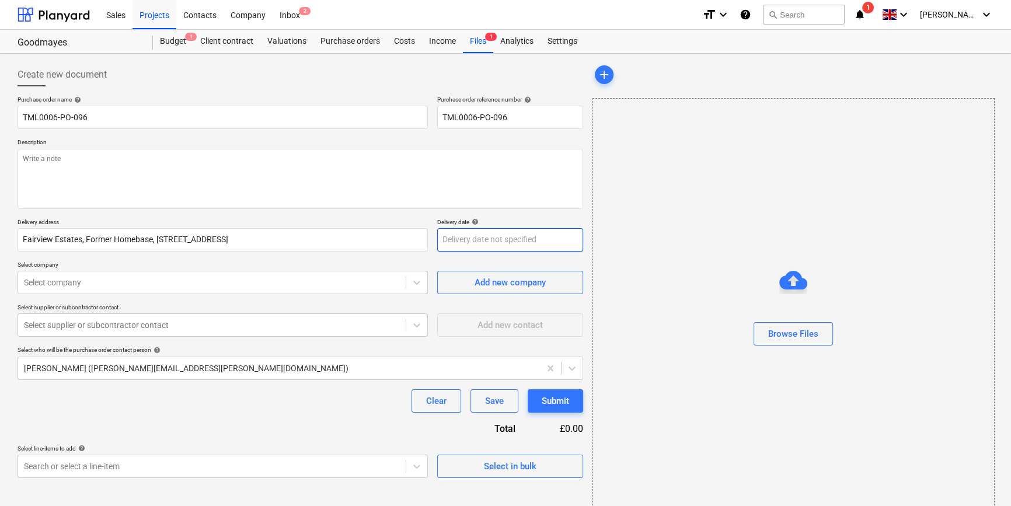
click at [447, 239] on body "Sales Projects Contacts Company Inbox 2 format_size keyboard_arrow_down help se…" at bounding box center [505, 253] width 1011 height 506
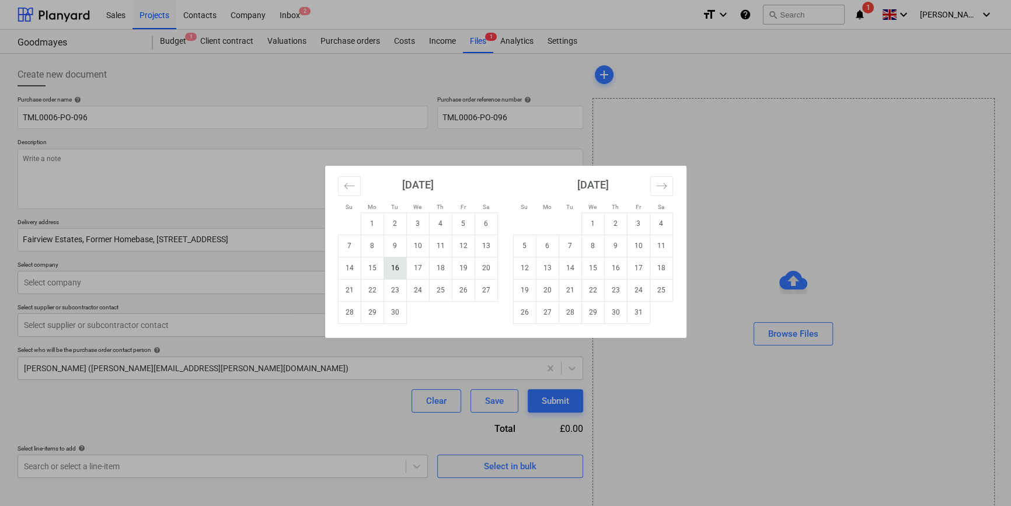
click at [395, 270] on td "16" at bounding box center [395, 268] width 23 height 22
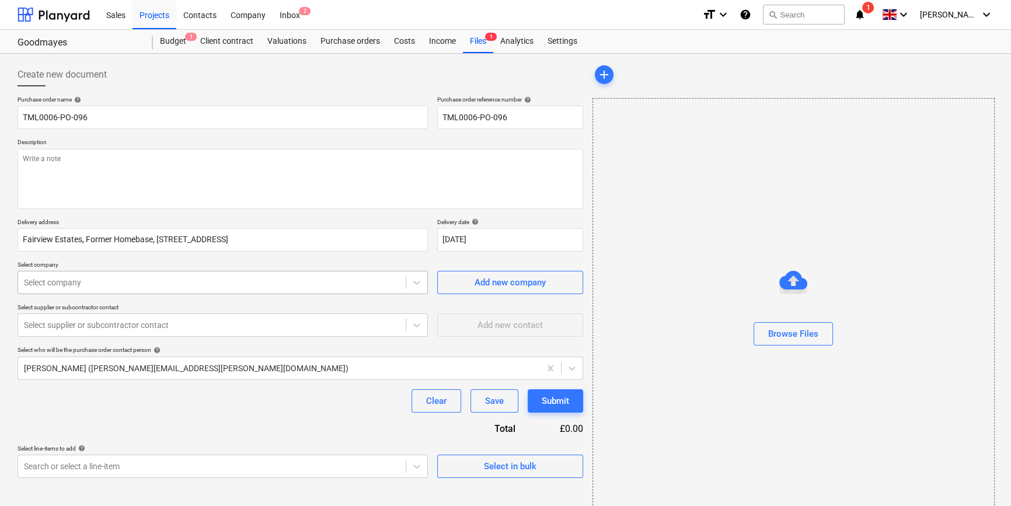
click at [251, 284] on div at bounding box center [212, 283] width 376 height 12
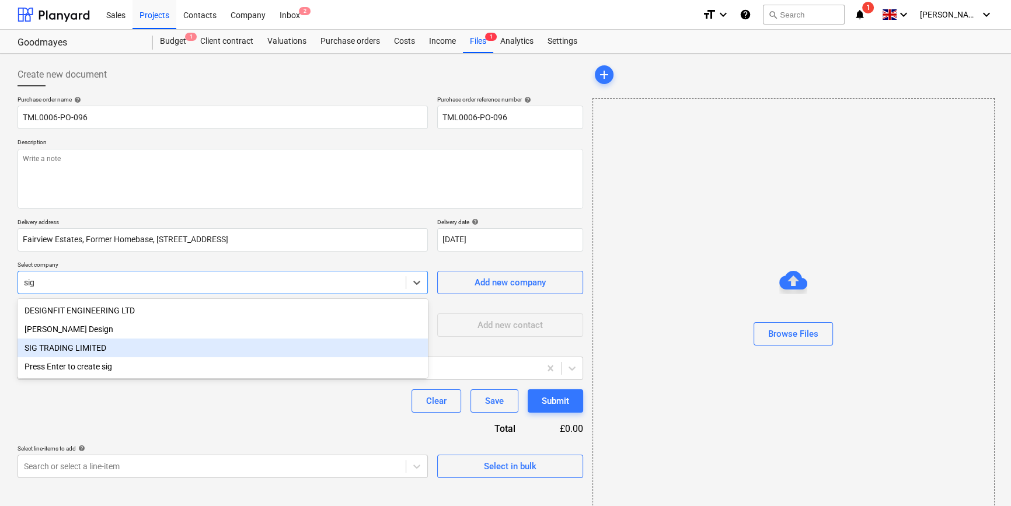
click at [106, 346] on div "SIG TRADING LIMITED" at bounding box center [223, 348] width 410 height 19
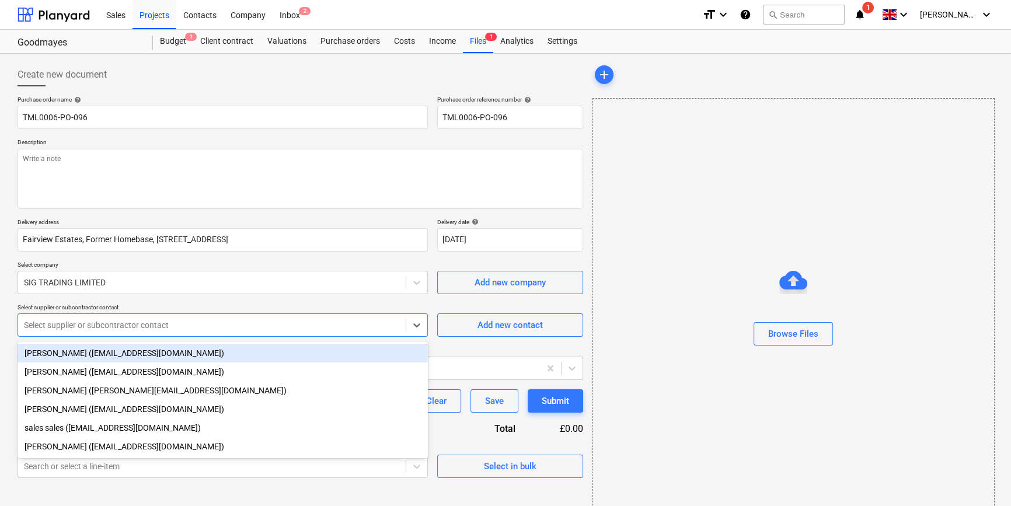
click at [106, 327] on div at bounding box center [212, 325] width 376 height 12
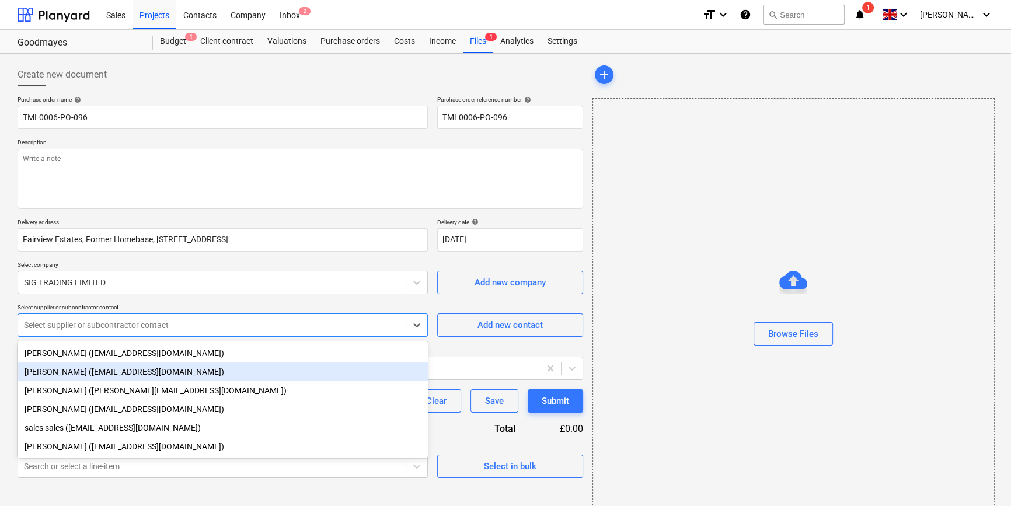
click at [83, 368] on div "[PERSON_NAME] ([EMAIL_ADDRESS][DOMAIN_NAME])" at bounding box center [223, 372] width 410 height 19
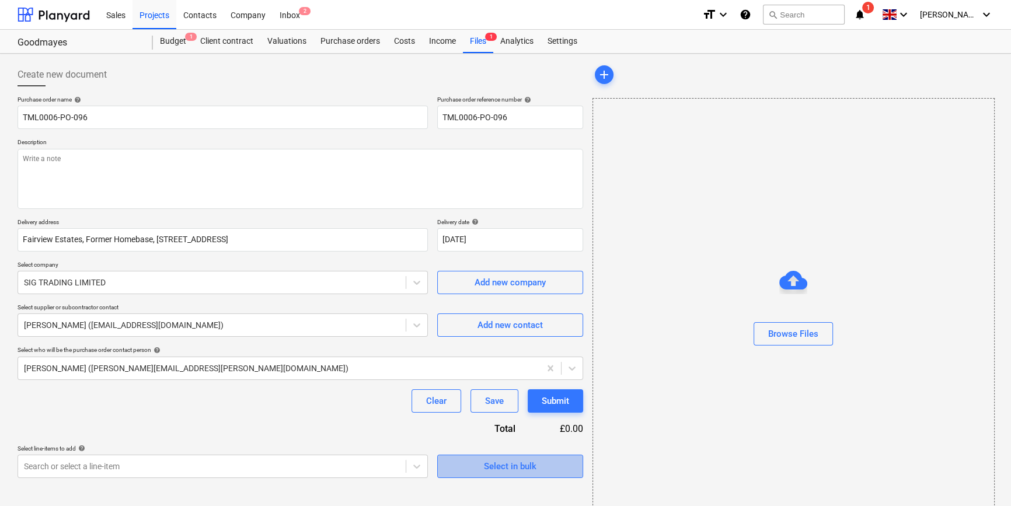
click at [477, 467] on span "Select in bulk" at bounding box center [510, 466] width 117 height 15
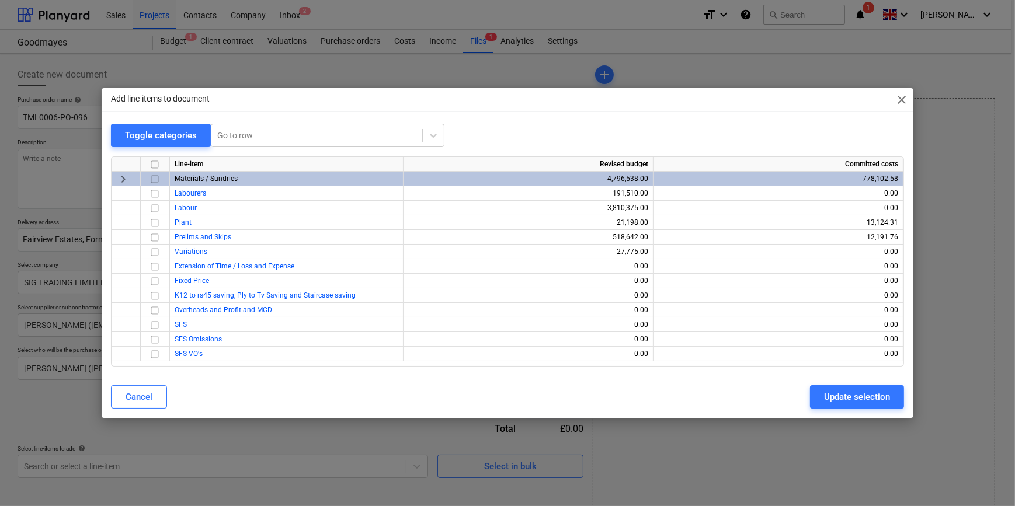
click at [154, 179] on input "checkbox" at bounding box center [155, 179] width 14 height 14
click at [861, 398] on div "Update selection" at bounding box center [857, 396] width 66 height 15
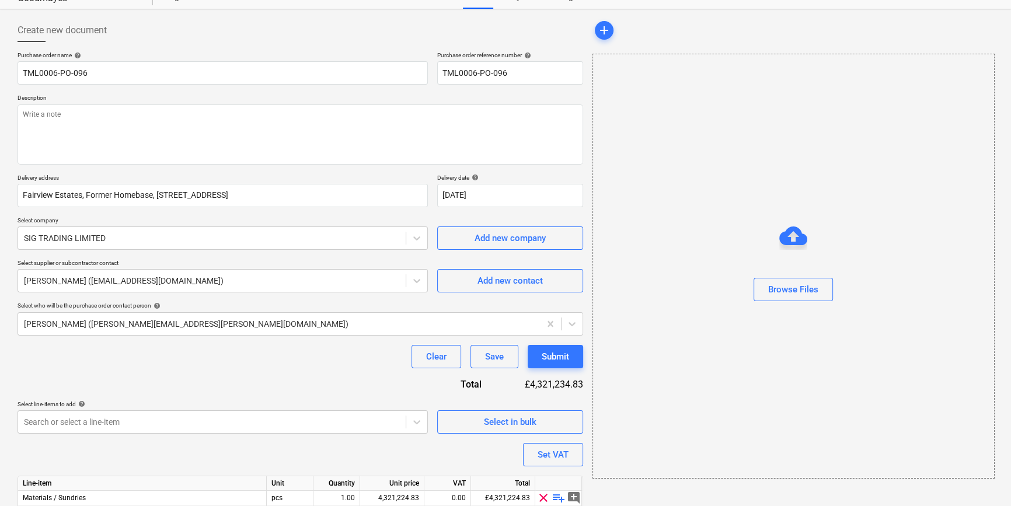
scroll to position [105, 0]
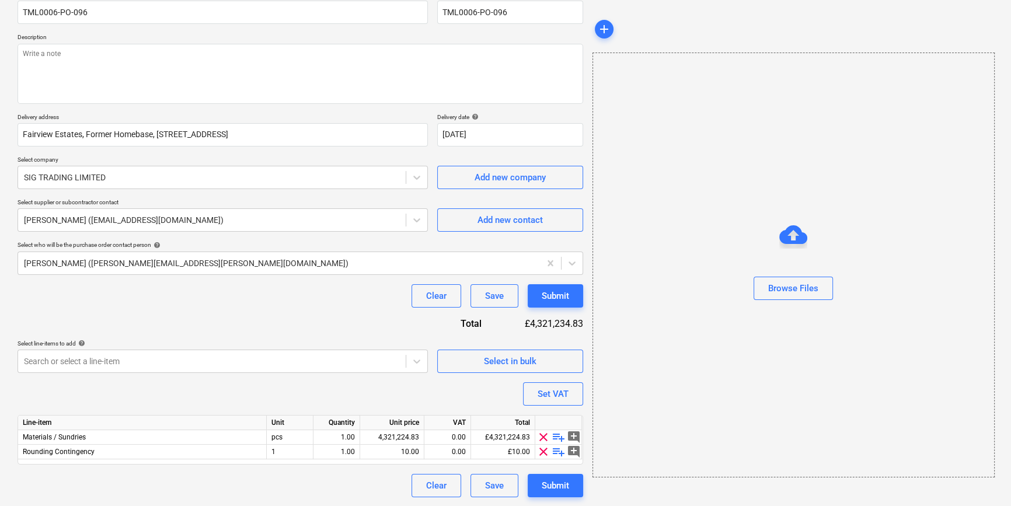
click at [543, 452] on span "clear" at bounding box center [544, 452] width 14 height 14
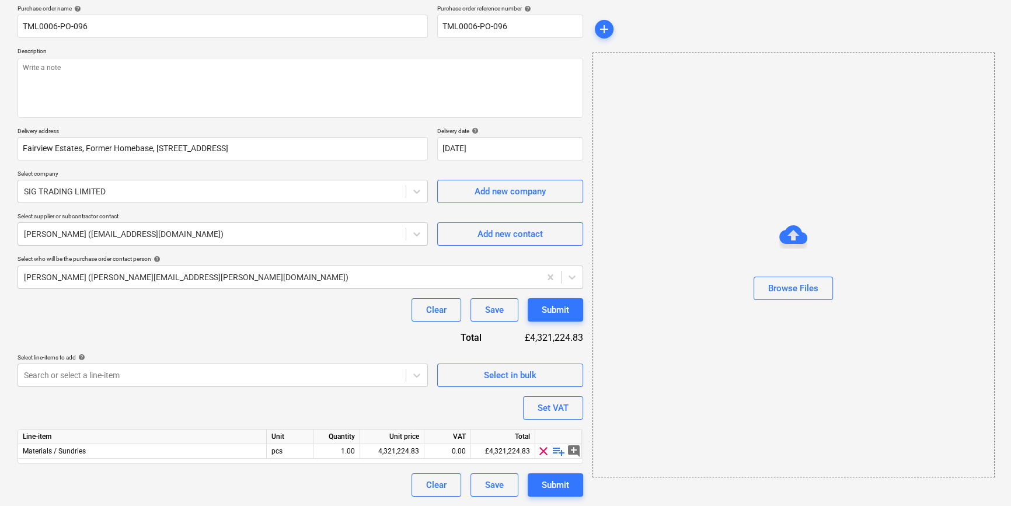
scroll to position [90, 0]
click at [556, 450] on span "playlist_add" at bounding box center [559, 452] width 14 height 14
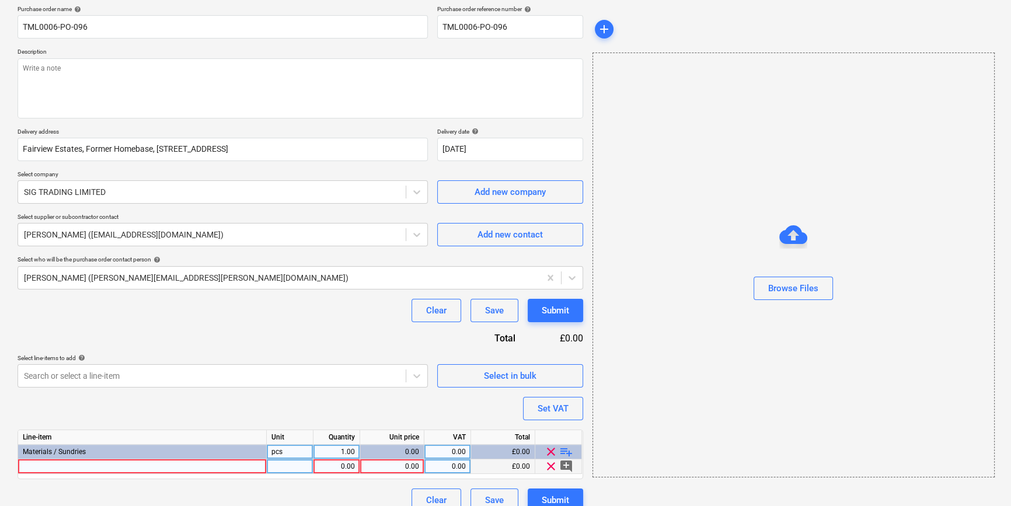
click at [58, 467] on div at bounding box center [142, 467] width 249 height 15
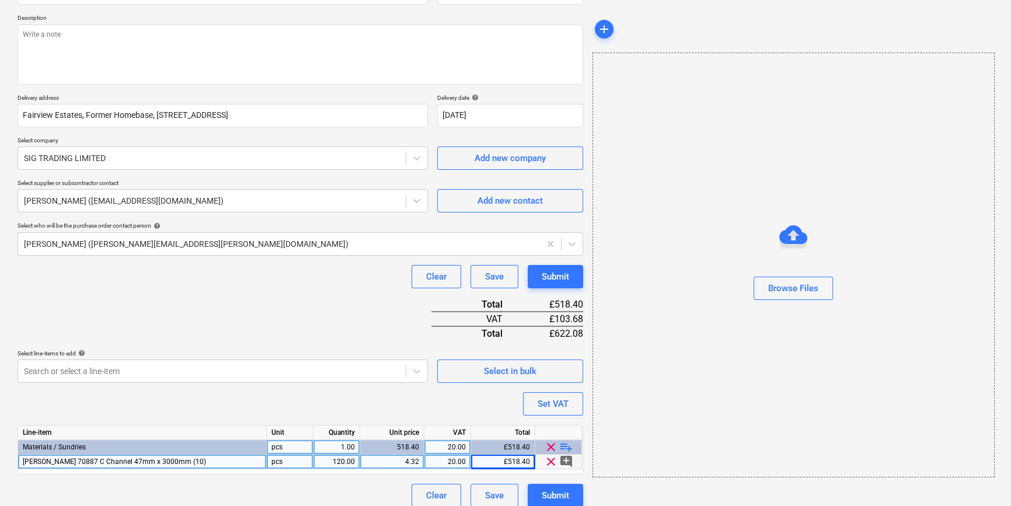
scroll to position [134, 0]
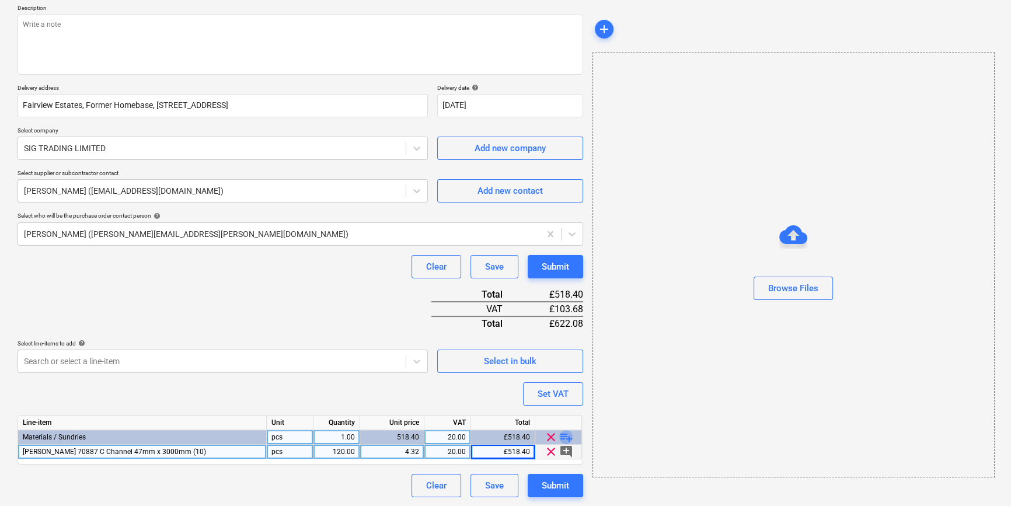
click at [563, 436] on span "playlist_add" at bounding box center [566, 437] width 14 height 14
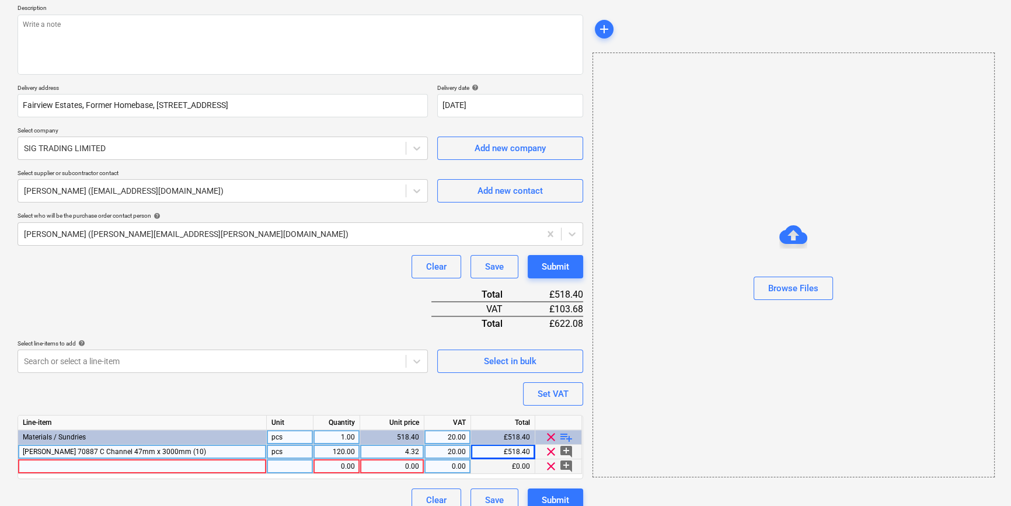
click at [35, 467] on div at bounding box center [142, 467] width 249 height 15
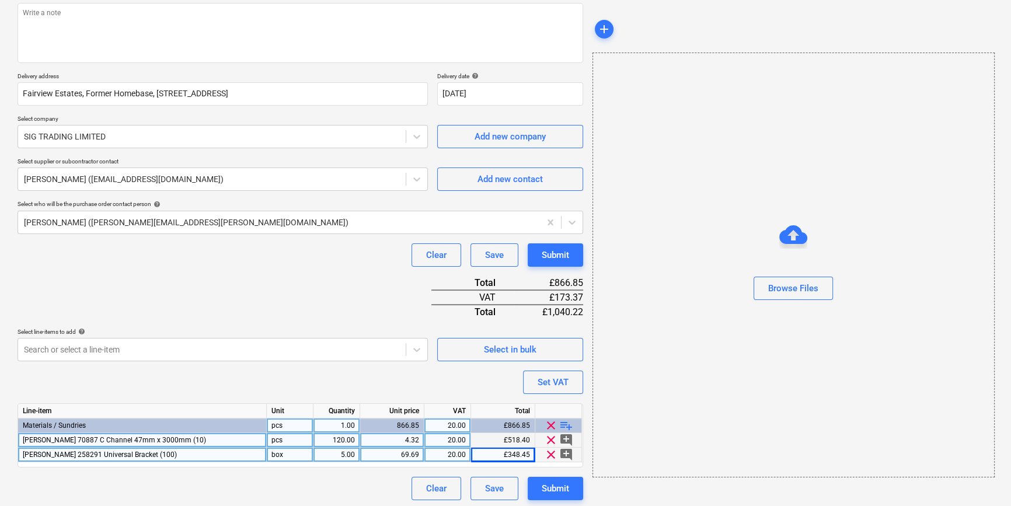
scroll to position [149, 0]
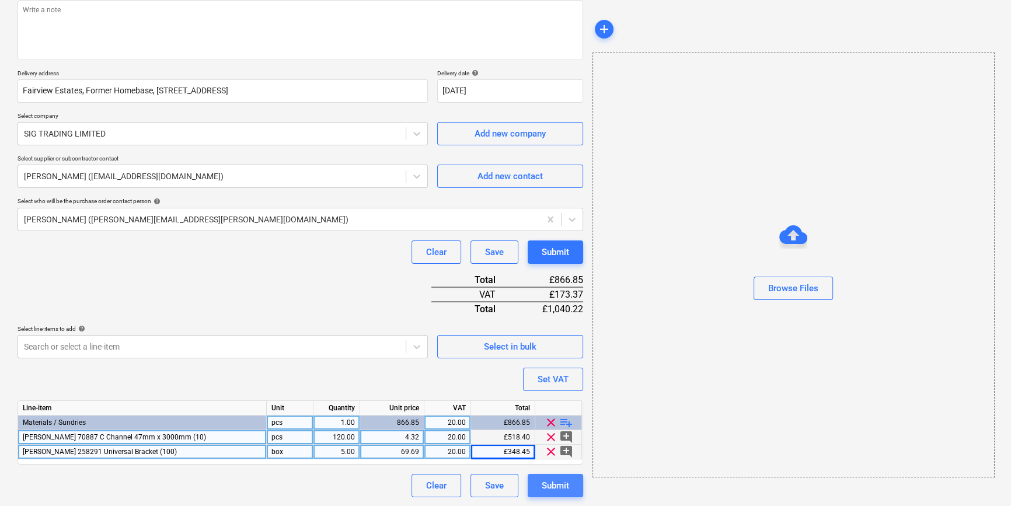
click at [567, 485] on div "Submit" at bounding box center [555, 485] width 27 height 15
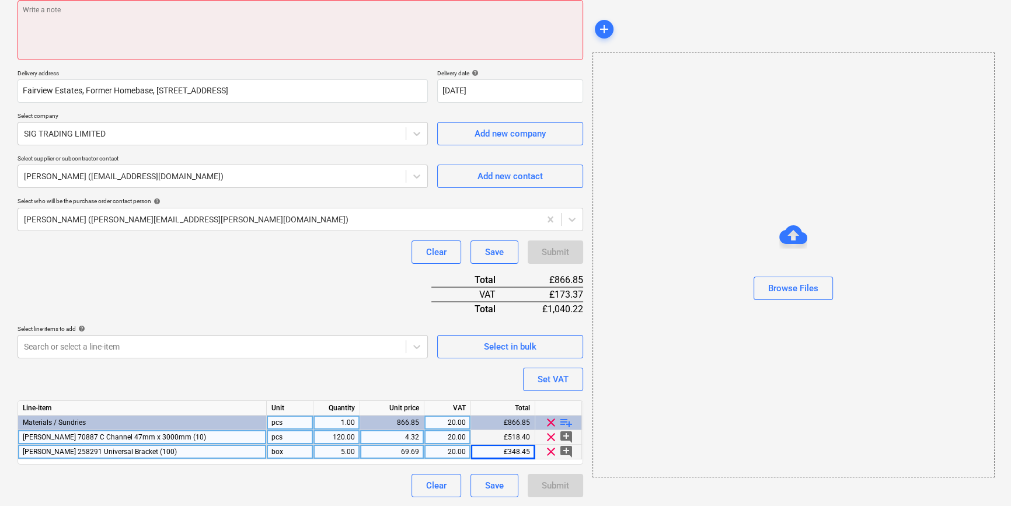
click at [46, 23] on textarea at bounding box center [301, 30] width 566 height 60
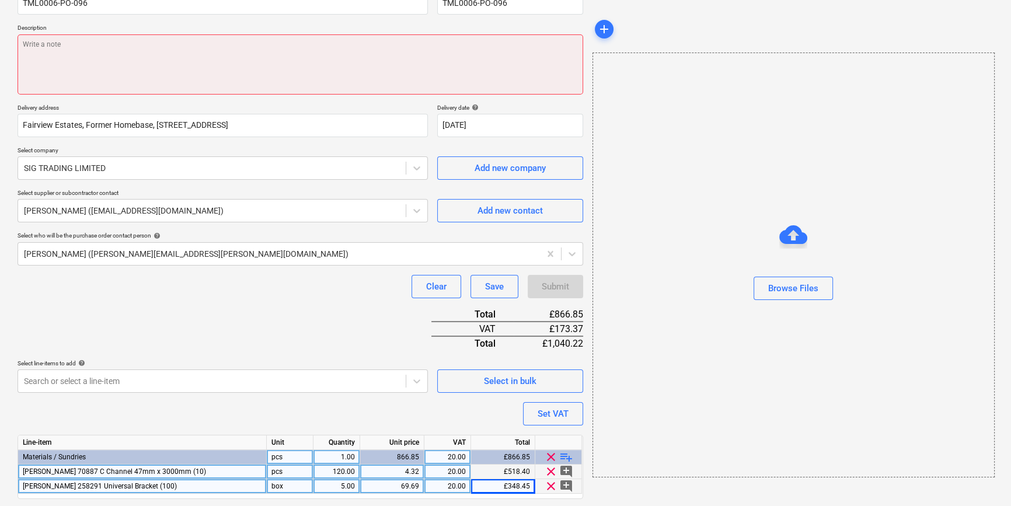
scroll to position [96, 0]
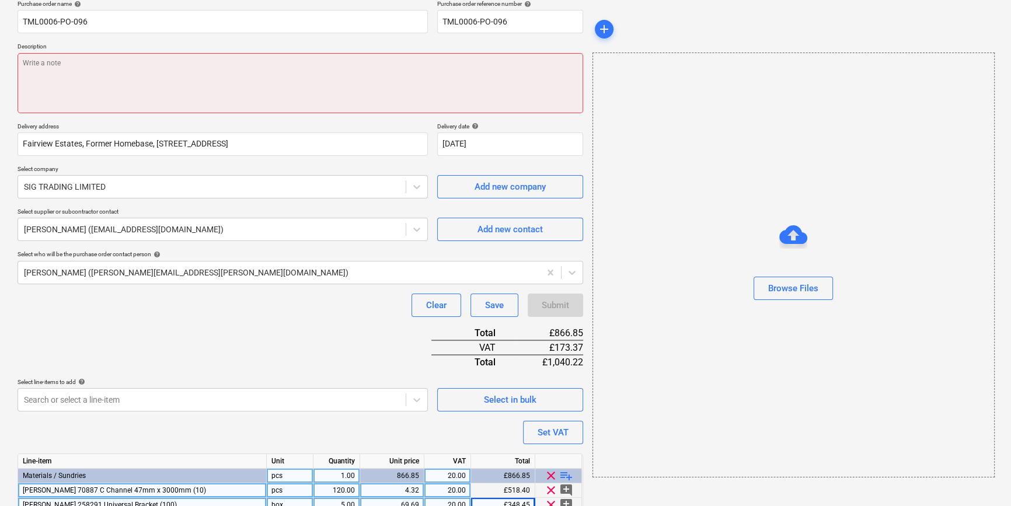
click at [30, 69] on textarea at bounding box center [301, 83] width 566 height 60
paste textarea "Site contact [PERSON_NAME] [PHONE_NUMBER]"
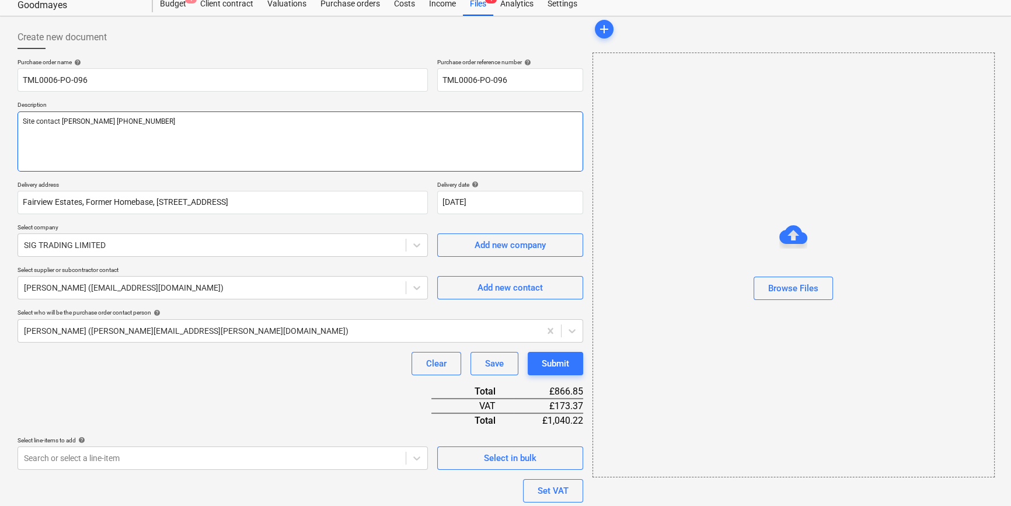
scroll to position [0, 0]
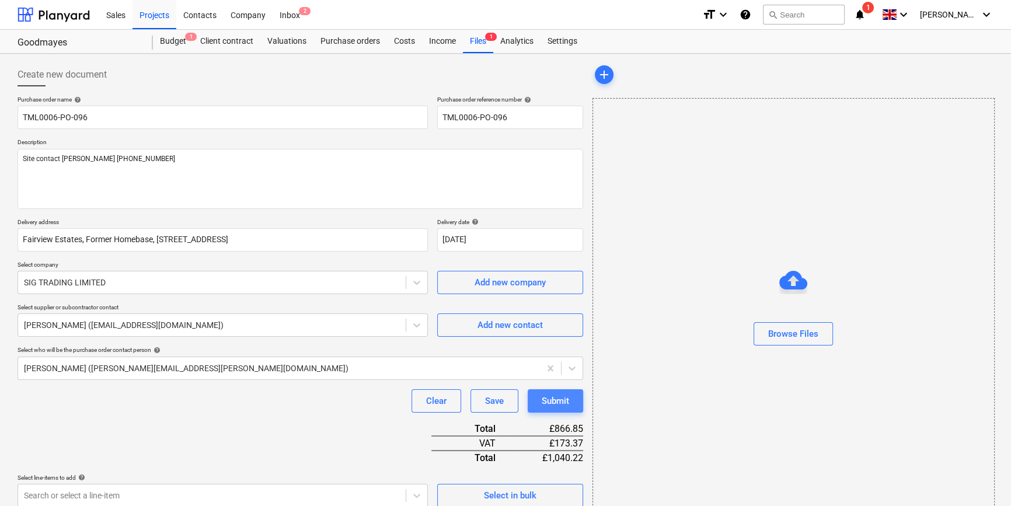
click at [555, 401] on div "Submit" at bounding box center [555, 401] width 27 height 15
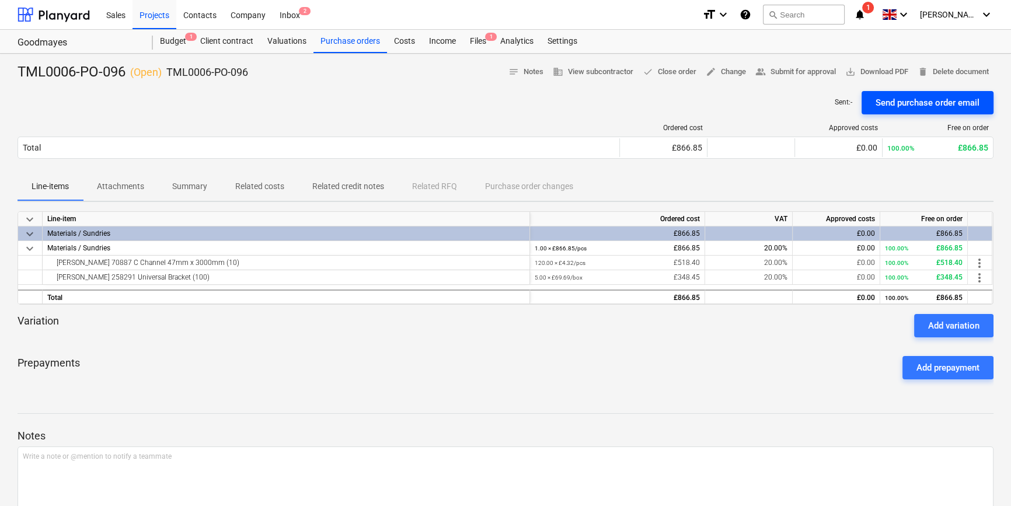
click at [897, 108] on div "Send purchase order email" at bounding box center [928, 102] width 104 height 15
click at [890, 72] on span "save_alt Download PDF" at bounding box center [876, 71] width 63 height 13
click at [156, 13] on div "Projects" at bounding box center [155, 14] width 44 height 30
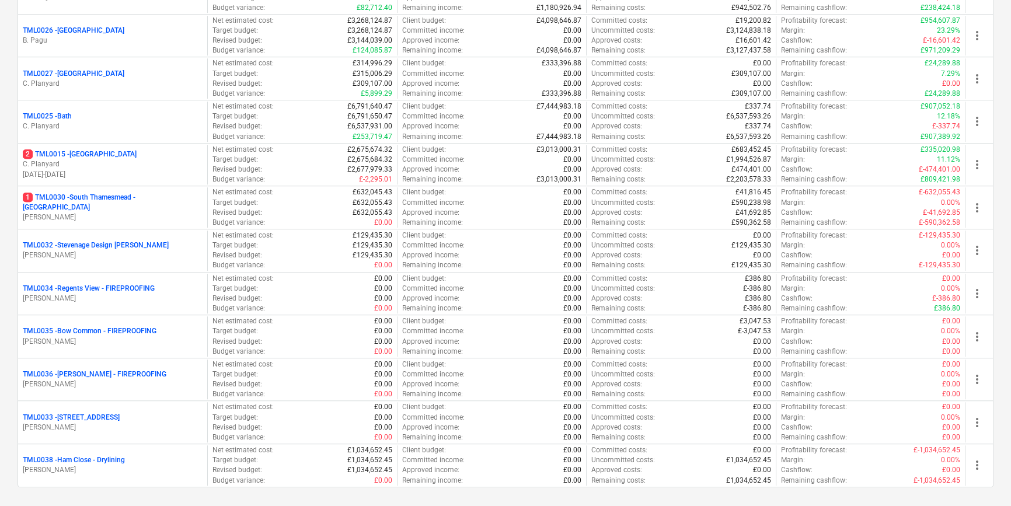
scroll to position [1193, 0]
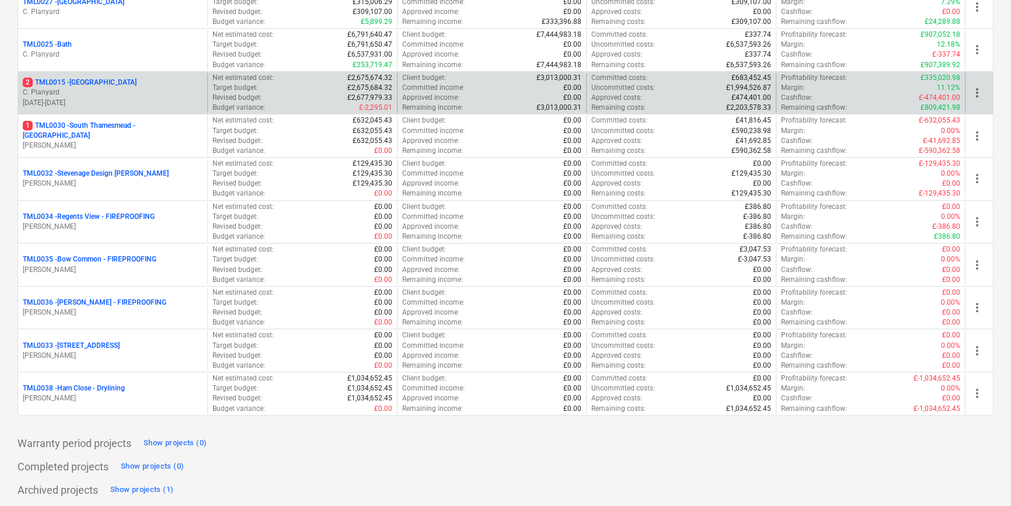
click at [100, 95] on p "C. Planyard" at bounding box center [113, 93] width 180 height 10
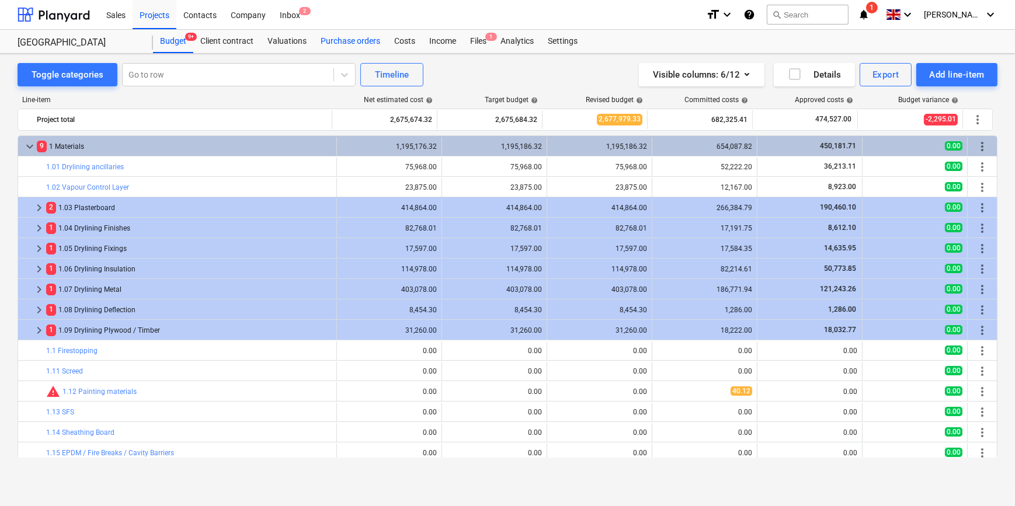
click at [357, 39] on div "Purchase orders" at bounding box center [351, 41] width 74 height 23
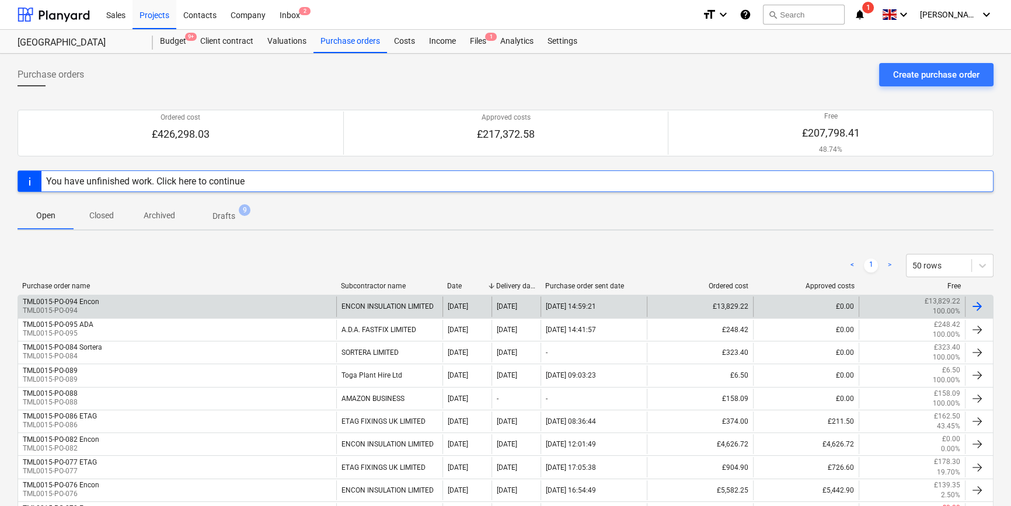
click at [984, 304] on div at bounding box center [977, 307] width 14 height 14
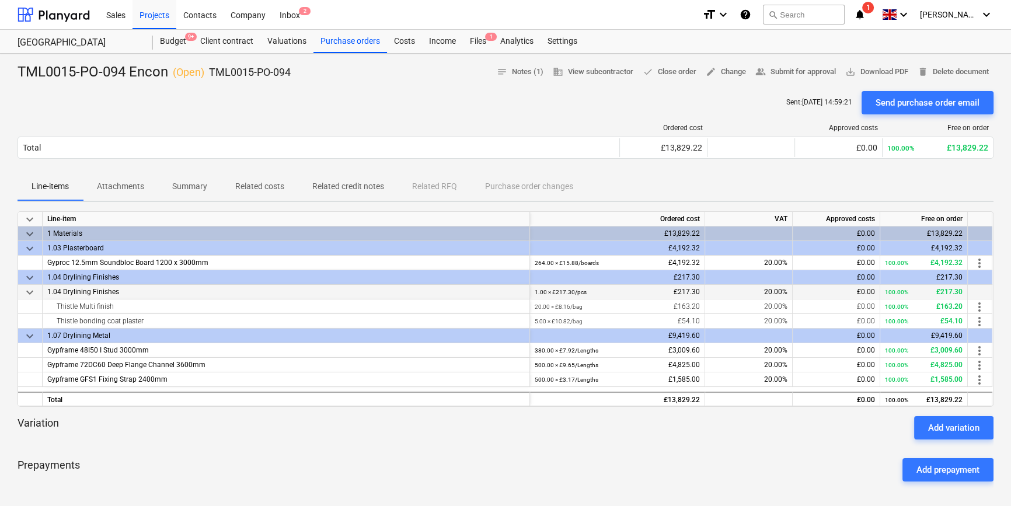
click at [228, 293] on div "1.04 Drylining Finishes" at bounding box center [287, 292] width 488 height 15
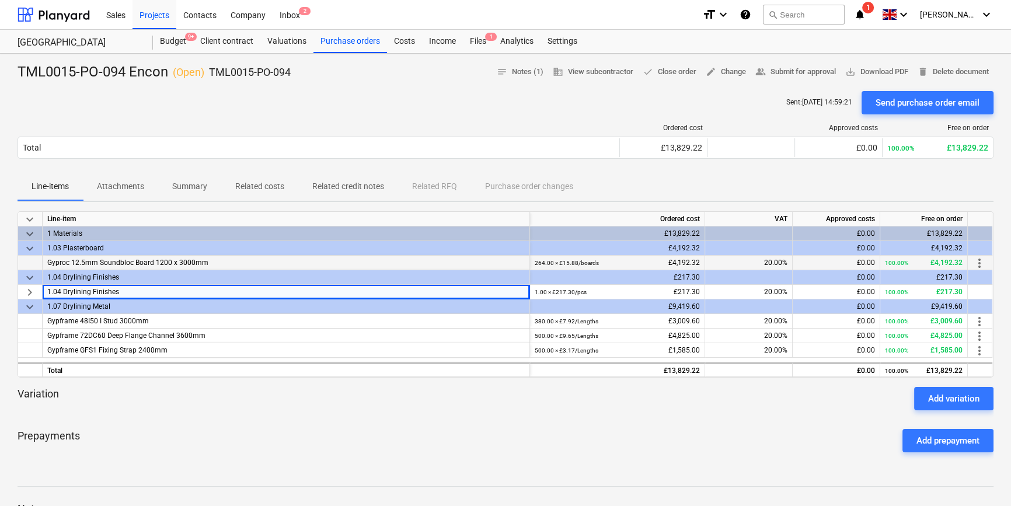
drag, startPoint x: 211, startPoint y: 259, endPoint x: 46, endPoint y: 260, distance: 165.2
click at [46, 260] on div "Gyproc 12.5mm Soundbloc Board 1200 x 3000mm" at bounding box center [287, 263] width 488 height 15
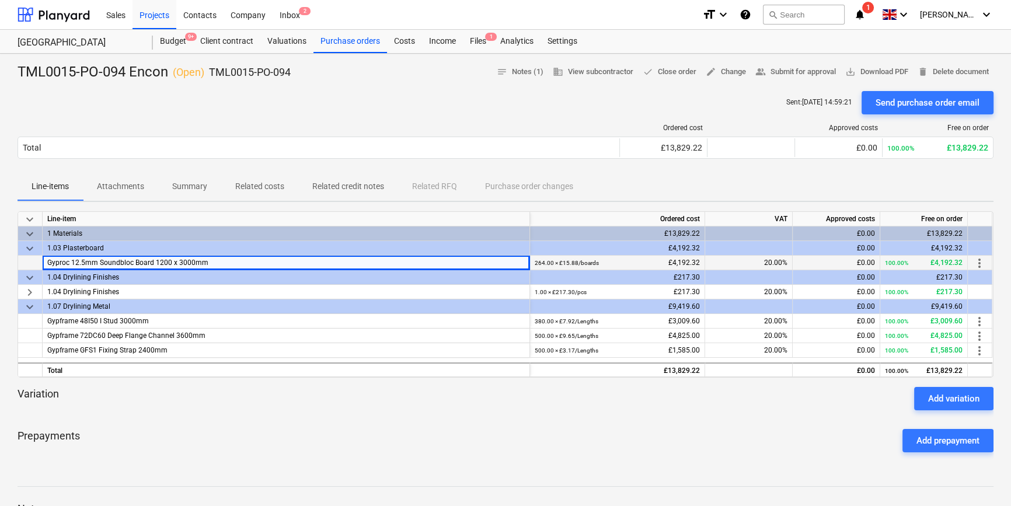
copy span "Gyproc 12.5mm Soundbloc Board 1200 x 3000mm"
click at [30, 291] on span "keyboard_arrow_right" at bounding box center [30, 293] width 14 height 14
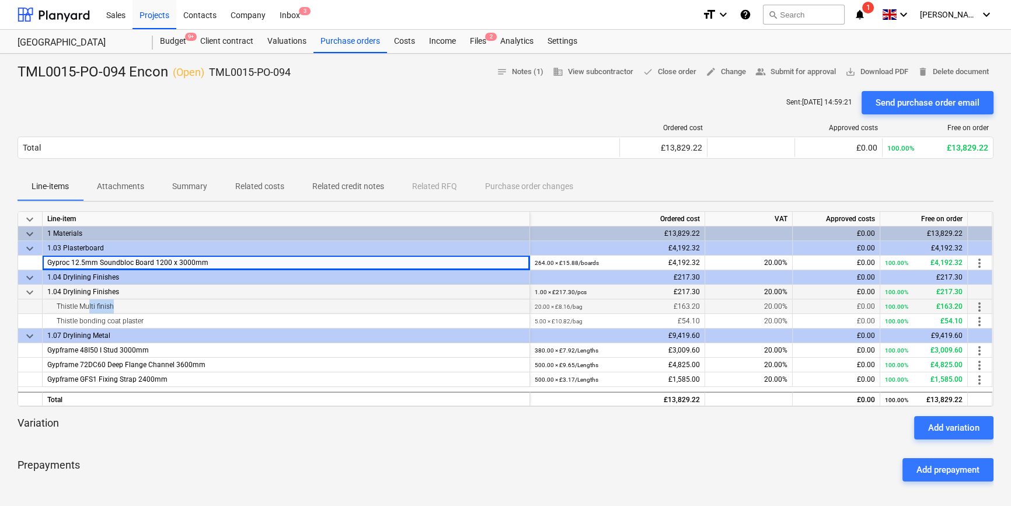
drag, startPoint x: 109, startPoint y: 307, endPoint x: 85, endPoint y: 307, distance: 24.5
click at [85, 307] on div "Thistle Multi finish" at bounding box center [286, 307] width 478 height 14
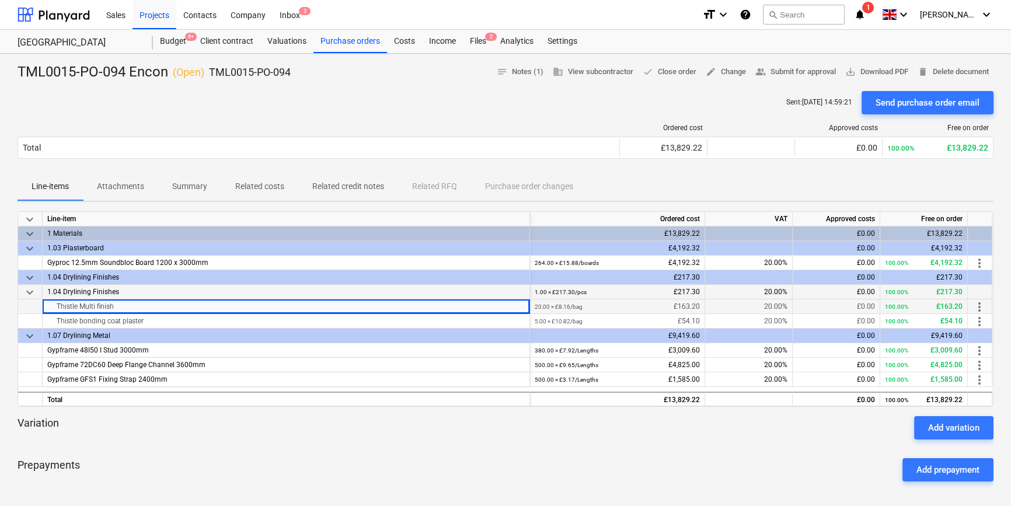
drag, startPoint x: 85, startPoint y: 307, endPoint x: 144, endPoint y: 308, distance: 59.0
click at [144, 308] on div "Thistle Multi finish" at bounding box center [286, 307] width 478 height 14
drag, startPoint x: 115, startPoint y: 307, endPoint x: 54, endPoint y: 307, distance: 61.3
click at [54, 307] on div "Thistle Multi finish" at bounding box center [286, 307] width 478 height 14
copy div "Thistle Multi finish"
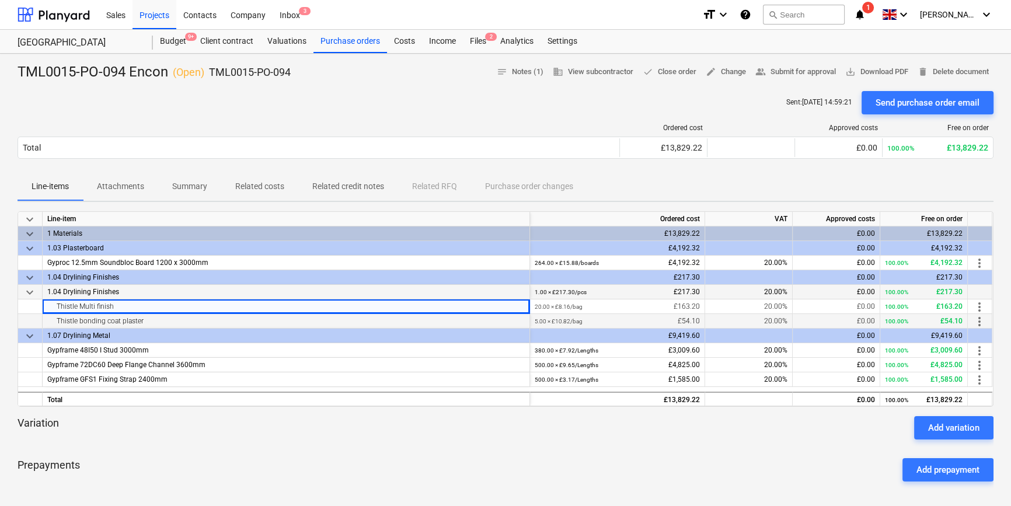
drag, startPoint x: 143, startPoint y: 321, endPoint x: 53, endPoint y: 324, distance: 90.5
click at [53, 324] on div "Thistle bonding coat plaster" at bounding box center [286, 321] width 478 height 14
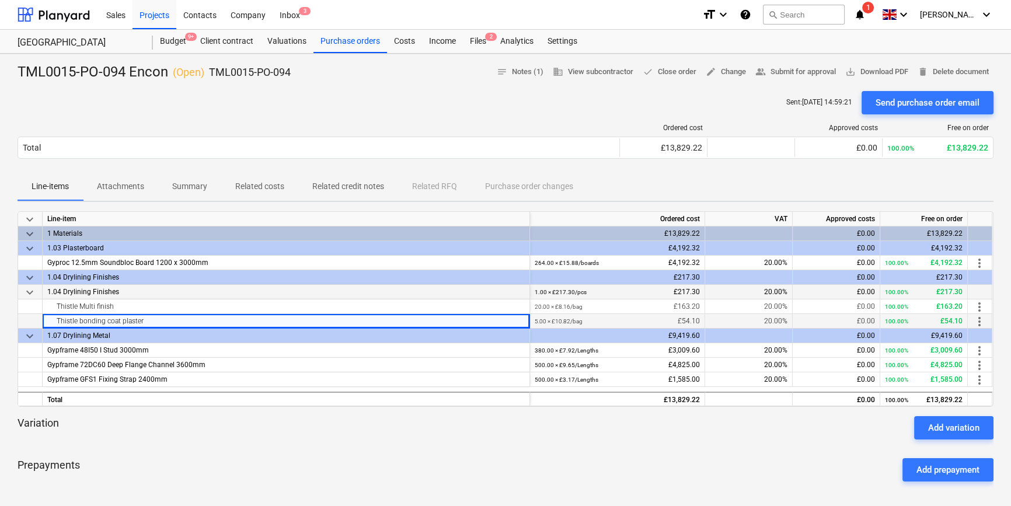
copy div "Thistle bonding coat plaster"
drag, startPoint x: 146, startPoint y: 349, endPoint x: 48, endPoint y: 351, distance: 97.6
click at [48, 351] on div "Gypframe 48I50 I Stud 3000mm" at bounding box center [287, 350] width 488 height 15
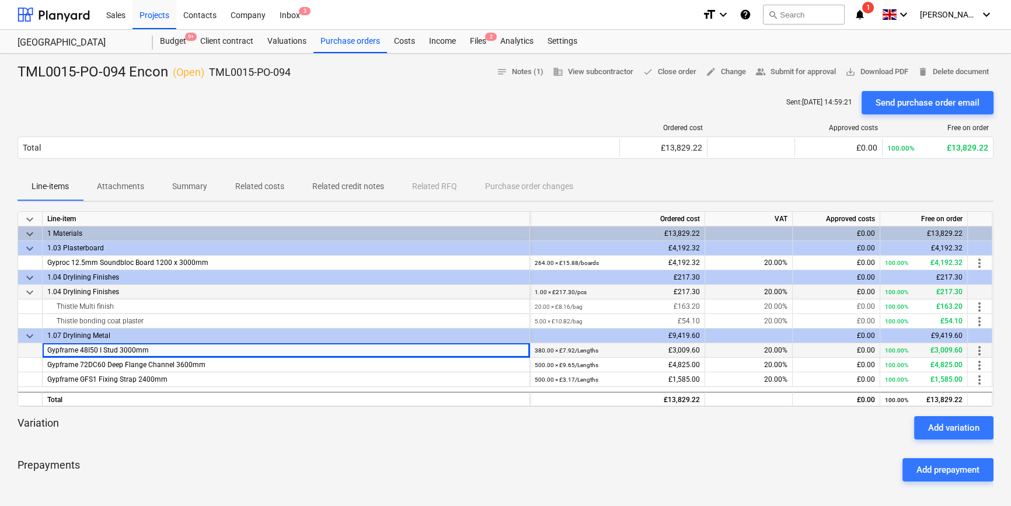
copy span "Gypframe 48I50 I Stud 3000mm"
drag, startPoint x: 196, startPoint y: 364, endPoint x: 43, endPoint y: 368, distance: 153.6
click at [43, 368] on div "Gypframe 72DC60 Deep Flange Channel 3600mm" at bounding box center [287, 365] width 488 height 15
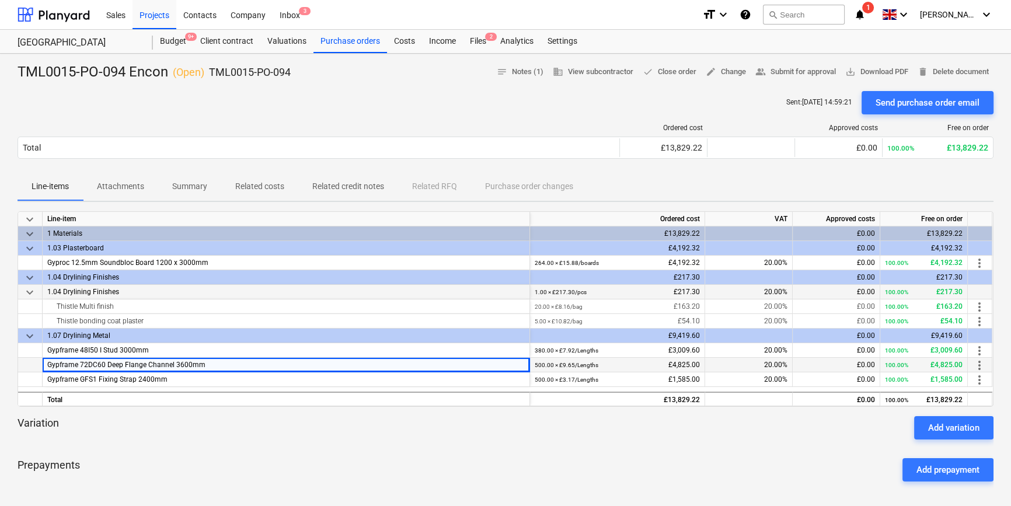
copy span "Gypframe 72DC60 Deep Flange Channel 3600mm"
drag, startPoint x: 169, startPoint y: 379, endPoint x: 37, endPoint y: 385, distance: 132.1
click at [0, 0] on div "Gypframe GFS1 Fixing Strap 2400mm 500.00 × £3.17 / Lengths £1,585.00 20.00% £0.…" at bounding box center [0, 0] width 0 height 0
copy div "Gypframe GFS1 Fixing Strap 2400mm"
click at [361, 39] on div "Purchase orders" at bounding box center [351, 41] width 74 height 23
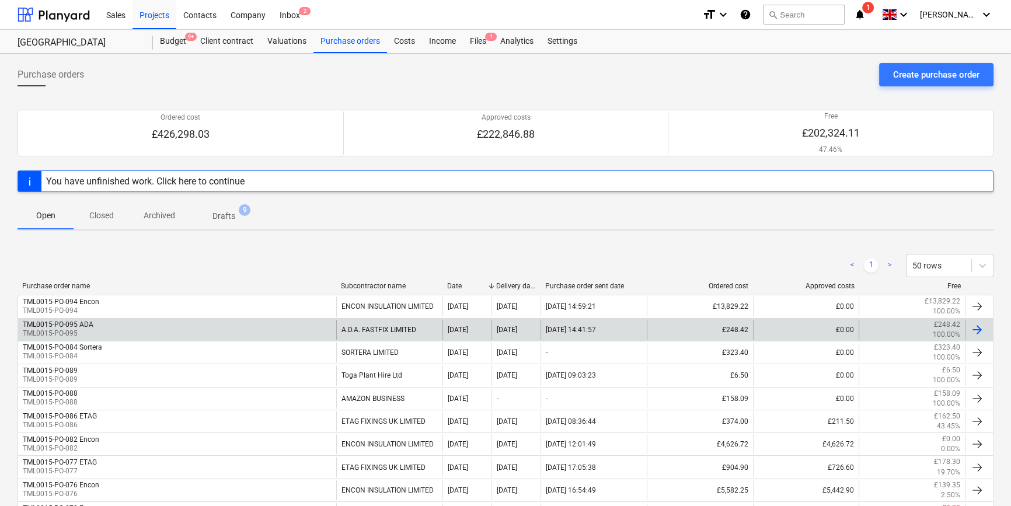
click at [193, 333] on div "TML0015-PO-095 ADA TML0015-PO-095" at bounding box center [177, 330] width 318 height 20
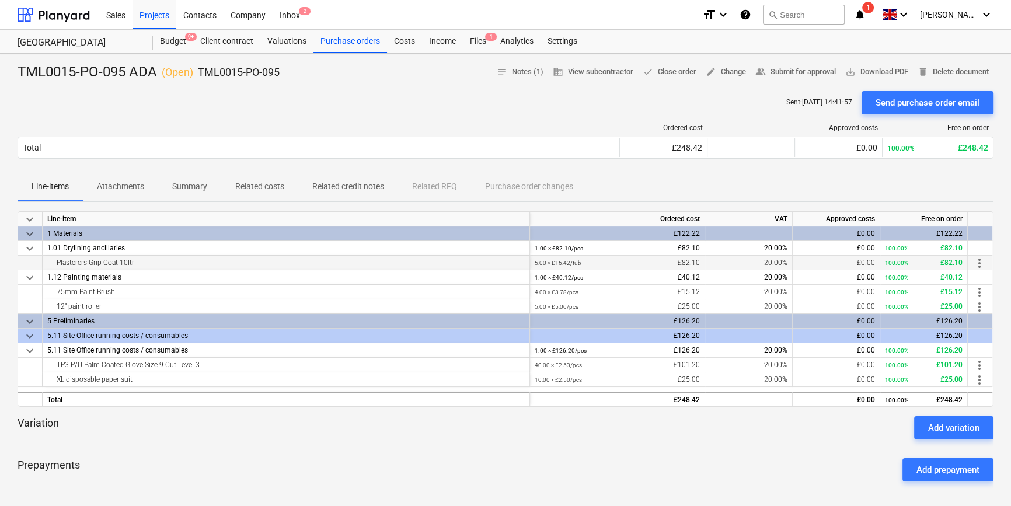
drag, startPoint x: 135, startPoint y: 263, endPoint x: 57, endPoint y: 265, distance: 77.7
click at [57, 265] on div "Plasterers Grip Coat 10ltr" at bounding box center [286, 263] width 478 height 14
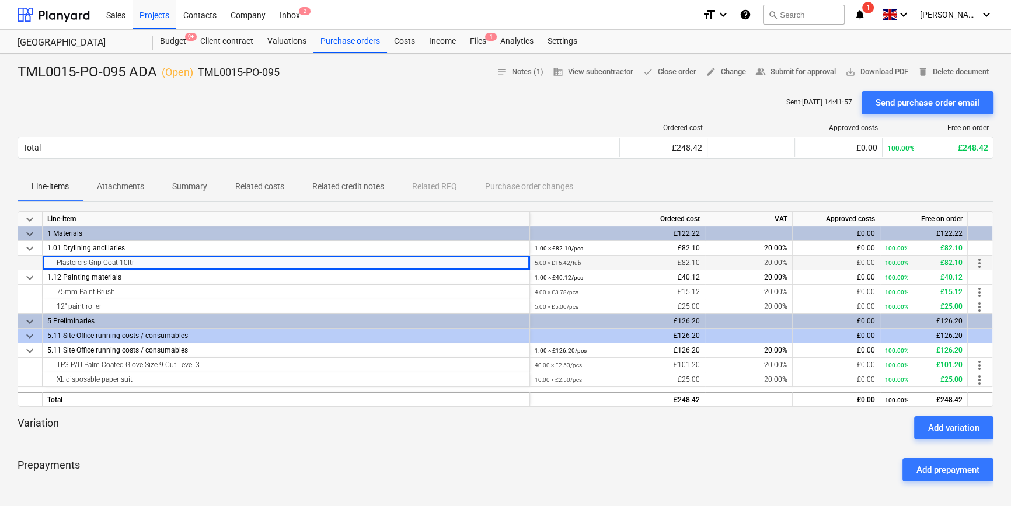
copy div "Plasterers Grip Coat 10ltr"
drag, startPoint x: 116, startPoint y: 291, endPoint x: 55, endPoint y: 297, distance: 61.0
click at [55, 297] on div "75mm Paint Brush" at bounding box center [286, 292] width 478 height 14
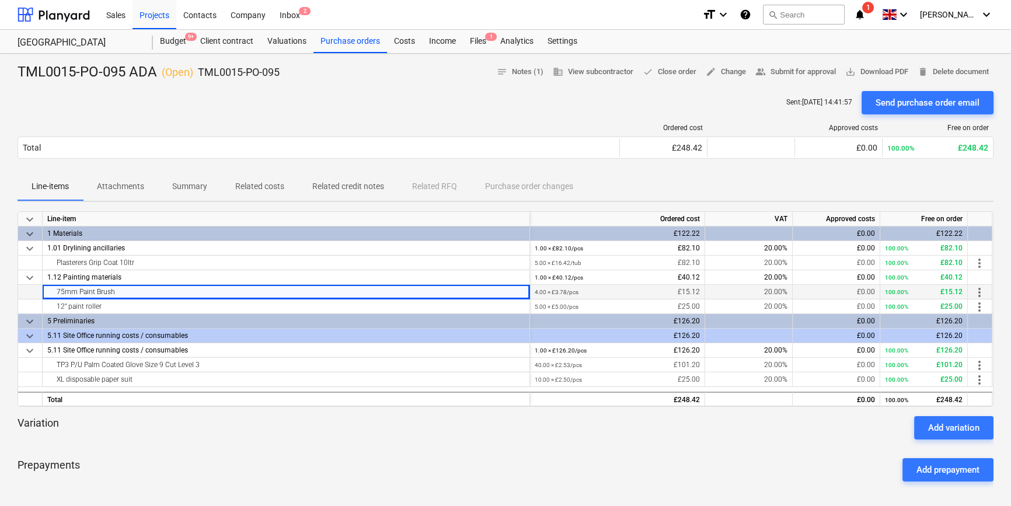
copy div "75mm Paint Brush"
drag, startPoint x: 101, startPoint y: 306, endPoint x: 57, endPoint y: 308, distance: 44.4
click at [57, 308] on div "12" paint roller" at bounding box center [286, 307] width 478 height 14
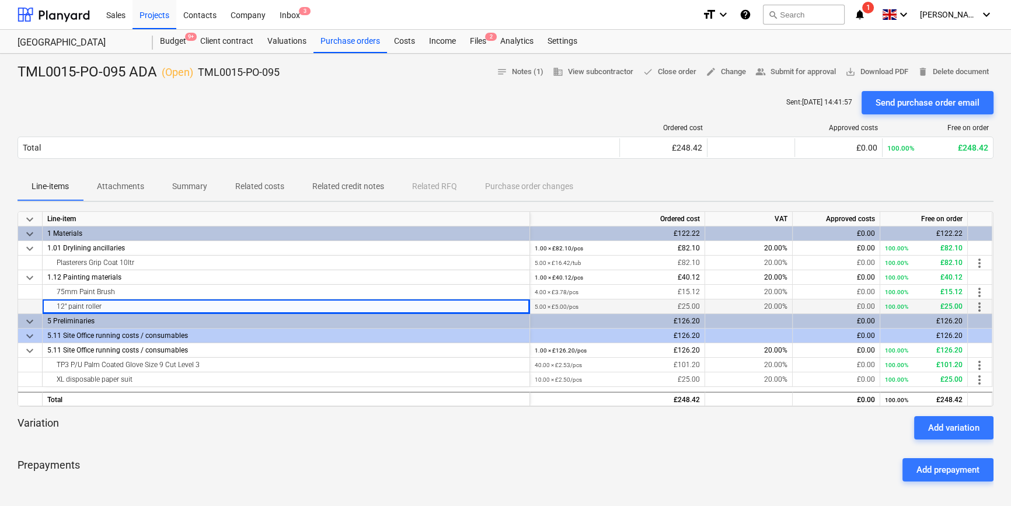
copy div "12" paint roller"
drag, startPoint x: 200, startPoint y: 362, endPoint x: 53, endPoint y: 368, distance: 147.9
click at [53, 368] on div "TP3 P/U Palm Coated Glove Size 9 Cut Level 3" at bounding box center [286, 365] width 478 height 14
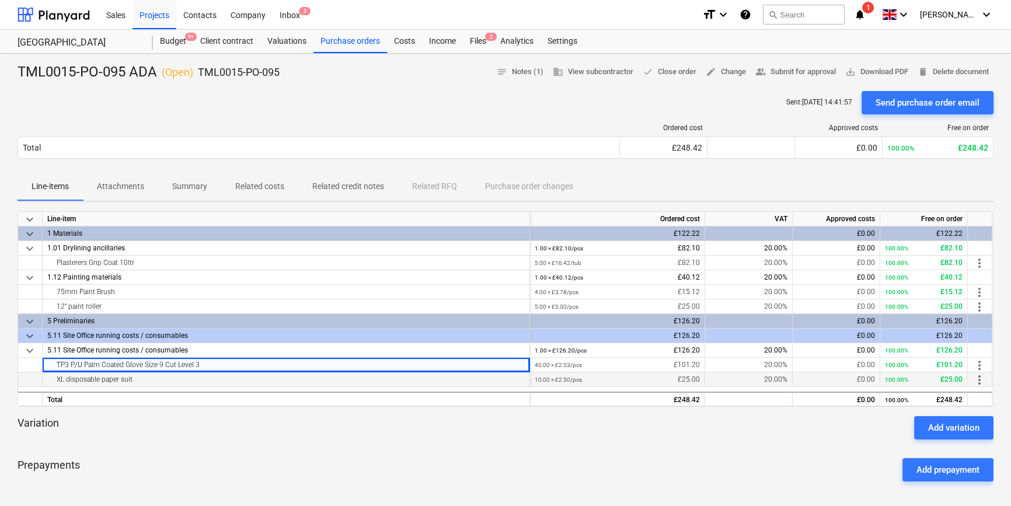
drag, startPoint x: 135, startPoint y: 380, endPoint x: 54, endPoint y: 384, distance: 81.8
click at [54, 384] on div "XL disposable paper suit" at bounding box center [286, 380] width 478 height 14
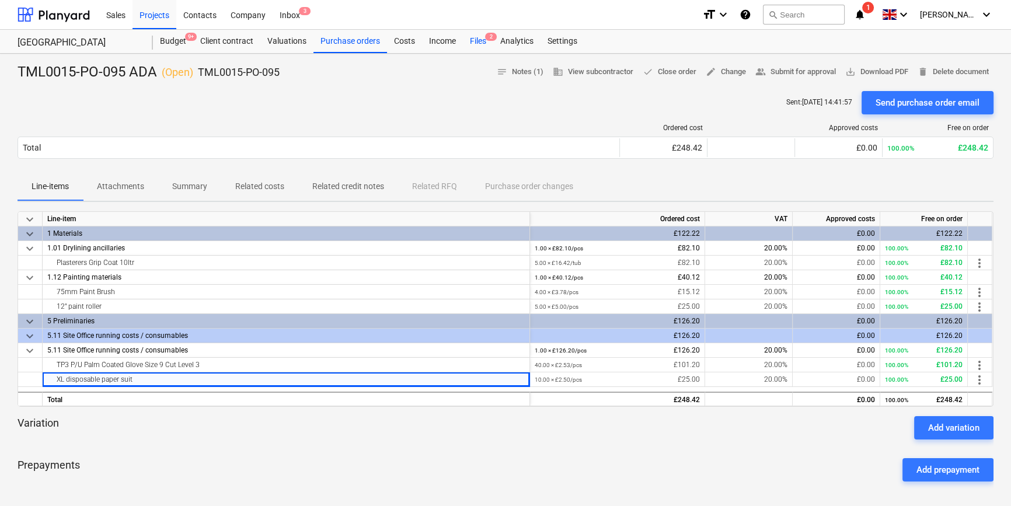
click at [475, 41] on div "Files 2" at bounding box center [478, 41] width 30 height 23
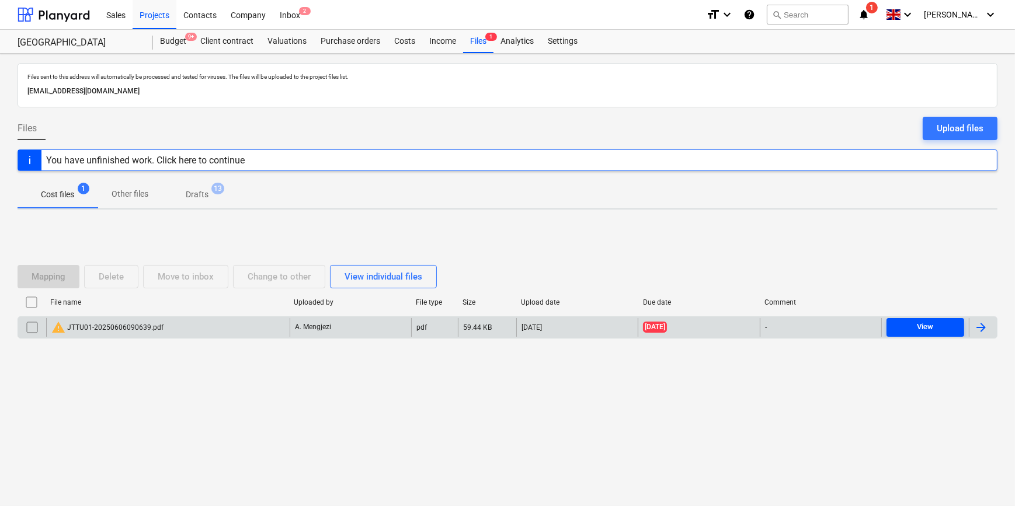
click at [935, 329] on span "View" at bounding box center [925, 327] width 68 height 13
click at [981, 322] on div at bounding box center [981, 328] width 14 height 14
